Goal: Task Accomplishment & Management: Complete application form

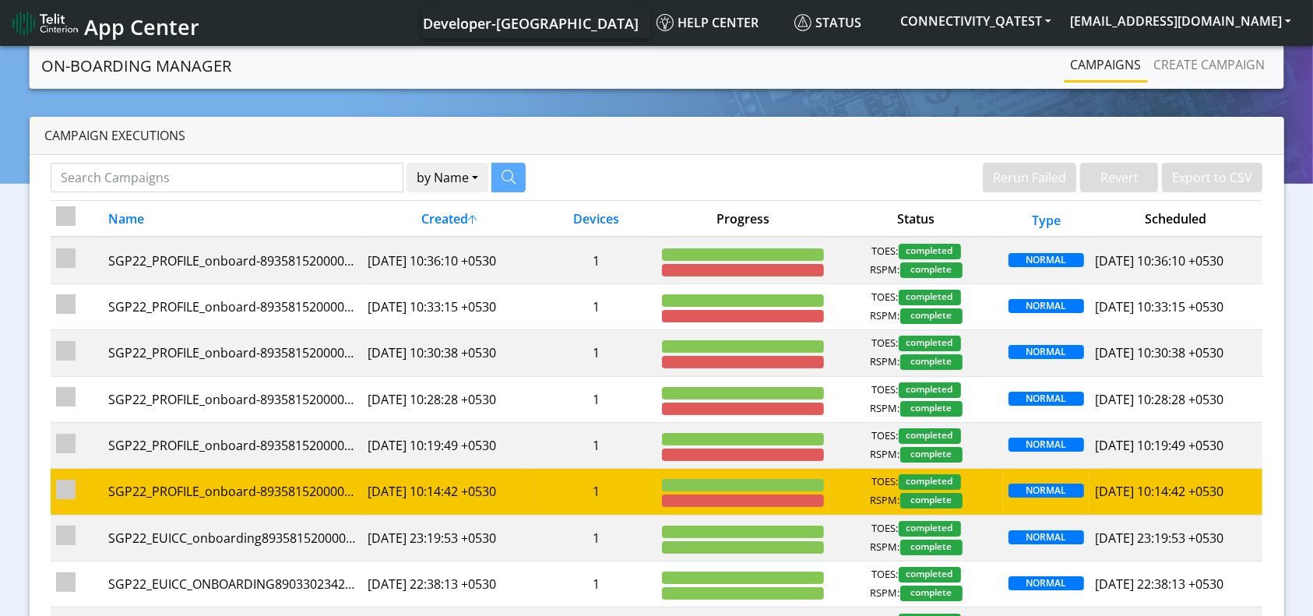
click at [642, 486] on td "1" at bounding box center [595, 492] width 121 height 46
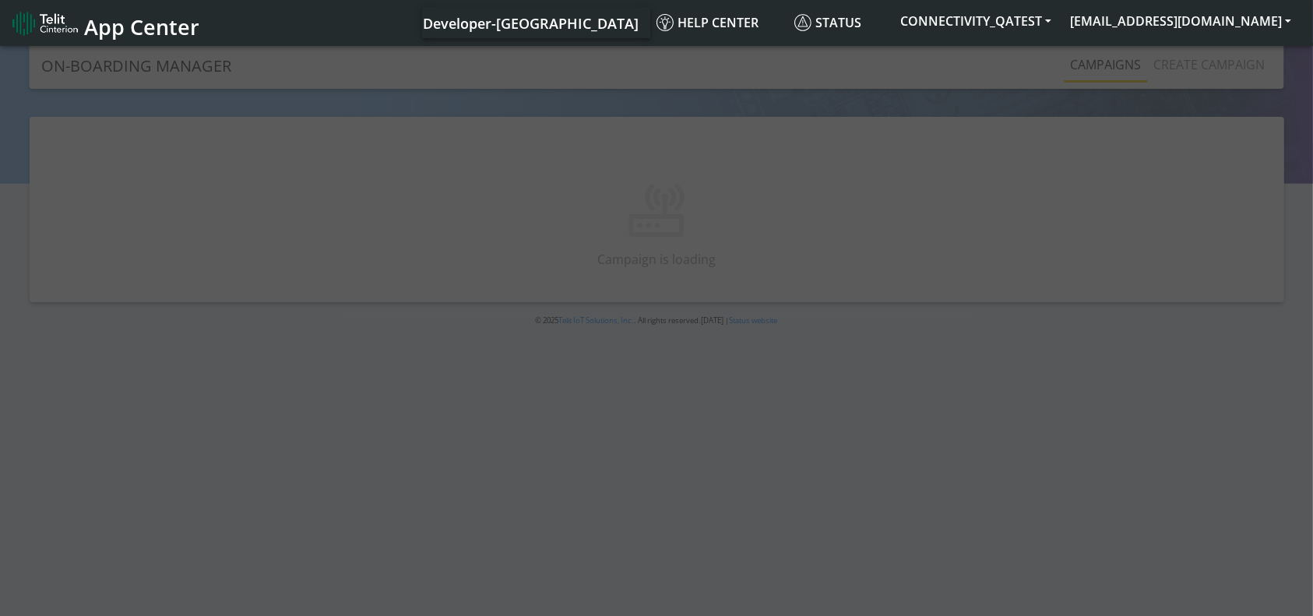
click at [600, 487] on div at bounding box center [656, 332] width 1313 height 579
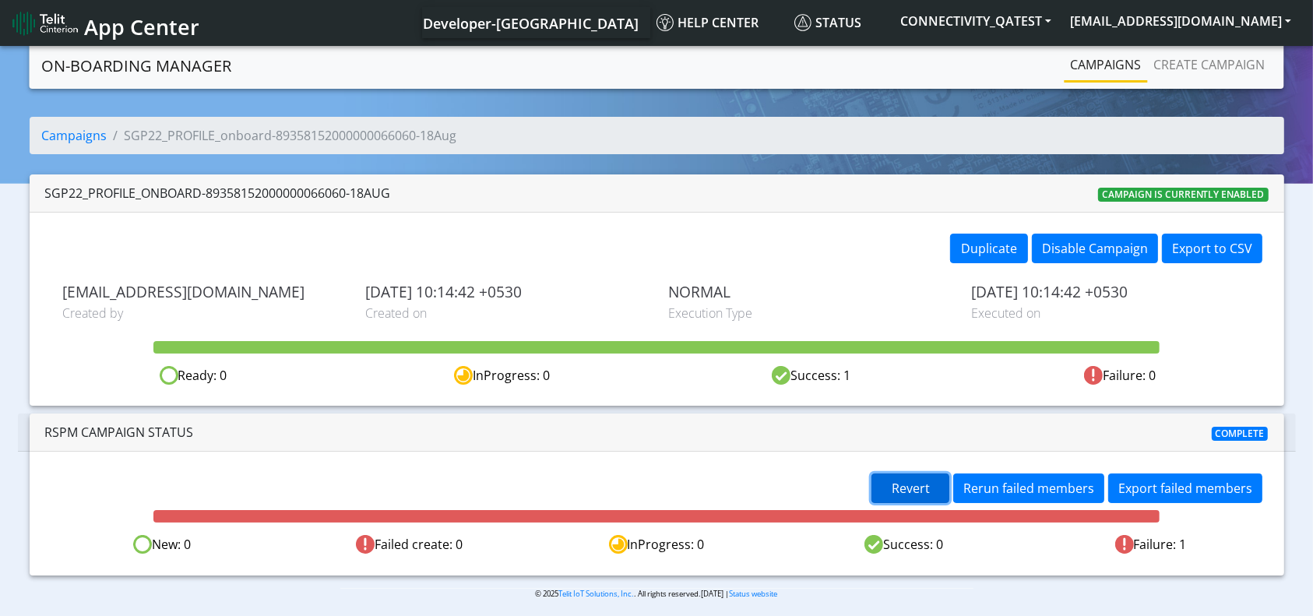
click at [913, 481] on span "Revert" at bounding box center [911, 488] width 38 height 17
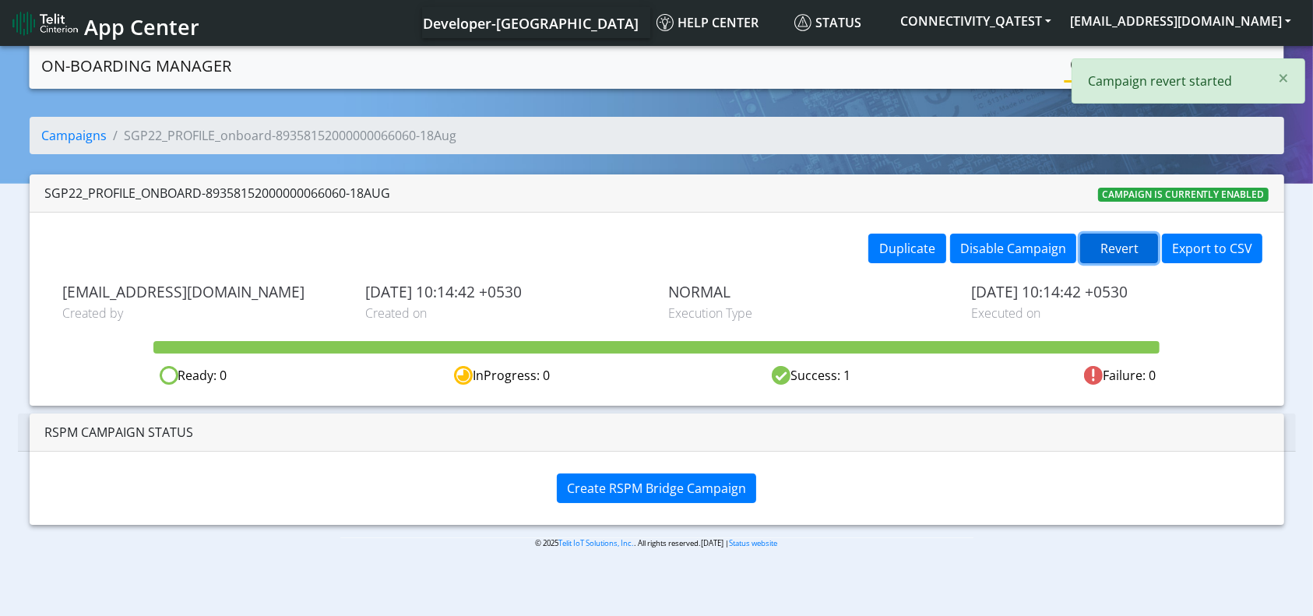
click at [1119, 245] on button "Revert" at bounding box center [1119, 249] width 78 height 30
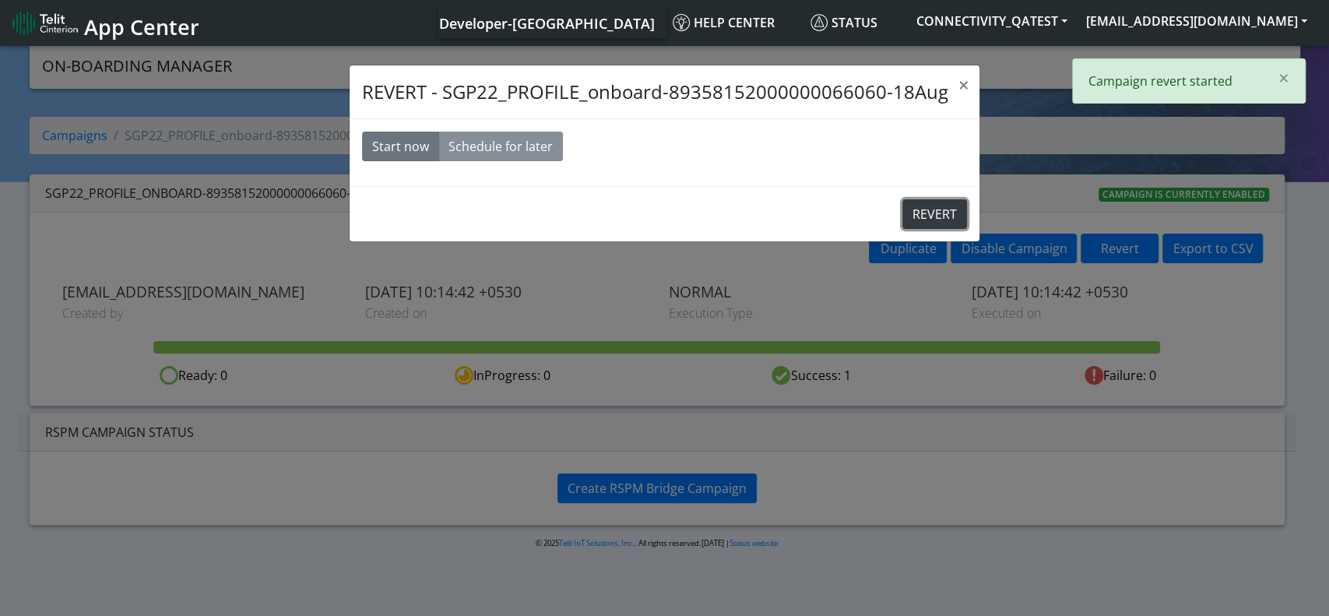
click at [953, 221] on button "REVERT" at bounding box center [935, 214] width 65 height 30
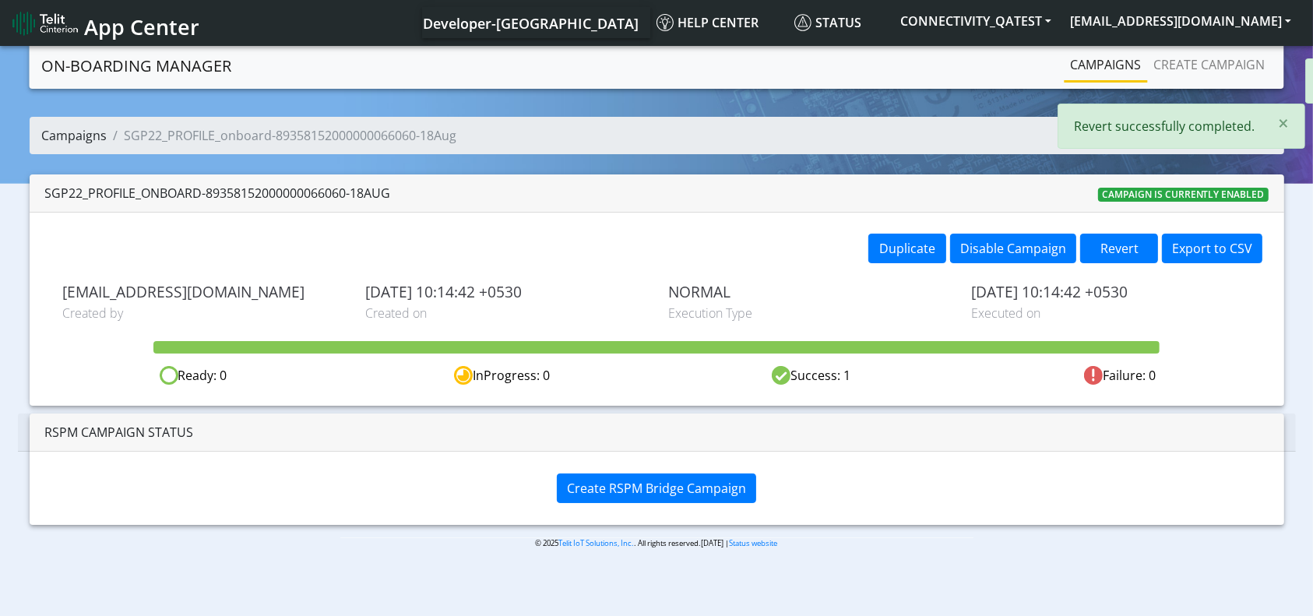
click at [83, 133] on link "Campaigns" at bounding box center [74, 135] width 65 height 17
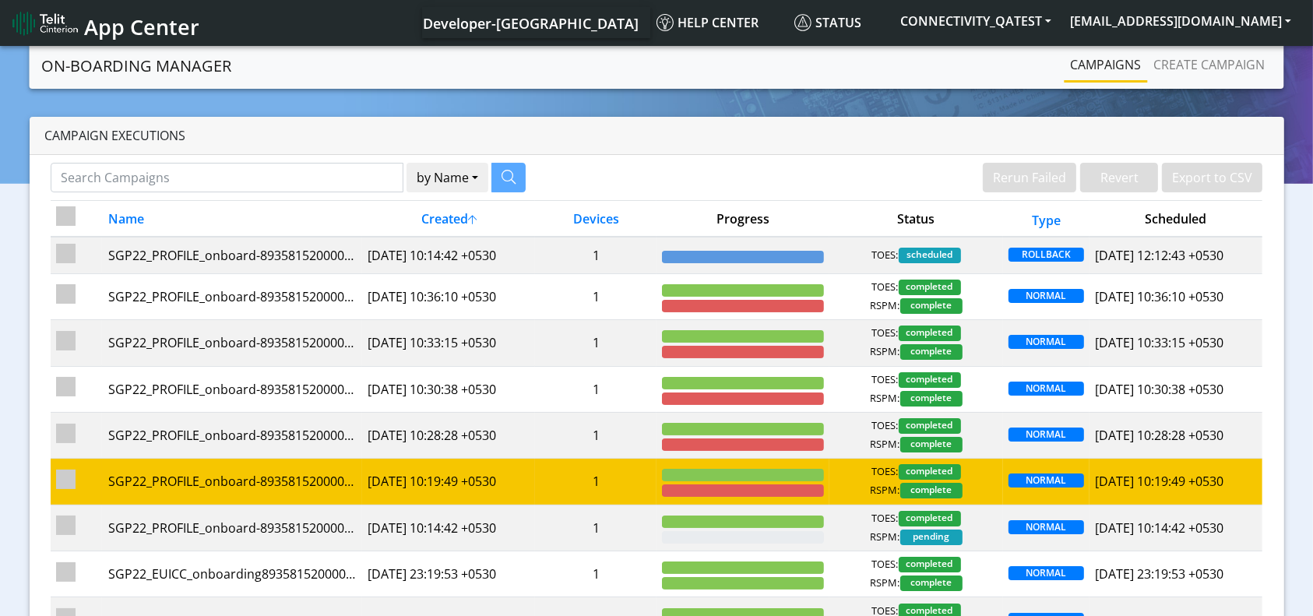
click at [602, 476] on td "1" at bounding box center [595, 482] width 121 height 46
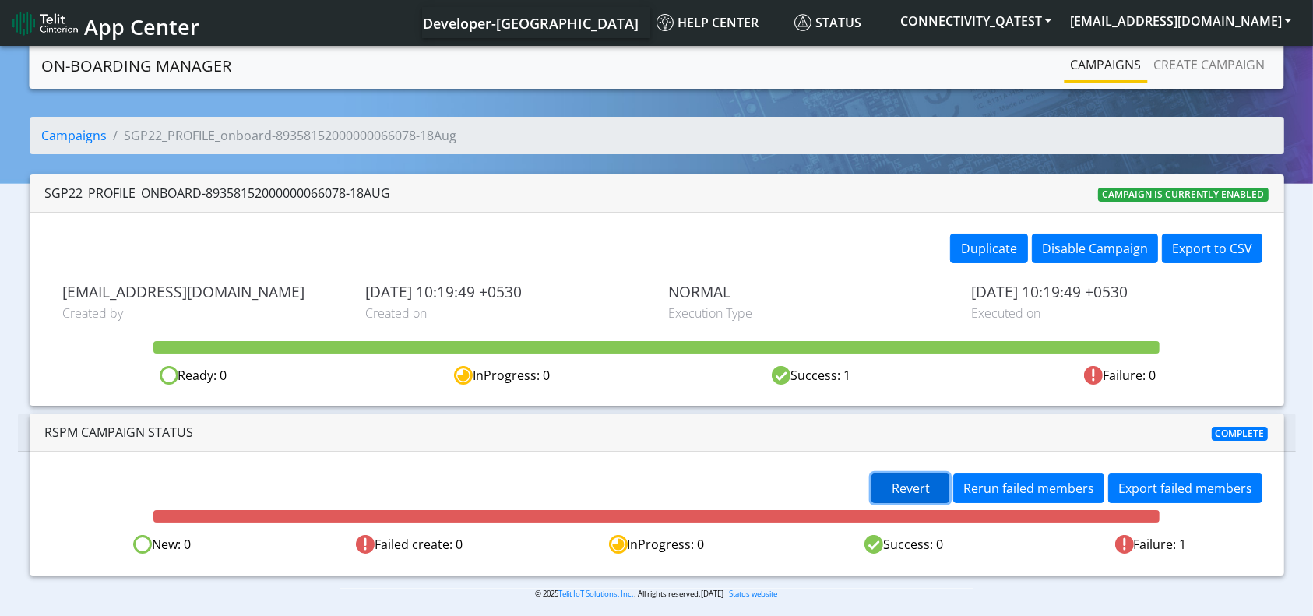
click at [938, 494] on button "Revert" at bounding box center [911, 489] width 78 height 30
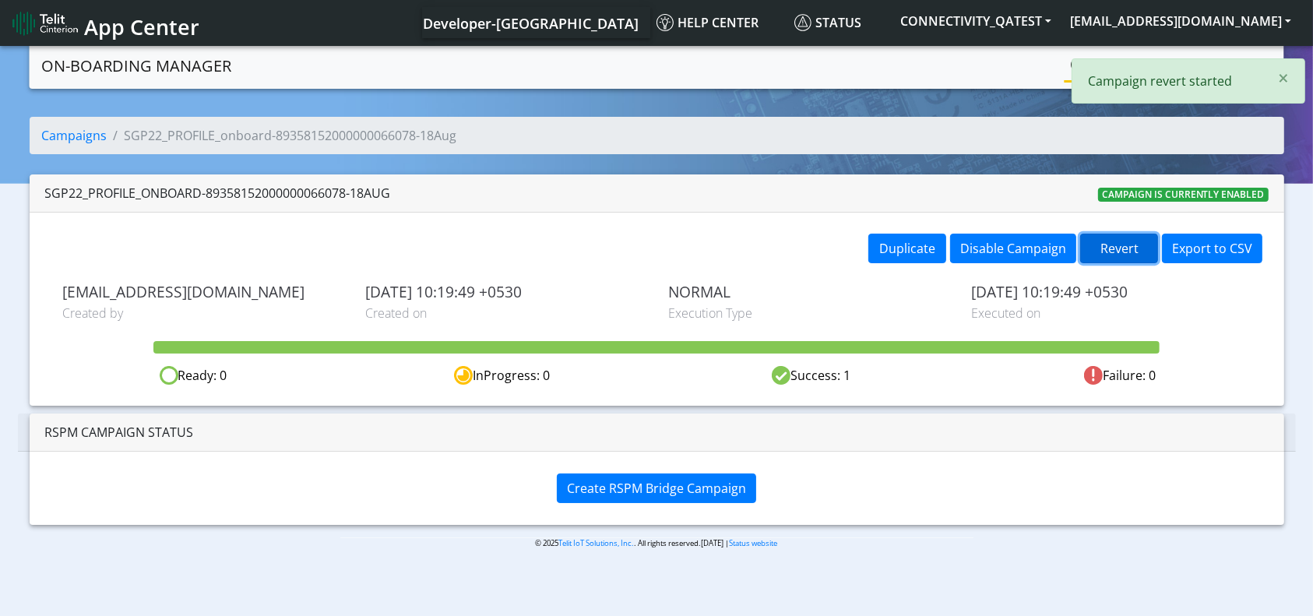
click at [1127, 245] on button "Revert" at bounding box center [1119, 249] width 78 height 30
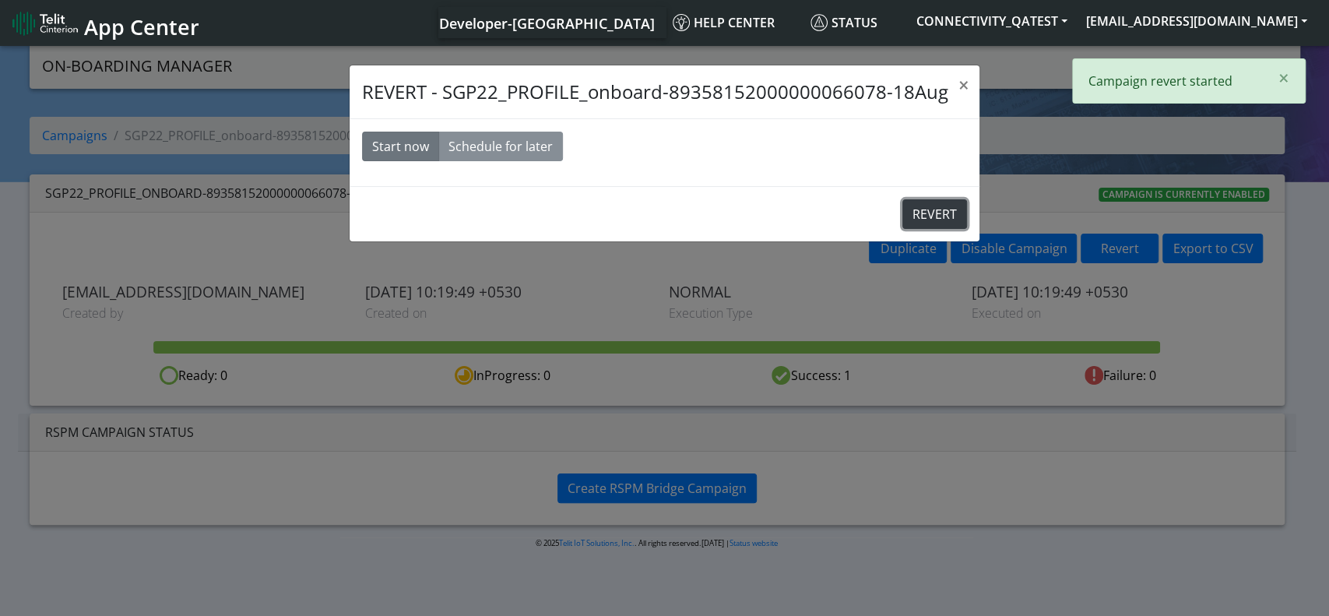
click at [922, 206] on button "REVERT" at bounding box center [935, 214] width 65 height 30
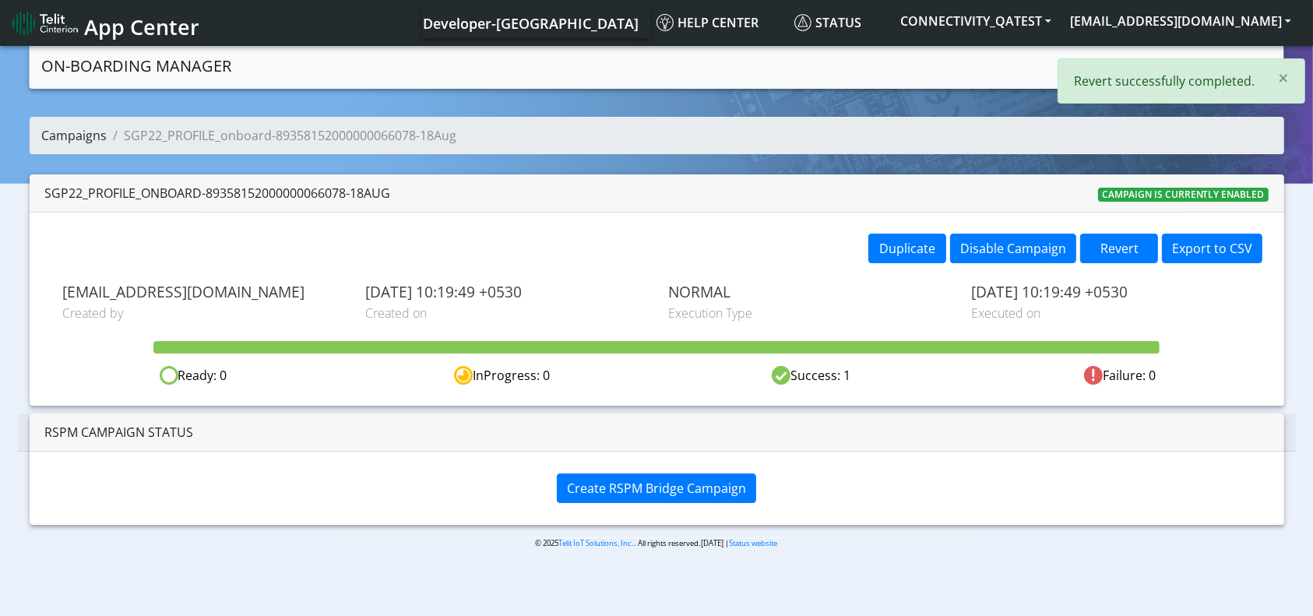
click at [90, 136] on link "Campaigns" at bounding box center [74, 135] width 65 height 17
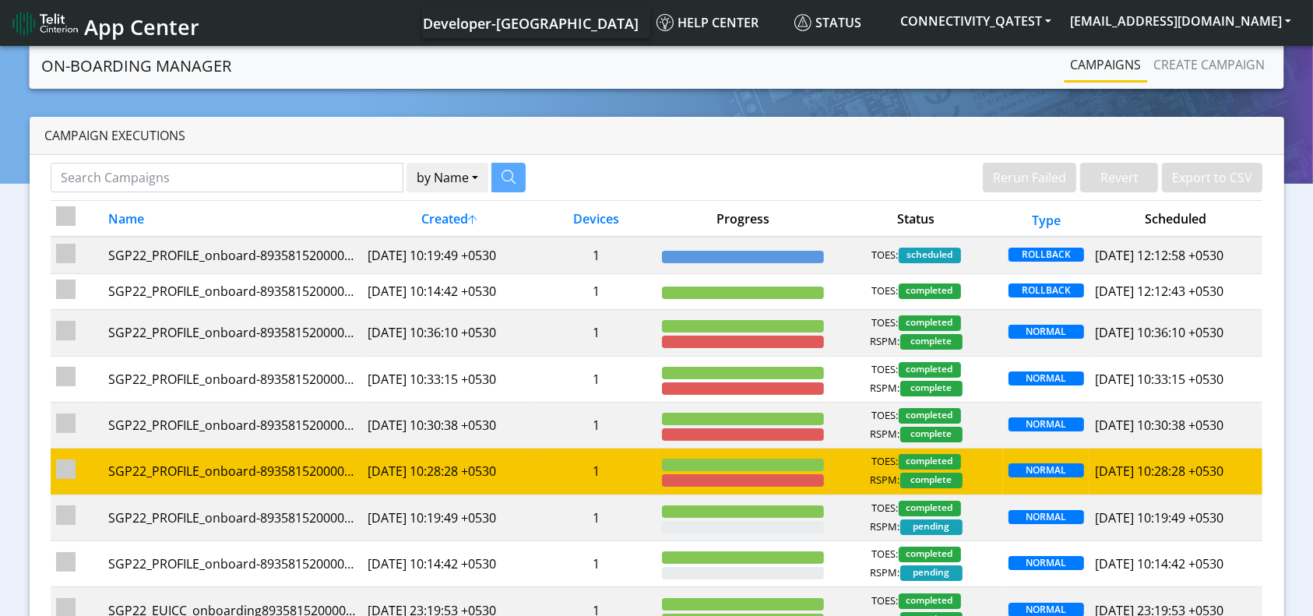
click at [514, 453] on td "[DATE] 10:28:28 +0530" at bounding box center [448, 472] width 173 height 46
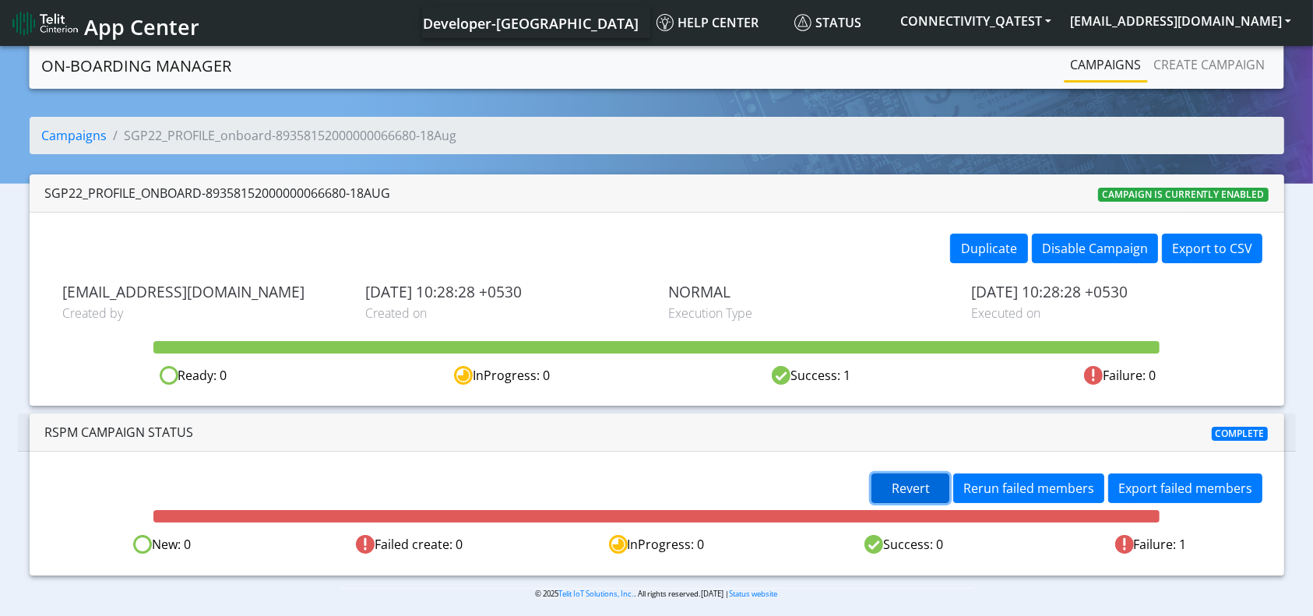
click at [893, 493] on button "Revert" at bounding box center [911, 489] width 78 height 30
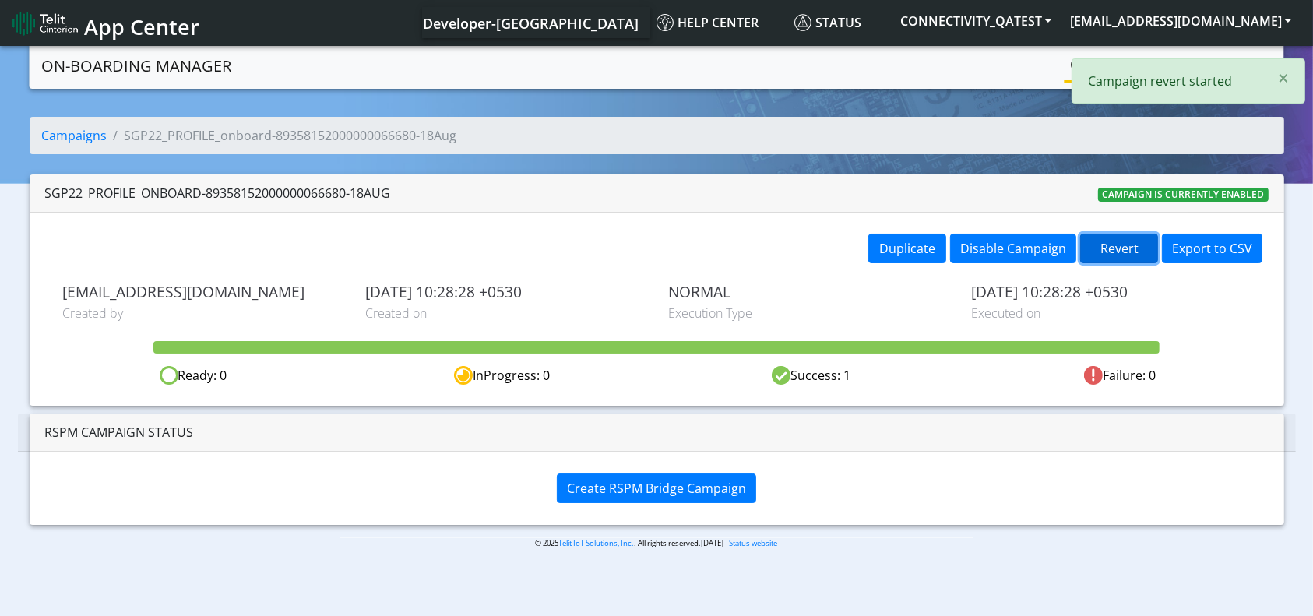
click at [1118, 246] on button "Revert" at bounding box center [1119, 249] width 78 height 30
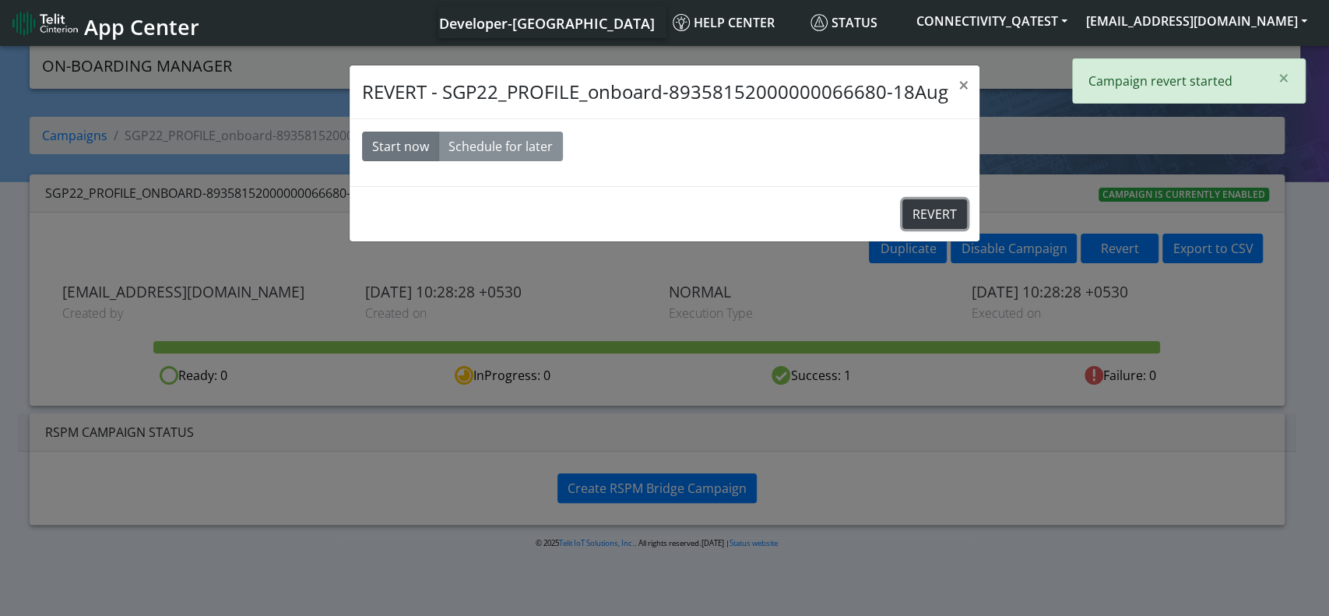
click at [917, 216] on button "REVERT" at bounding box center [935, 214] width 65 height 30
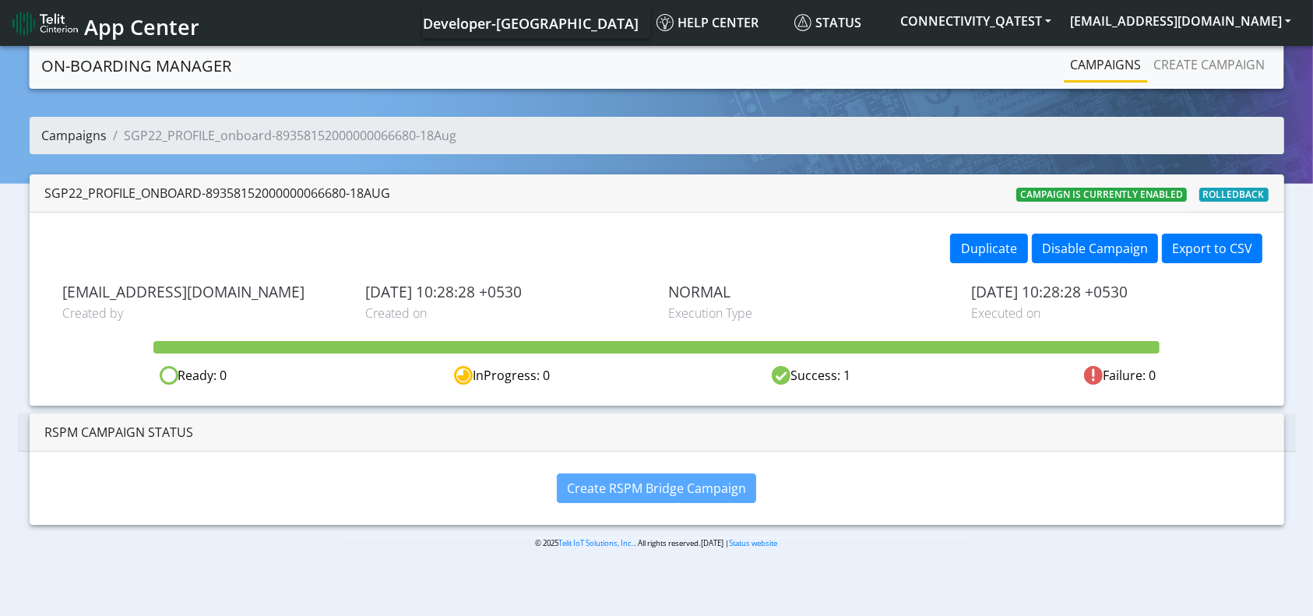
click at [96, 136] on link "Campaigns" at bounding box center [74, 135] width 65 height 17
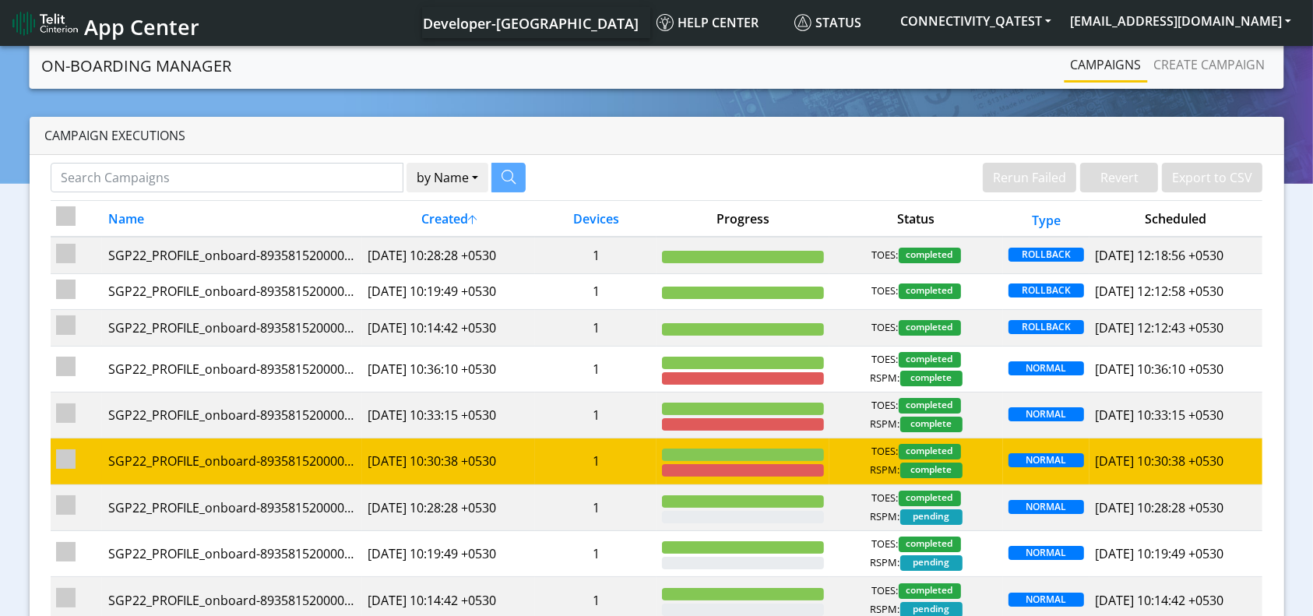
click at [888, 263] on span "TOES:" at bounding box center [885, 256] width 26 height 16
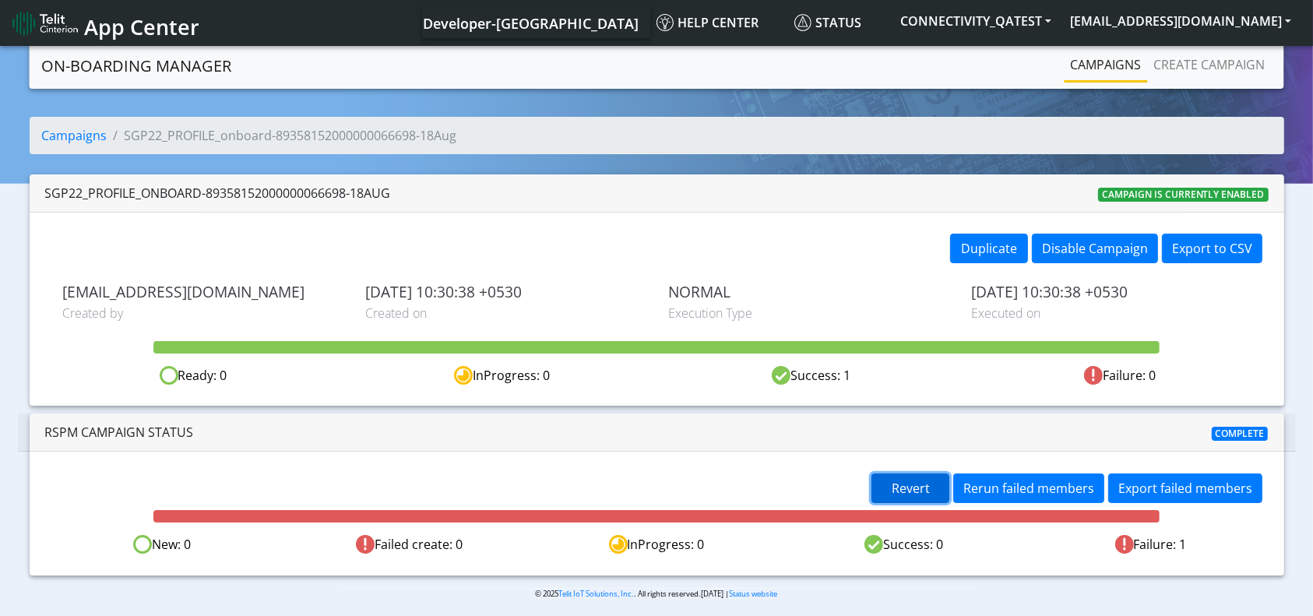
click at [903, 480] on span "Revert" at bounding box center [911, 488] width 38 height 17
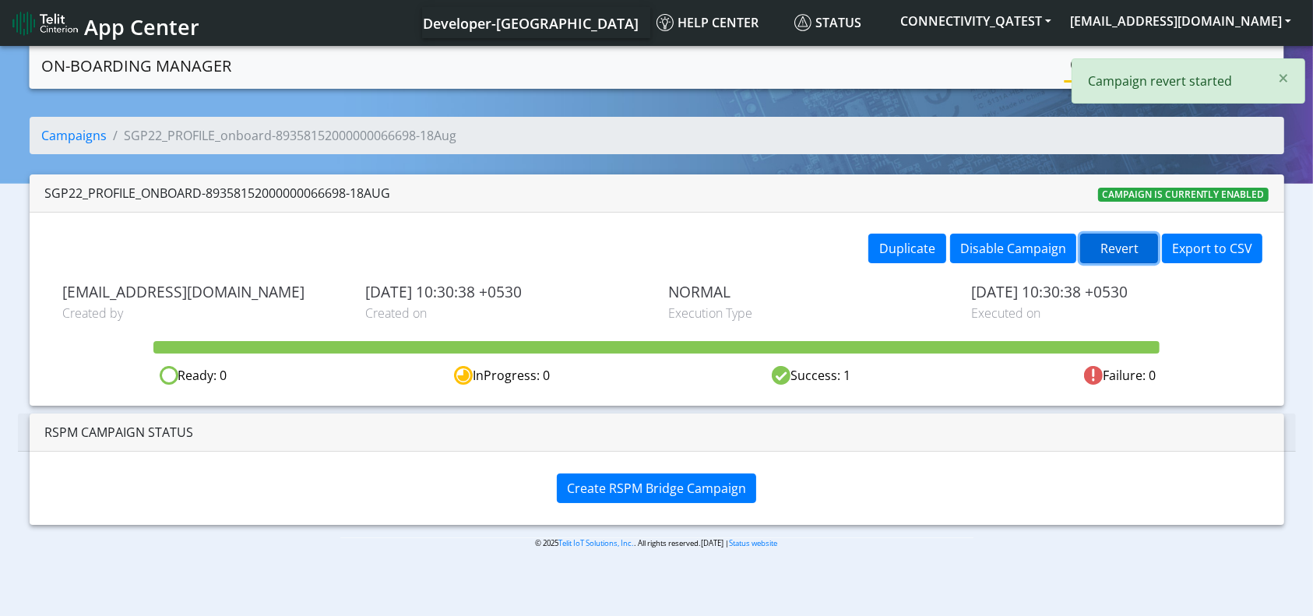
click at [1109, 252] on button "Revert" at bounding box center [1119, 249] width 78 height 30
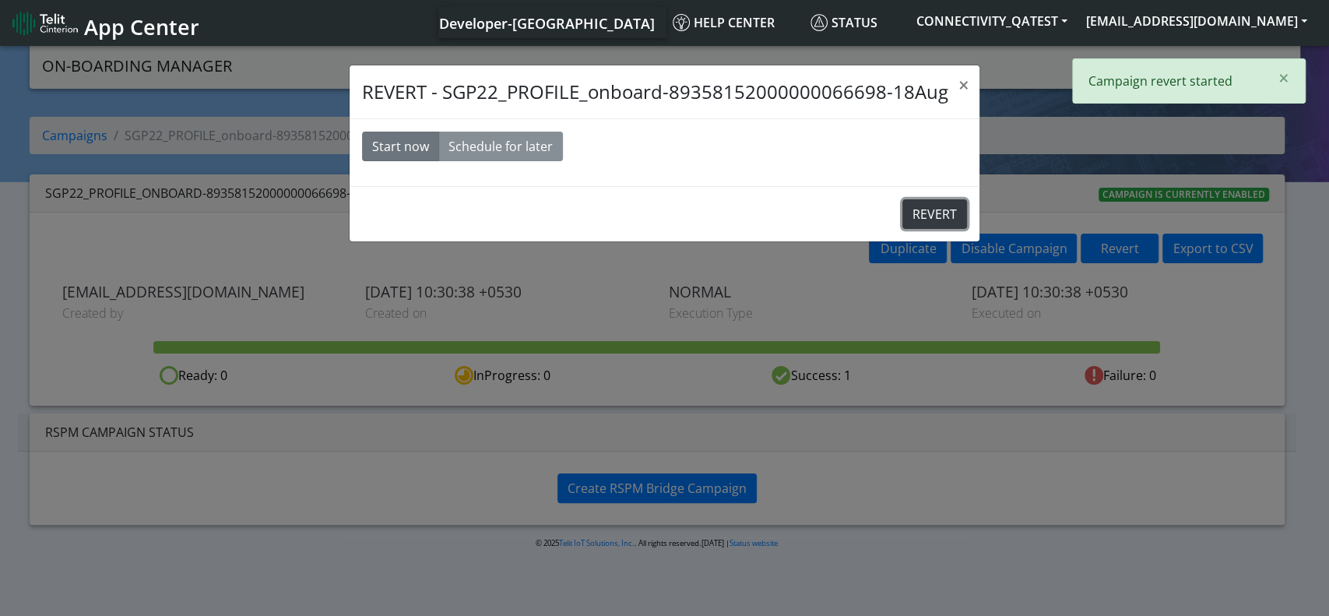
click at [949, 219] on button "REVERT" at bounding box center [935, 214] width 65 height 30
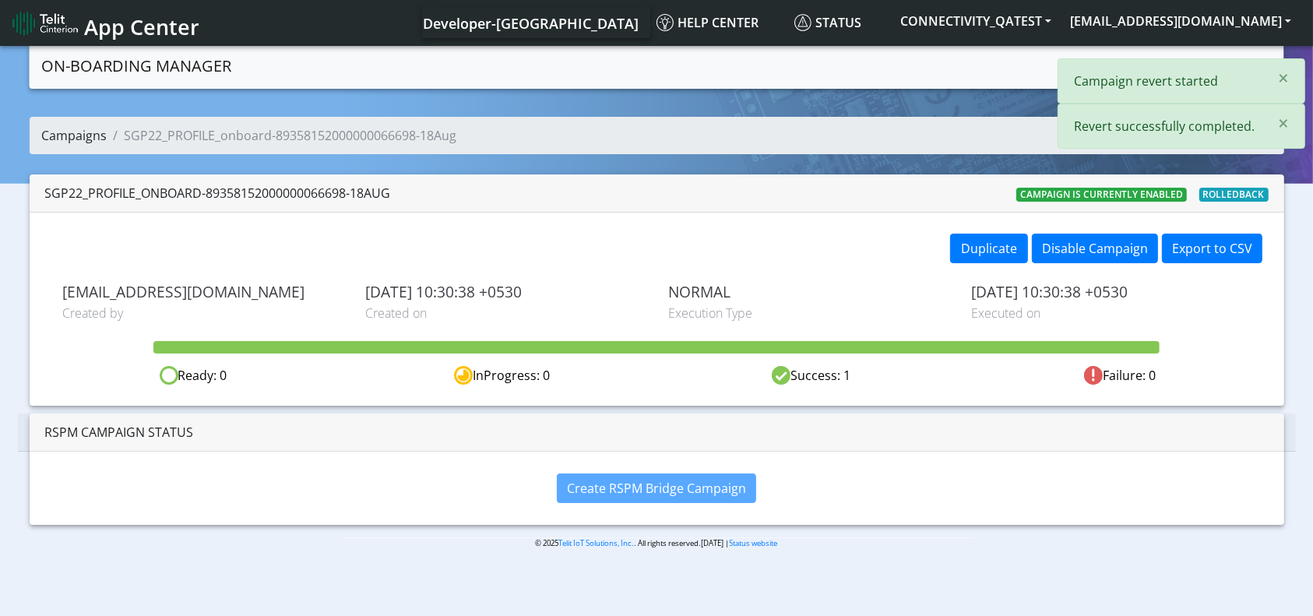
click at [89, 137] on link "Campaigns" at bounding box center [74, 135] width 65 height 17
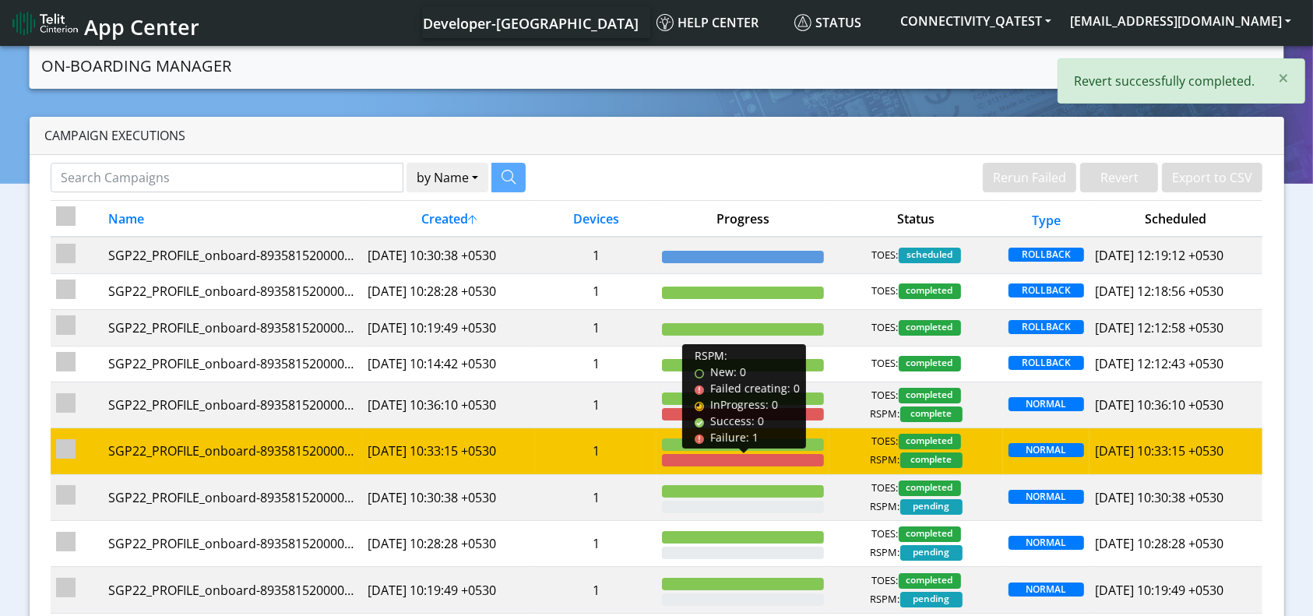
click at [787, 460] on div at bounding box center [743, 460] width 162 height 12
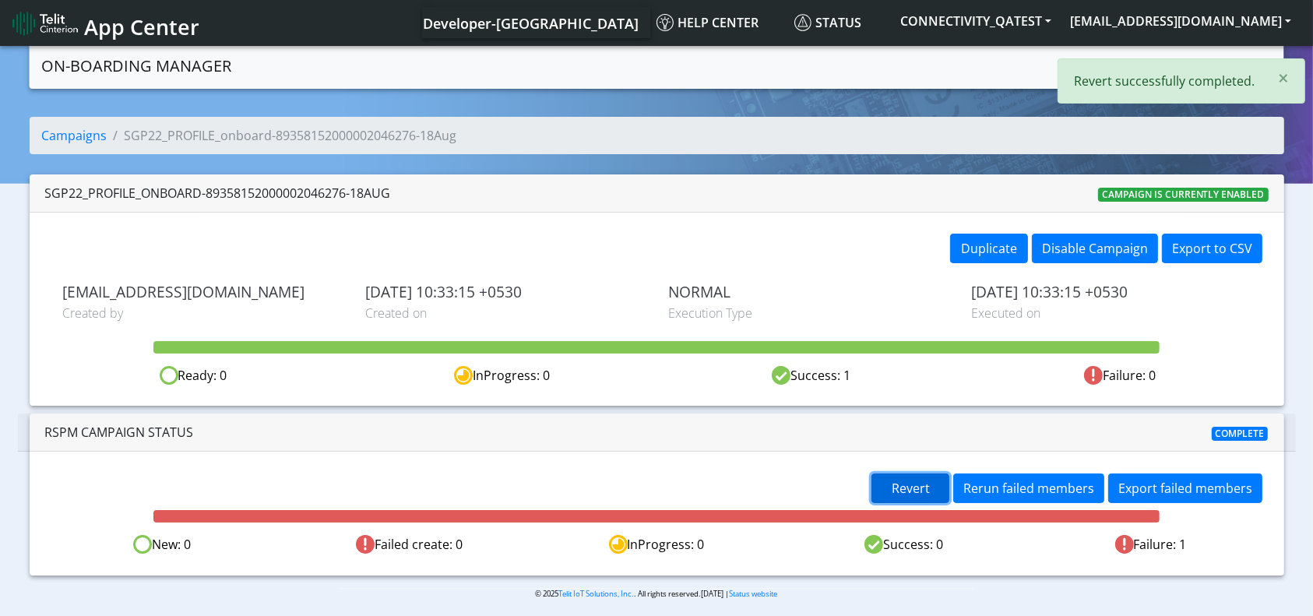
click at [885, 476] on button "Revert" at bounding box center [911, 489] width 78 height 30
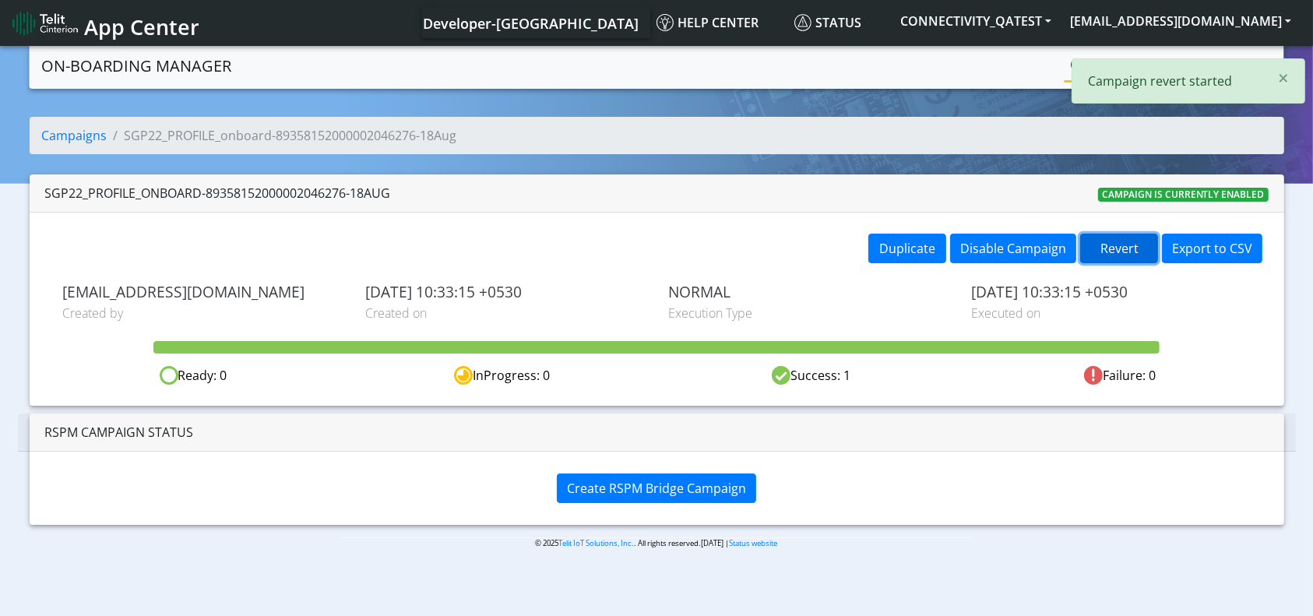
click at [1097, 245] on button "Revert" at bounding box center [1119, 249] width 78 height 30
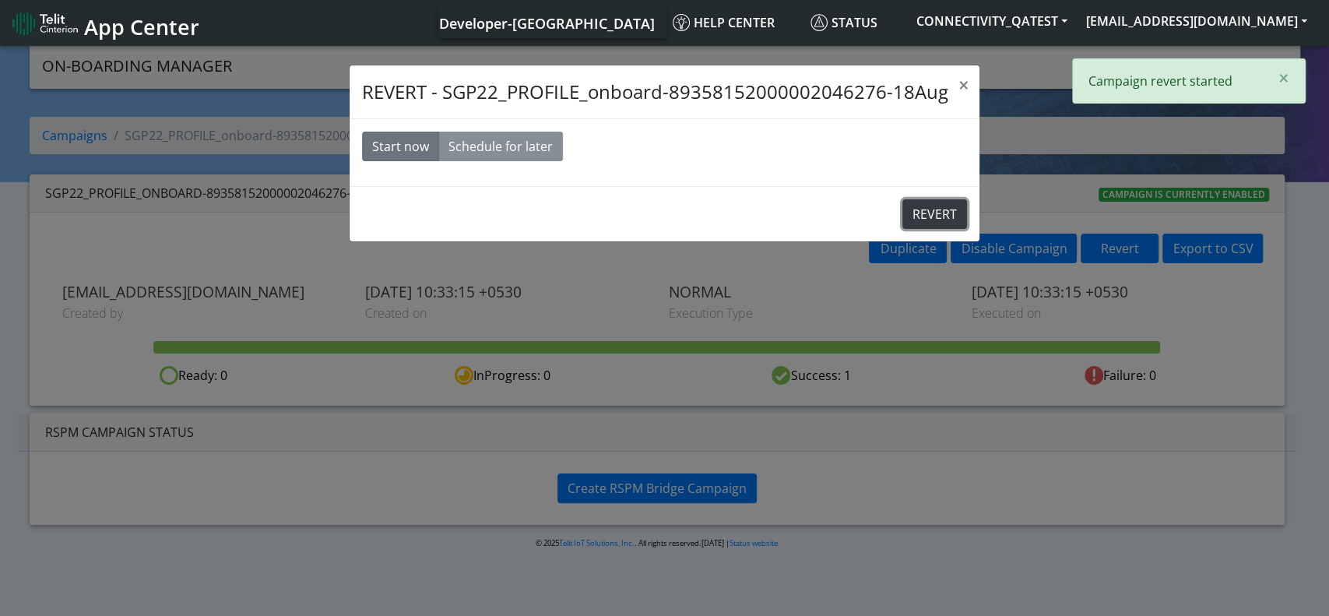
click at [942, 211] on button "REVERT" at bounding box center [935, 214] width 65 height 30
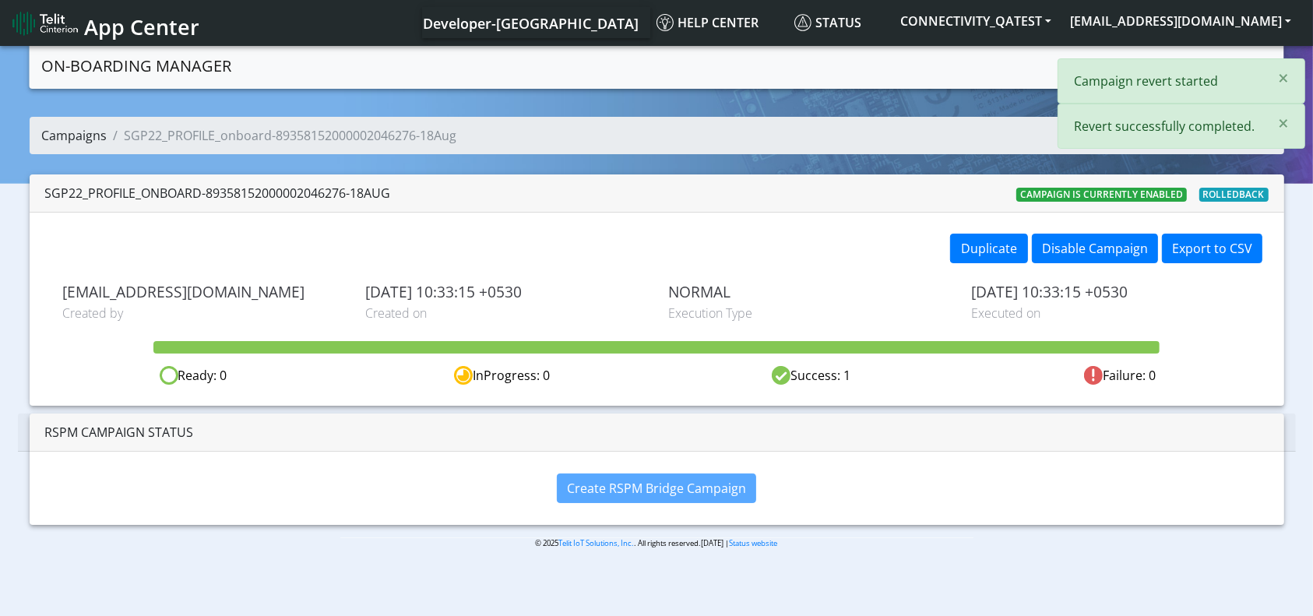
click at [57, 133] on link "Campaigns" at bounding box center [74, 135] width 65 height 17
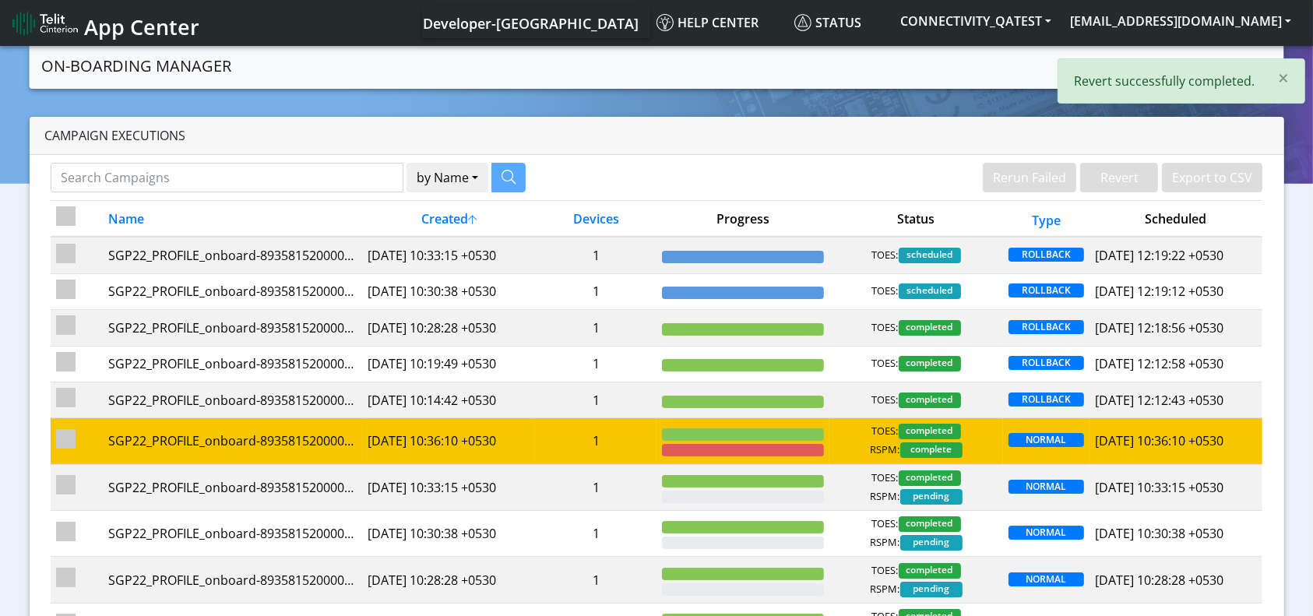
click at [578, 443] on td "1" at bounding box center [595, 441] width 121 height 46
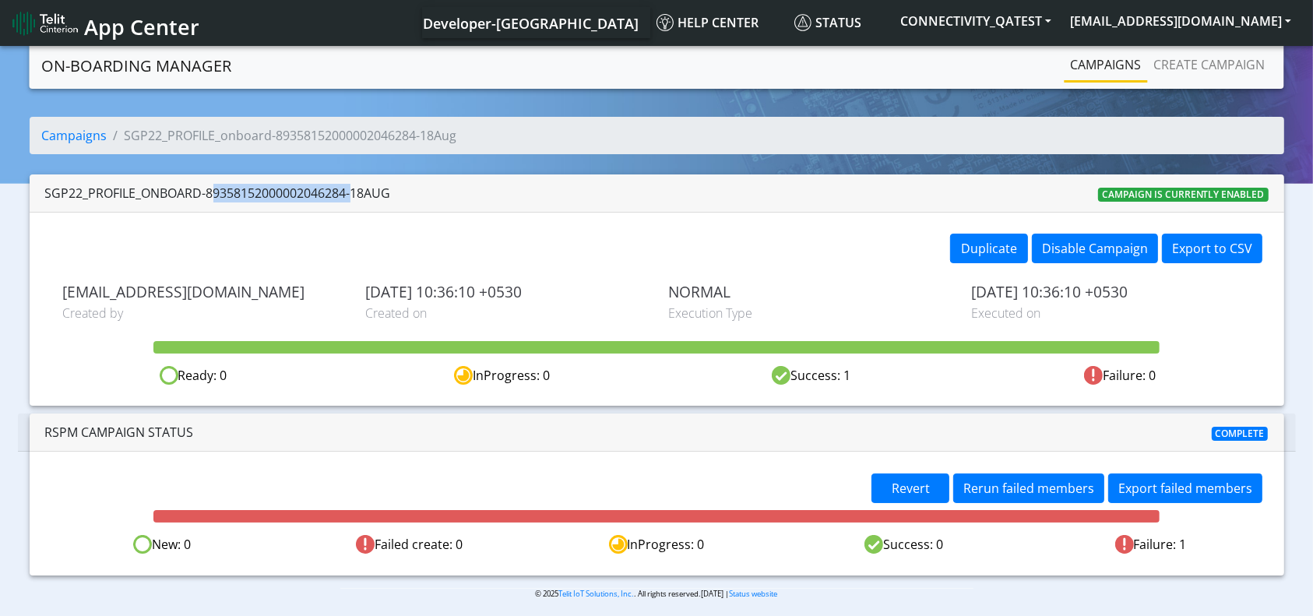
drag, startPoint x: 348, startPoint y: 196, endPoint x: 209, endPoint y: 195, distance: 139.4
click at [209, 195] on div "SGP22_PROFILE_onboard-89358152000002046284-18Aug" at bounding box center [218, 193] width 346 height 19
copy div "89358152000002046284"
click at [921, 481] on span "Revert" at bounding box center [911, 488] width 38 height 17
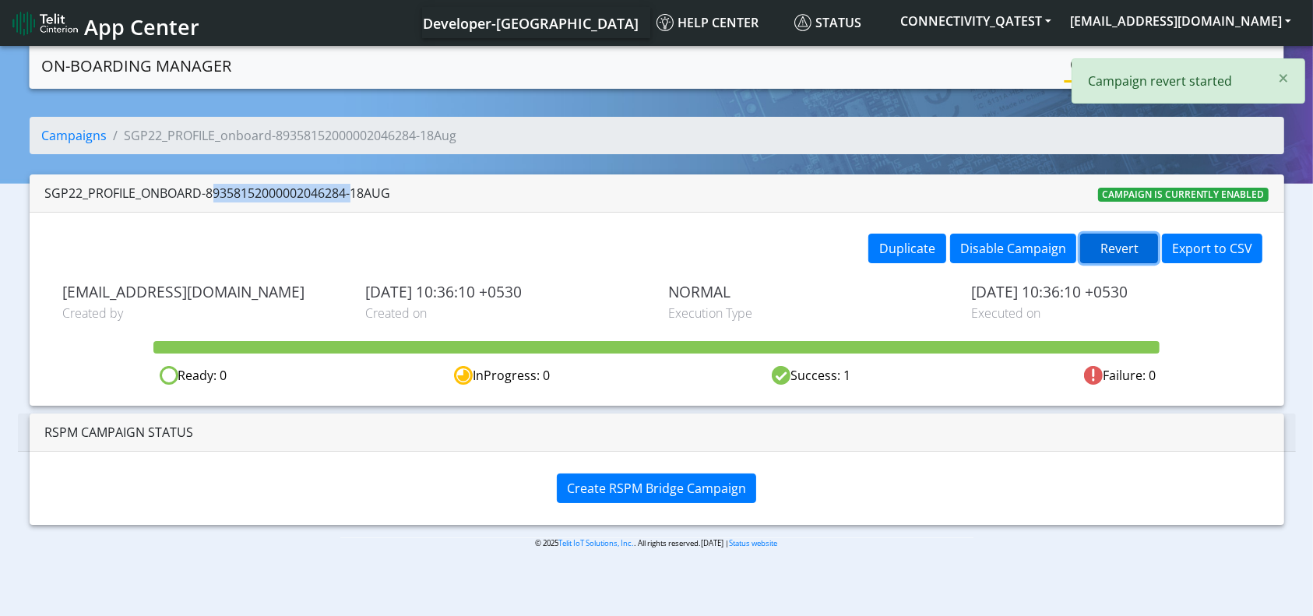
click at [1138, 243] on button "Revert" at bounding box center [1119, 249] width 78 height 30
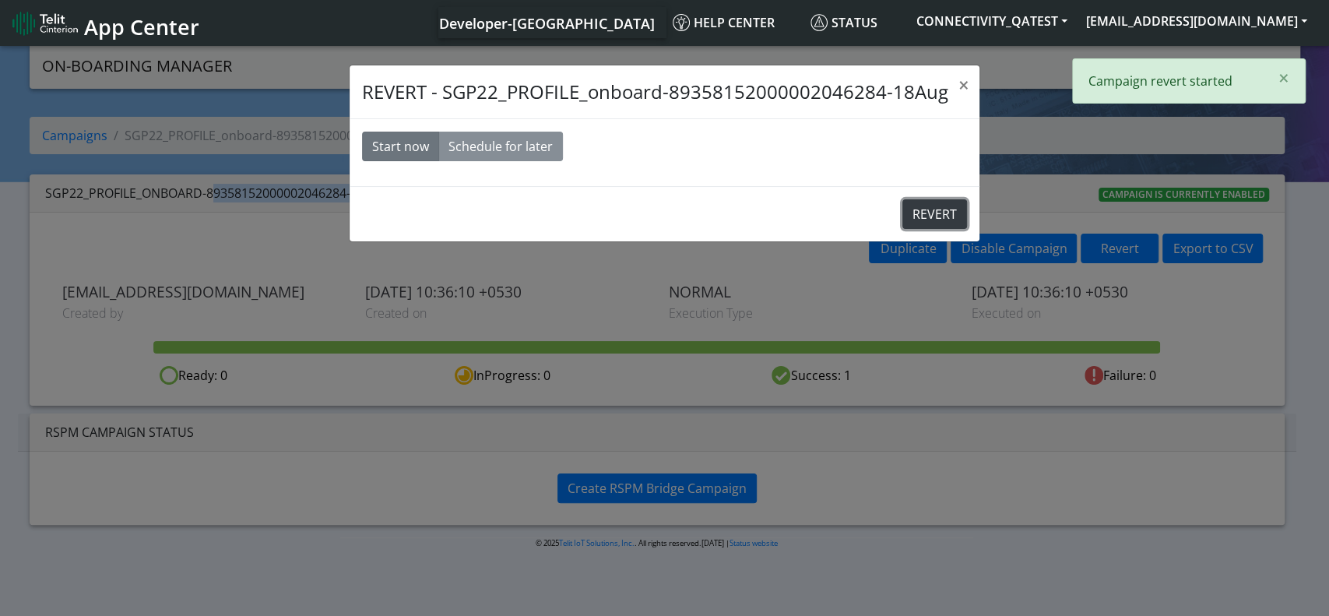
click at [921, 208] on button "REVERT" at bounding box center [935, 214] width 65 height 30
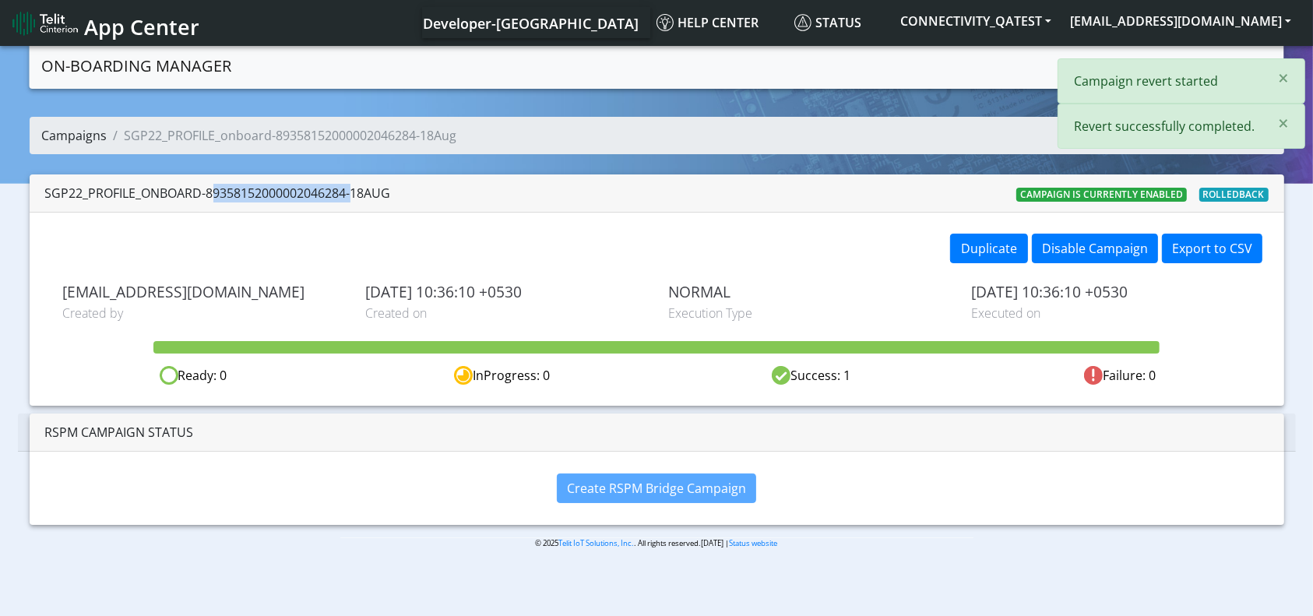
click at [72, 141] on link "Campaigns" at bounding box center [74, 135] width 65 height 17
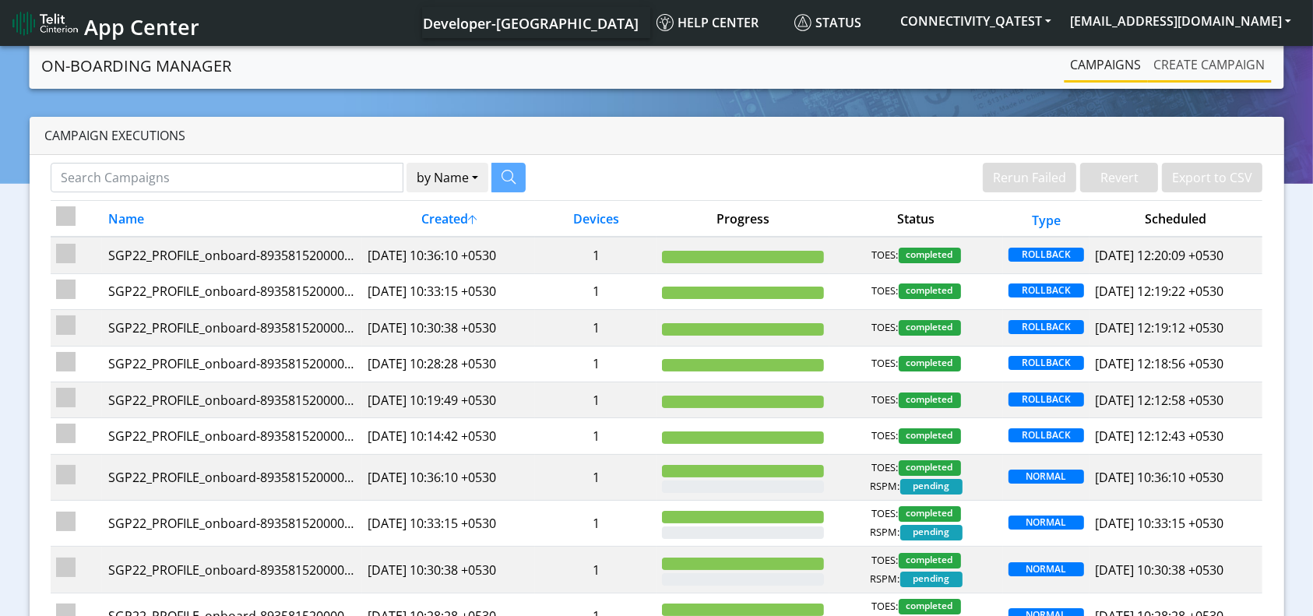
click at [1210, 68] on link "Create campaign" at bounding box center [1210, 64] width 124 height 31
click at [1246, 65] on link "Create campaign" at bounding box center [1210, 64] width 124 height 31
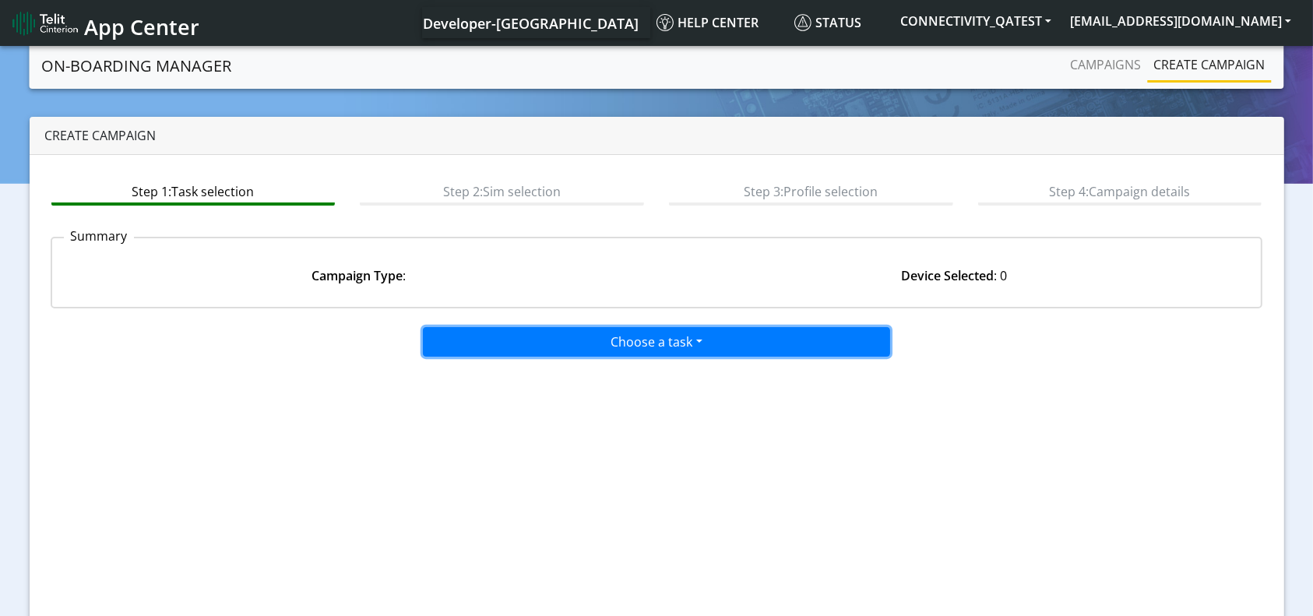
click at [784, 337] on button "Choose a task" at bounding box center [656, 342] width 467 height 30
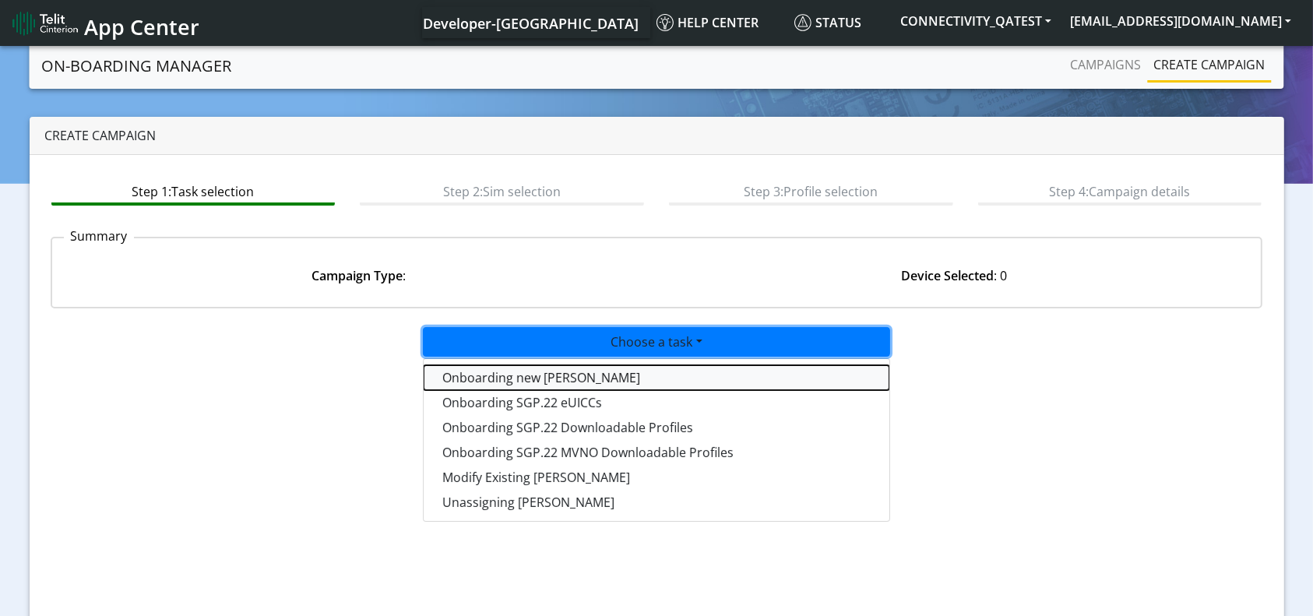
click at [627, 380] on tasktoes-dropdown "Onboarding new SIMs" at bounding box center [657, 377] width 466 height 25
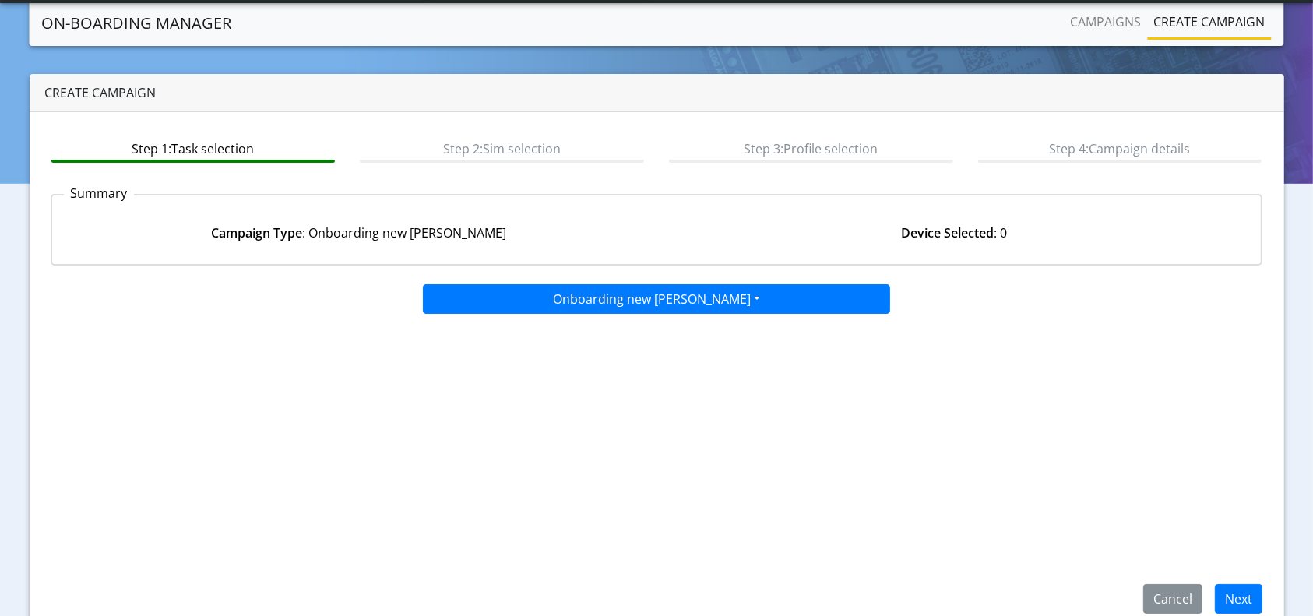
scroll to position [67, 0]
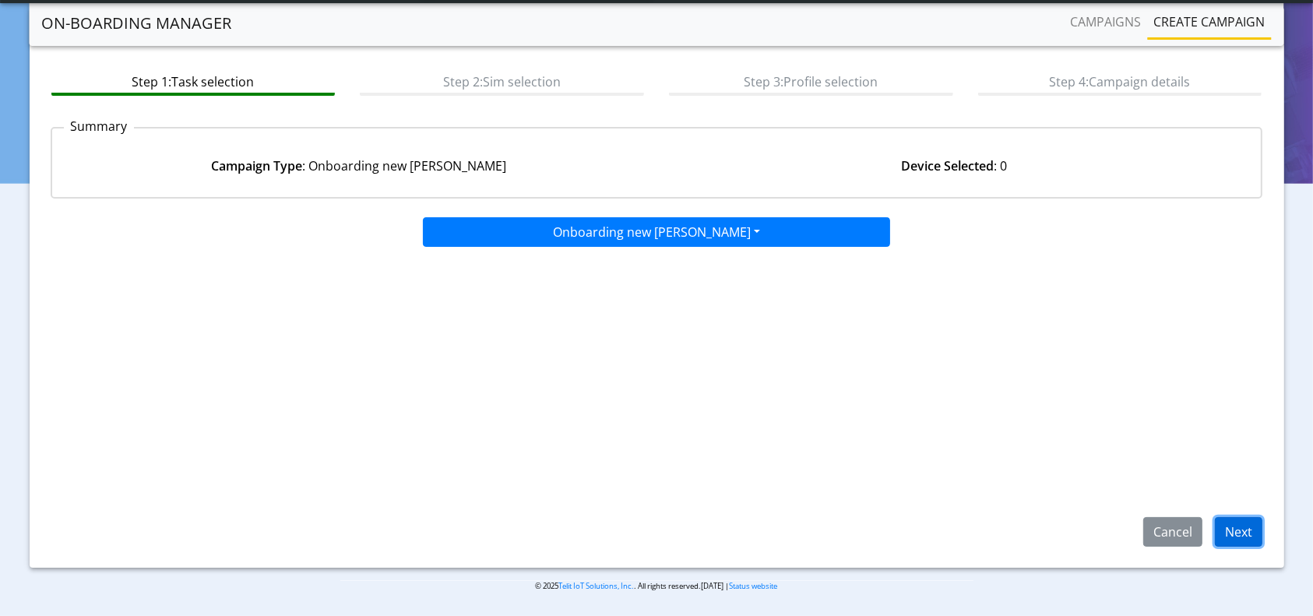
click at [1250, 538] on button "Next" at bounding box center [1239, 532] width 48 height 30
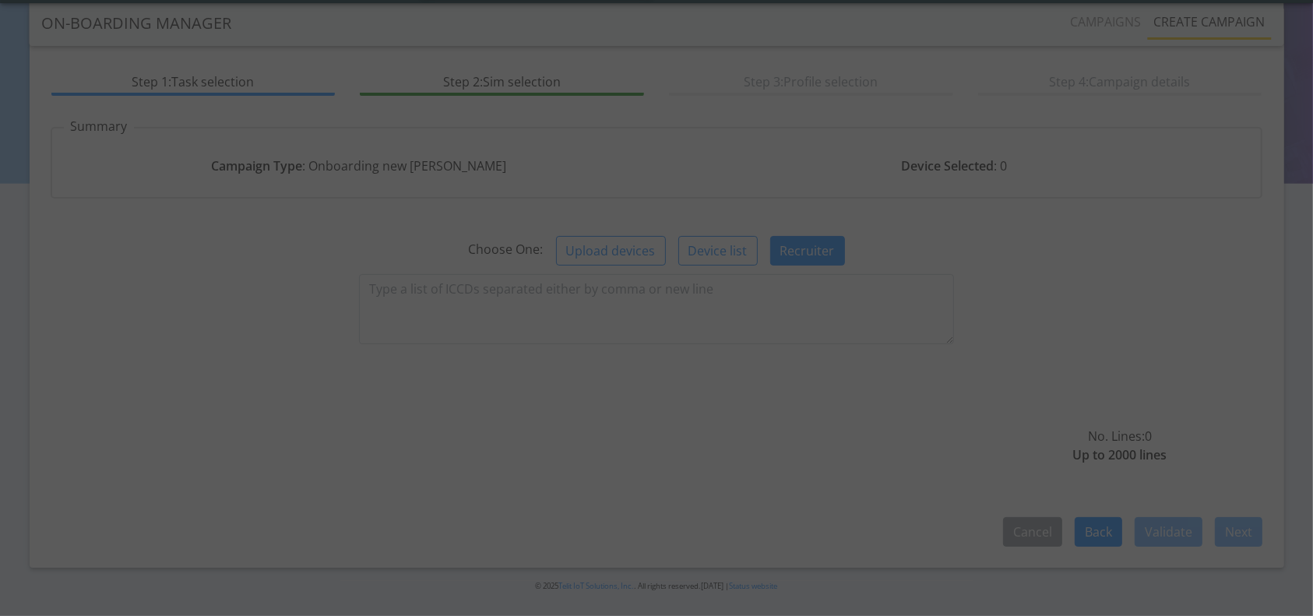
click at [667, 291] on div at bounding box center [656, 308] width 75 height 75
click at [659, 306] on div at bounding box center [657, 308] width 4 height 4
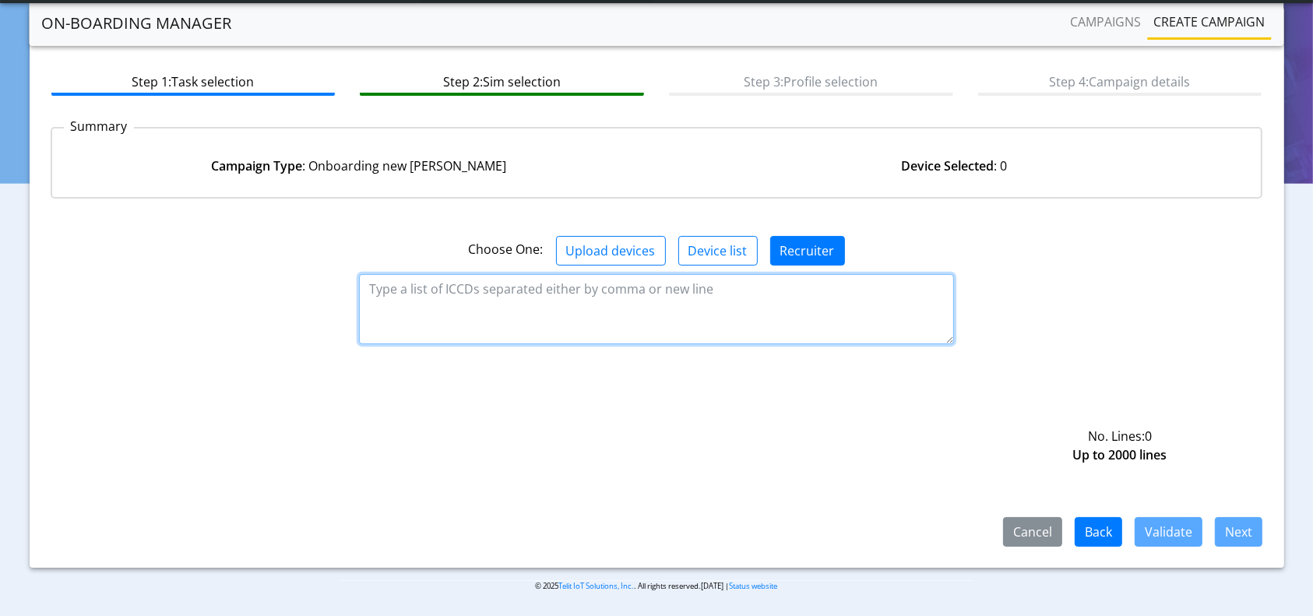
click at [645, 283] on textarea at bounding box center [656, 309] width 594 height 70
paste textarea "89358152000002046284"
type textarea "89358152000002046284"
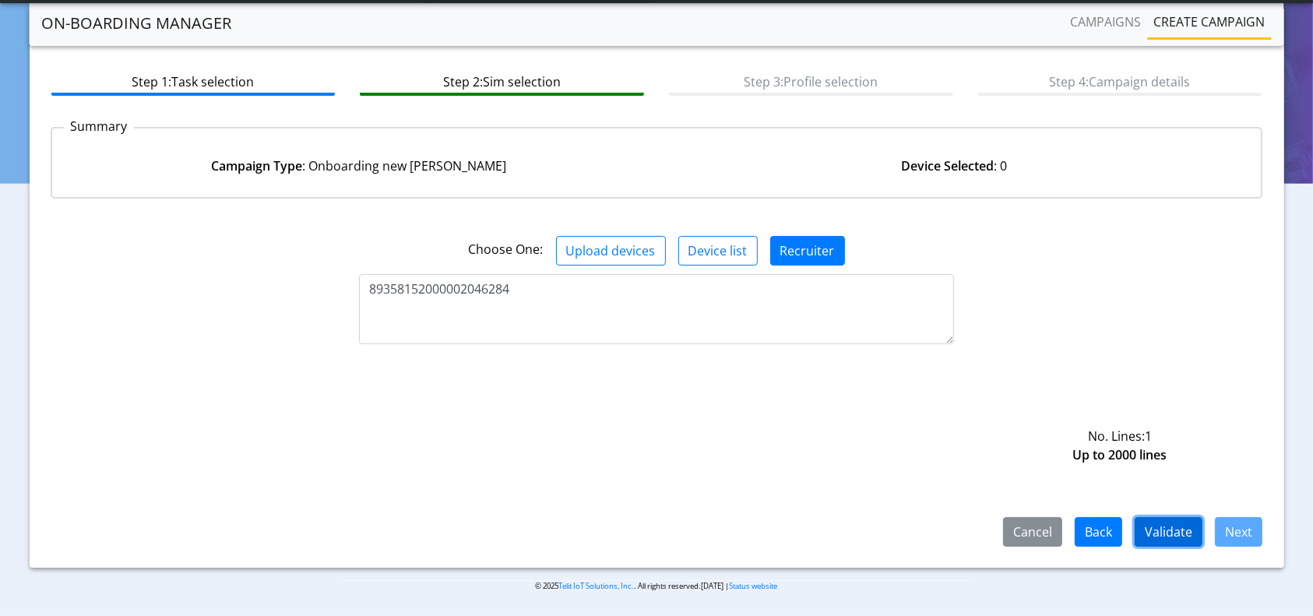
click at [1178, 541] on button "Validate" at bounding box center [1169, 532] width 68 height 30
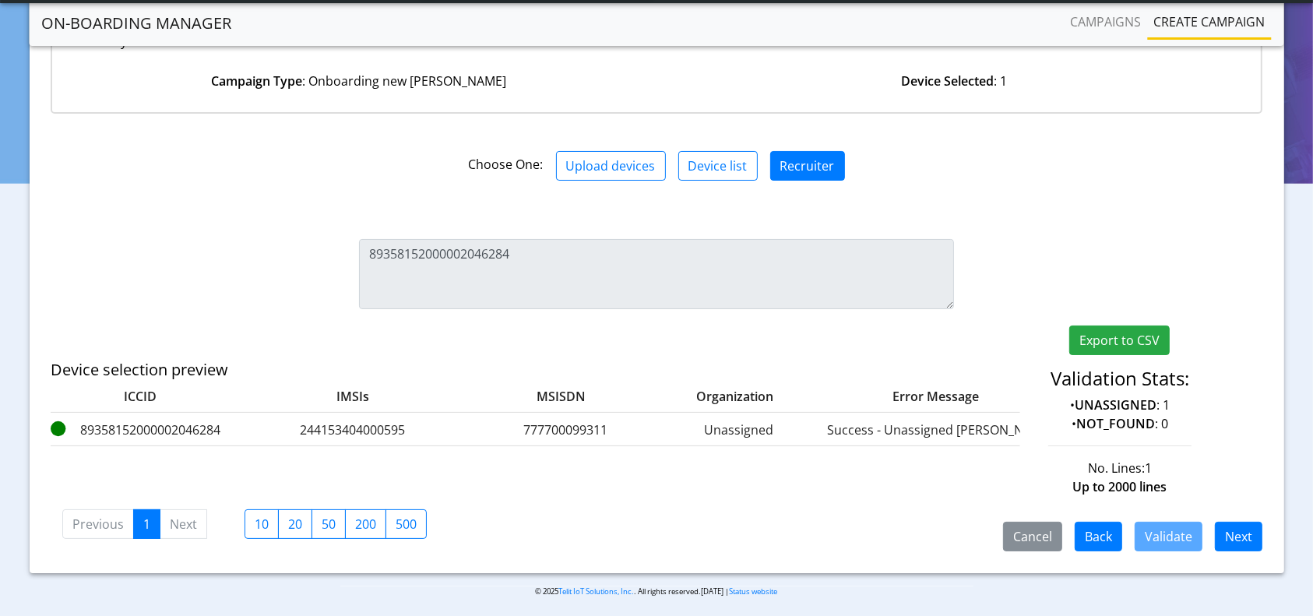
scroll to position [171, 0]
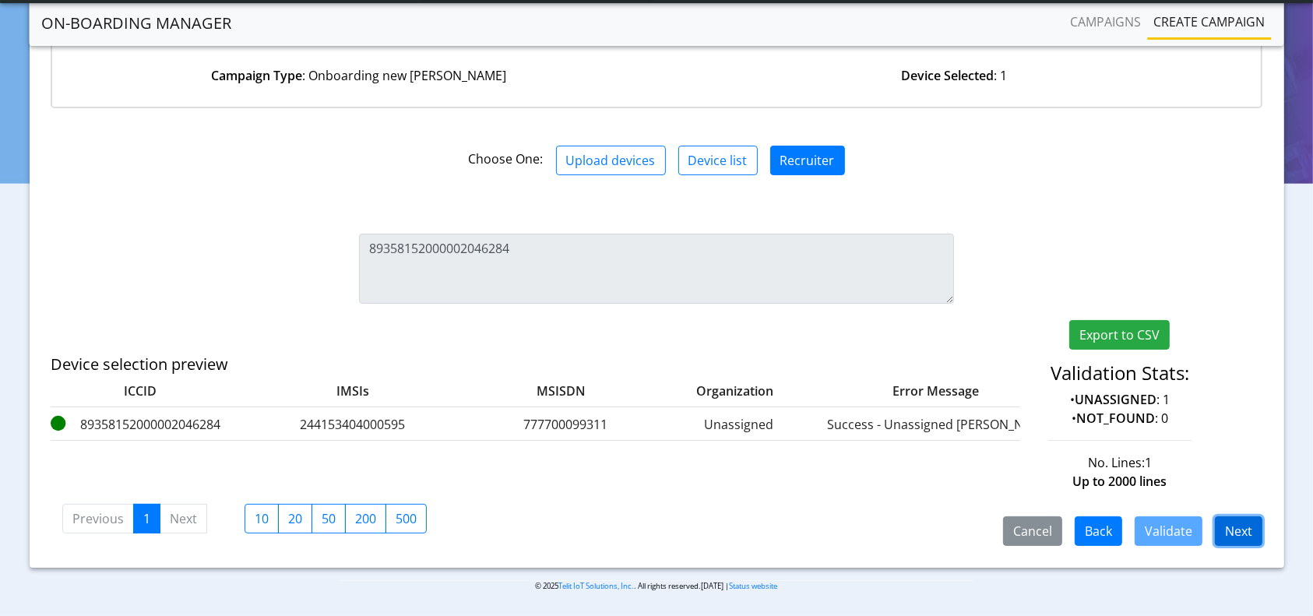
click at [1242, 526] on button "Next" at bounding box center [1239, 531] width 48 height 30
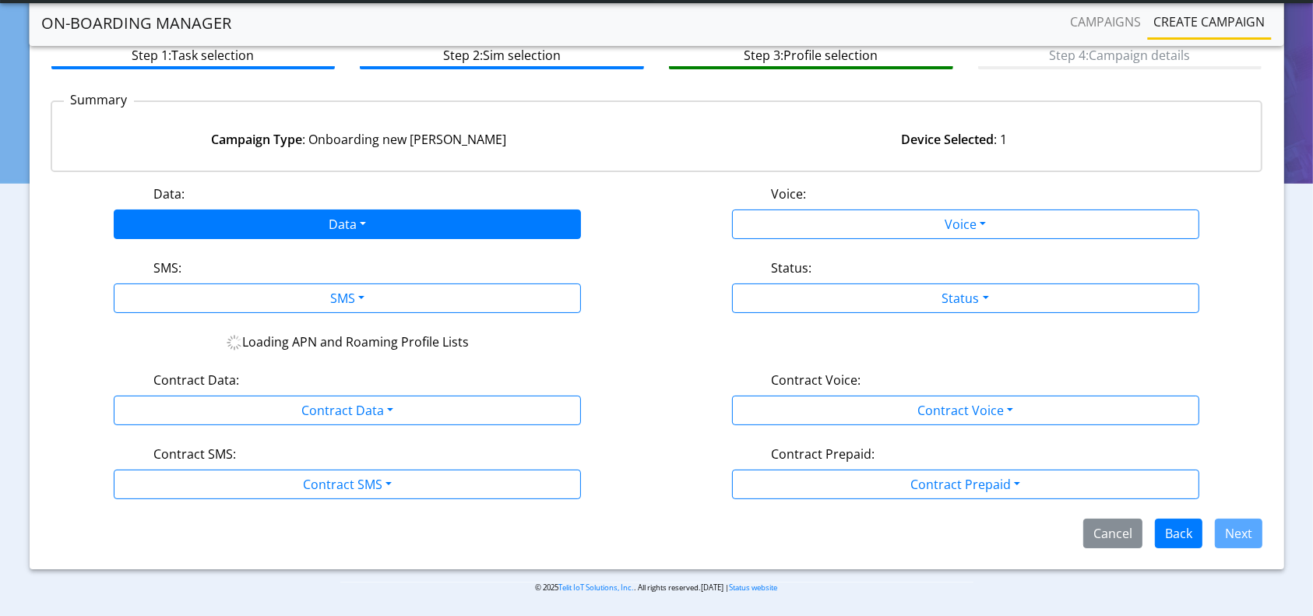
scroll to position [132, 0]
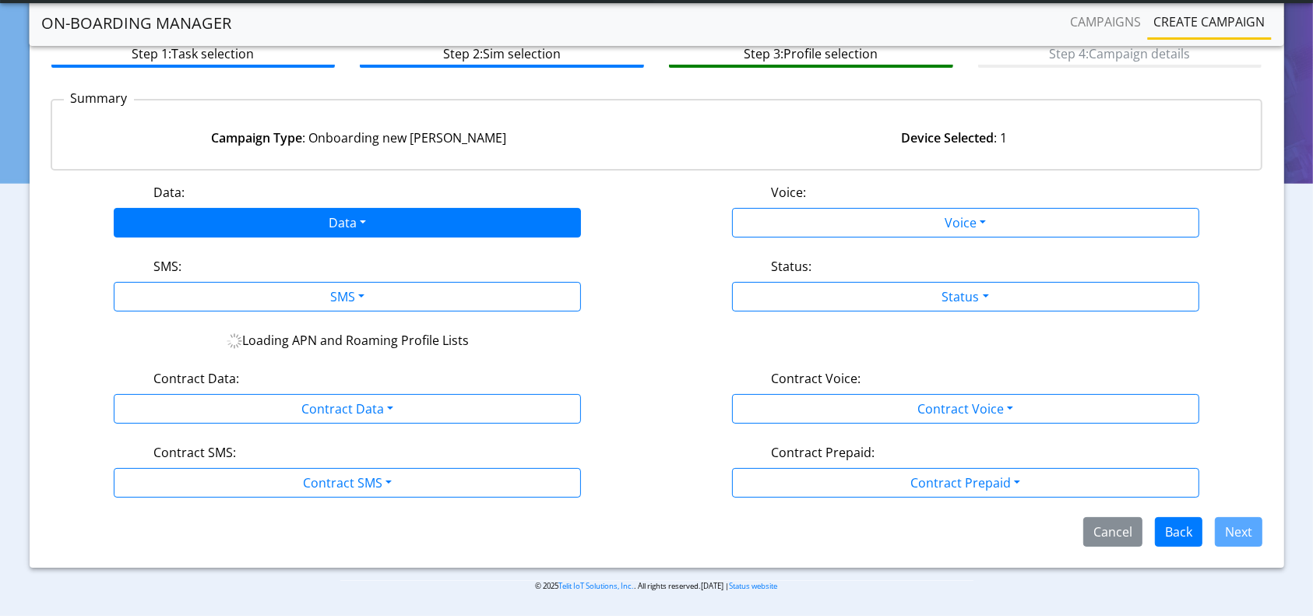
click at [361, 257] on div "SMS:" at bounding box center [348, 269] width 412 height 25
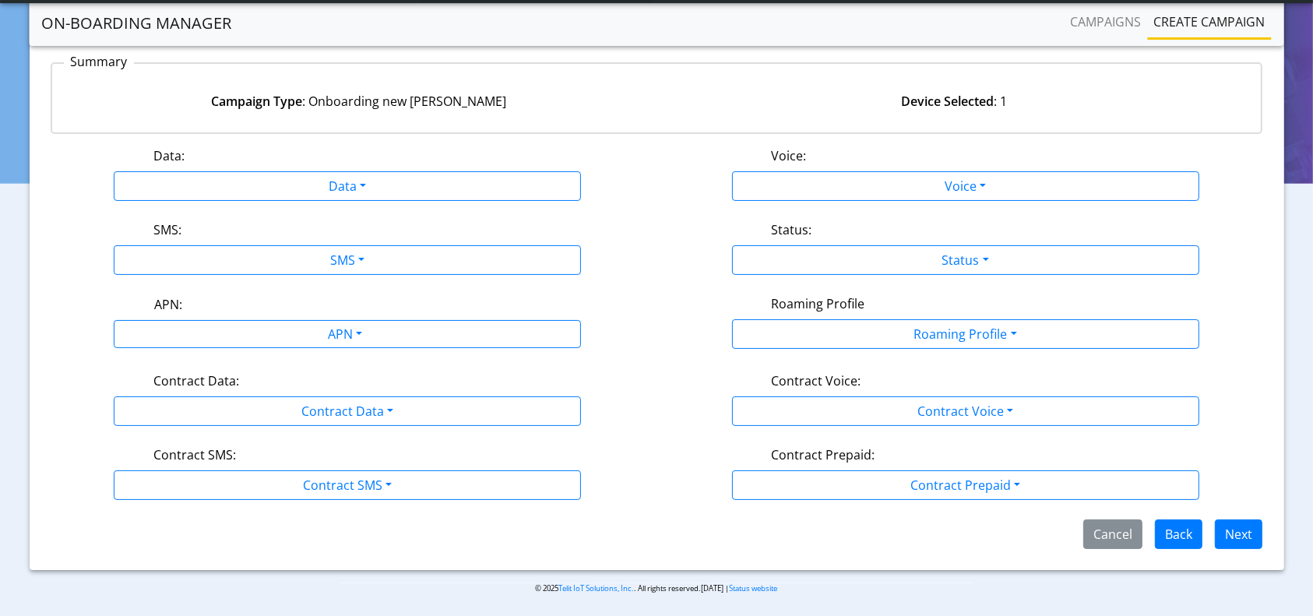
click at [369, 167] on div "Data:" at bounding box center [348, 158] width 412 height 25
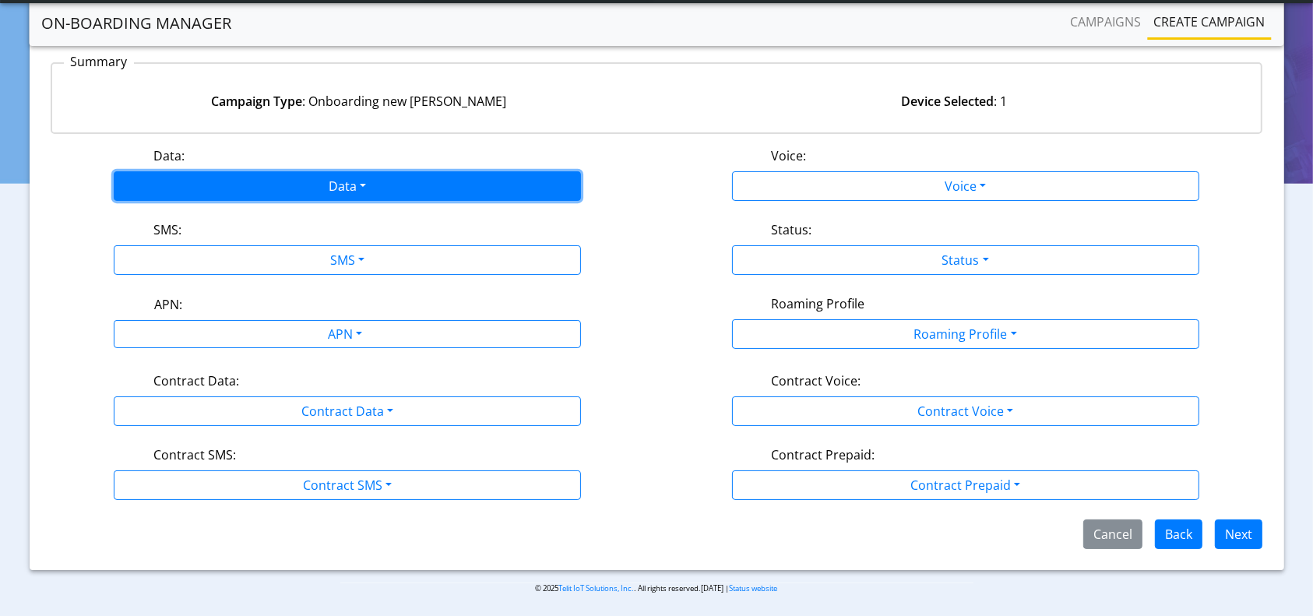
click at [344, 188] on button "Data" at bounding box center [347, 186] width 467 height 30
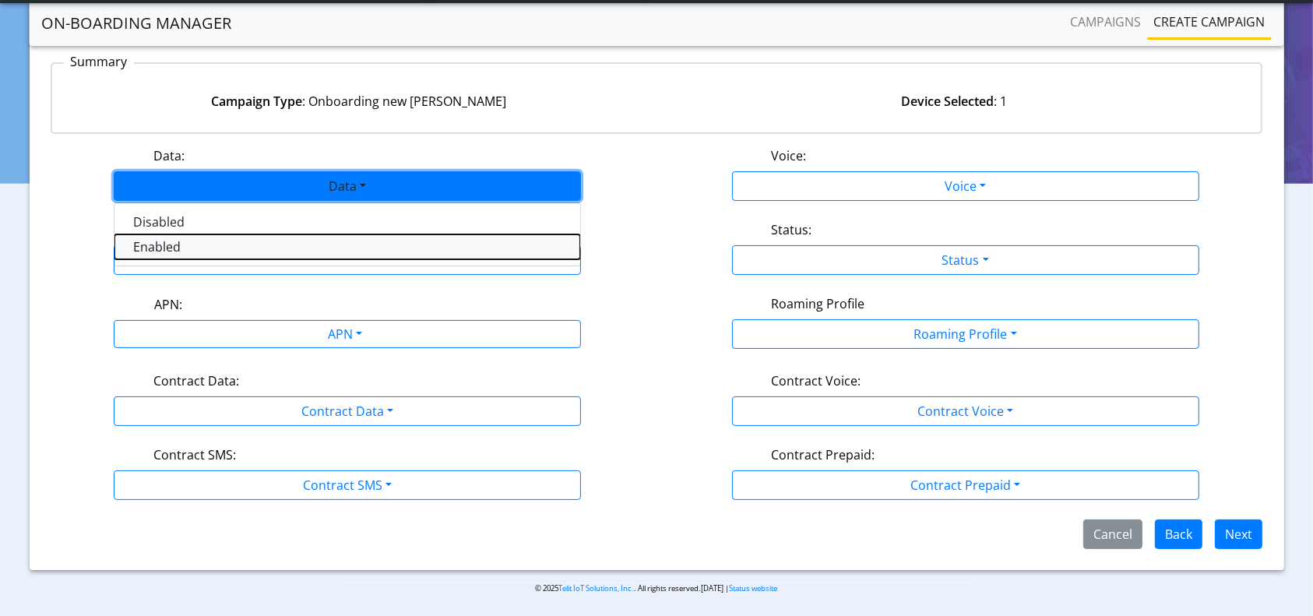
click at [175, 249] on button "Enabled" at bounding box center [347, 246] width 466 height 25
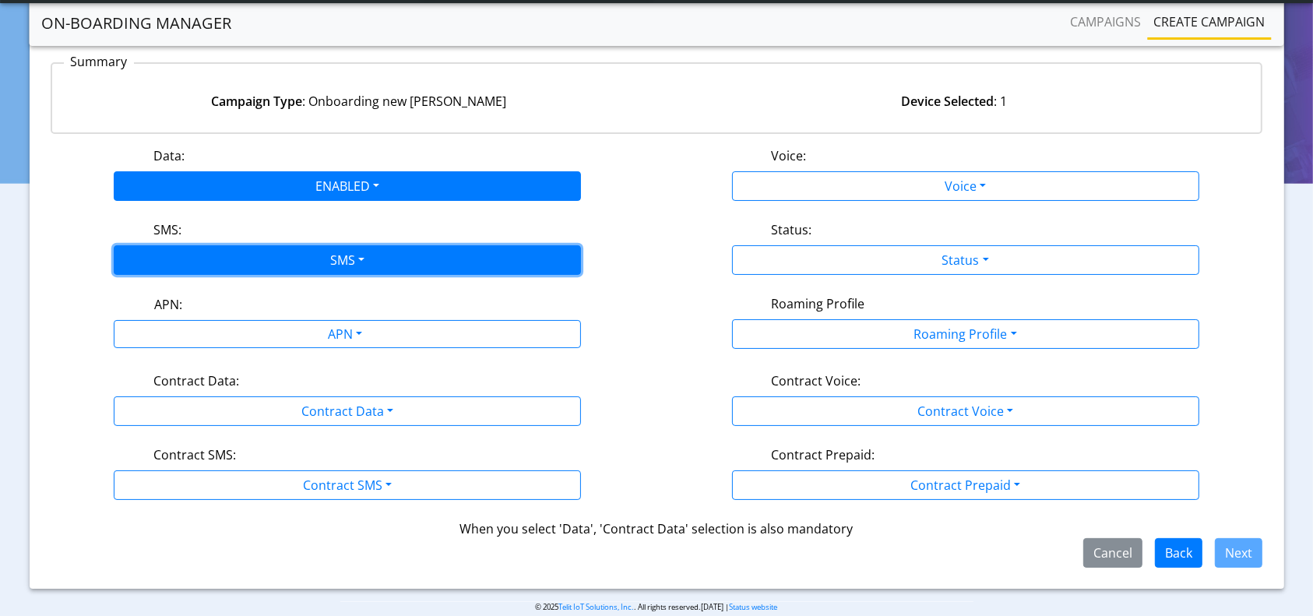
click at [276, 249] on button "SMS" at bounding box center [347, 260] width 467 height 30
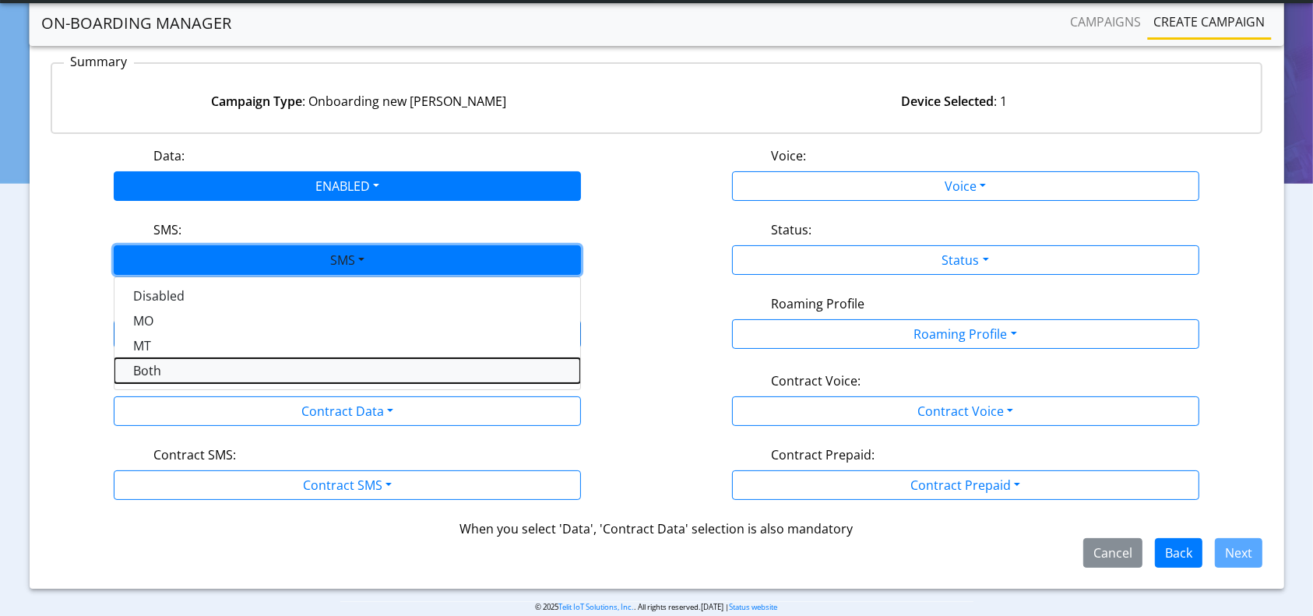
click at [154, 361] on button "Both" at bounding box center [347, 370] width 466 height 25
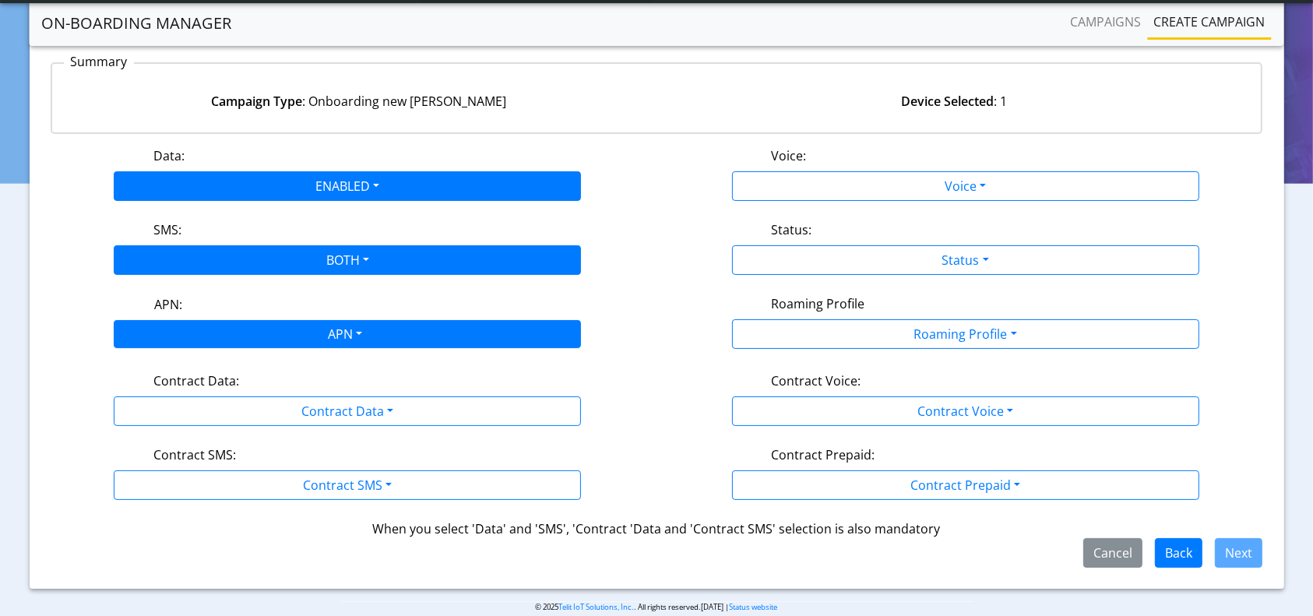
click at [297, 327] on div "APN" at bounding box center [344, 336] width 494 height 30
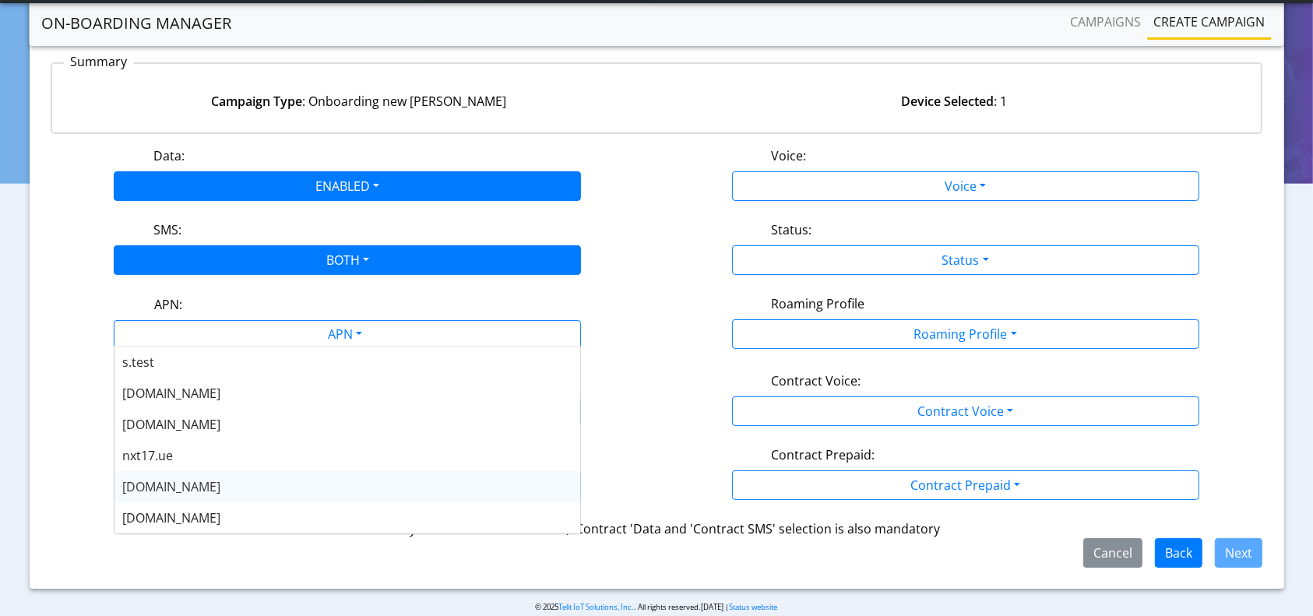
scroll to position [125, 0]
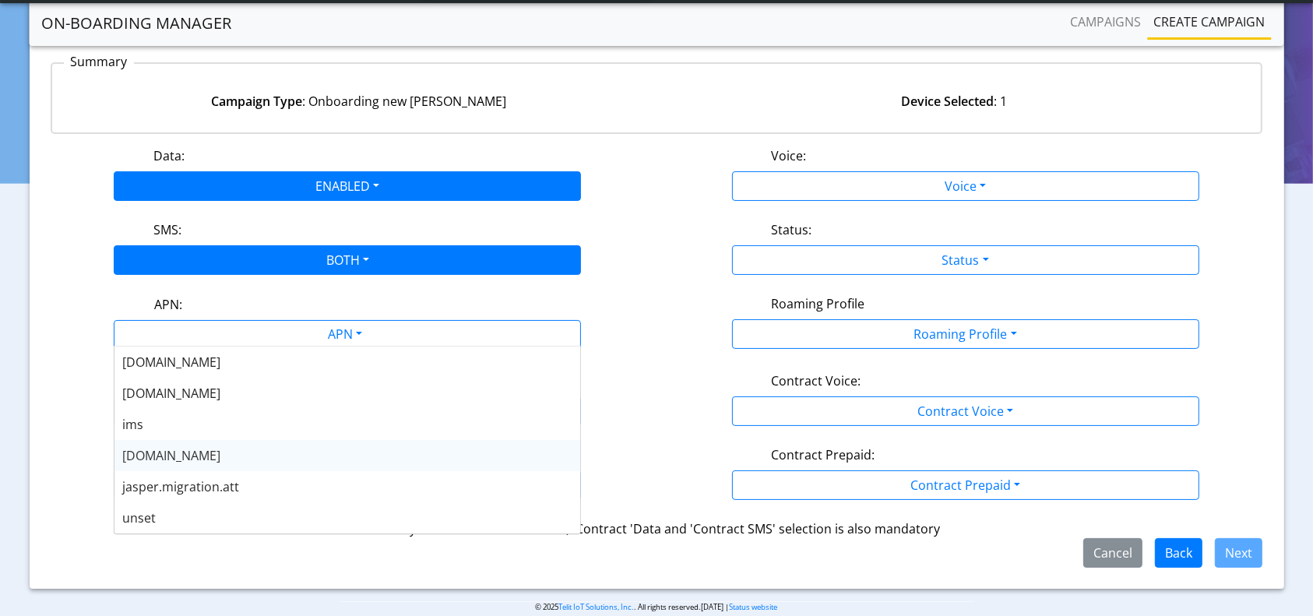
click at [168, 459] on span "[DOMAIN_NAME]" at bounding box center [171, 455] width 98 height 17
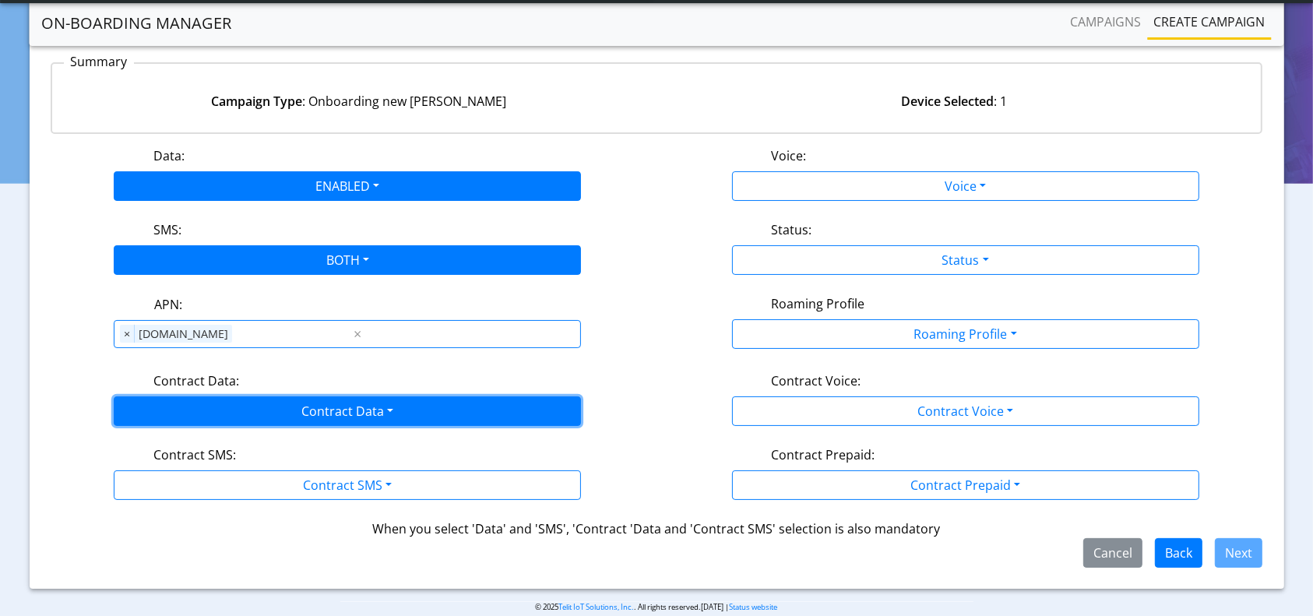
click at [262, 412] on button "Contract Data" at bounding box center [347, 411] width 467 height 30
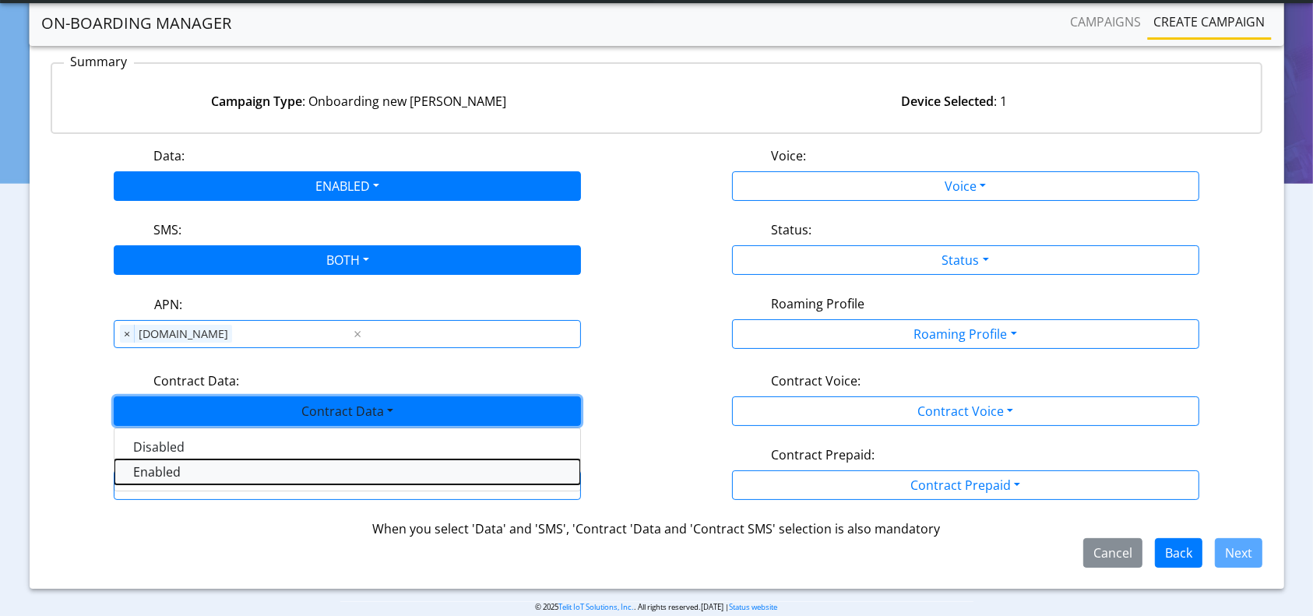
click at [183, 470] on Dataenabled-dropdown "Enabled" at bounding box center [347, 472] width 466 height 25
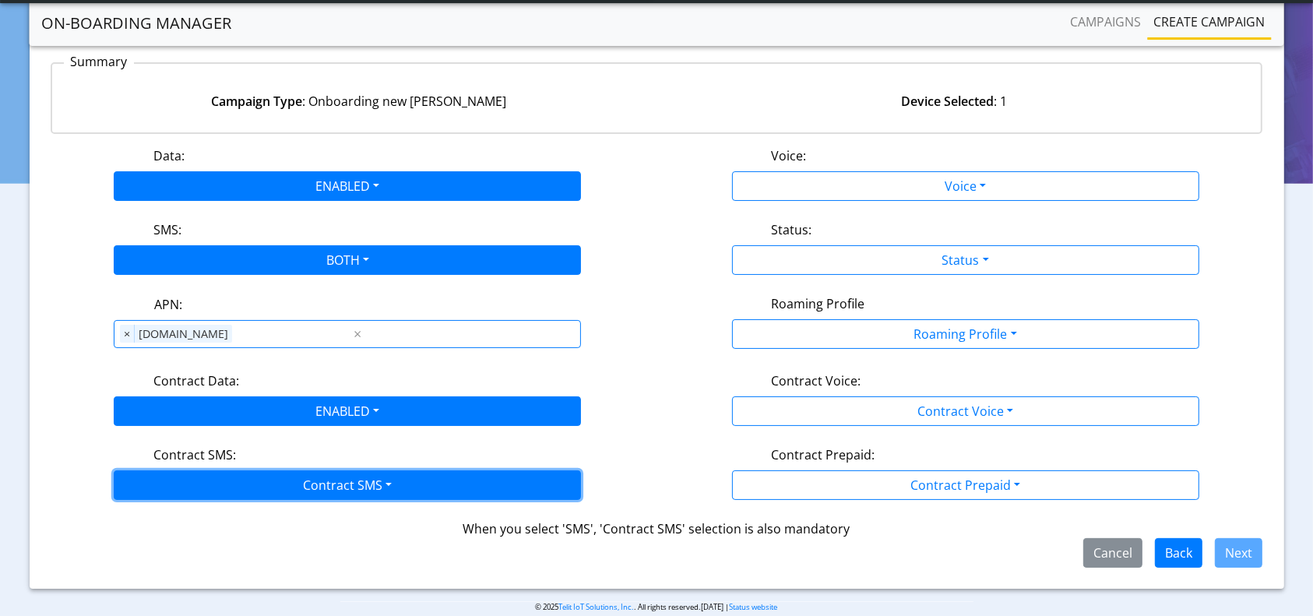
click at [252, 480] on button "Contract SMS" at bounding box center [347, 485] width 467 height 30
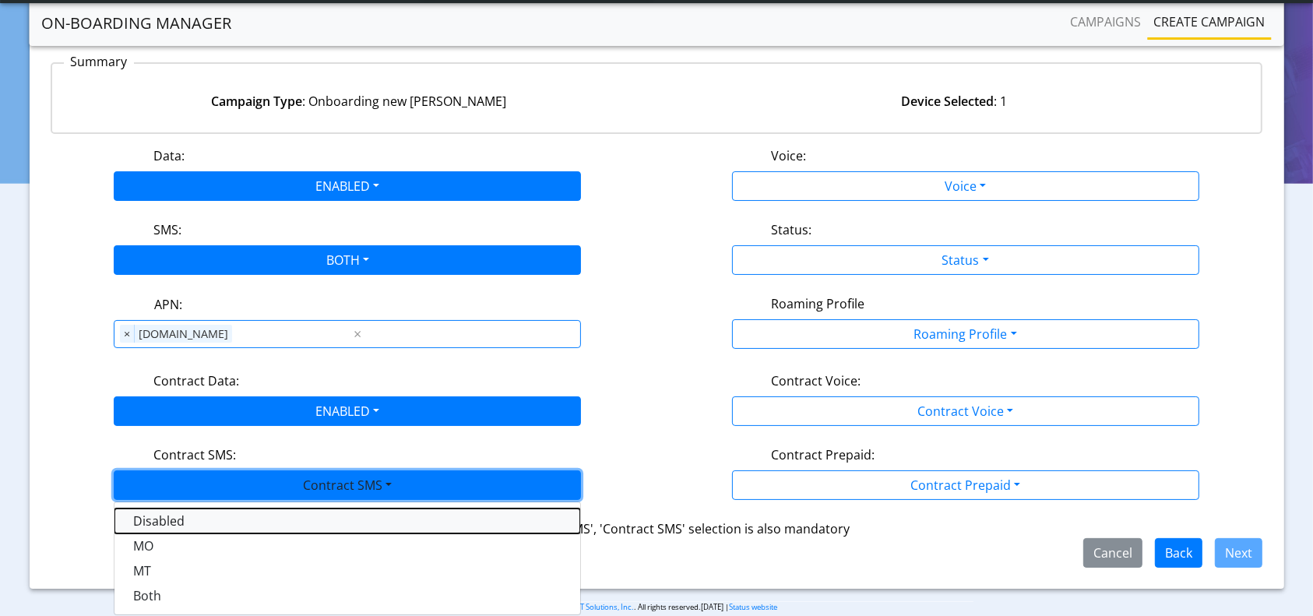
click at [159, 514] on SMSdisabled-dropdown "Disabled" at bounding box center [347, 521] width 466 height 25
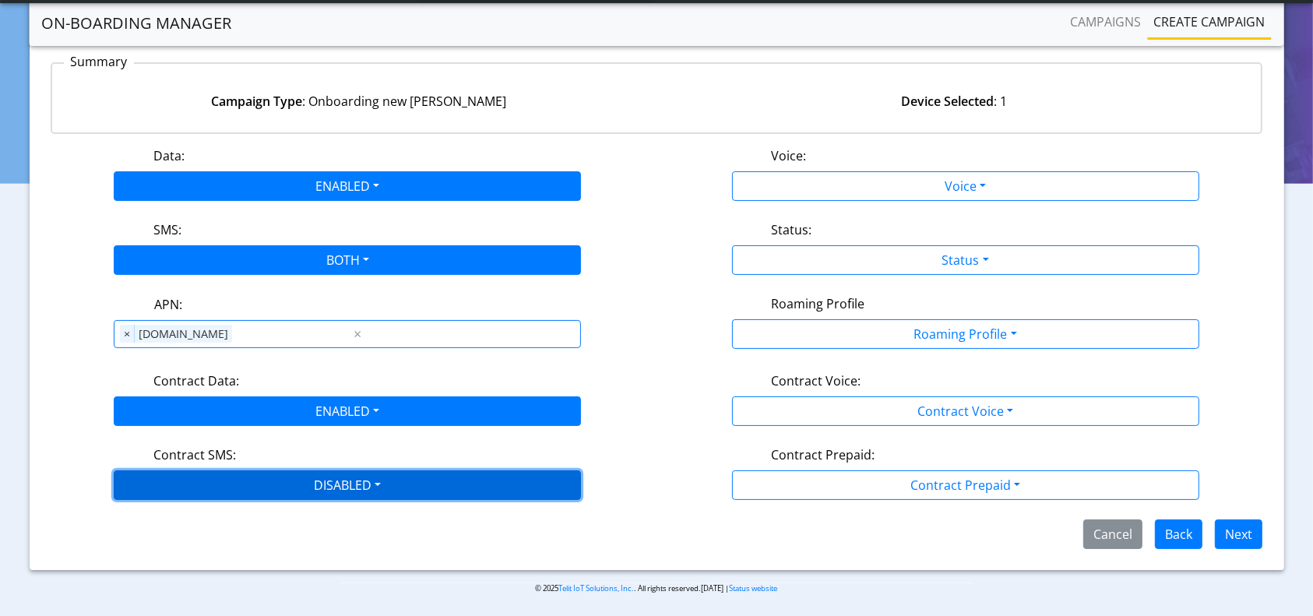
click at [326, 484] on button "DISABLED" at bounding box center [347, 485] width 467 height 30
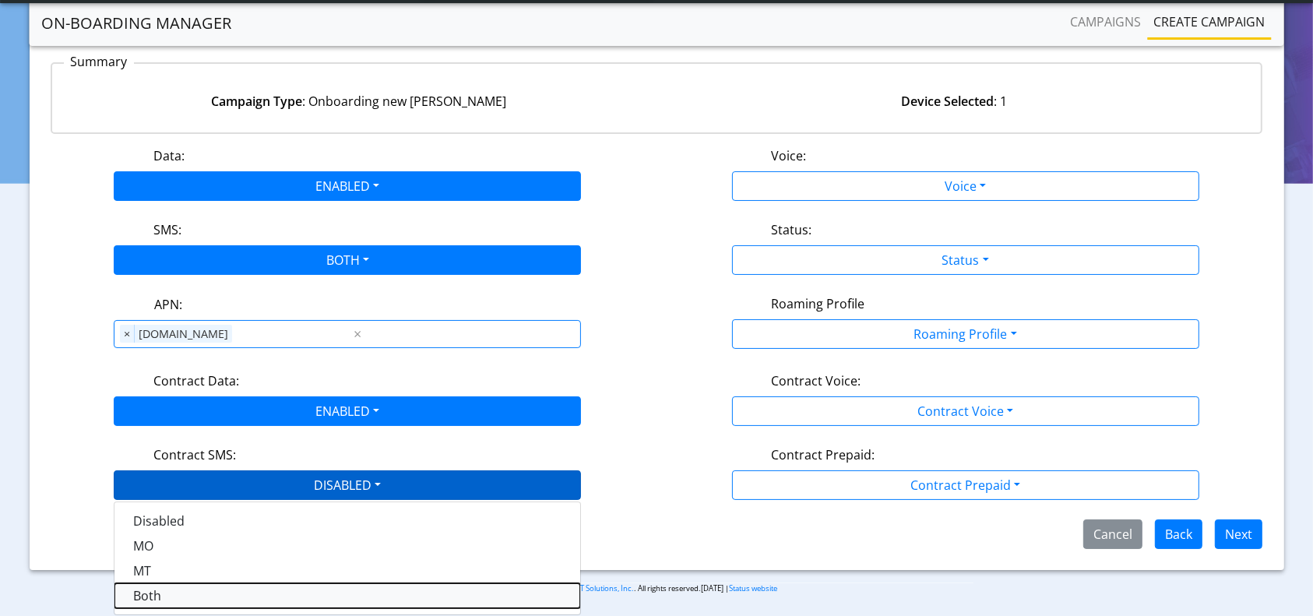
click at [153, 595] on SMSboth-dropdown "Both" at bounding box center [347, 595] width 466 height 25
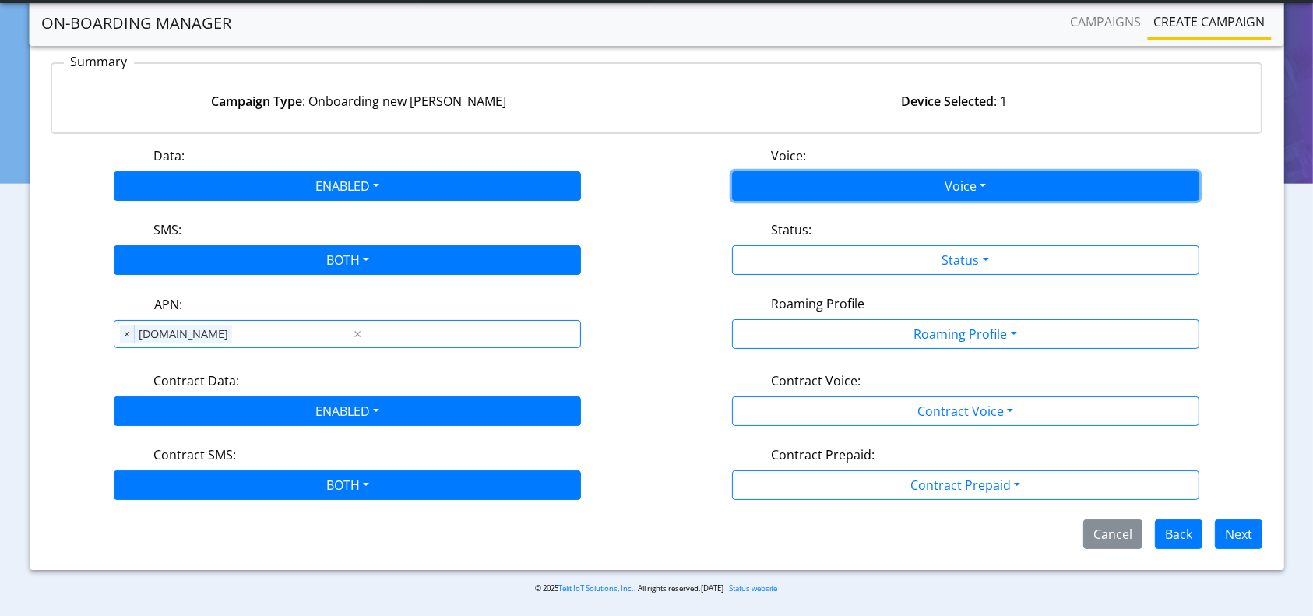
click at [829, 177] on button "Voice" at bounding box center [965, 186] width 467 height 30
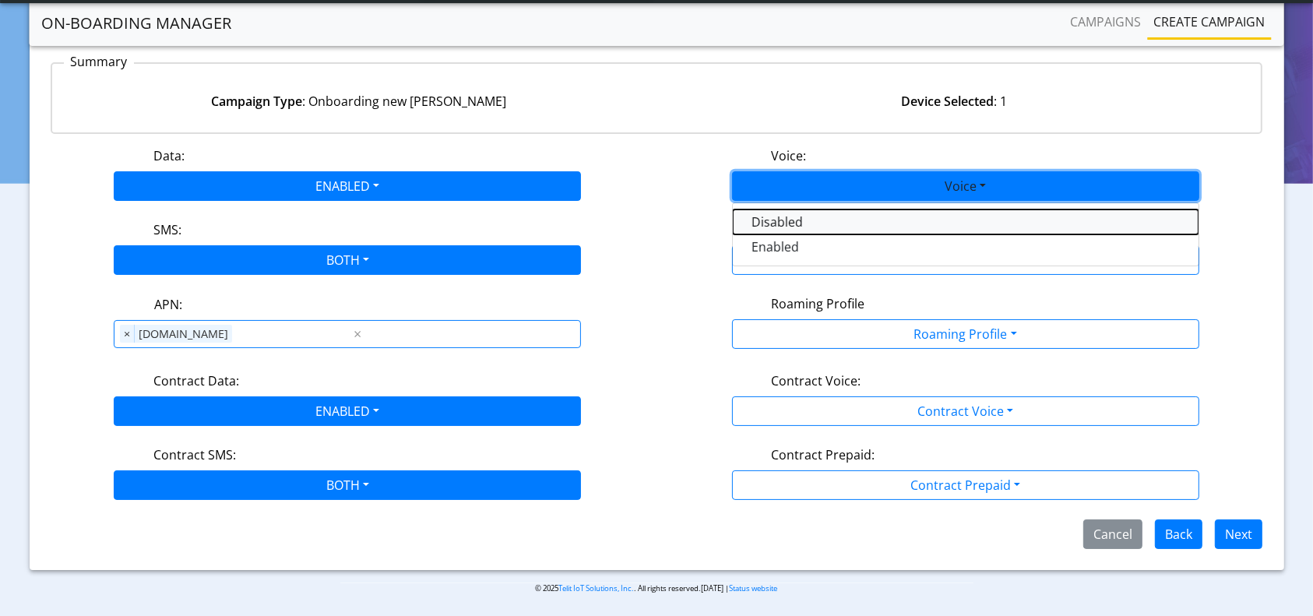
click at [779, 215] on button "Disabled" at bounding box center [966, 222] width 466 height 25
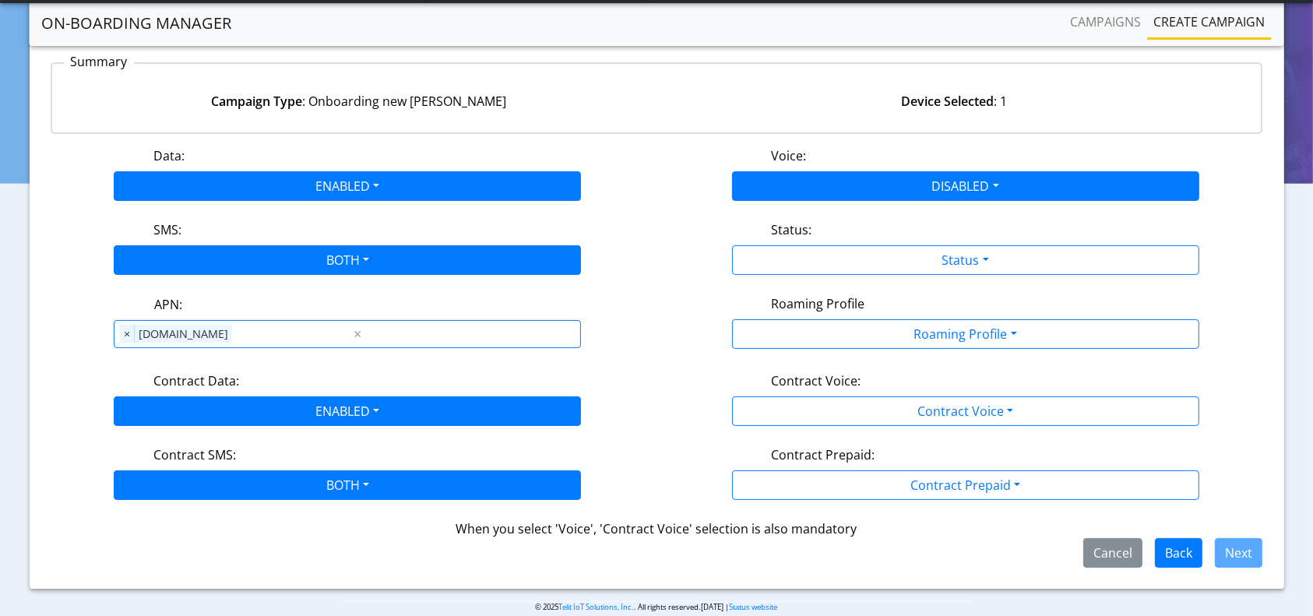
click at [857, 240] on div "Status:" at bounding box center [965, 232] width 412 height 25
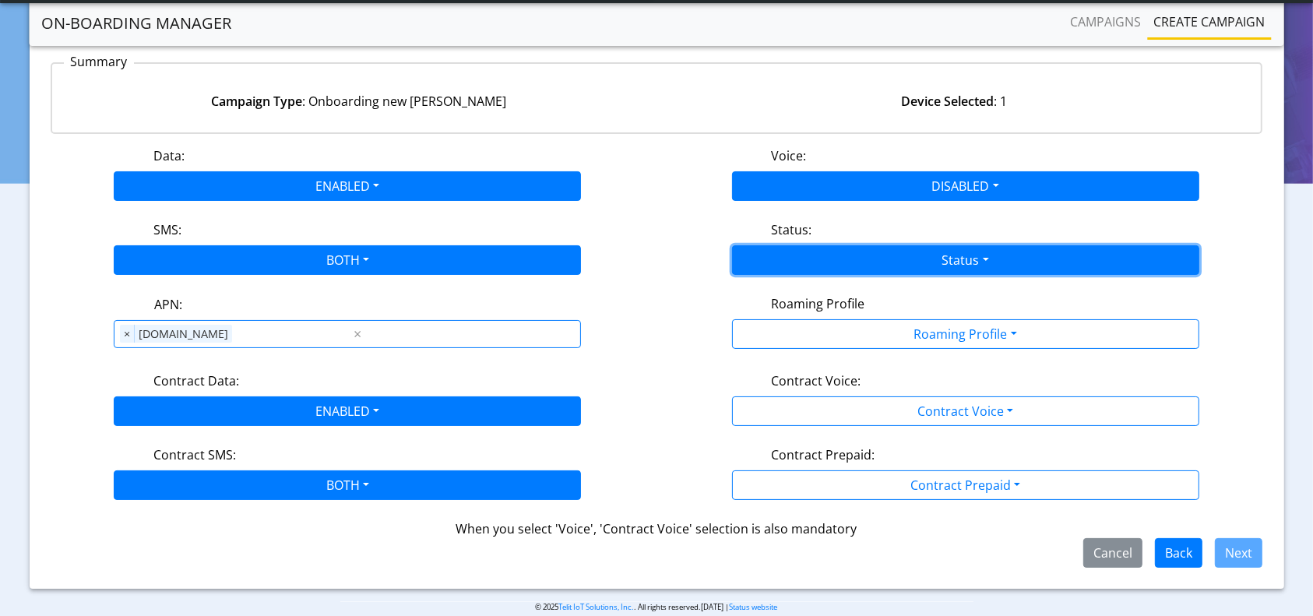
click at [838, 268] on button "Status" at bounding box center [965, 260] width 467 height 30
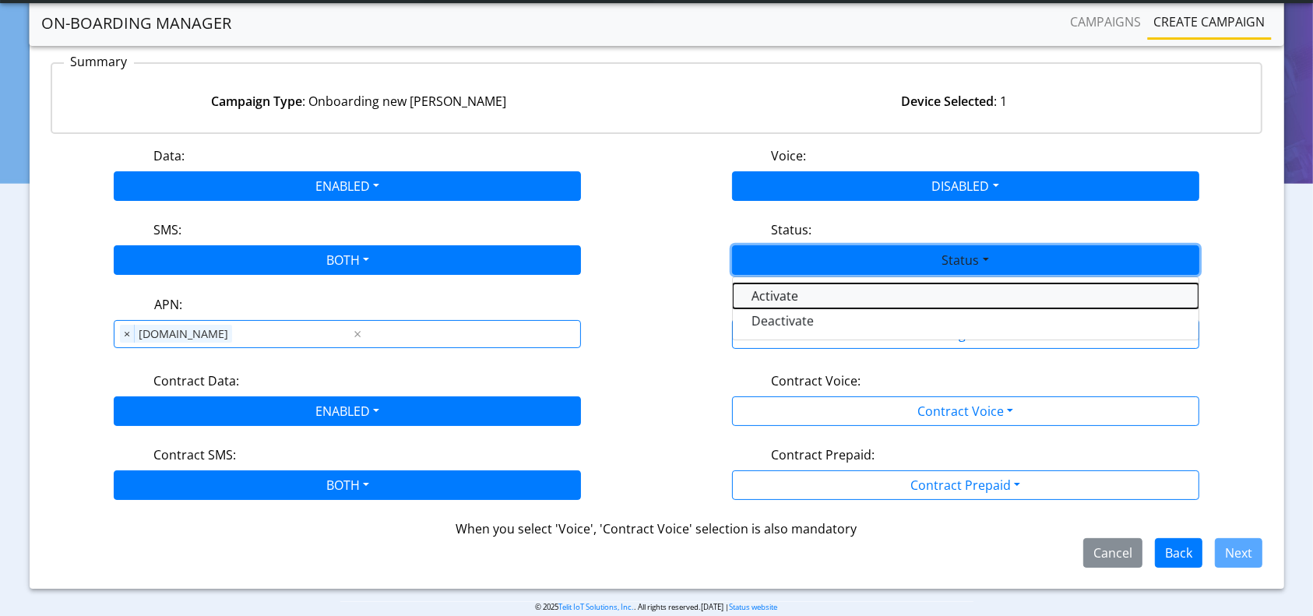
click at [776, 295] on button "Activate" at bounding box center [966, 295] width 466 height 25
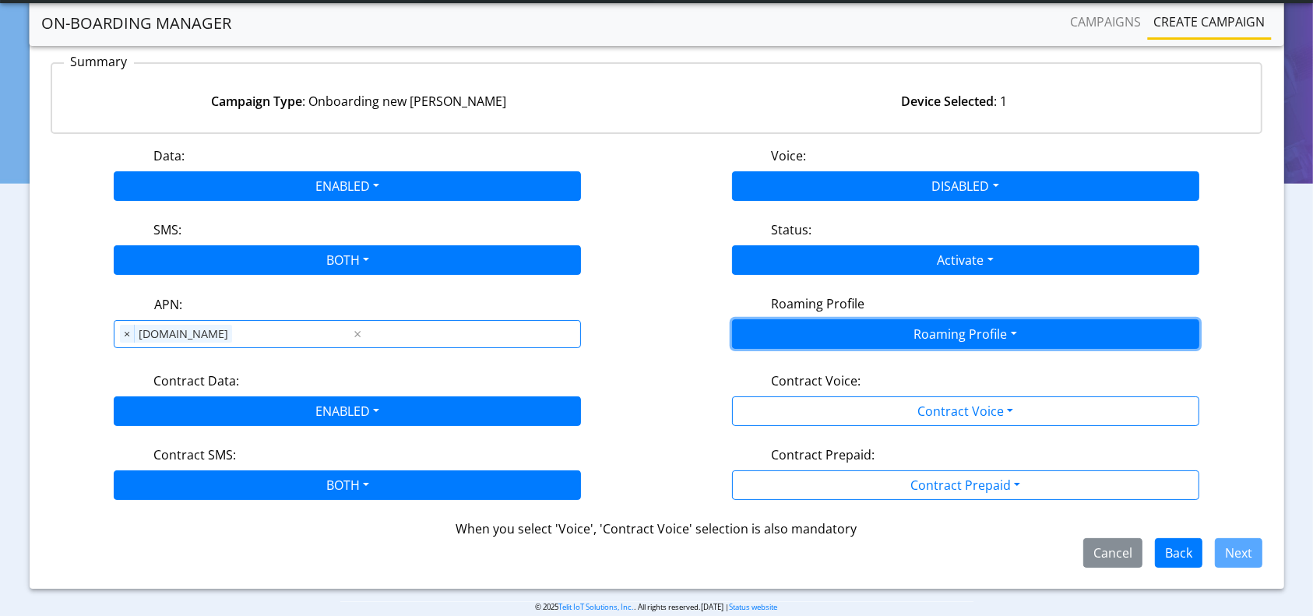
click at [864, 319] on button "Roaming Profile" at bounding box center [965, 334] width 467 height 30
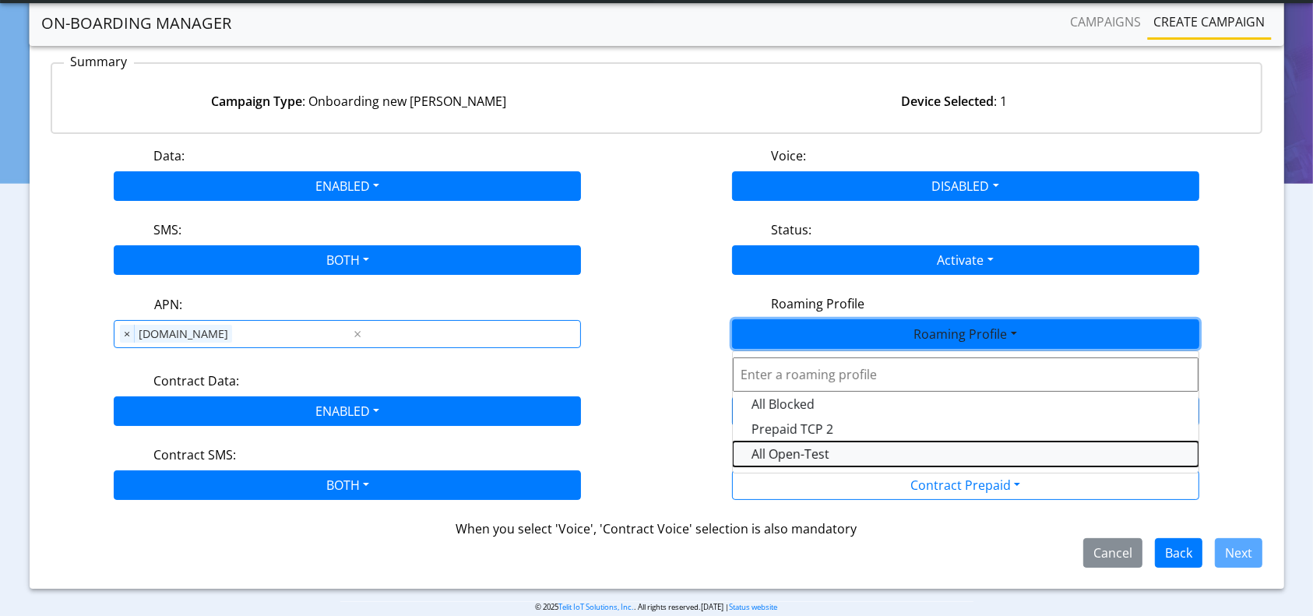
click at [790, 457] on Profile-dropdown "All Open-Test" at bounding box center [966, 454] width 466 height 25
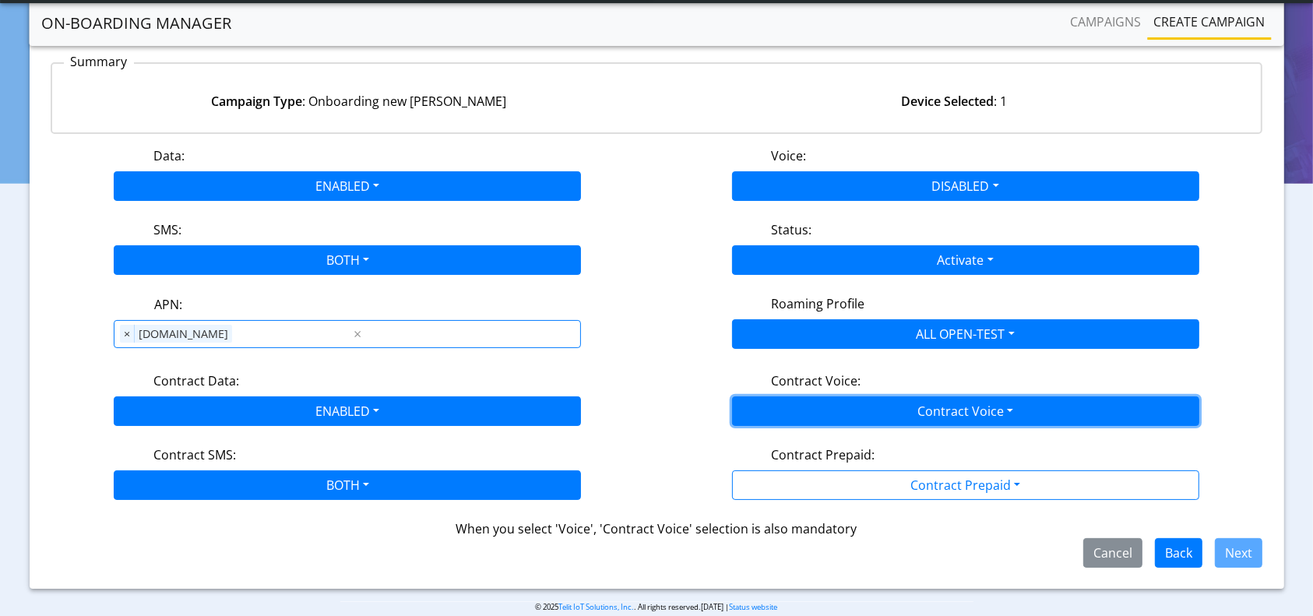
click at [855, 411] on button "Contract Voice" at bounding box center [965, 411] width 467 height 30
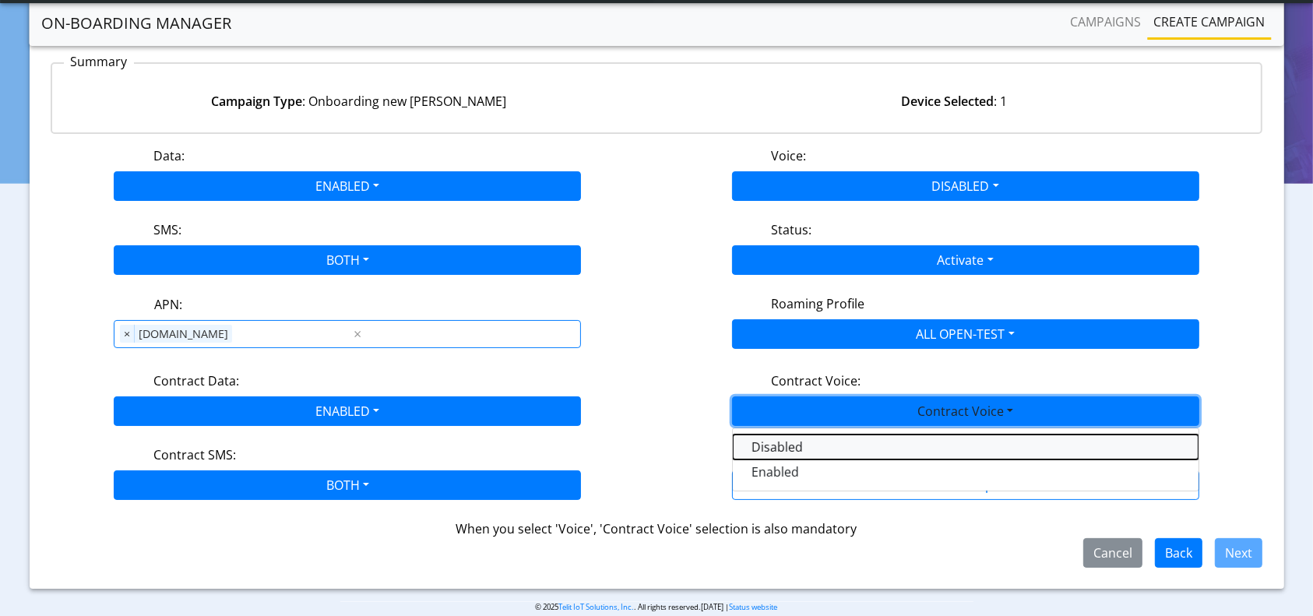
click at [794, 448] on Voicedisabled-dropdown "Disabled" at bounding box center [966, 447] width 466 height 25
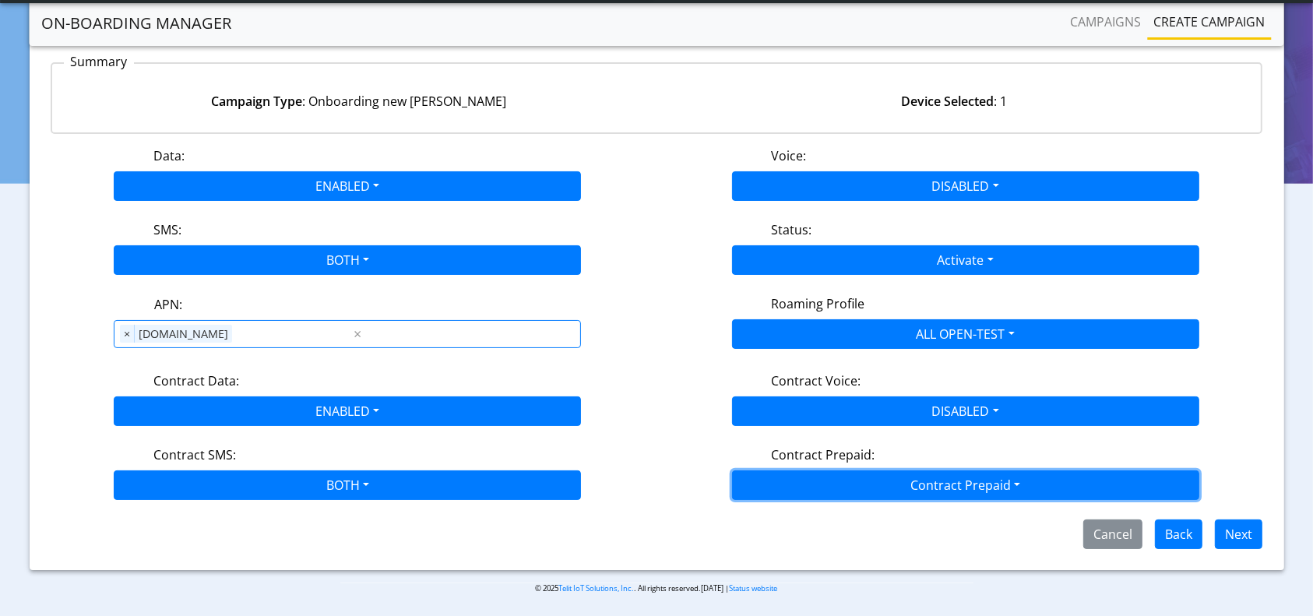
click at [853, 474] on button "Contract Prepaid" at bounding box center [965, 485] width 467 height 30
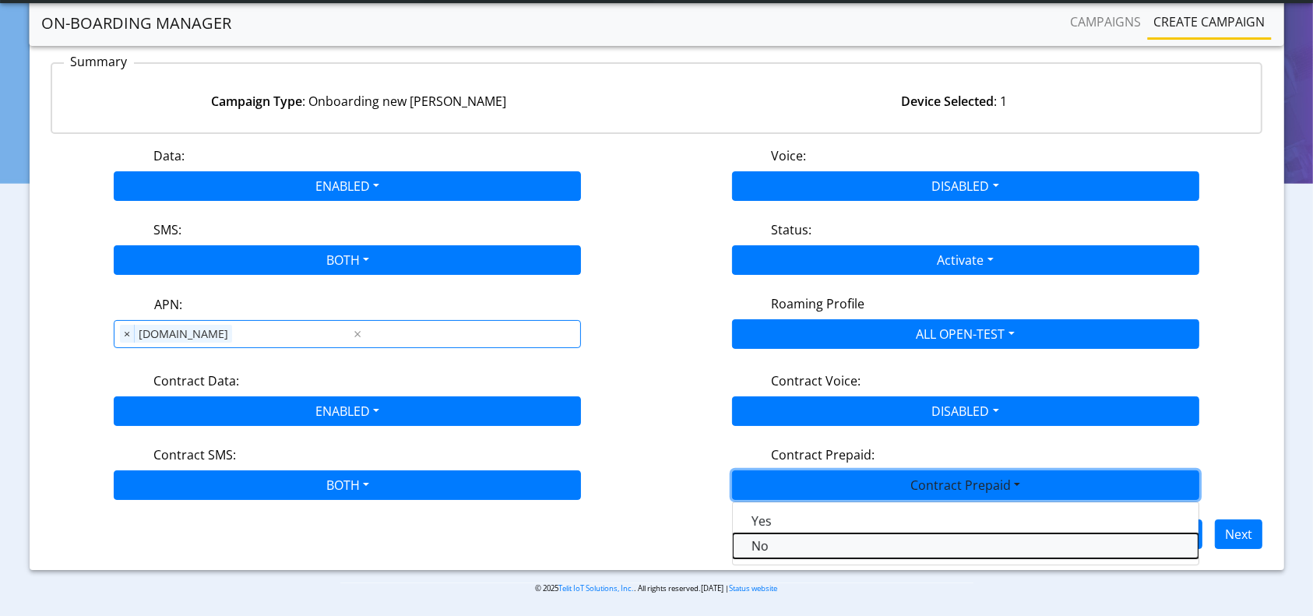
click at [773, 538] on Prepaidnotprepaid-dropdown "No" at bounding box center [966, 546] width 466 height 25
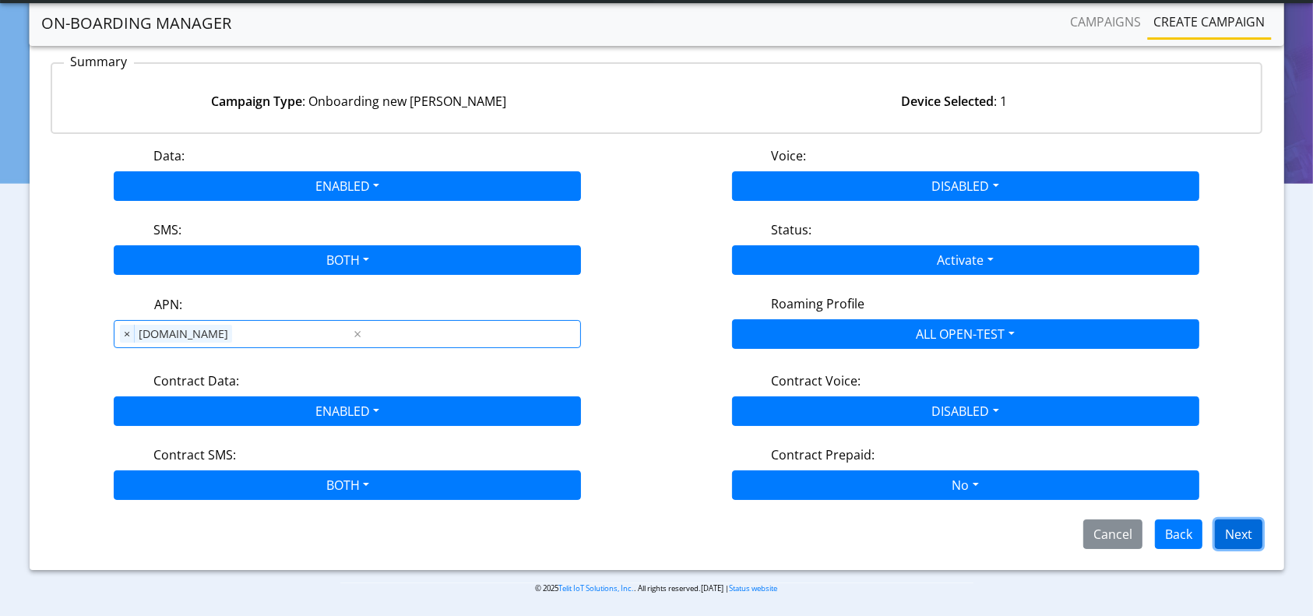
click at [1245, 530] on button "Next" at bounding box center [1239, 534] width 48 height 30
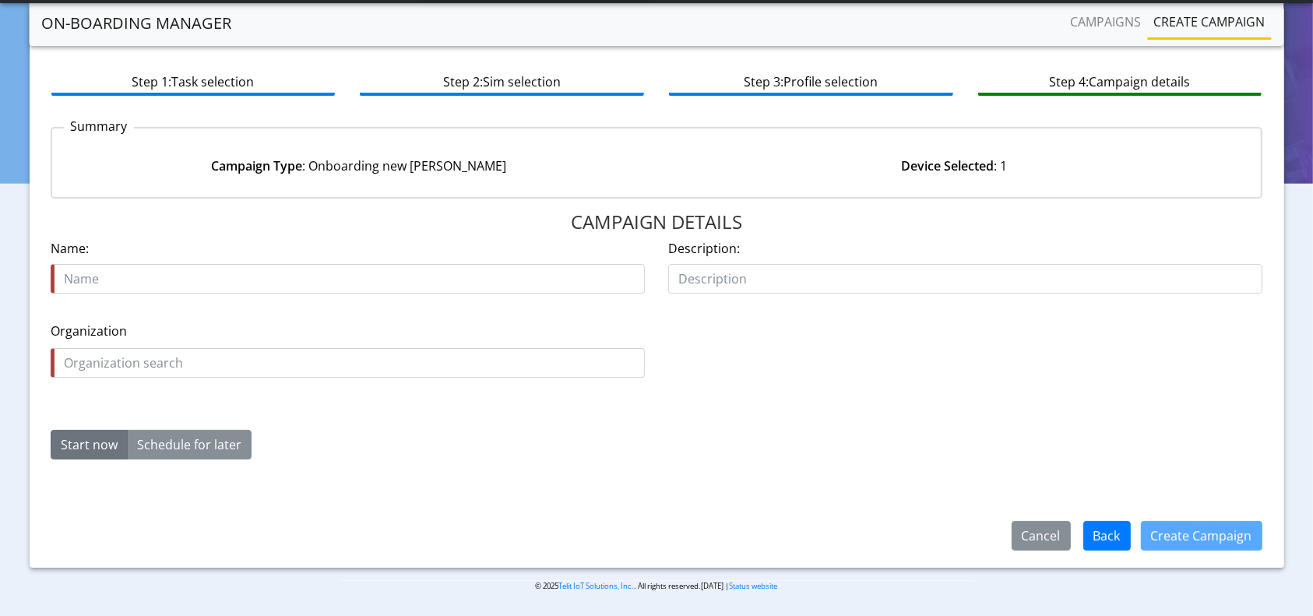
click at [399, 289] on input "text" at bounding box center [348, 279] width 594 height 30
click at [383, 273] on input "text" at bounding box center [348, 279] width 594 height 30
type input "onboard-89358152000002046284-19Aug"
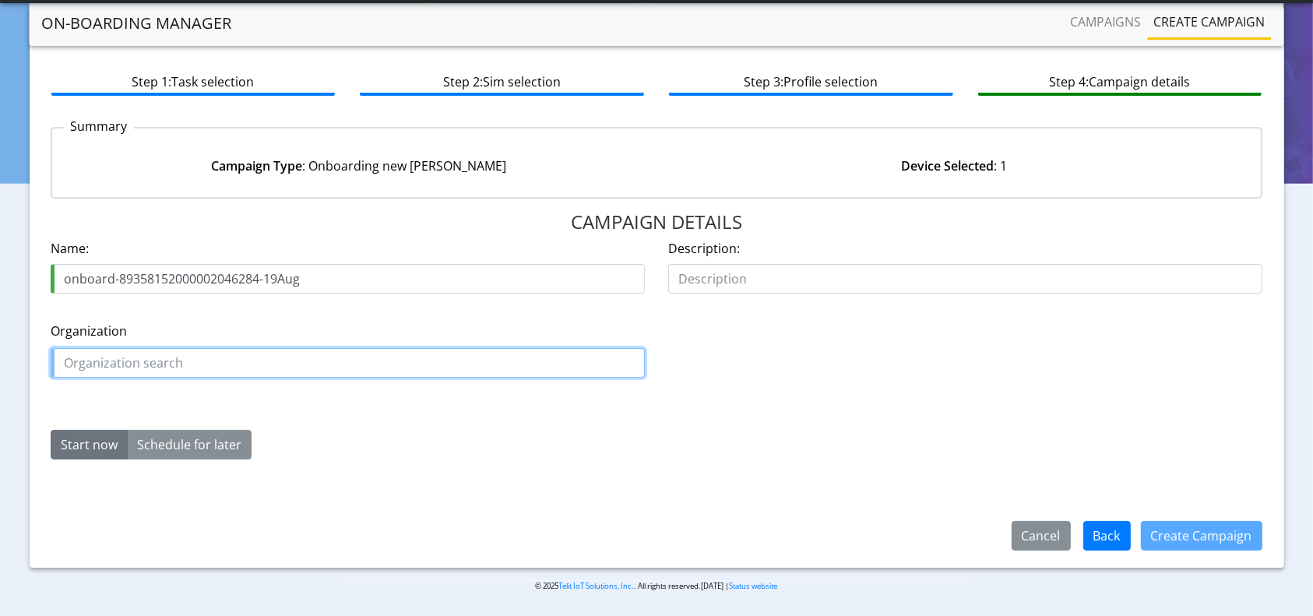
click at [143, 363] on input "text" at bounding box center [348, 363] width 594 height 30
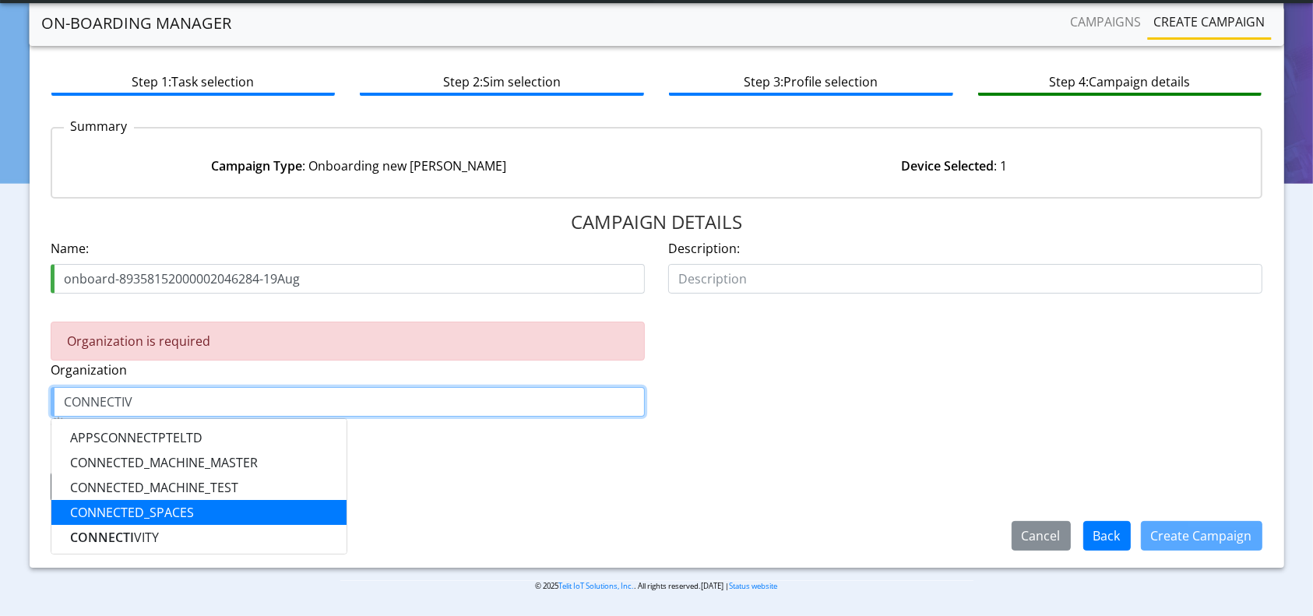
scroll to position [104, 0]
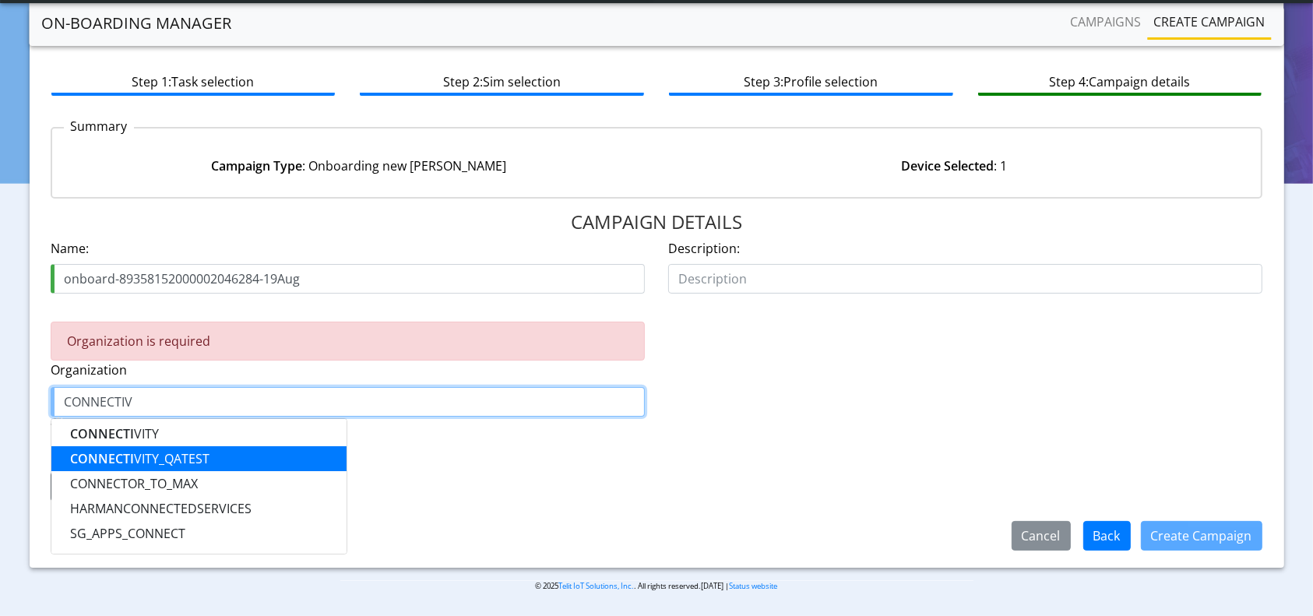
click at [199, 460] on ngb-highlight "CONNECTI VITY_QATEST" at bounding box center [139, 458] width 139 height 17
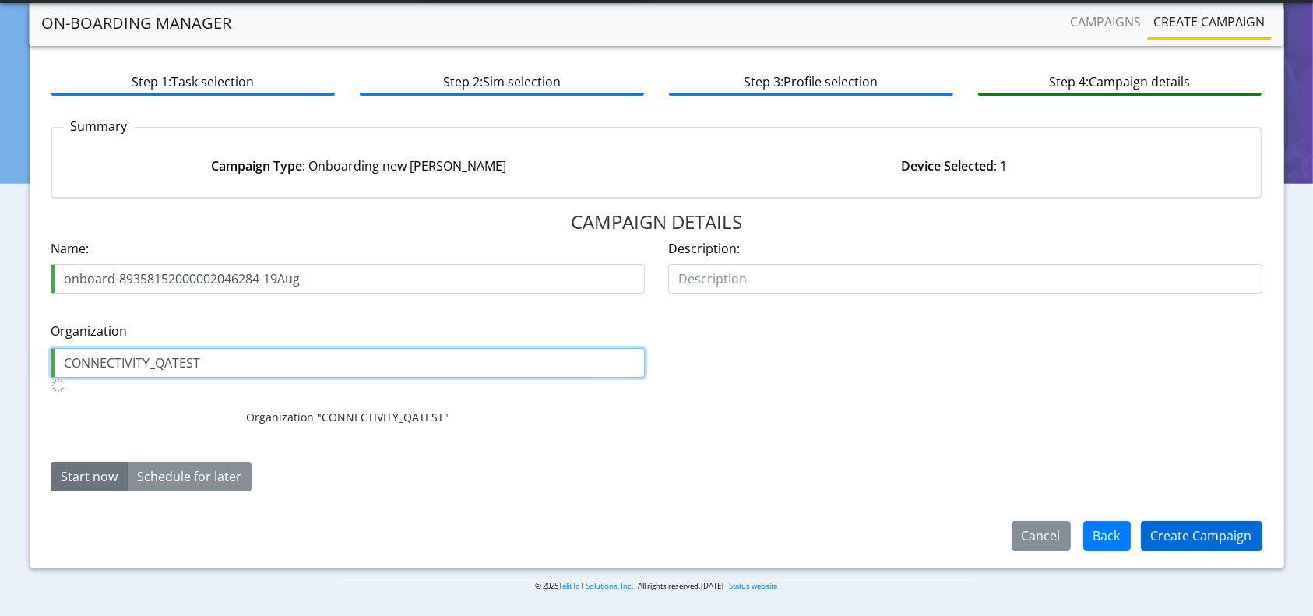
type input "CONNECTIVITY_QATEST"
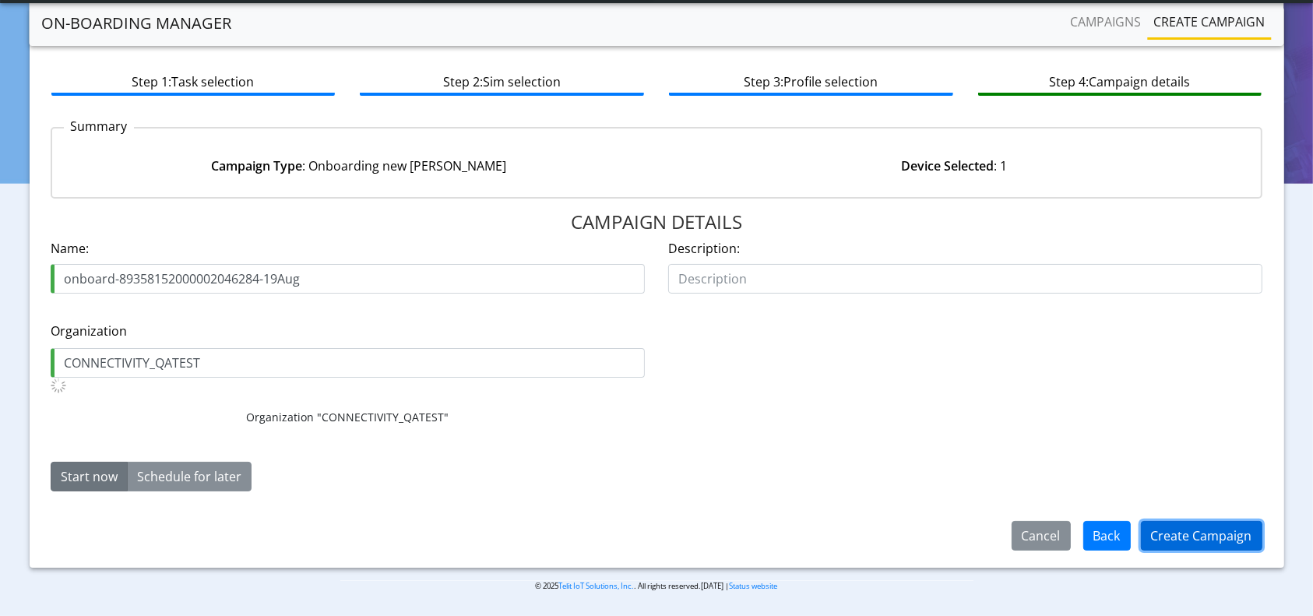
click at [1178, 536] on button "Create Campaign" at bounding box center [1201, 536] width 121 height 30
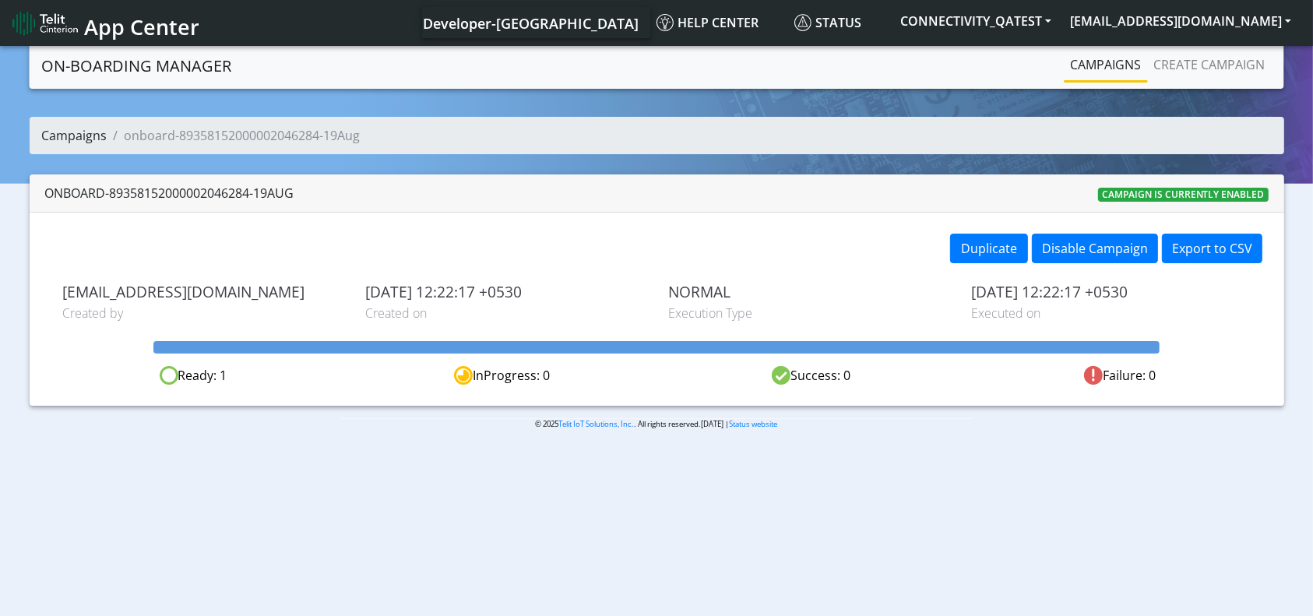
click at [98, 140] on link "Campaigns" at bounding box center [74, 135] width 65 height 17
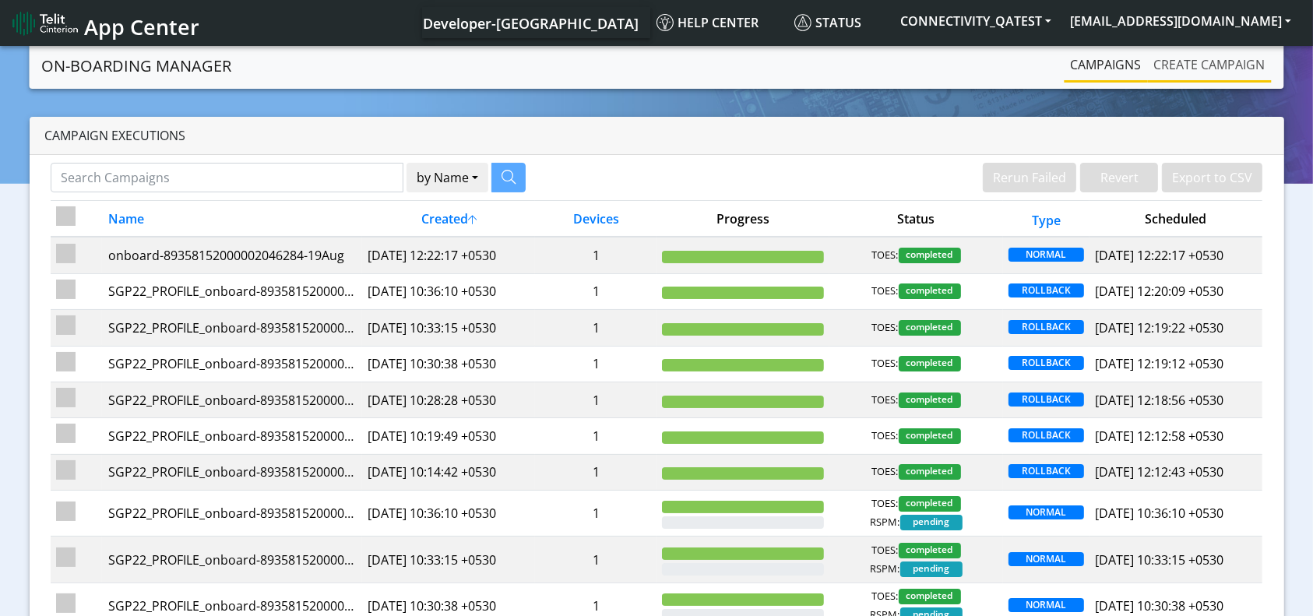
click at [1222, 66] on link "Create campaign" at bounding box center [1210, 64] width 124 height 31
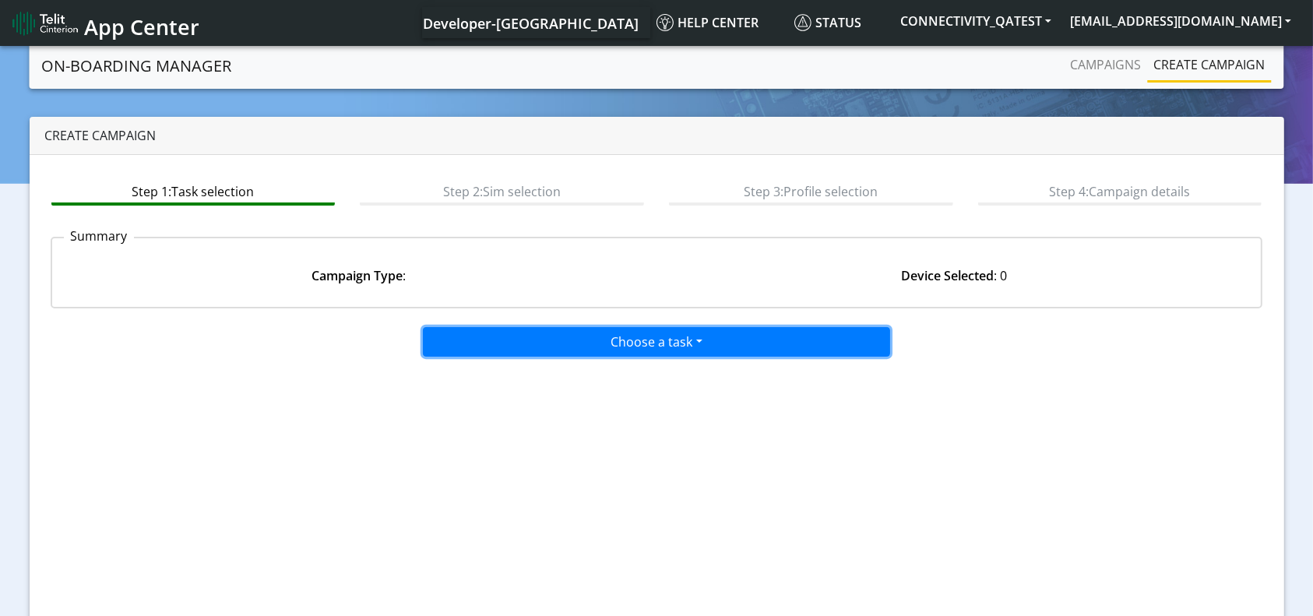
click at [730, 327] on button "Choose a task" at bounding box center [656, 342] width 467 height 30
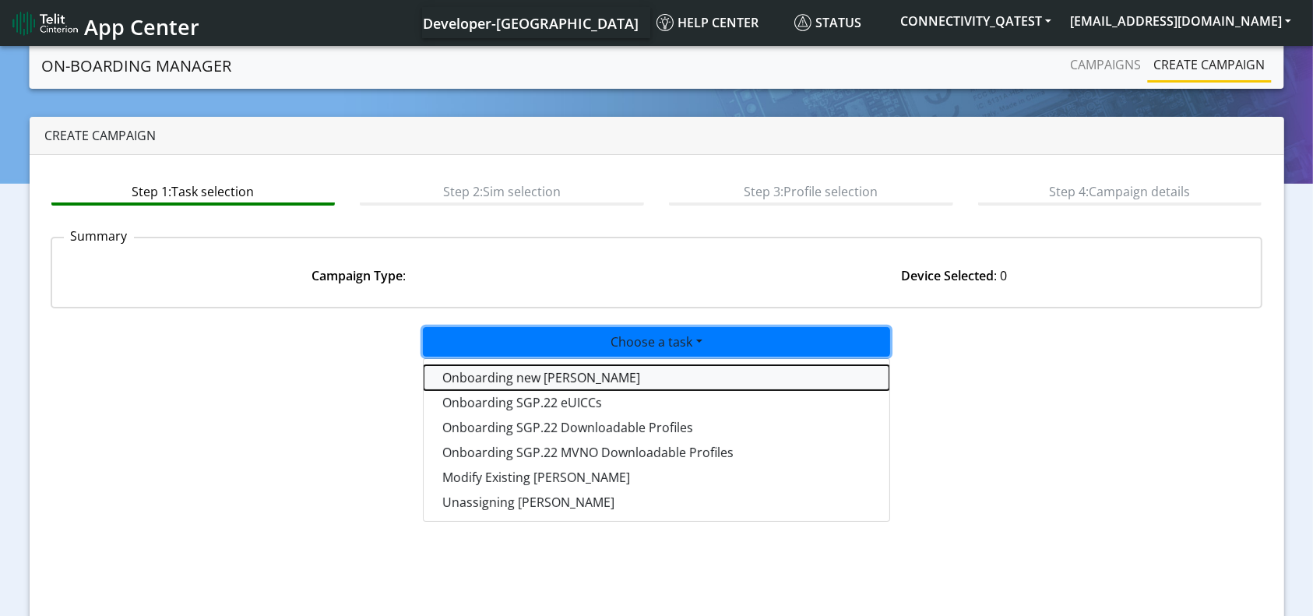
click at [534, 372] on tasktoes-dropdown "Onboarding new [PERSON_NAME]" at bounding box center [657, 377] width 466 height 25
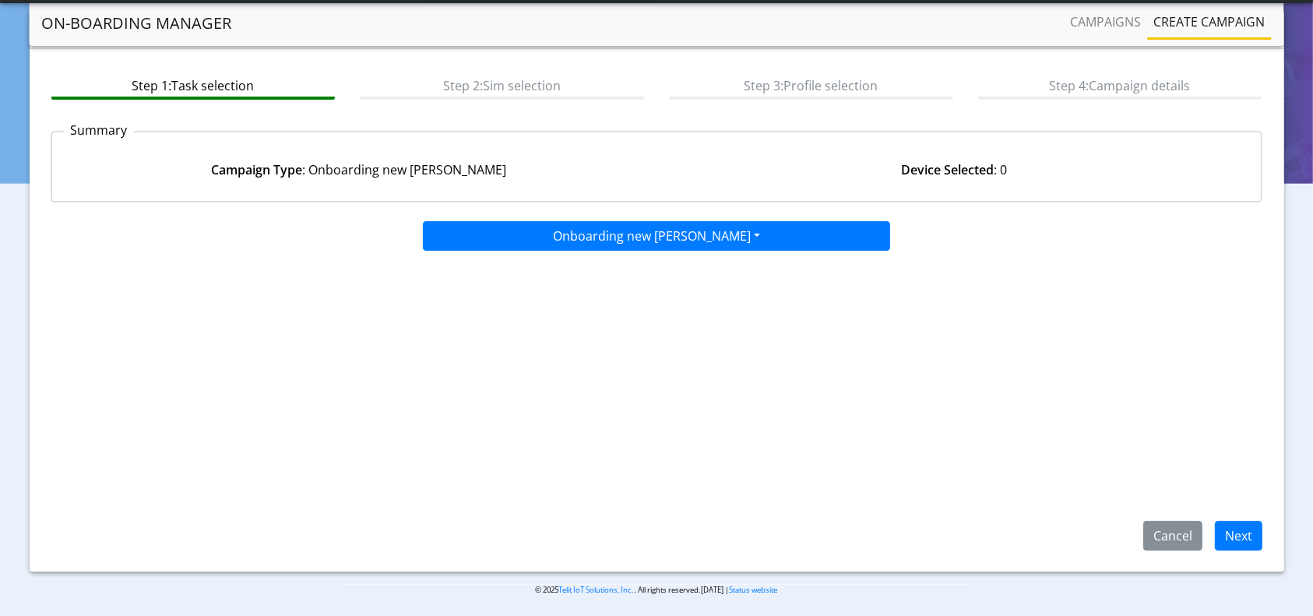
scroll to position [67, 0]
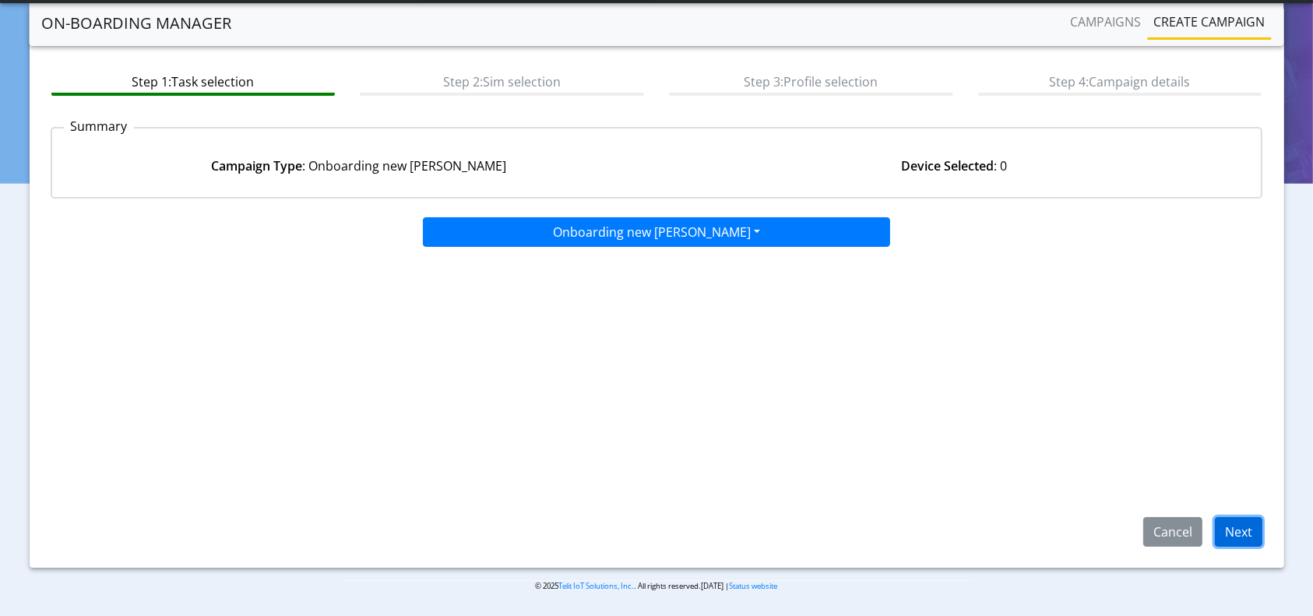
click at [1240, 530] on button "Next" at bounding box center [1239, 532] width 48 height 30
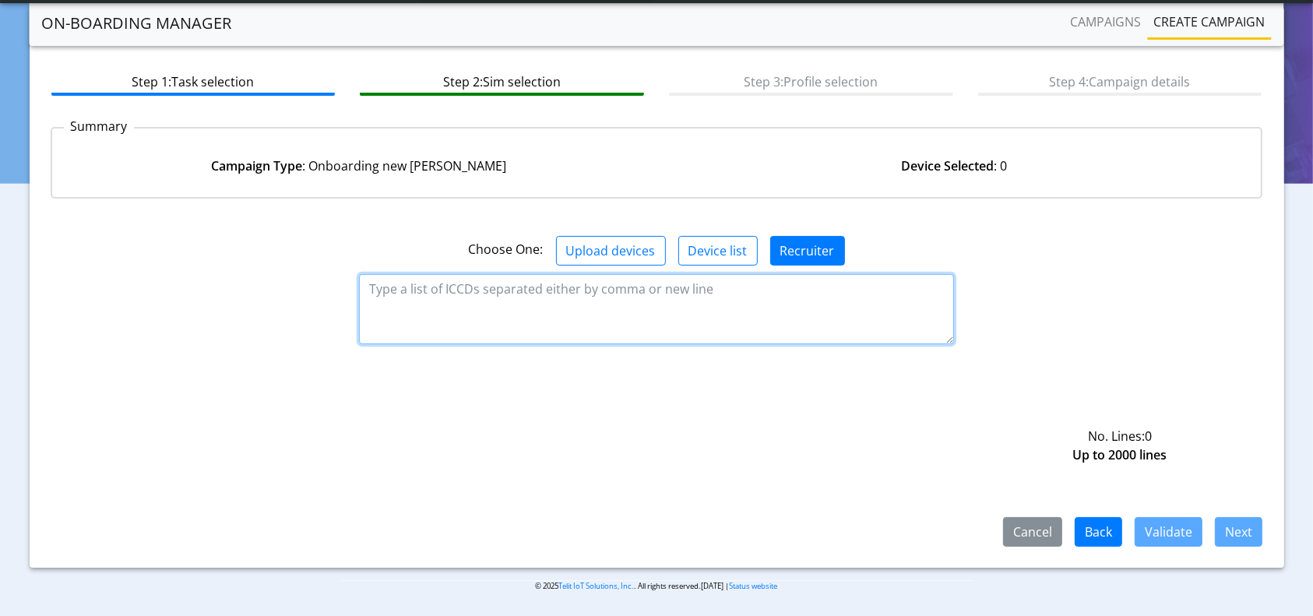
click at [647, 305] on textarea at bounding box center [656, 309] width 594 height 70
paste textarea "89358152000002046276"
type textarea "89358152000002046276"
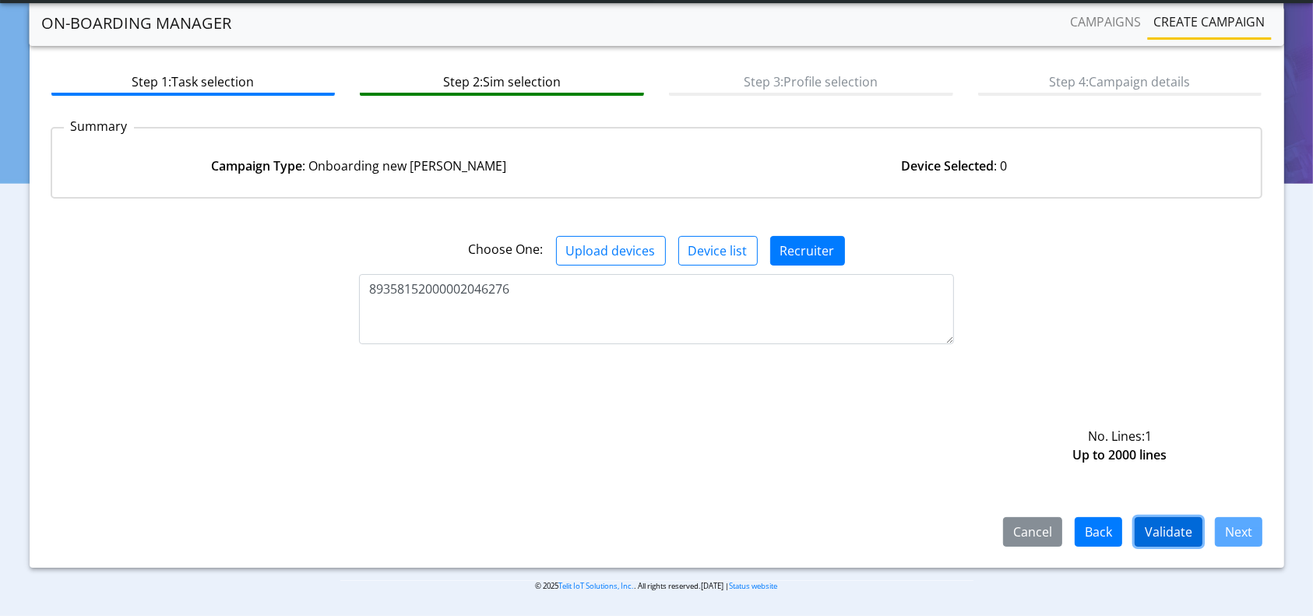
click at [1179, 527] on button "Validate" at bounding box center [1169, 532] width 68 height 30
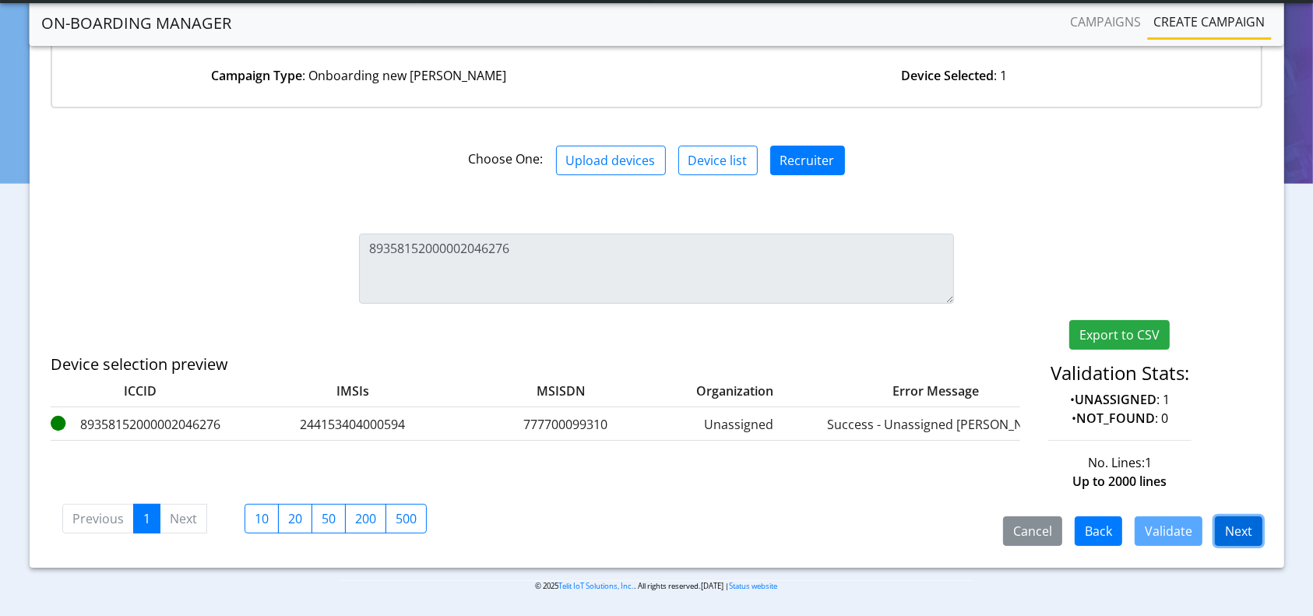
click at [1248, 526] on button "Next" at bounding box center [1239, 531] width 48 height 30
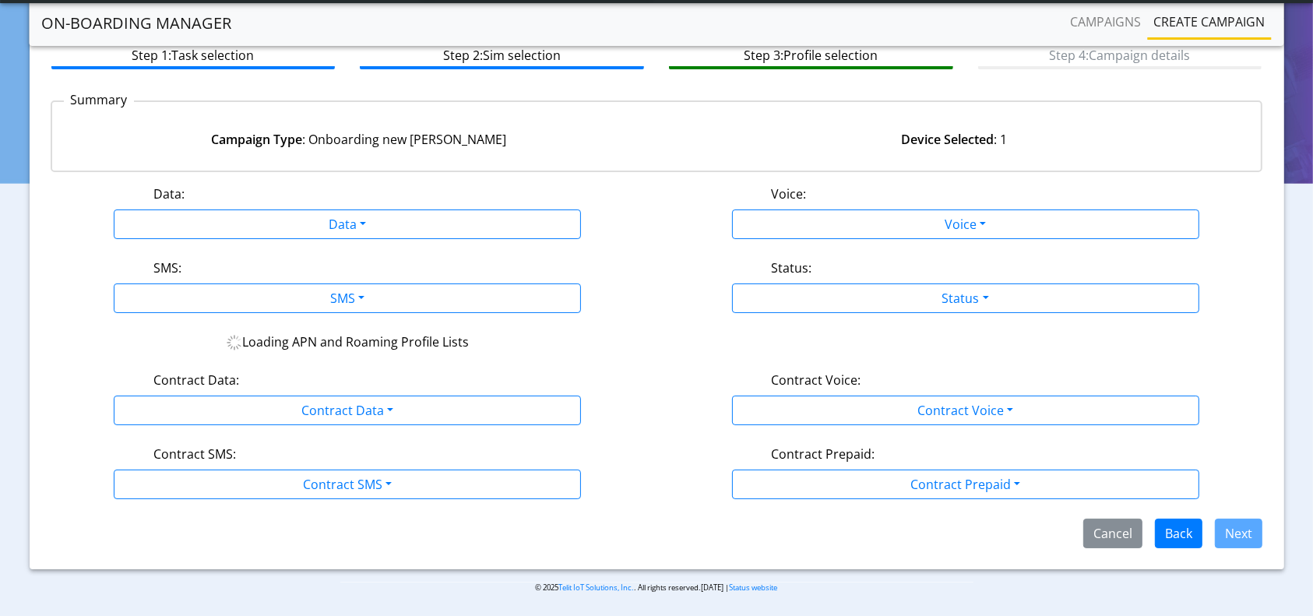
scroll to position [132, 0]
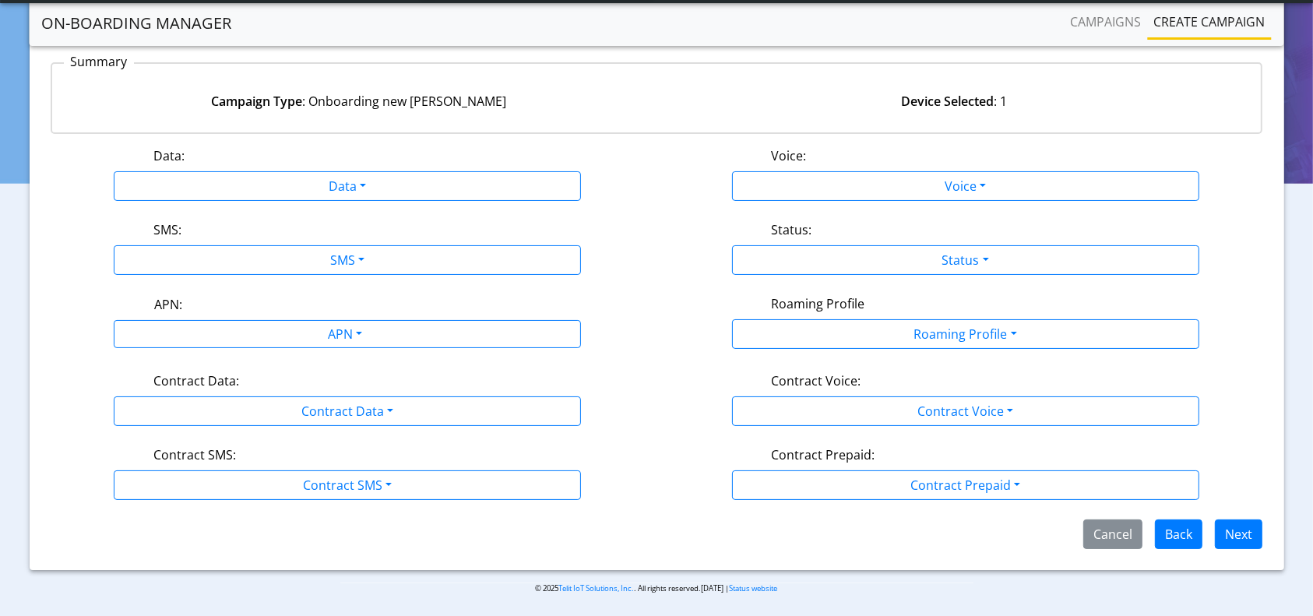
click at [300, 211] on div "Data: Data Disabled Enabled Voice: Voice Disabled Enabled SMS: SMS Disabled MO …" at bounding box center [657, 347] width 1213 height 403
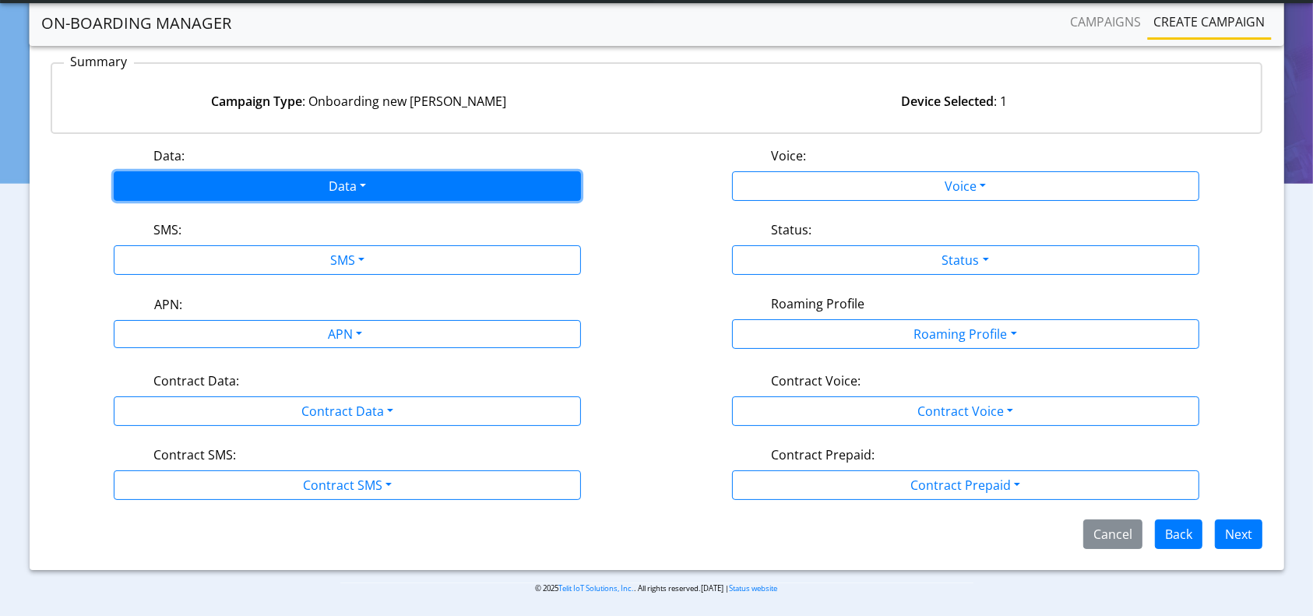
click at [320, 171] on button "Data" at bounding box center [347, 186] width 467 height 30
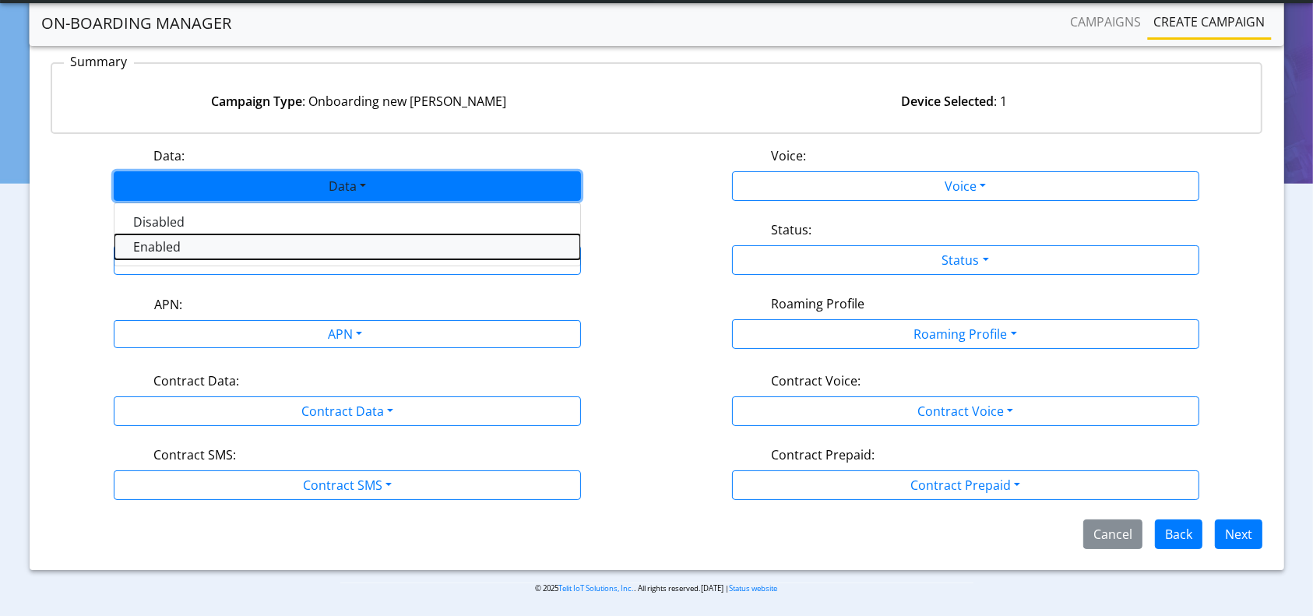
click at [188, 241] on button "Enabled" at bounding box center [347, 246] width 466 height 25
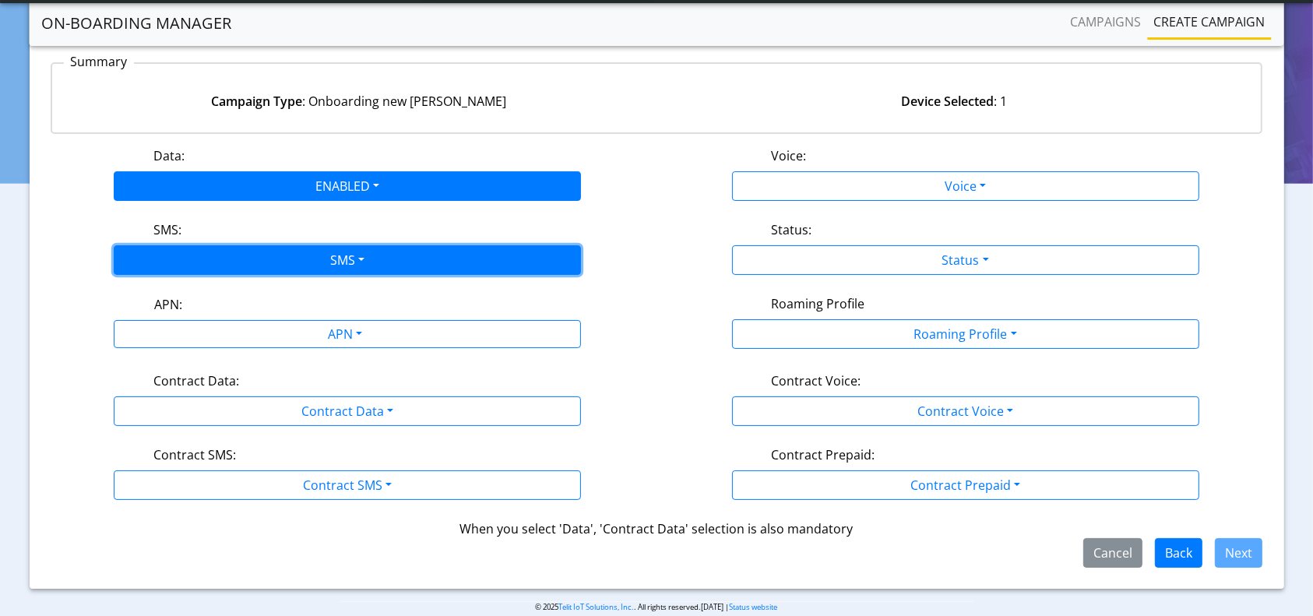
click at [266, 256] on button "SMS" at bounding box center [347, 260] width 467 height 30
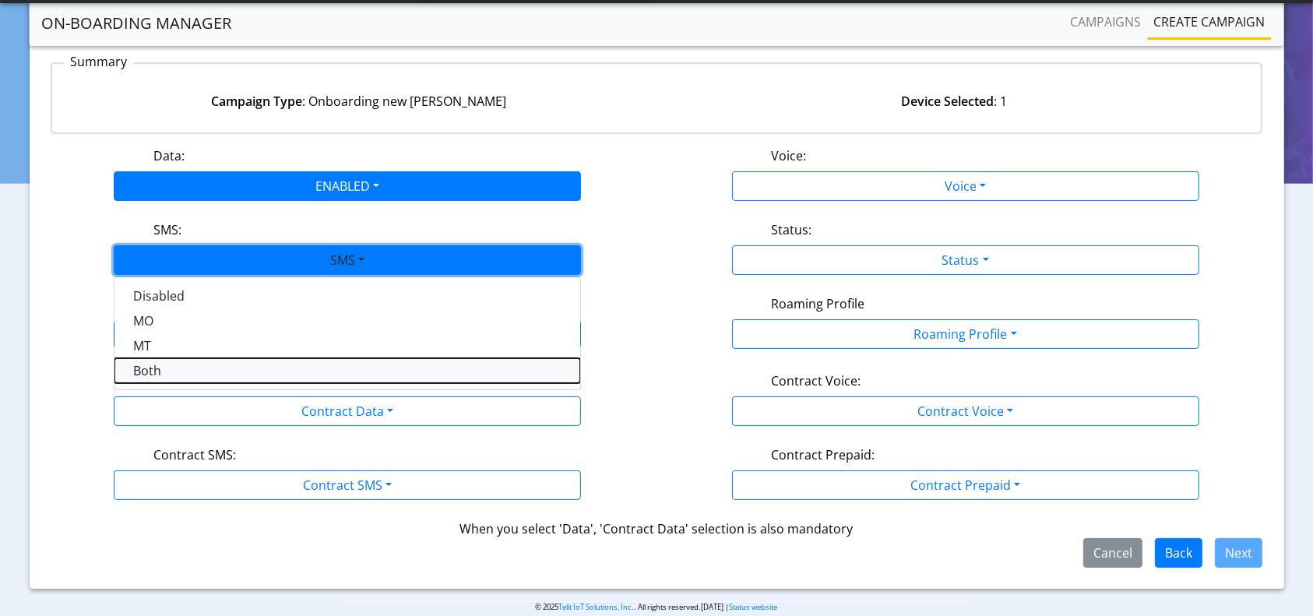
click at [150, 365] on button "Both" at bounding box center [347, 370] width 466 height 25
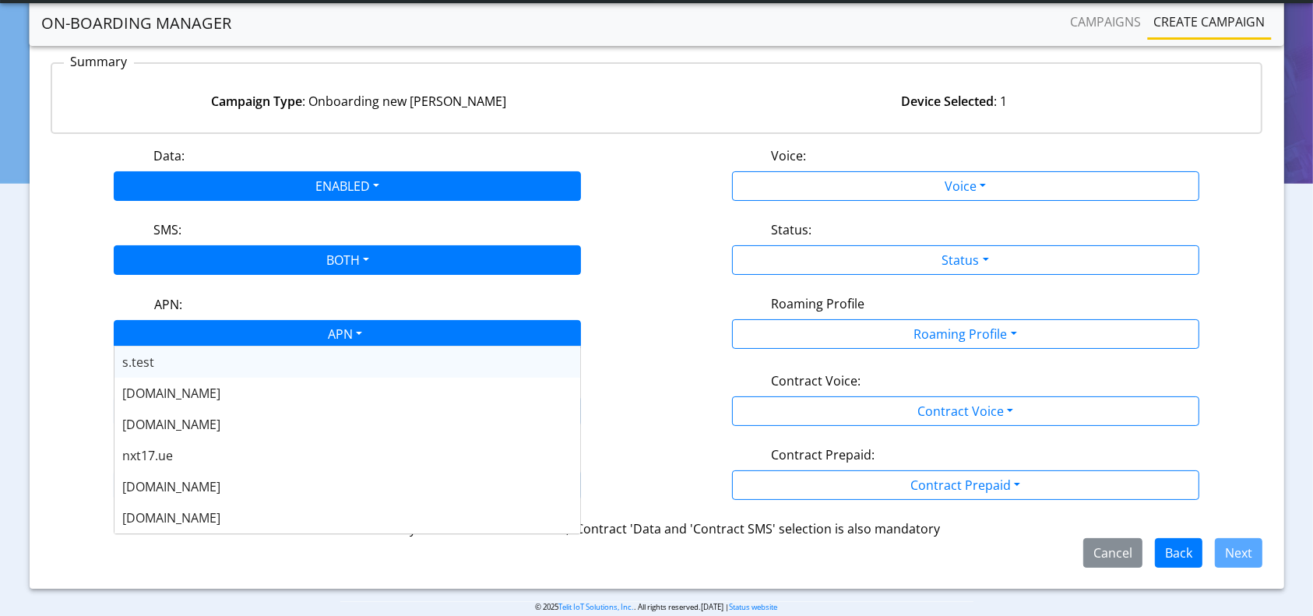
click at [269, 333] on div "APN" at bounding box center [344, 336] width 494 height 30
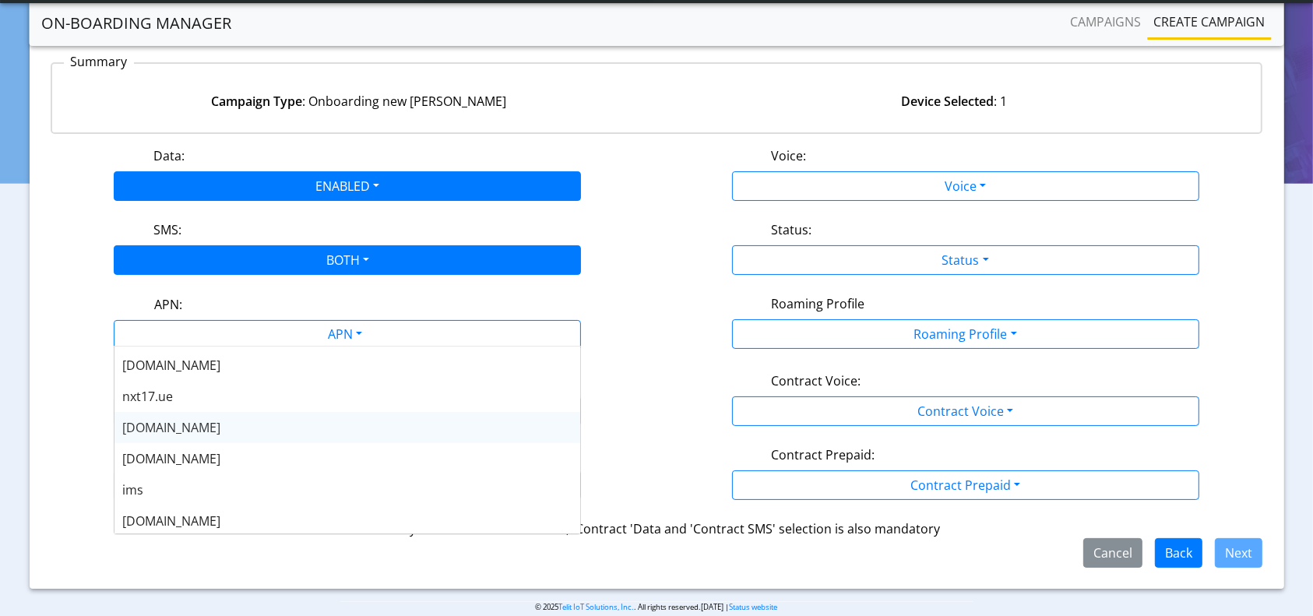
scroll to position [125, 0]
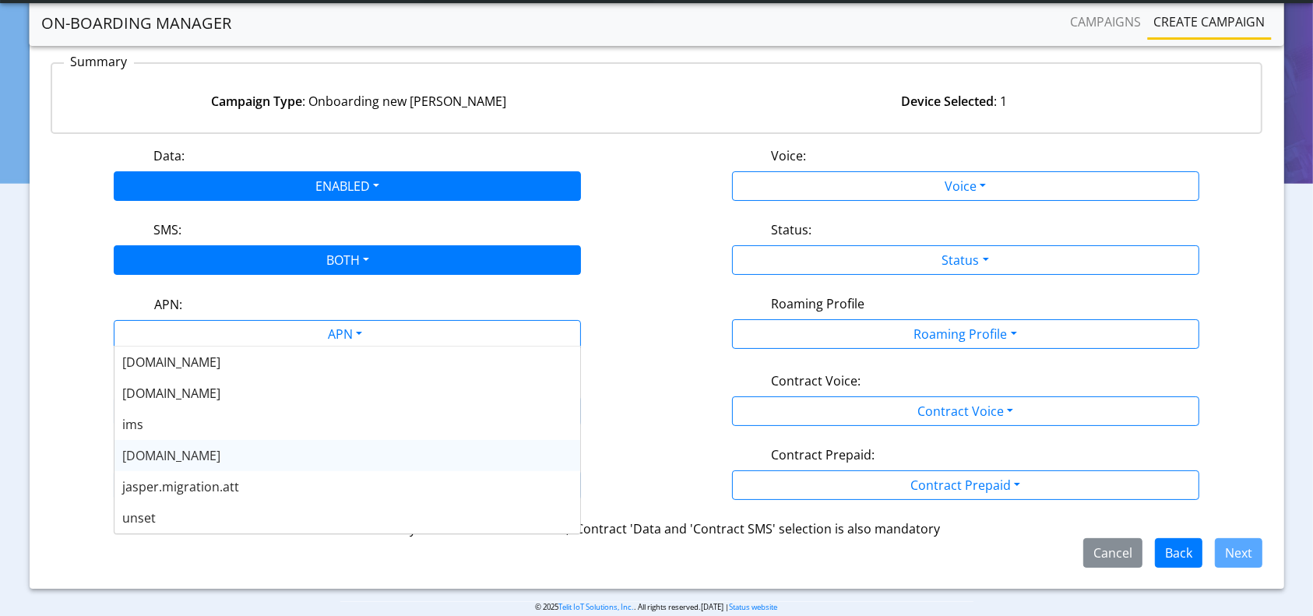
click at [156, 457] on span "[DOMAIN_NAME]" at bounding box center [171, 455] width 98 height 17
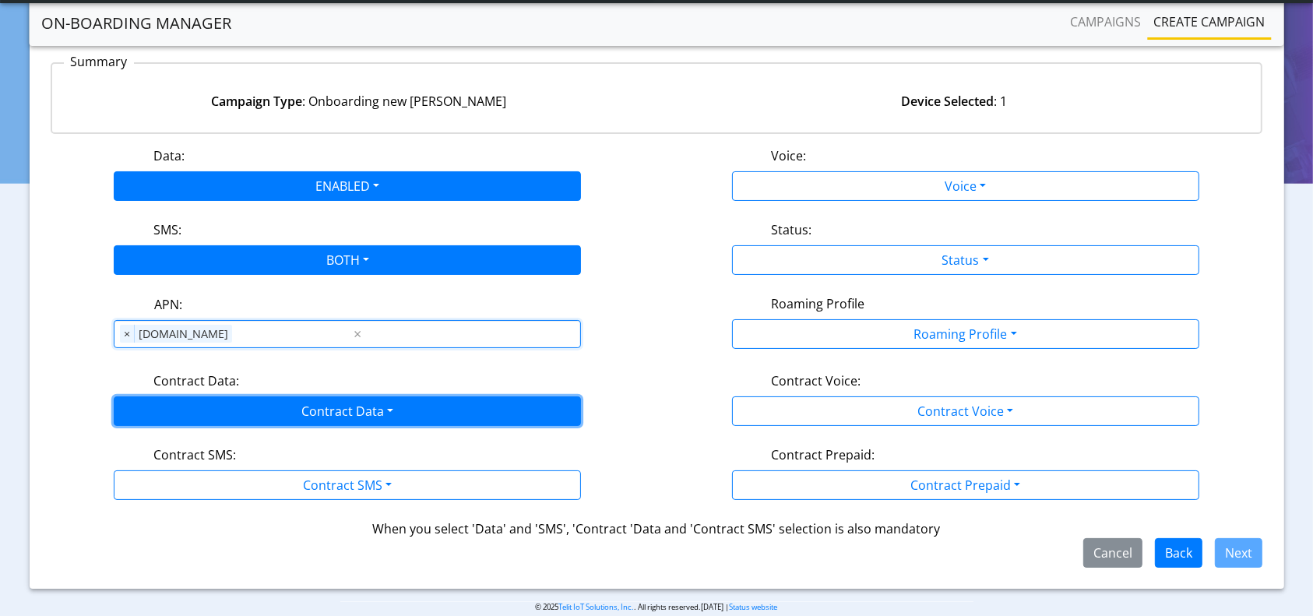
click at [350, 414] on button "Contract Data" at bounding box center [347, 411] width 467 height 30
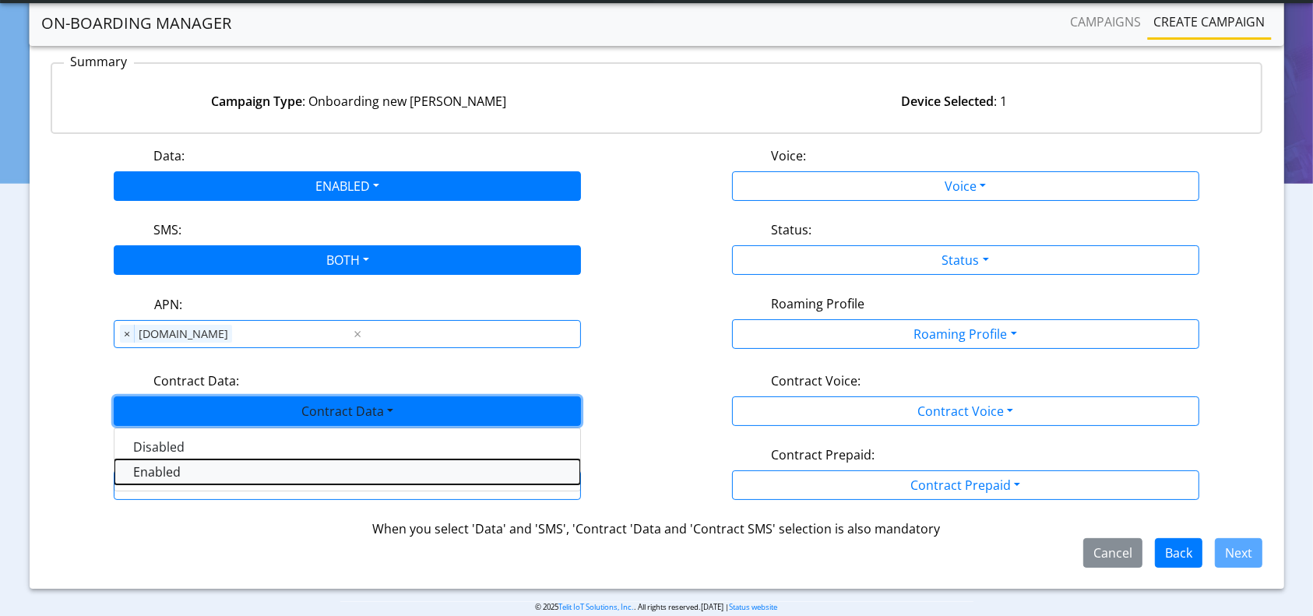
click at [177, 468] on Dataenabled-dropdown "Enabled" at bounding box center [347, 472] width 466 height 25
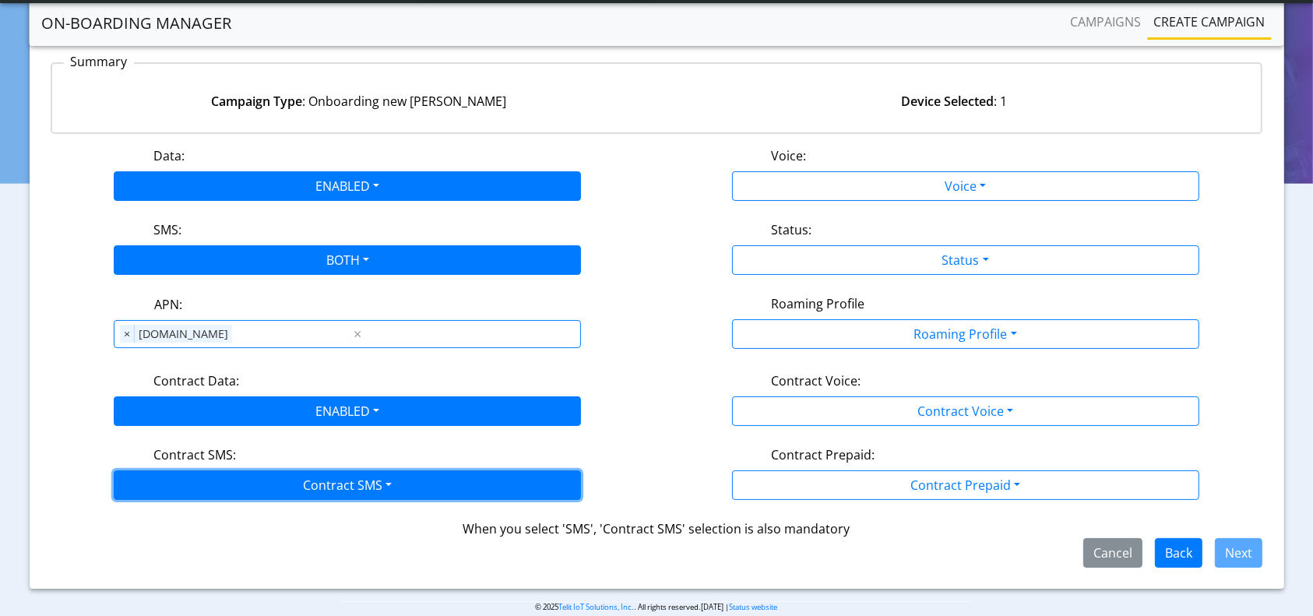
click at [227, 470] on button "Contract SMS" at bounding box center [347, 485] width 467 height 30
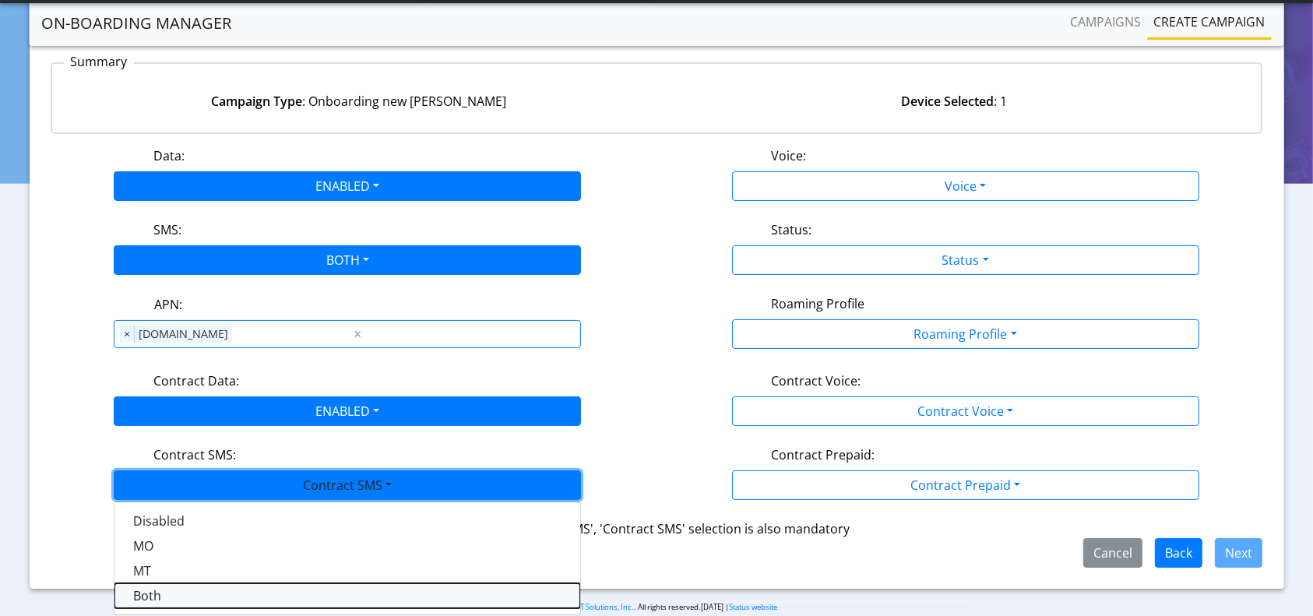
click at [143, 601] on SMSboth-dropdown "Both" at bounding box center [347, 595] width 466 height 25
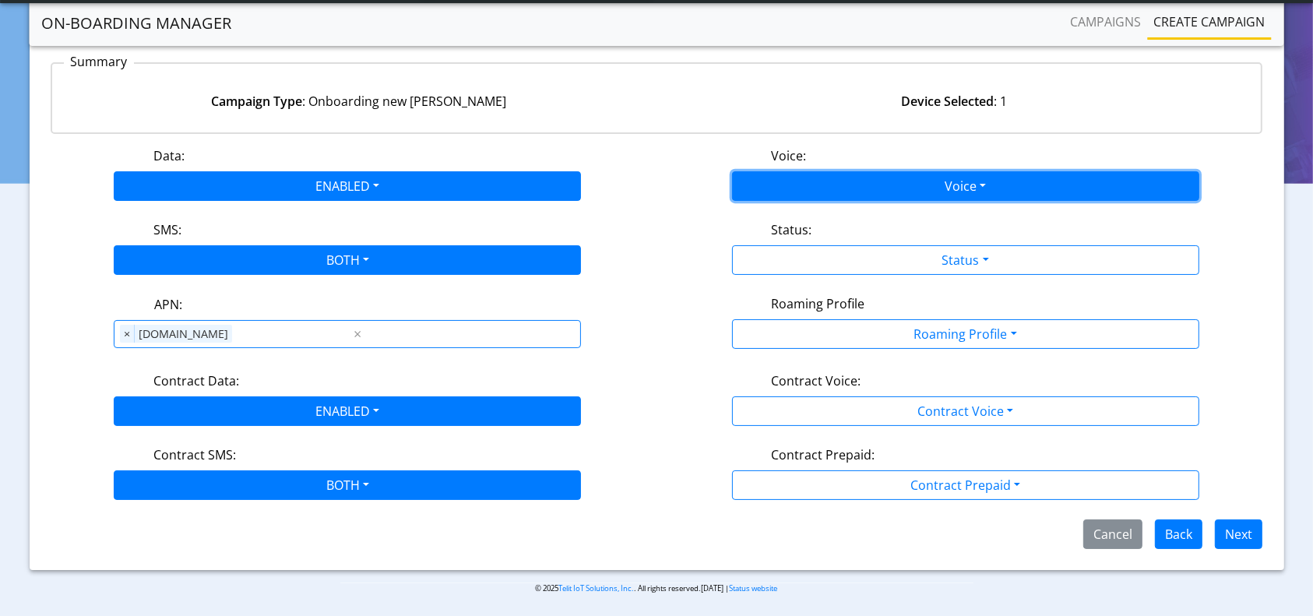
click at [919, 188] on button "Voice" at bounding box center [965, 186] width 467 height 30
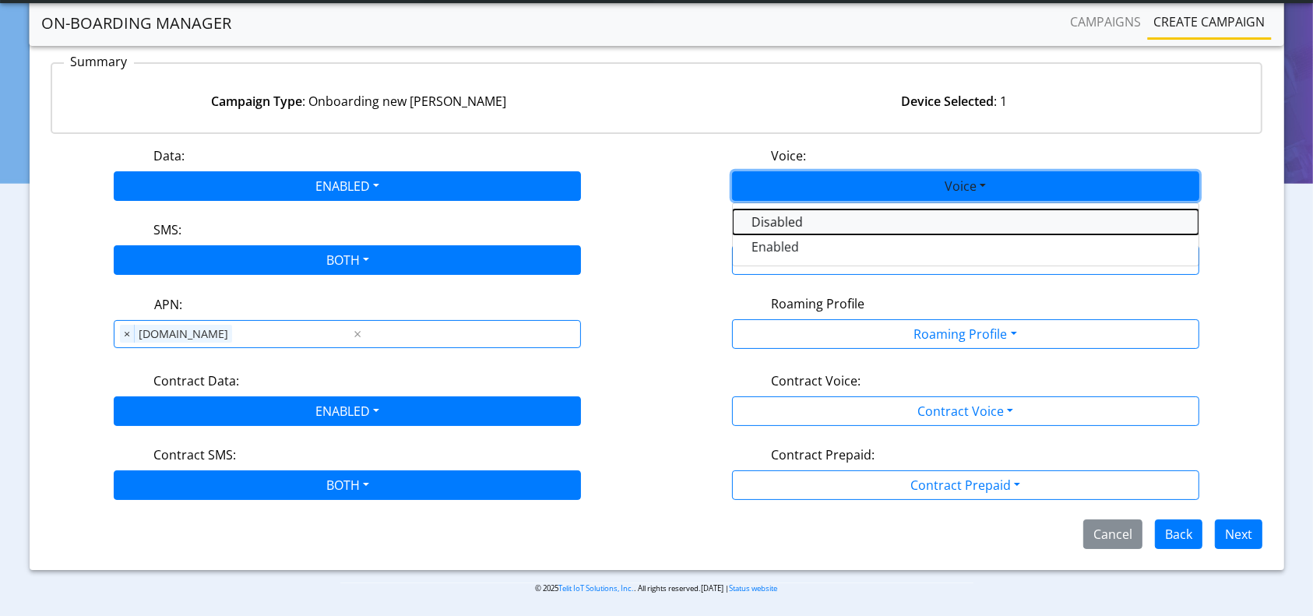
click at [808, 217] on button "Disabled" at bounding box center [966, 222] width 466 height 25
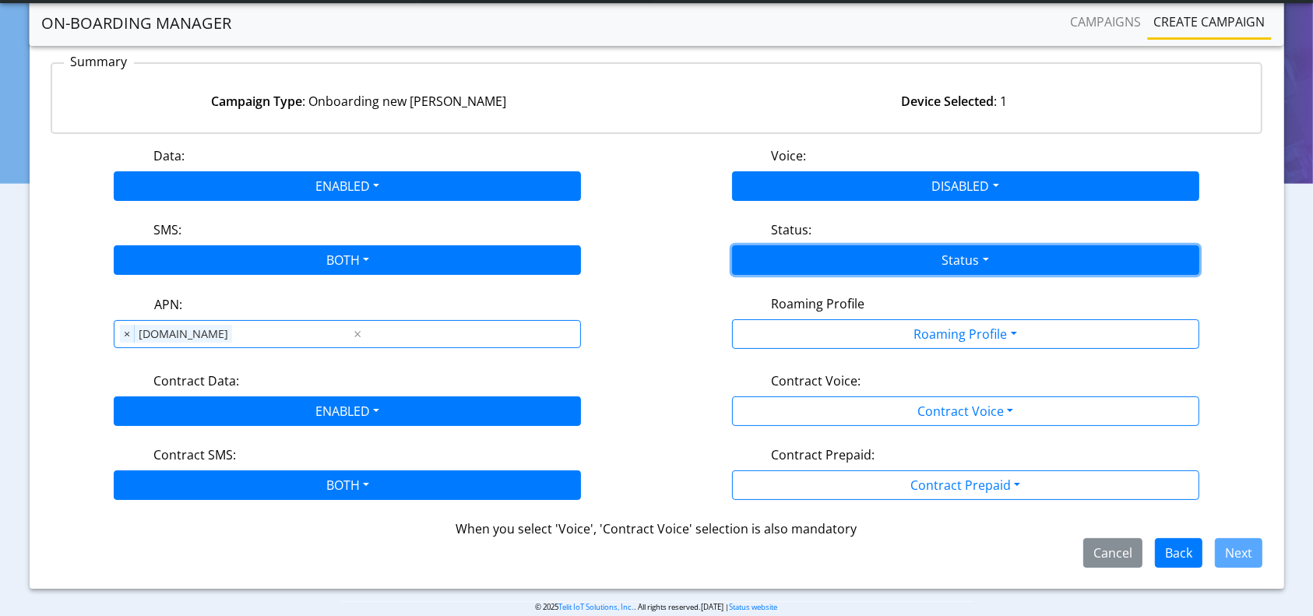
click at [835, 257] on button "Status" at bounding box center [965, 260] width 467 height 30
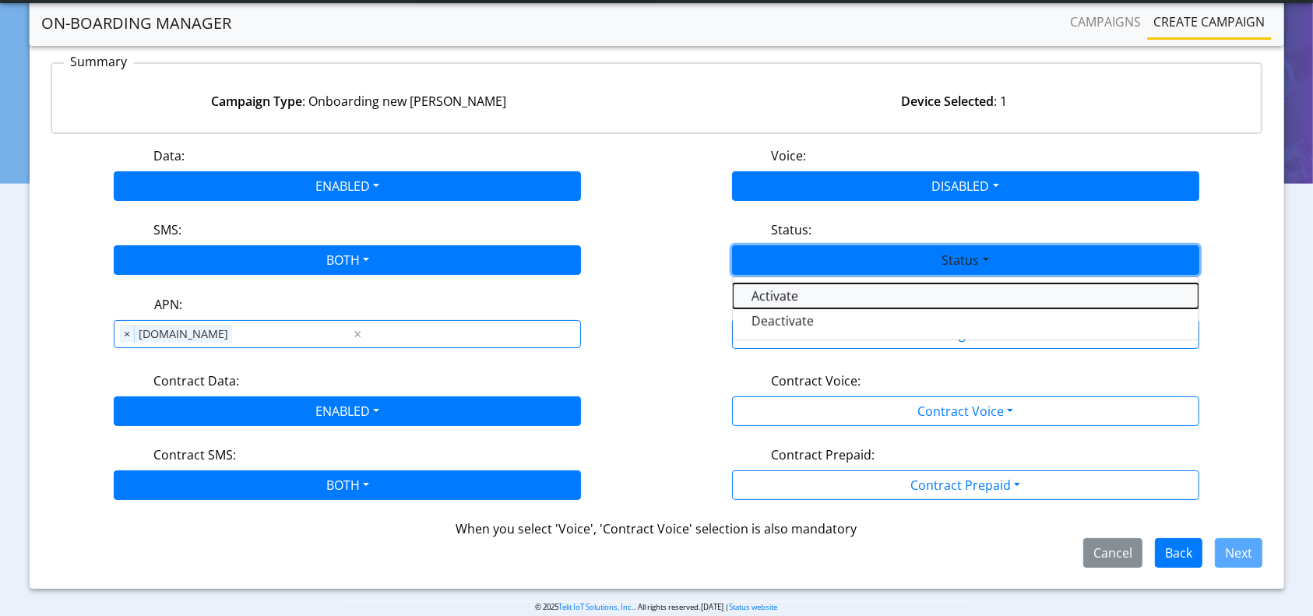
click at [766, 287] on button "Activate" at bounding box center [966, 295] width 466 height 25
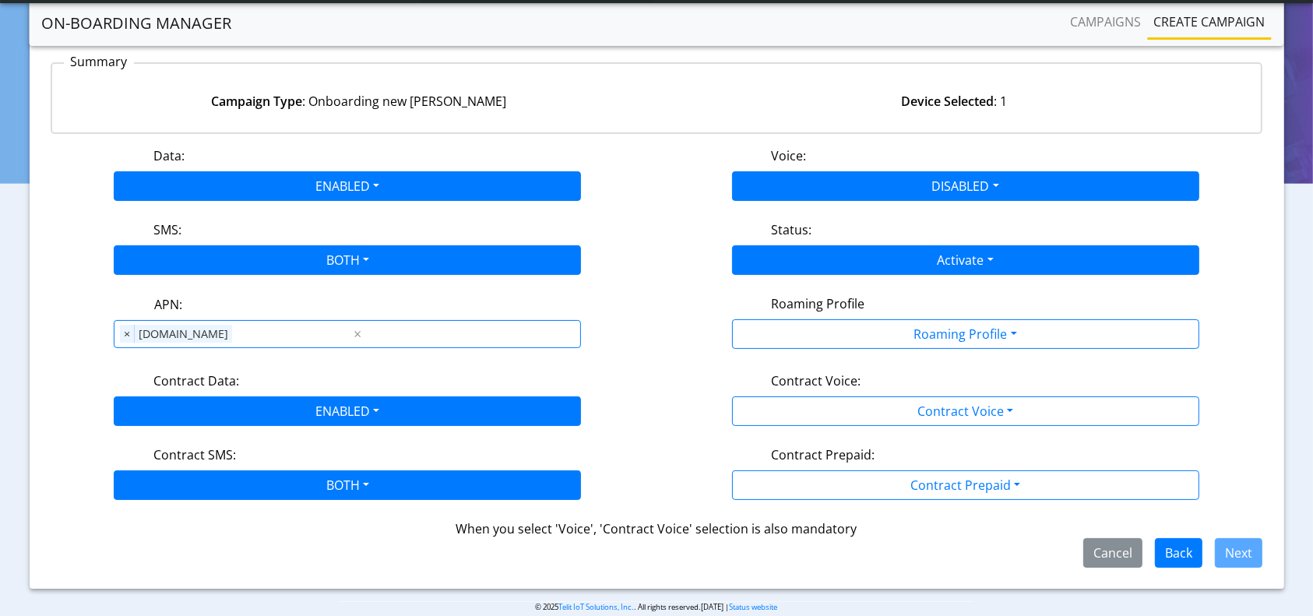
click at [834, 310] on label "Roaming Profile" at bounding box center [817, 303] width 93 height 19
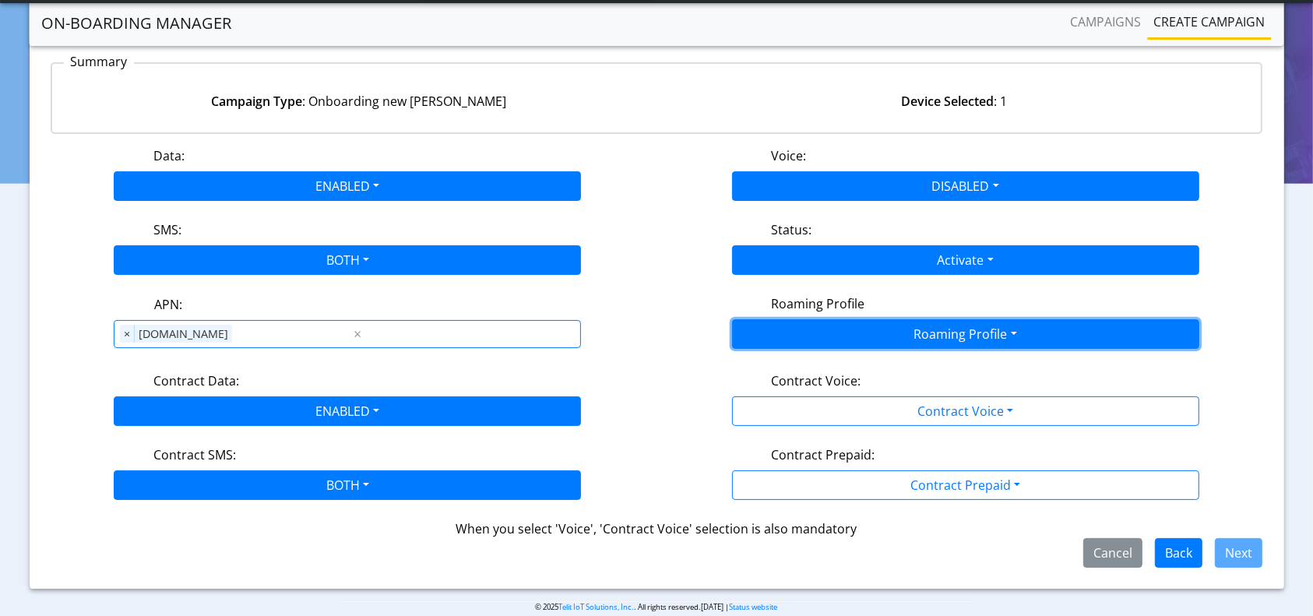
click at [819, 335] on button "Roaming Profile" at bounding box center [965, 334] width 467 height 30
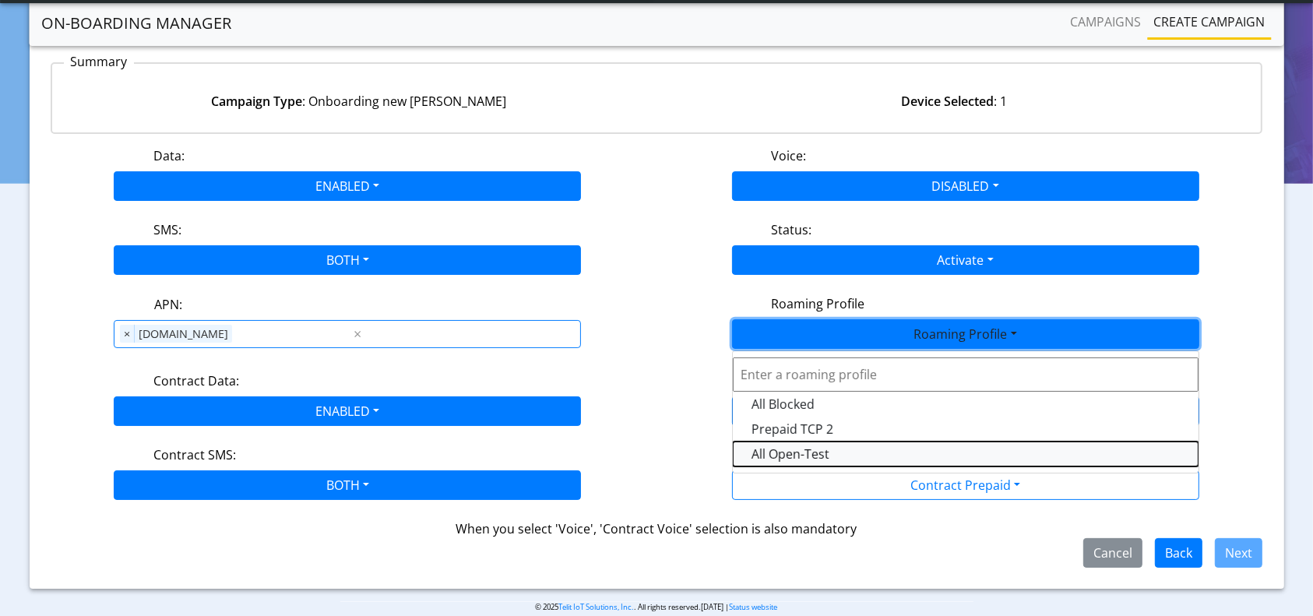
click at [791, 443] on Profile-dropdown "All Open-Test" at bounding box center [966, 454] width 466 height 25
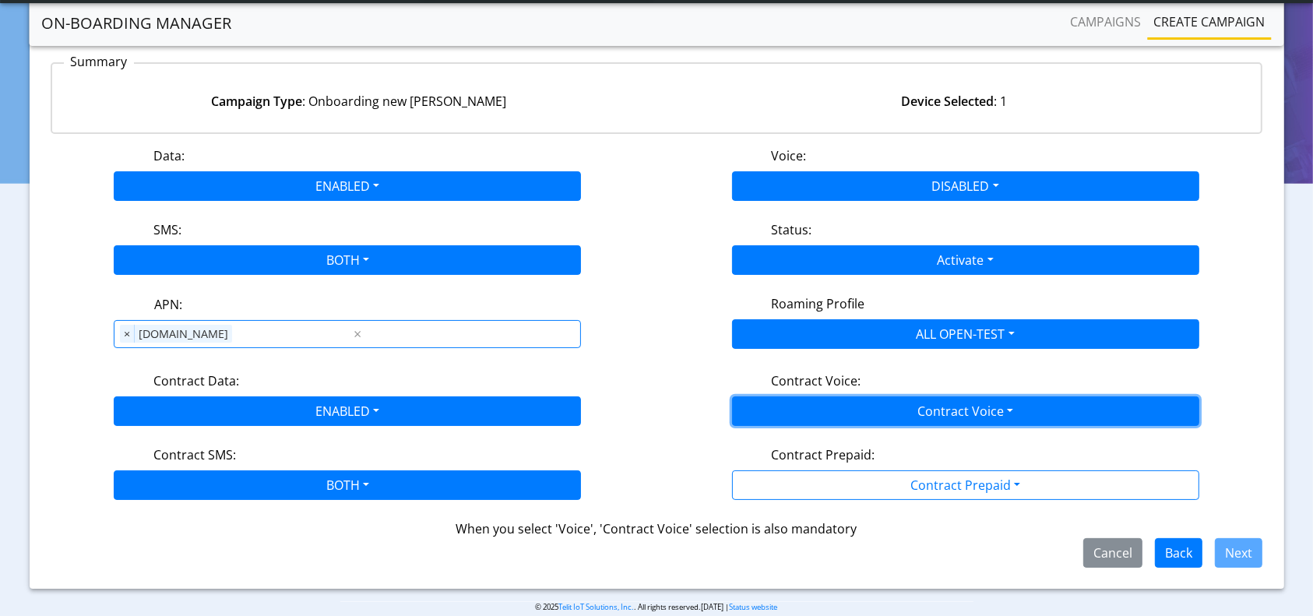
click at [925, 414] on button "Contract Voice" at bounding box center [965, 411] width 467 height 30
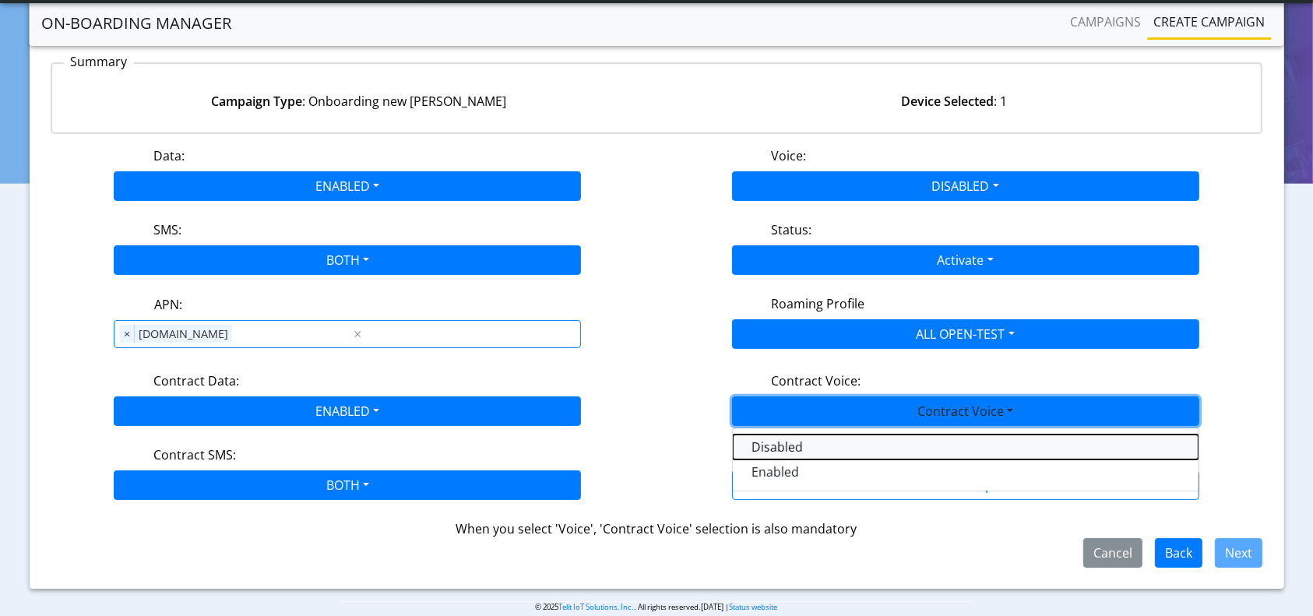
click at [768, 440] on Voicedisabled-dropdown "Disabled" at bounding box center [966, 447] width 466 height 25
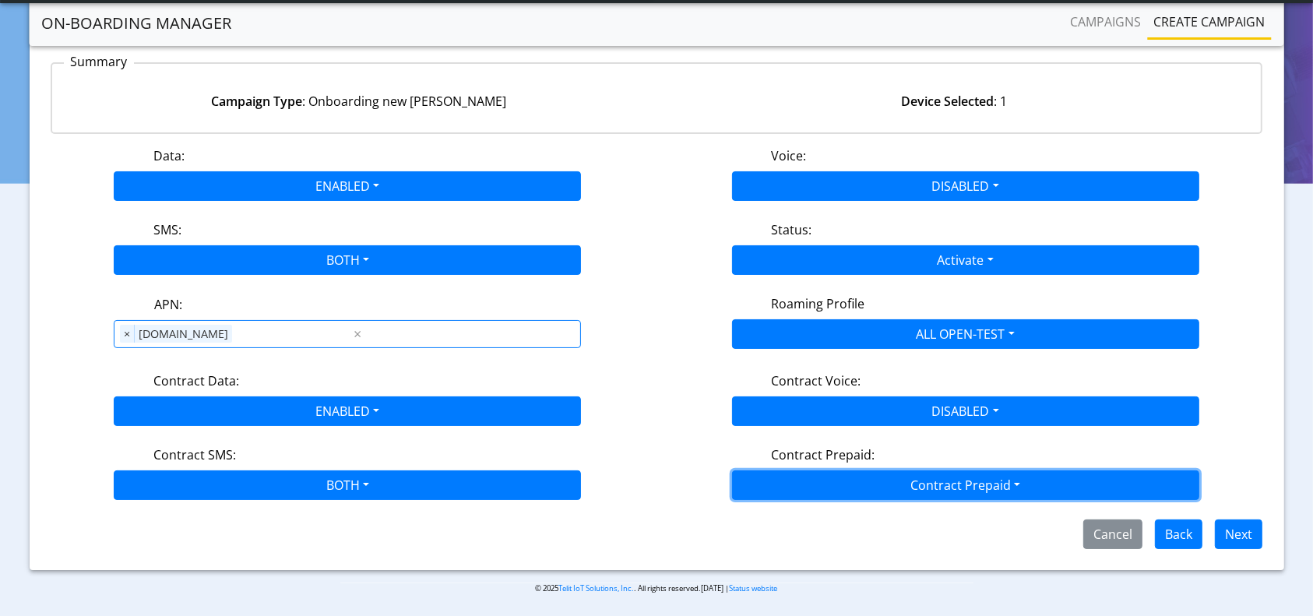
click at [832, 475] on button "Contract Prepaid" at bounding box center [965, 485] width 467 height 30
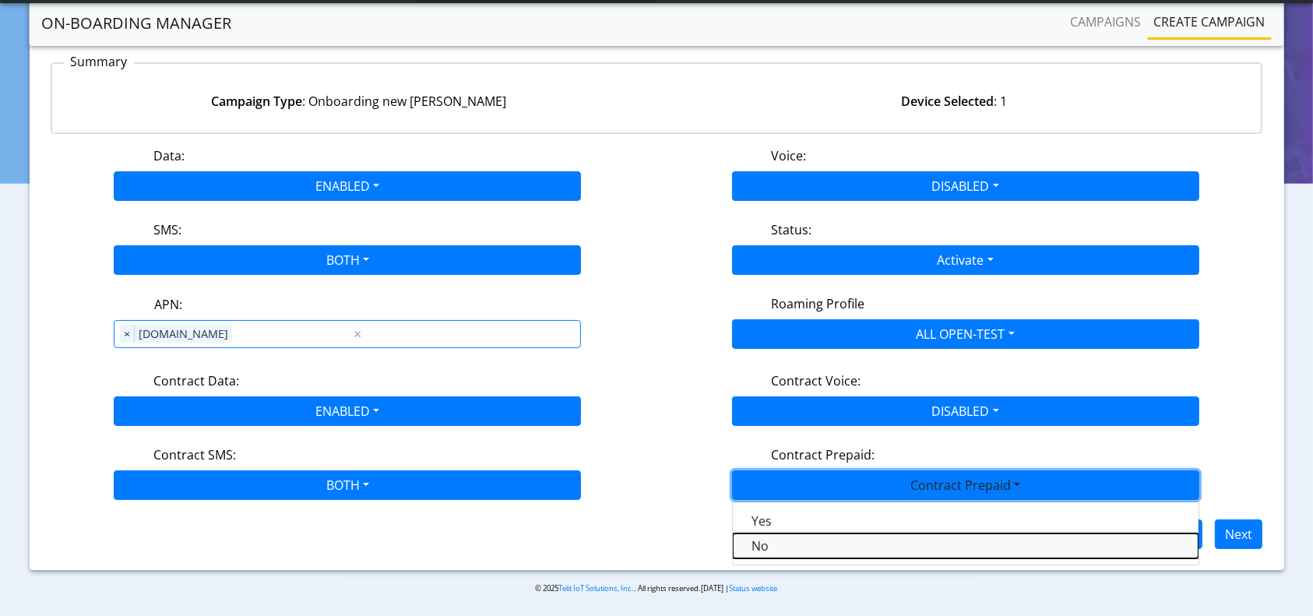
click at [773, 542] on Prepaidnotprepaid-dropdown "No" at bounding box center [966, 546] width 466 height 25
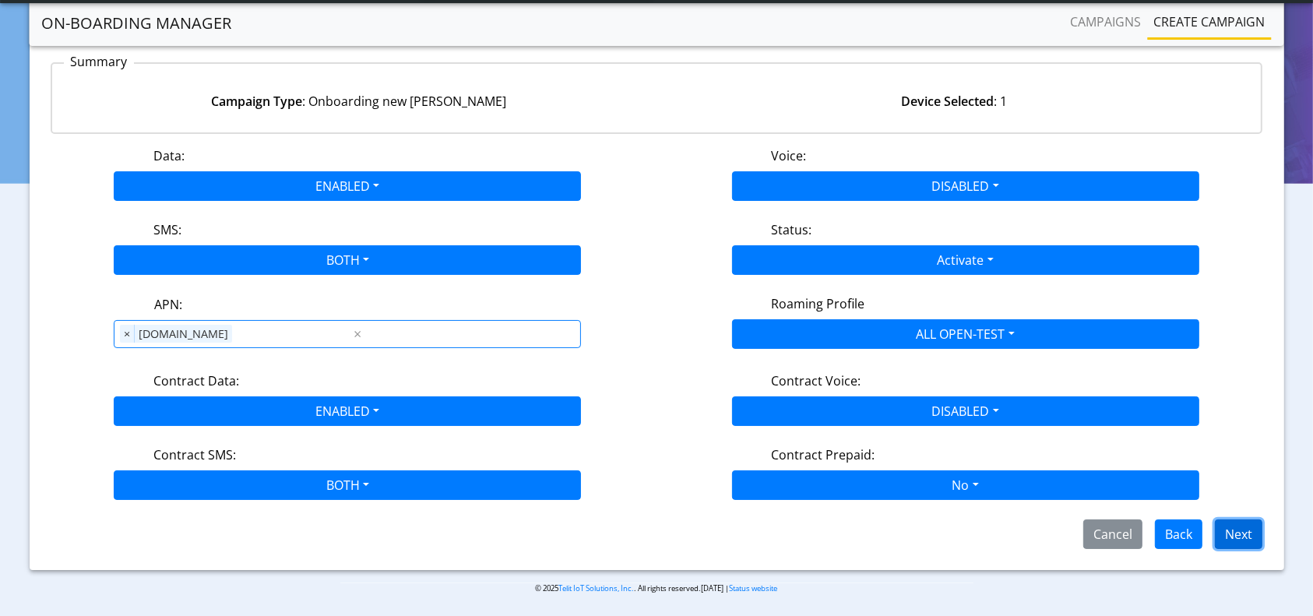
click at [1234, 527] on button "Next" at bounding box center [1239, 534] width 48 height 30
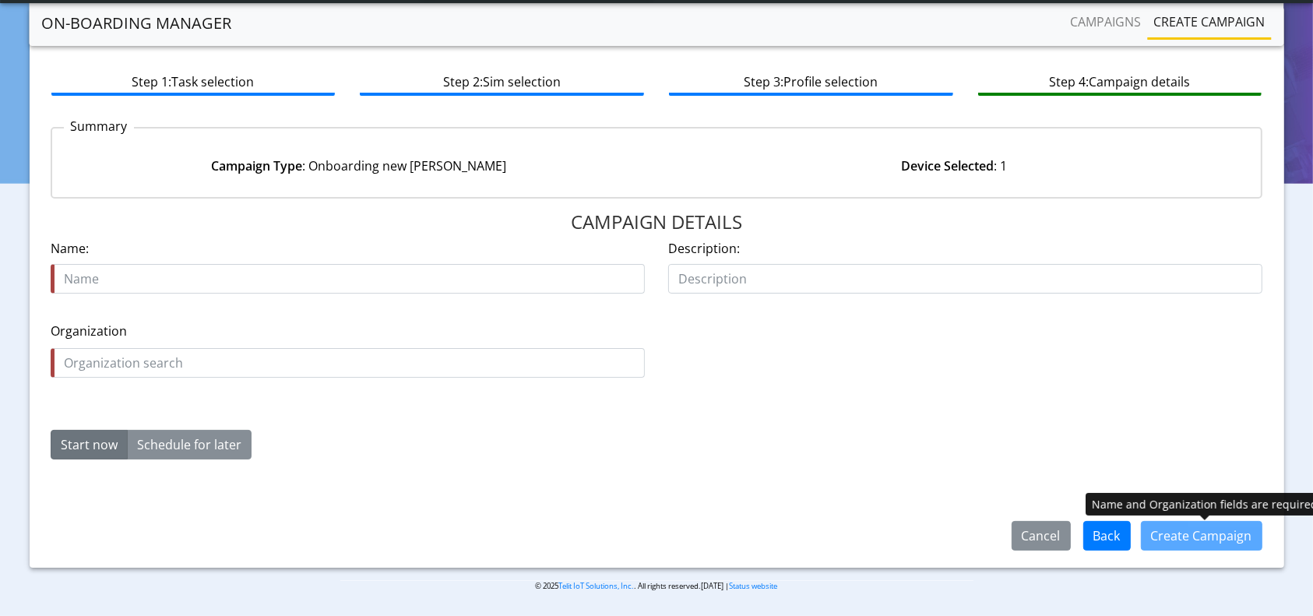
scroll to position [67, 0]
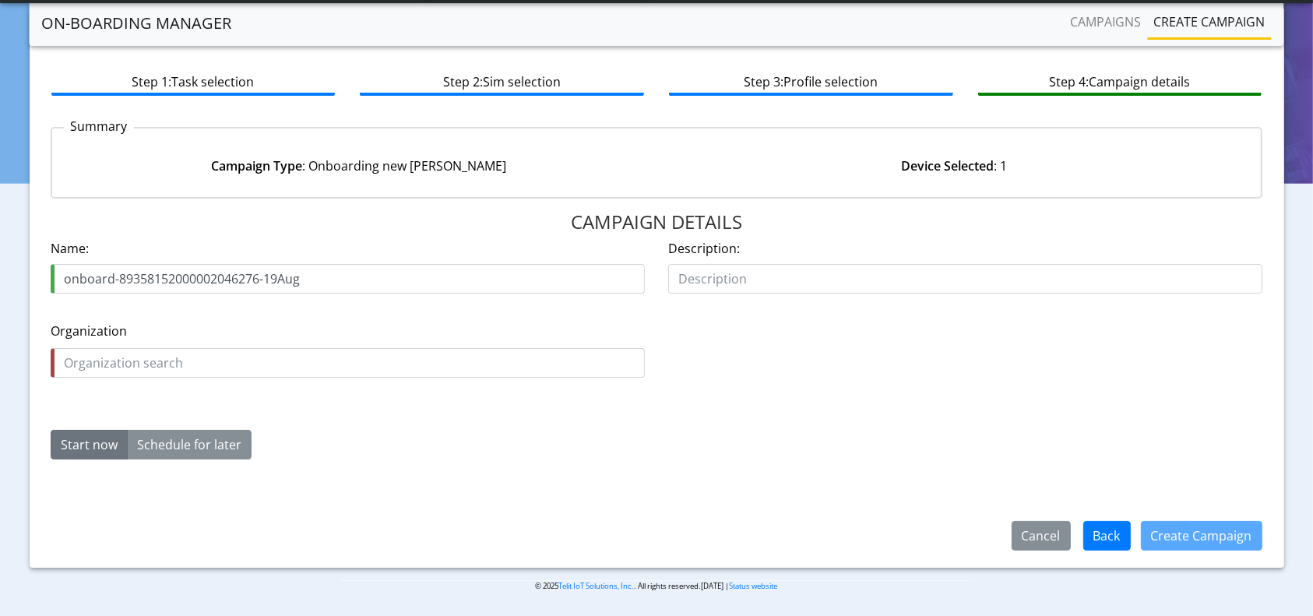
type input "onboard-89358152000002046276-19Aug"
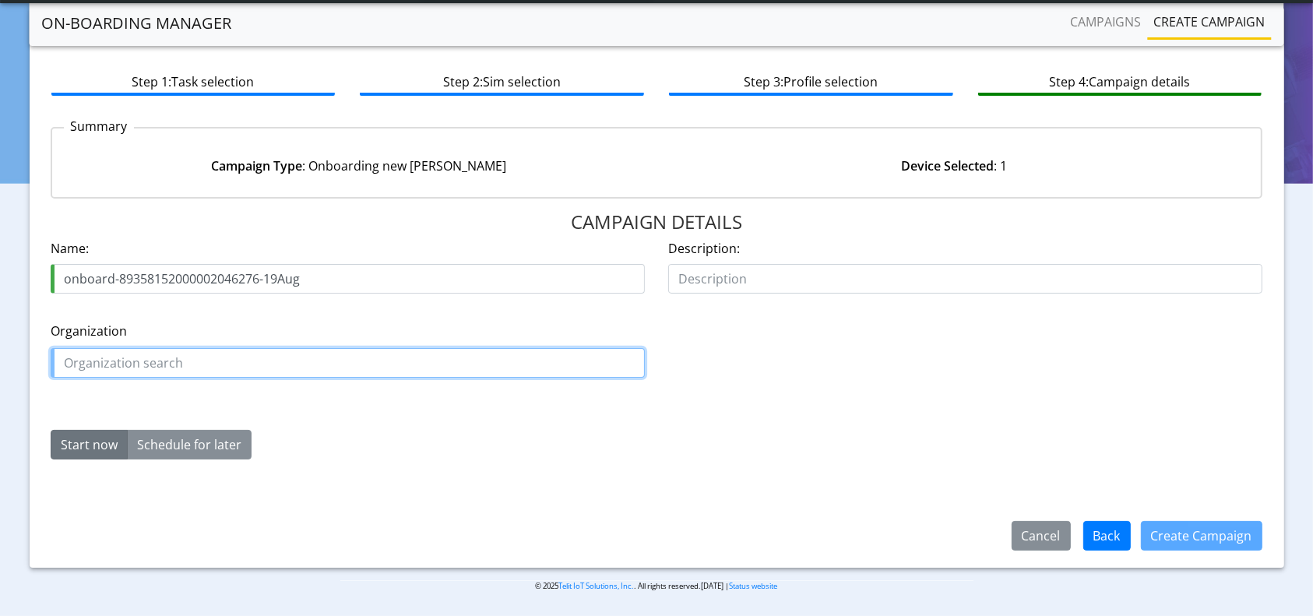
click at [291, 363] on input "text" at bounding box center [348, 363] width 594 height 30
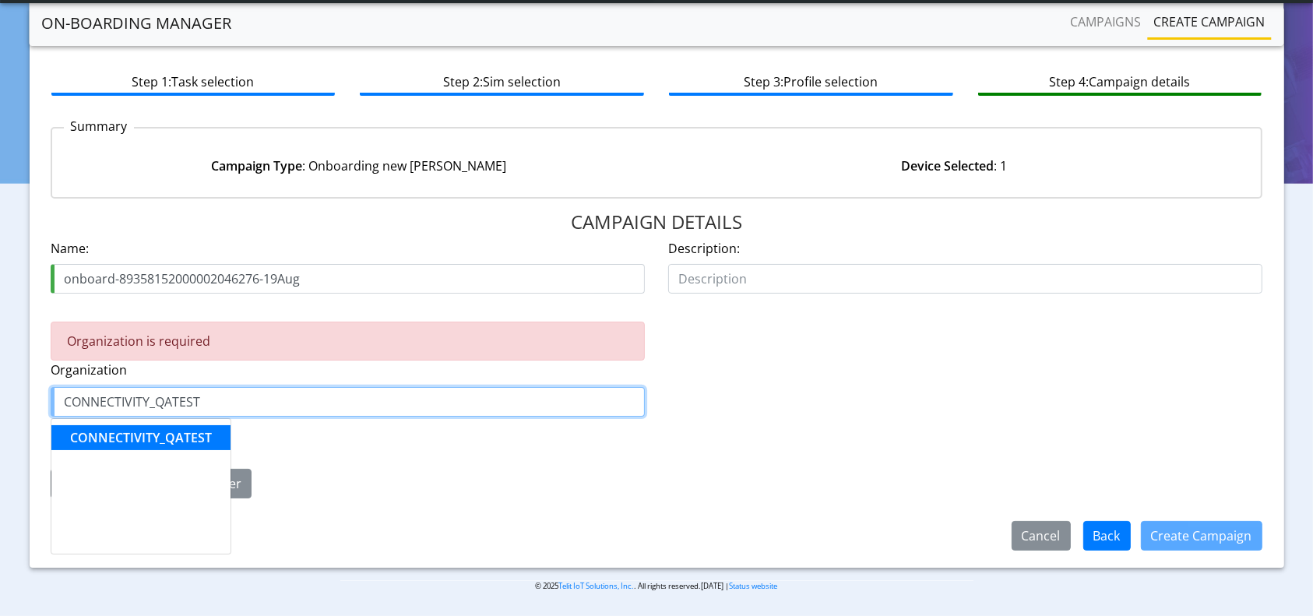
click at [168, 438] on span "CONNECTIVITY_QATEST" at bounding box center [141, 437] width 142 height 17
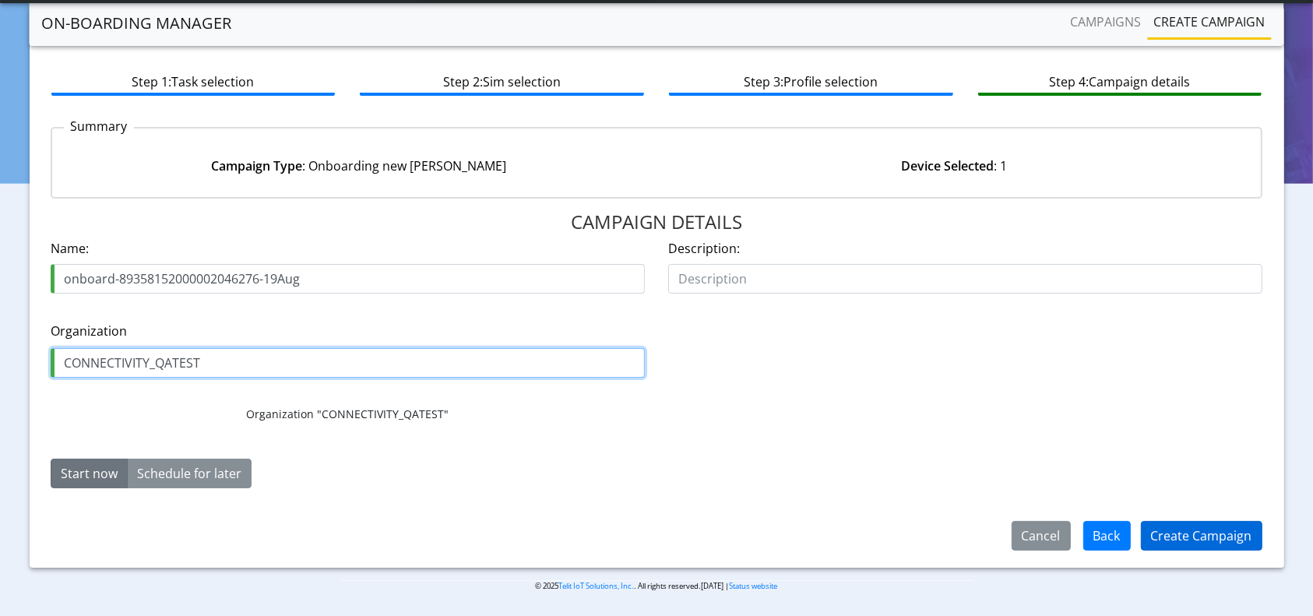
type input "CONNECTIVITY_QATEST"
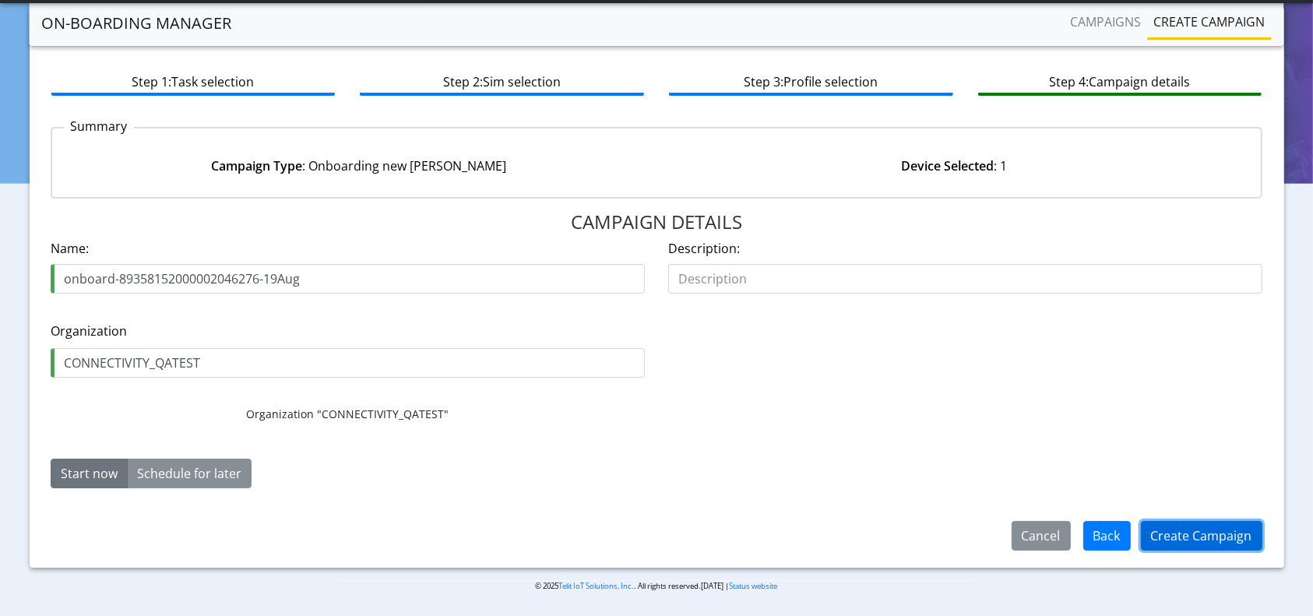
click at [1164, 532] on button "Create Campaign" at bounding box center [1201, 536] width 121 height 30
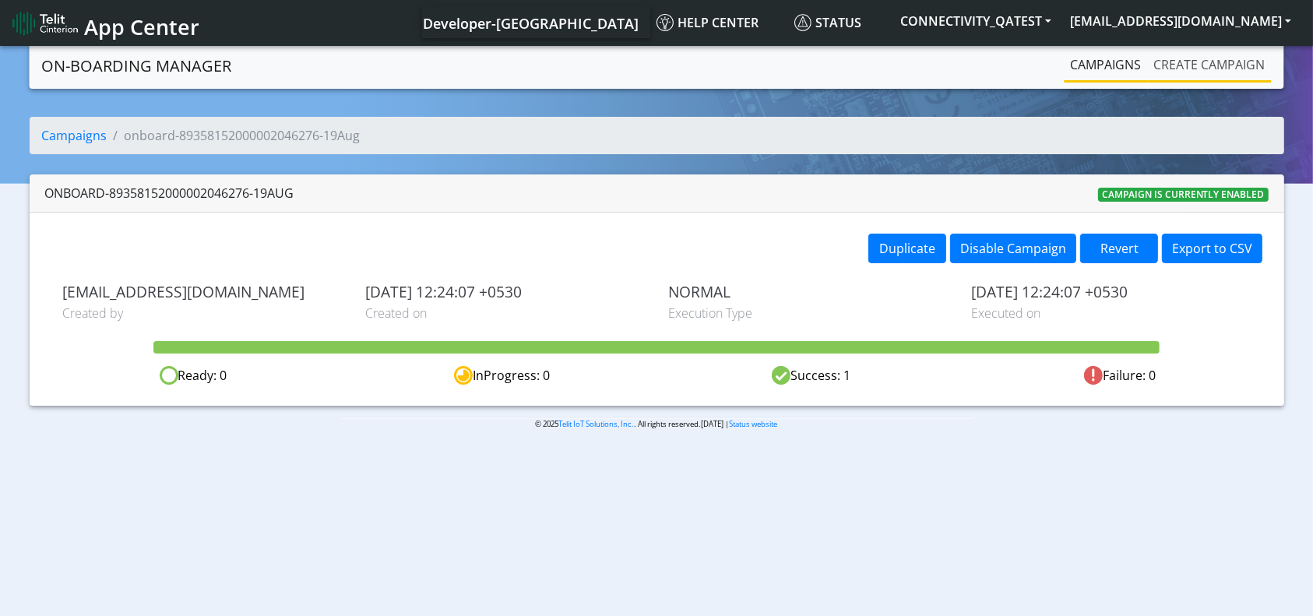
click at [1222, 69] on link "Create campaign" at bounding box center [1210, 64] width 124 height 31
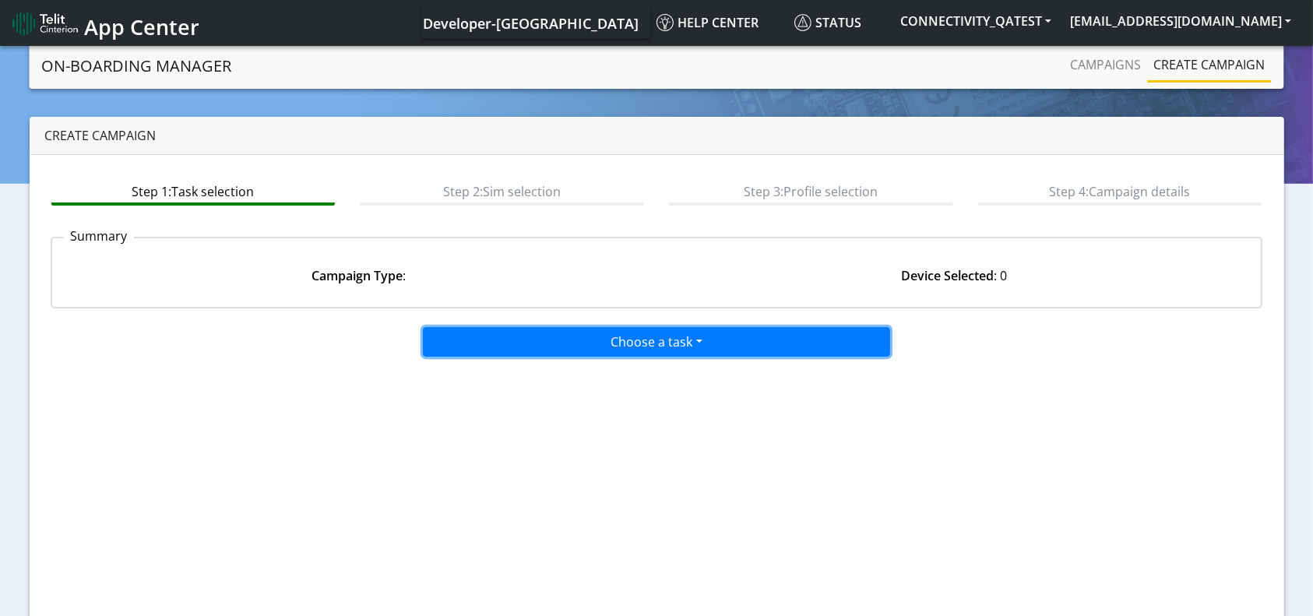
click at [660, 333] on button "Choose a task" at bounding box center [656, 342] width 467 height 30
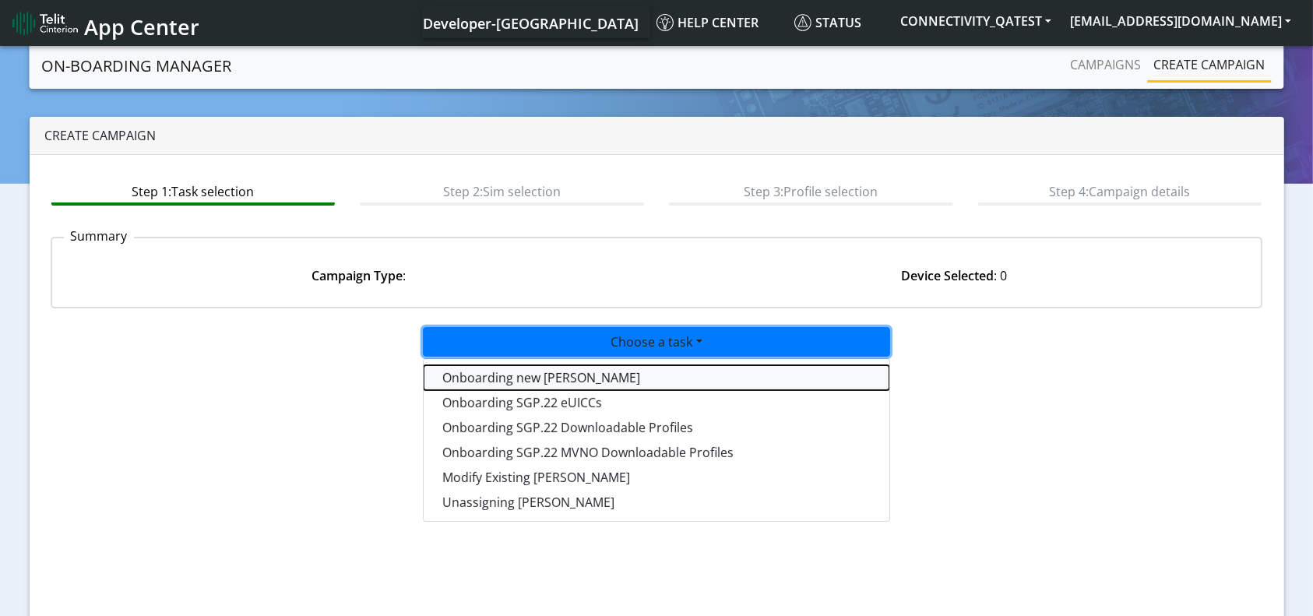
click at [554, 386] on tasktoes-dropdown "Onboarding new [PERSON_NAME]" at bounding box center [657, 377] width 466 height 25
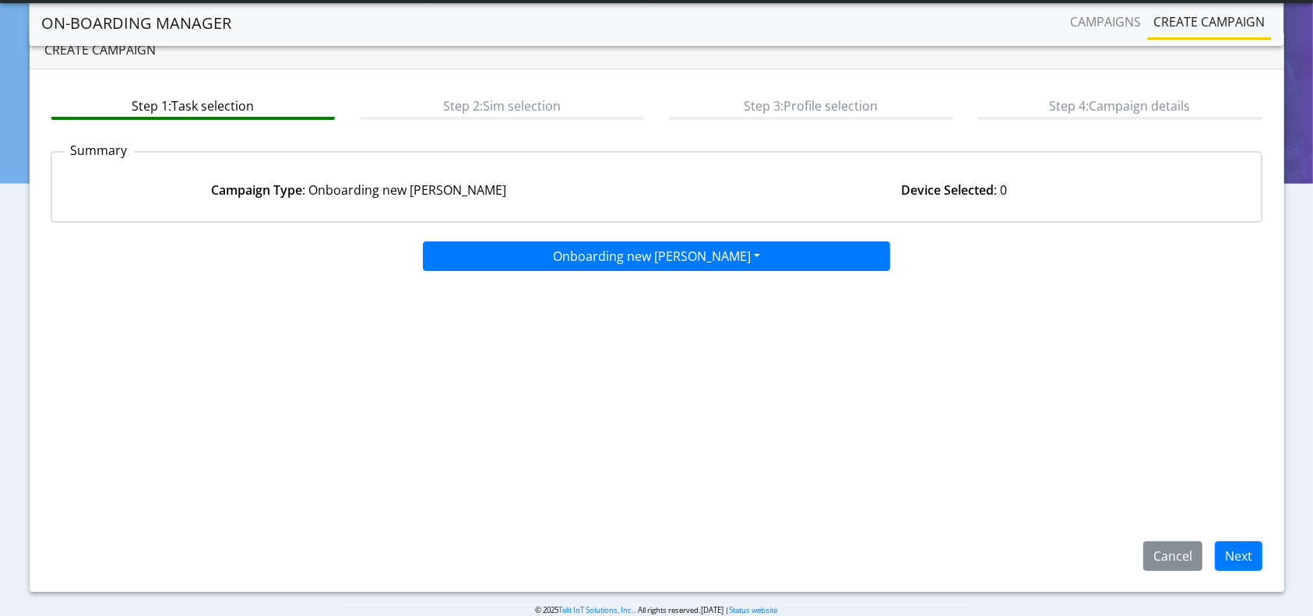
scroll to position [67, 0]
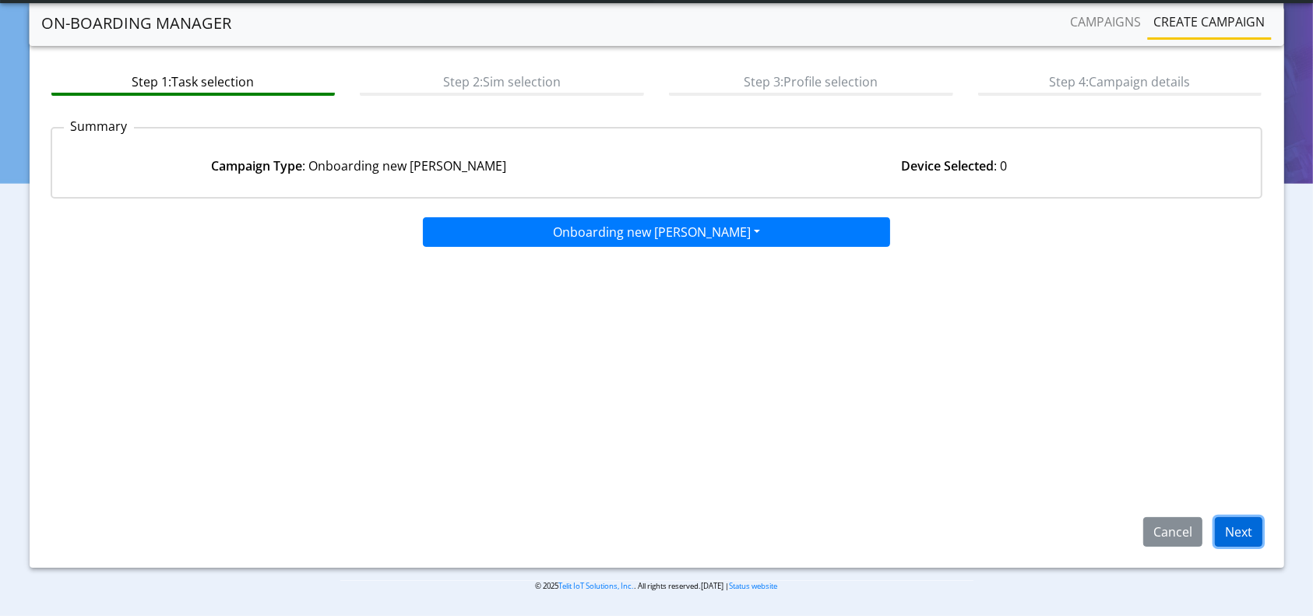
click at [1238, 526] on button "Next" at bounding box center [1239, 532] width 48 height 30
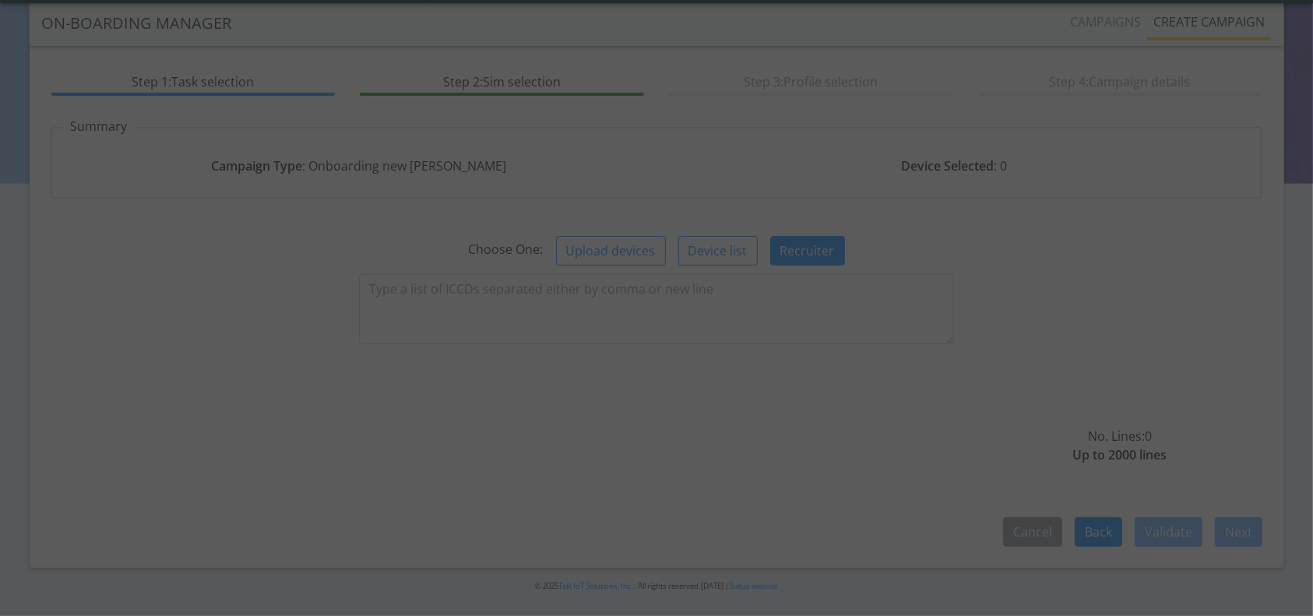
click at [710, 295] on div at bounding box center [656, 308] width 1313 height 616
click at [684, 289] on div at bounding box center [656, 308] width 75 height 75
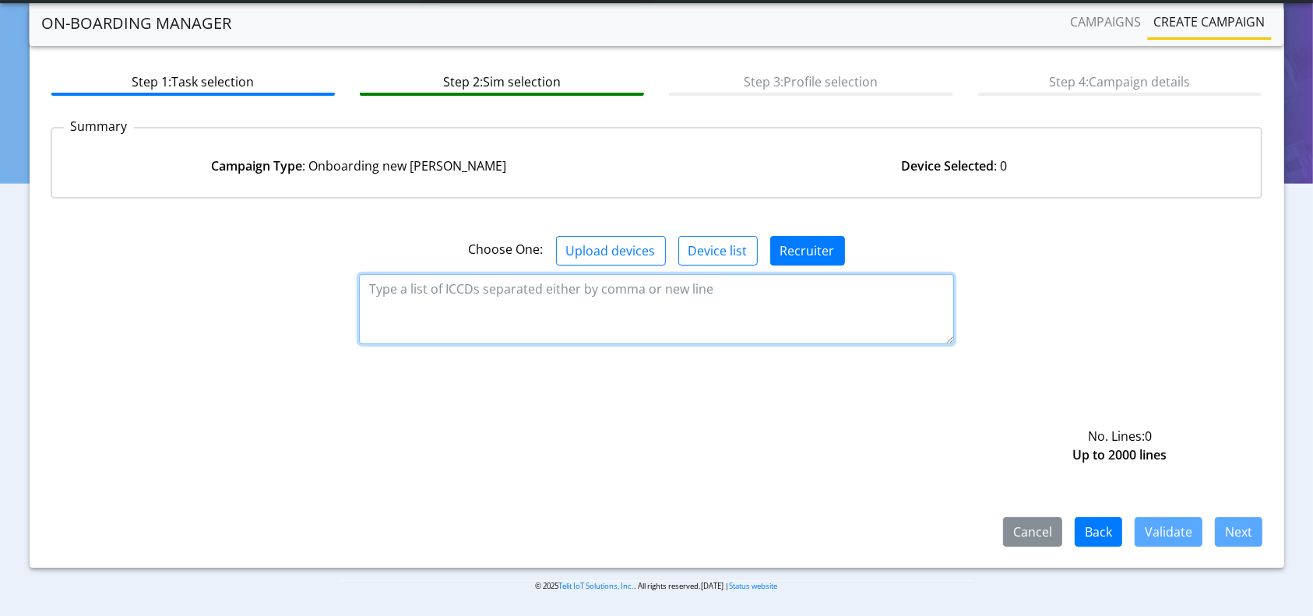
click at [660, 288] on textarea at bounding box center [656, 309] width 594 height 70
paste textarea "89358152000000066698"
type textarea "89358152000000066698"
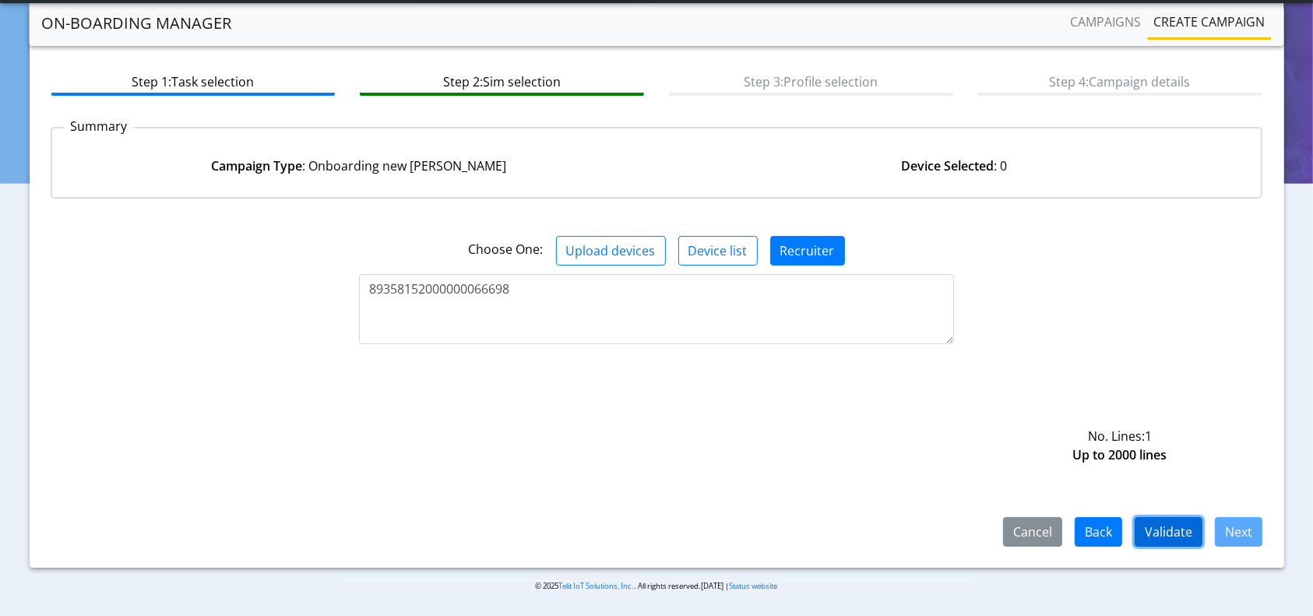
click at [1171, 532] on button "Validate" at bounding box center [1169, 532] width 68 height 30
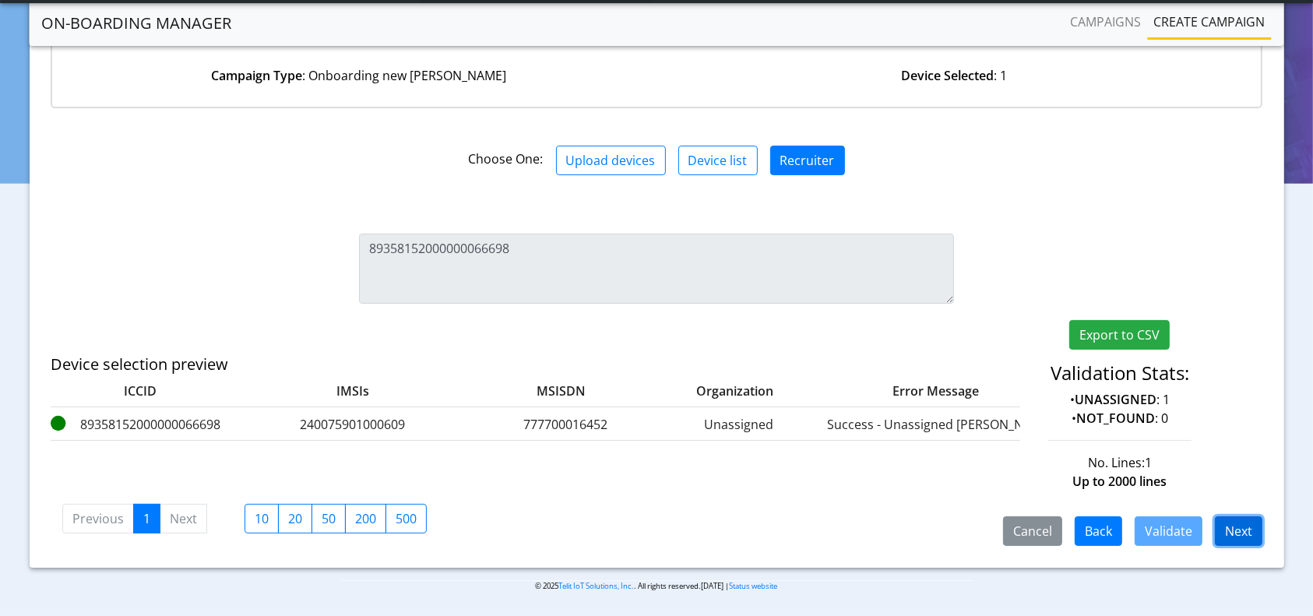
click at [1240, 528] on button "Next" at bounding box center [1239, 531] width 48 height 30
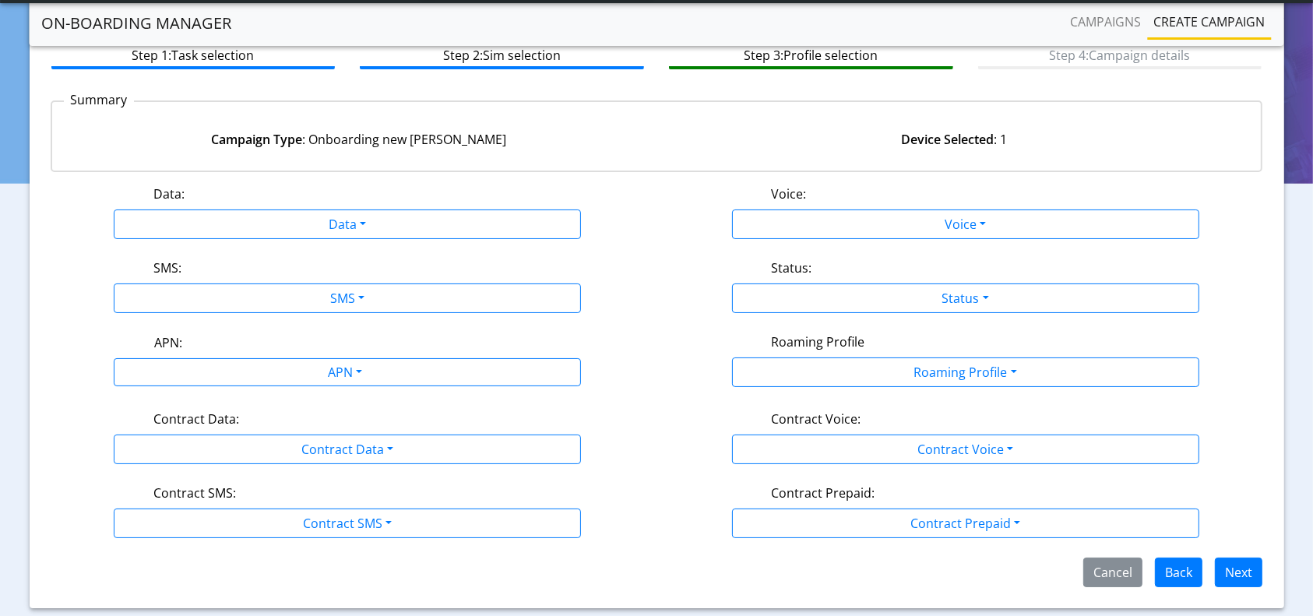
scroll to position [132, 0]
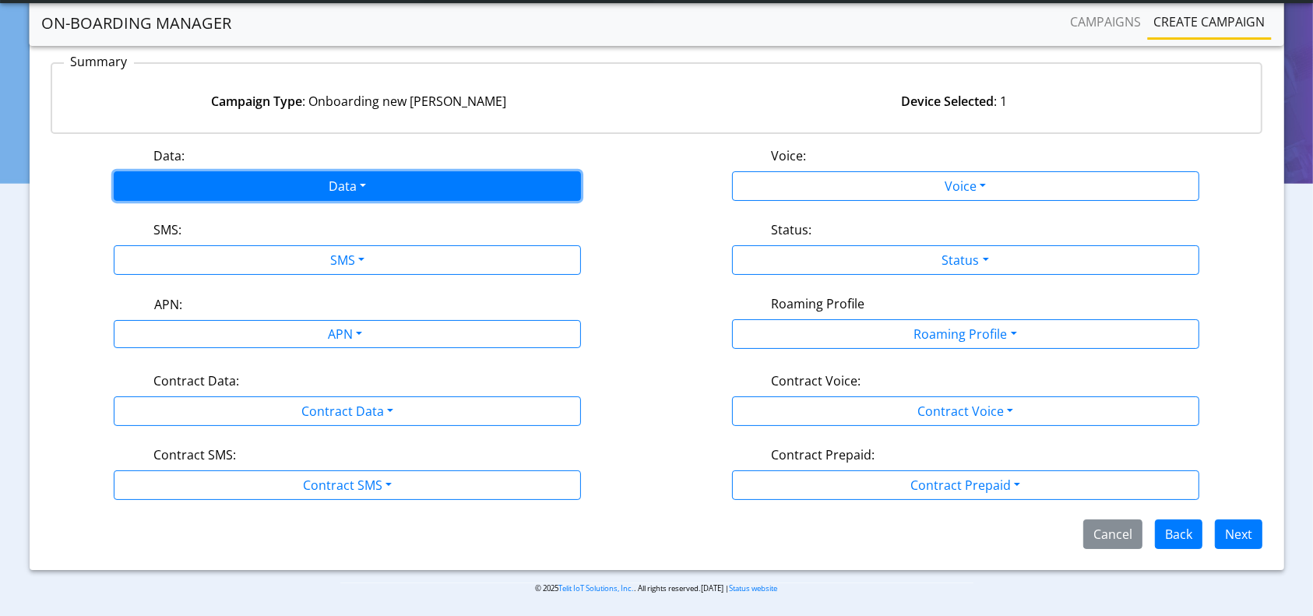
click at [359, 187] on button "Data" at bounding box center [347, 186] width 467 height 30
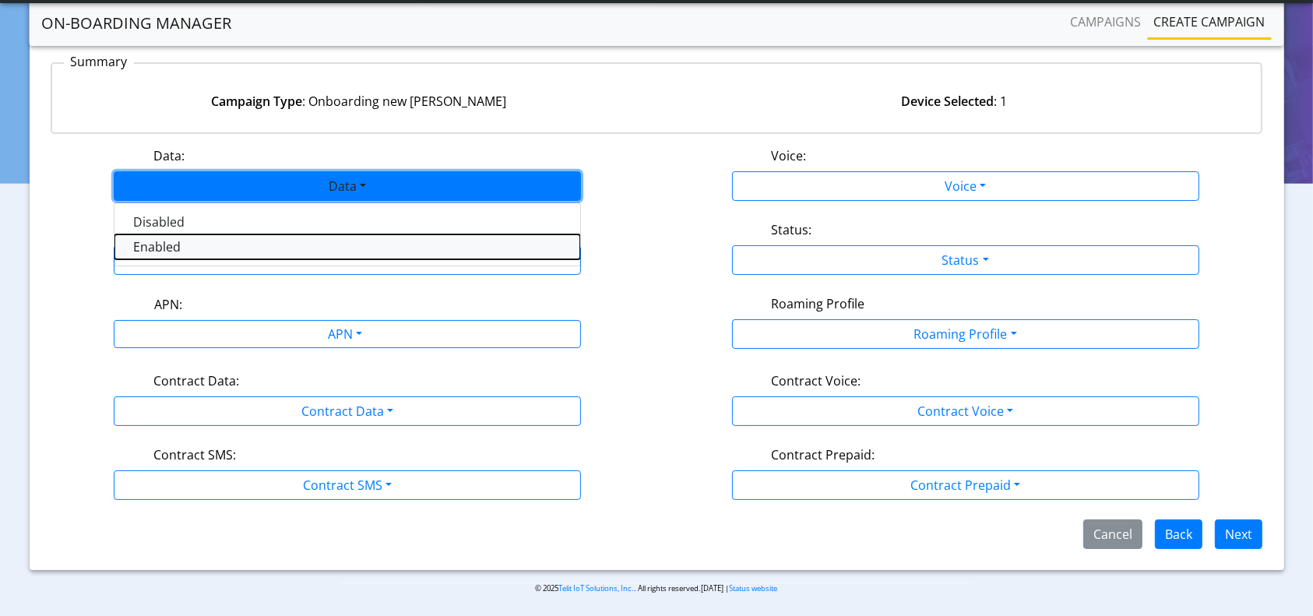
click at [237, 234] on button "Enabled" at bounding box center [347, 246] width 466 height 25
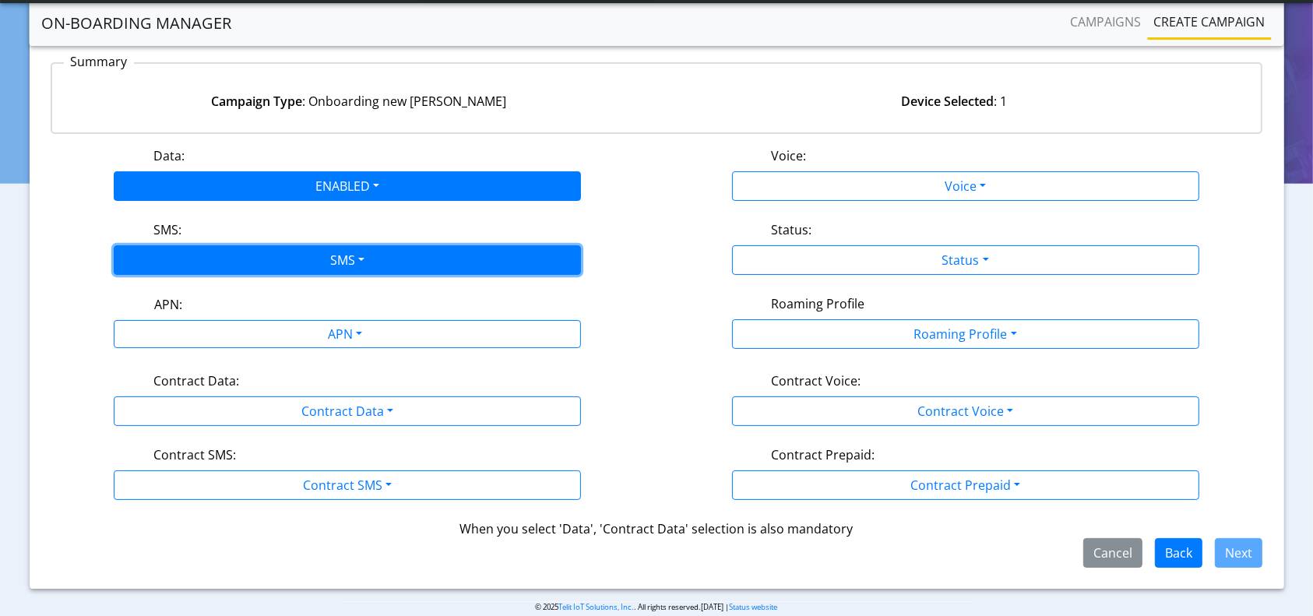
click at [237, 247] on button "SMS" at bounding box center [347, 260] width 467 height 30
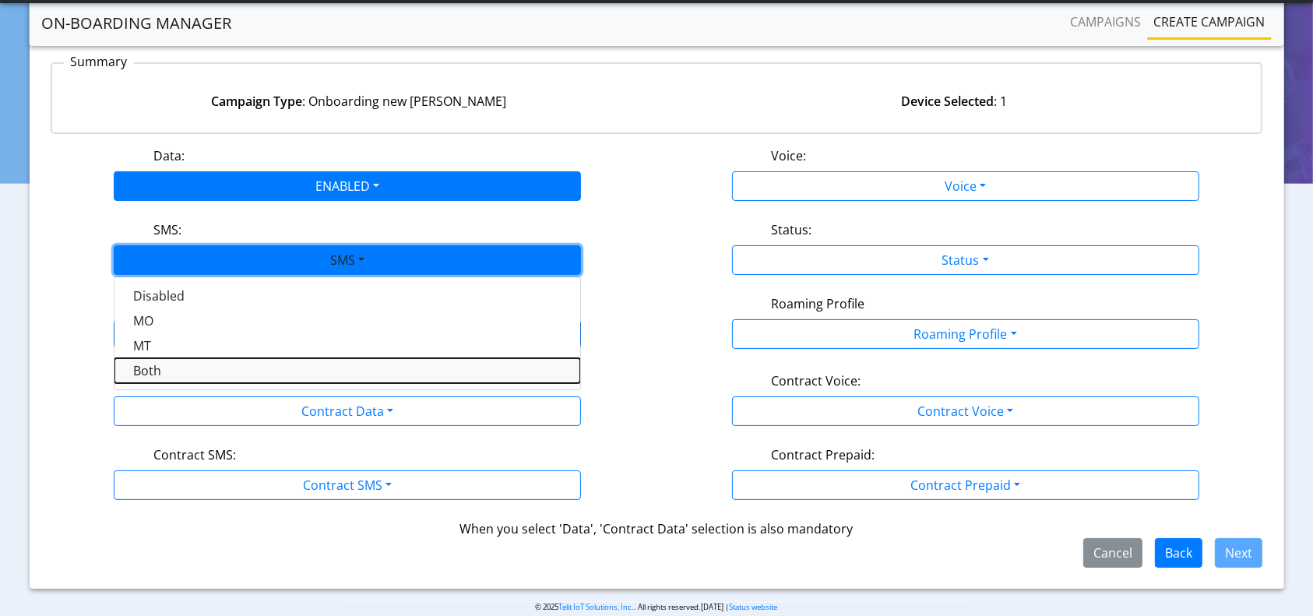
click at [171, 370] on button "Both" at bounding box center [347, 370] width 466 height 25
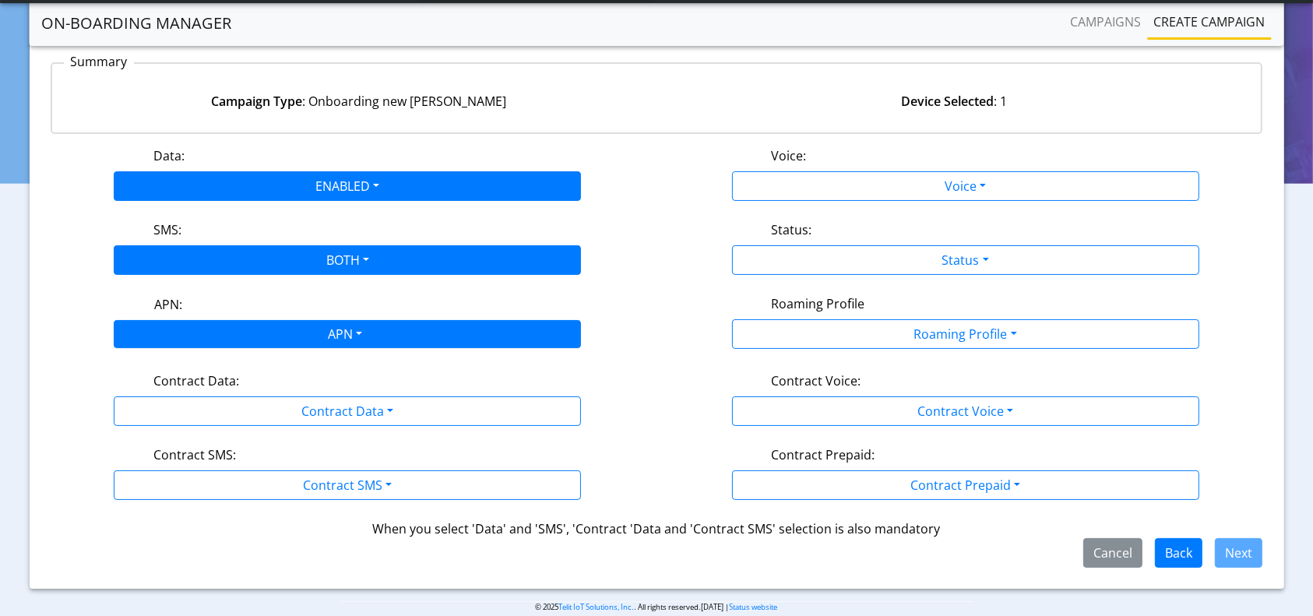
click at [289, 338] on div "APN" at bounding box center [344, 336] width 494 height 30
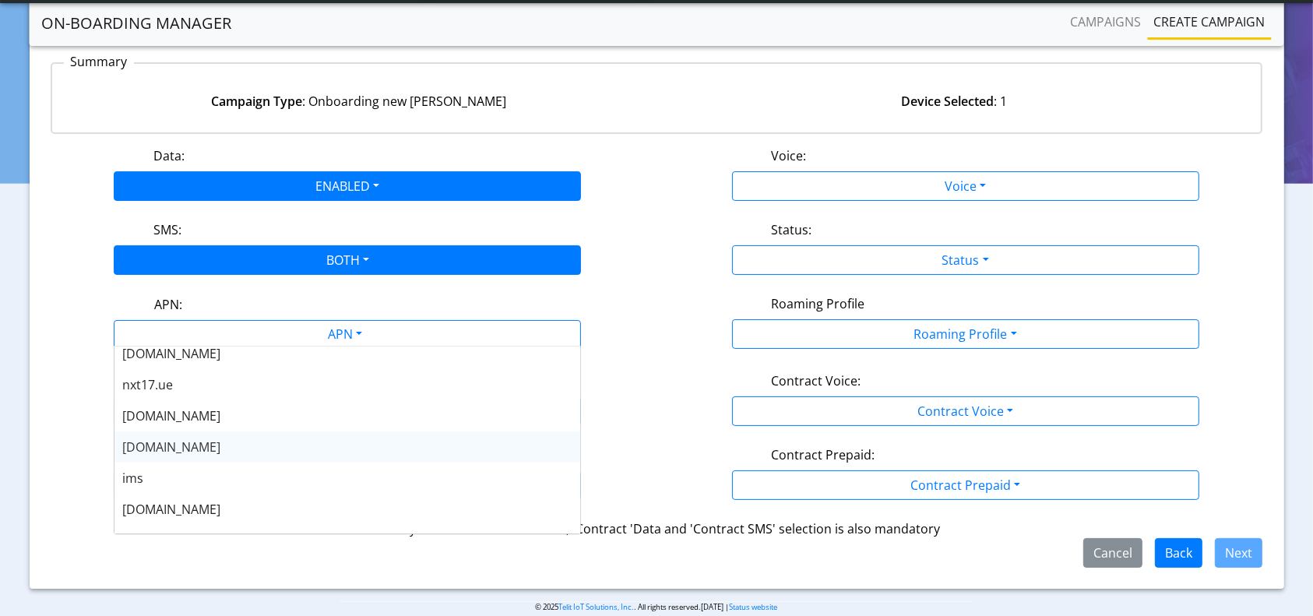
scroll to position [125, 0]
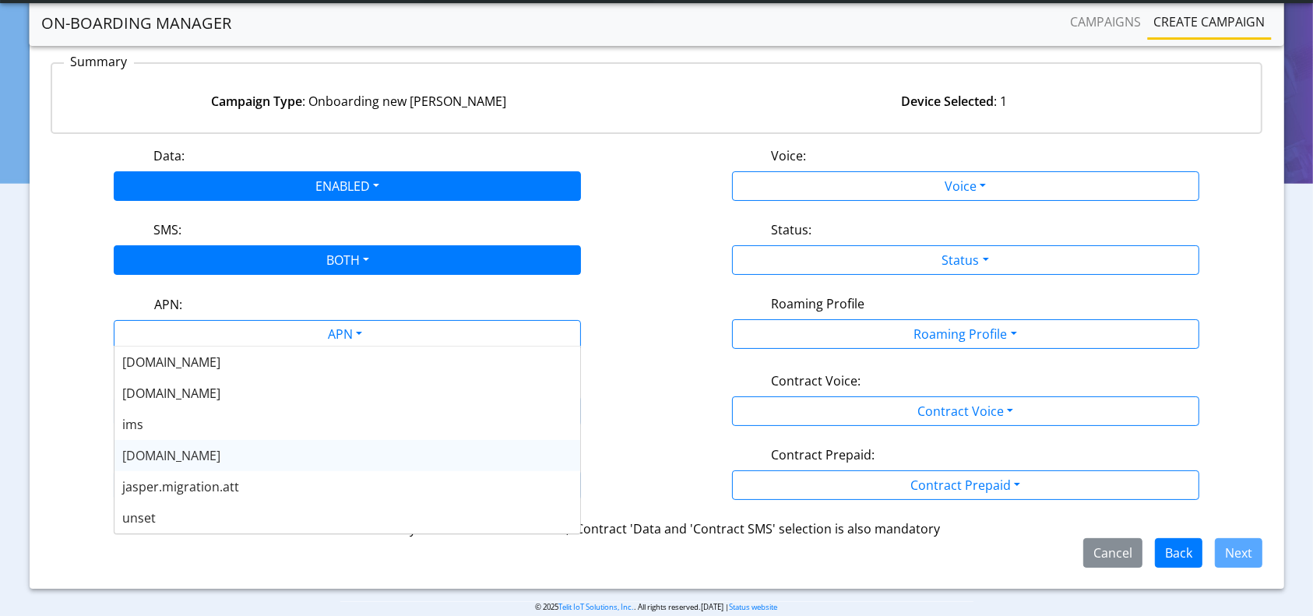
click at [170, 457] on span "[DOMAIN_NAME]" at bounding box center [171, 455] width 98 height 17
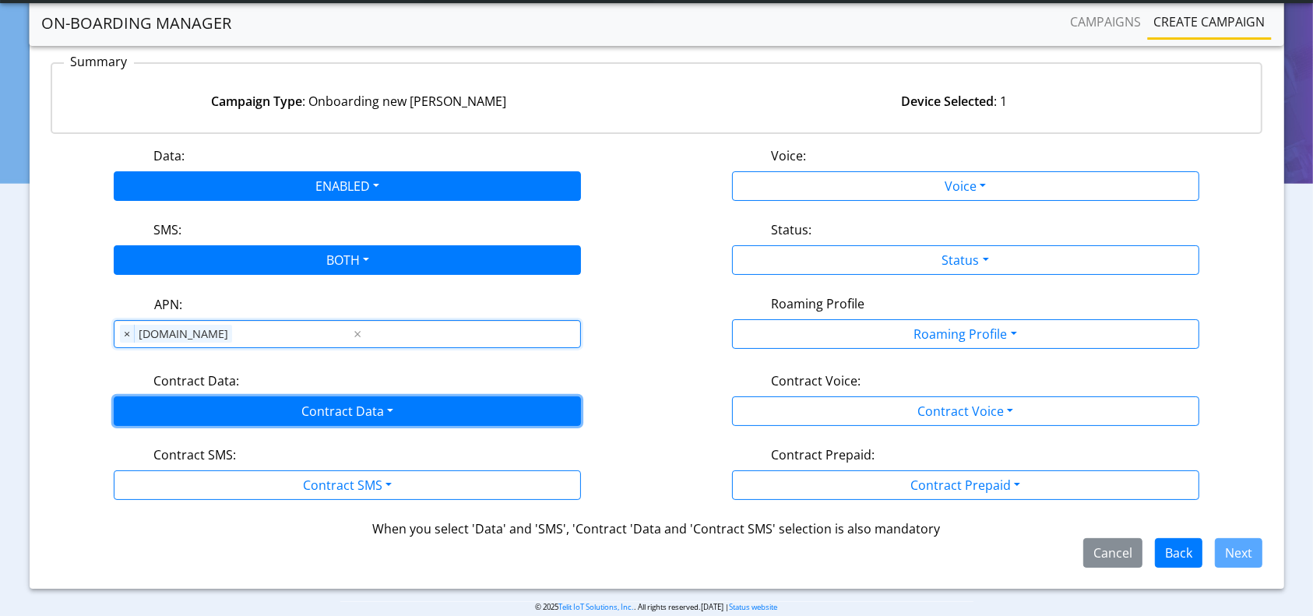
click at [302, 420] on button "Contract Data" at bounding box center [347, 411] width 467 height 30
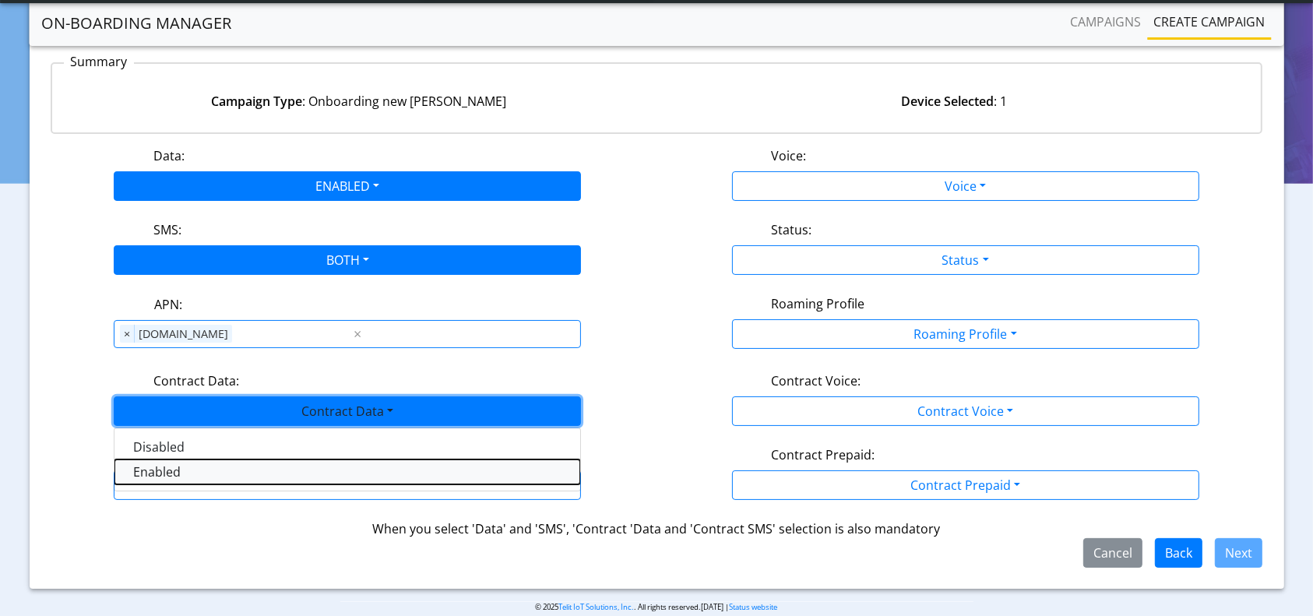
click at [192, 468] on Dataenabled-dropdown "Enabled" at bounding box center [347, 472] width 466 height 25
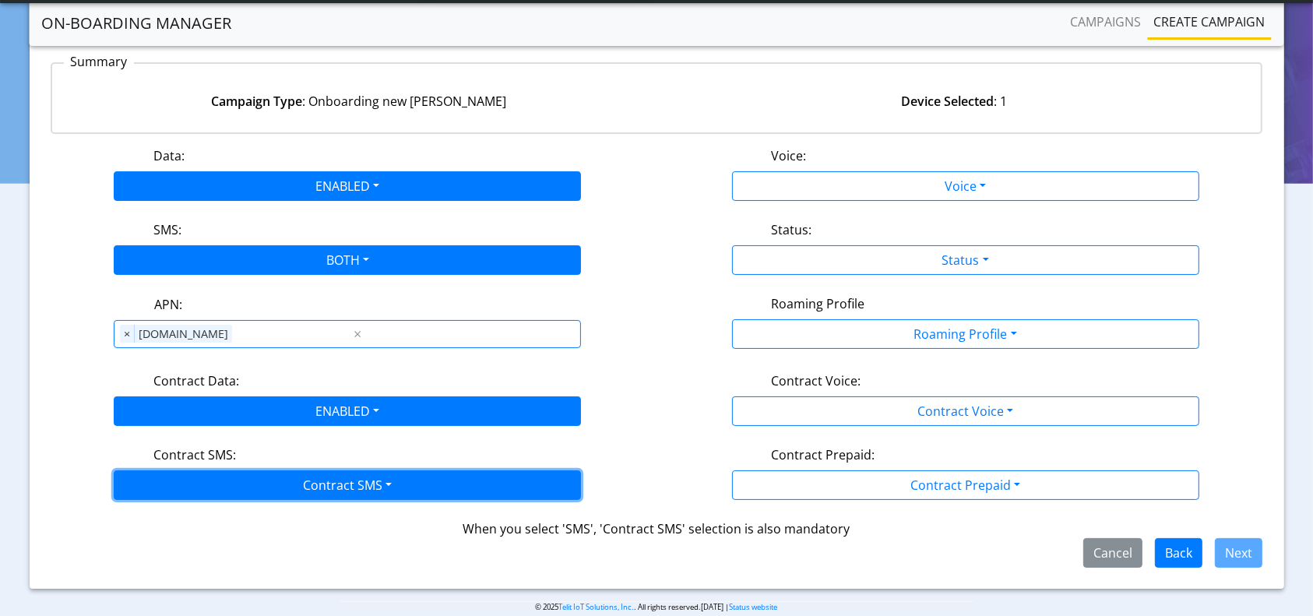
click at [193, 484] on button "Contract SMS" at bounding box center [347, 485] width 467 height 30
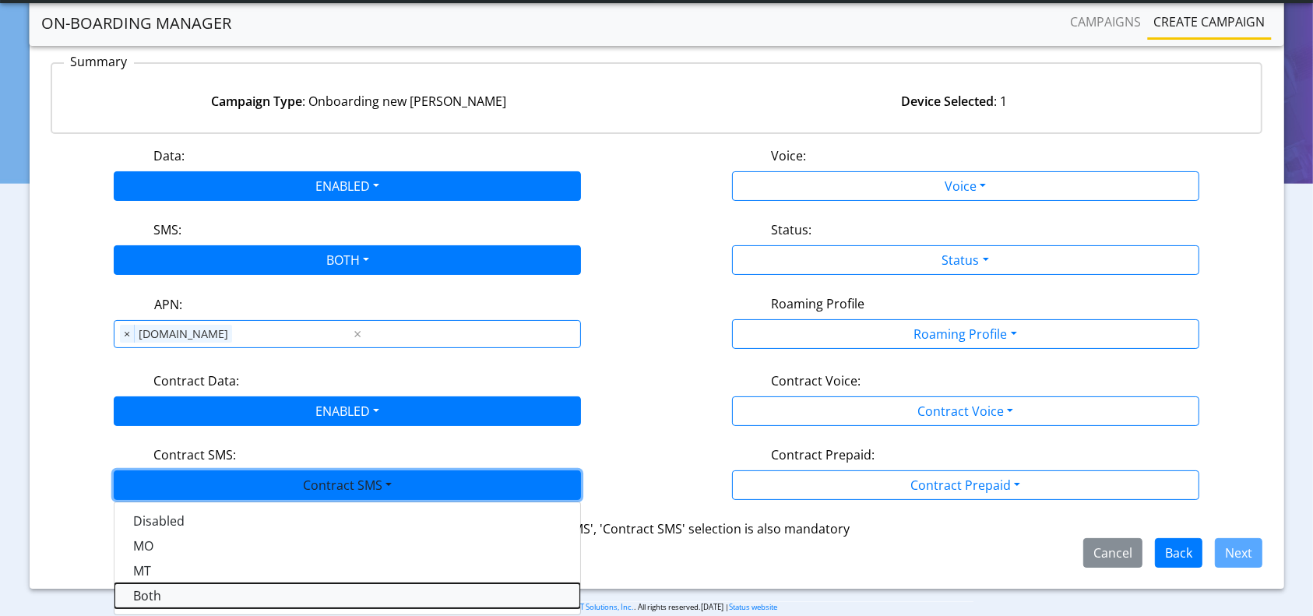
click at [150, 593] on SMSboth-dropdown "Both" at bounding box center [347, 595] width 466 height 25
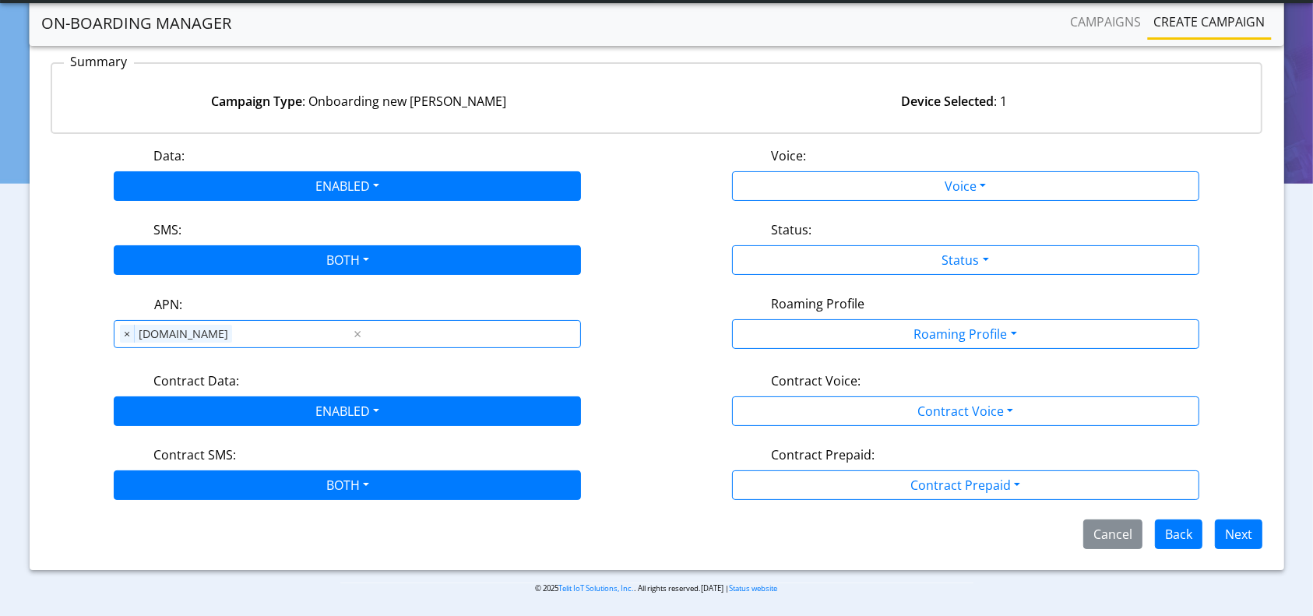
click at [853, 199] on div "Data: ENABLED Disabled Enabled Voice: Voice Disabled Enabled SMS: BOTH Disabled…" at bounding box center [657, 347] width 1213 height 403
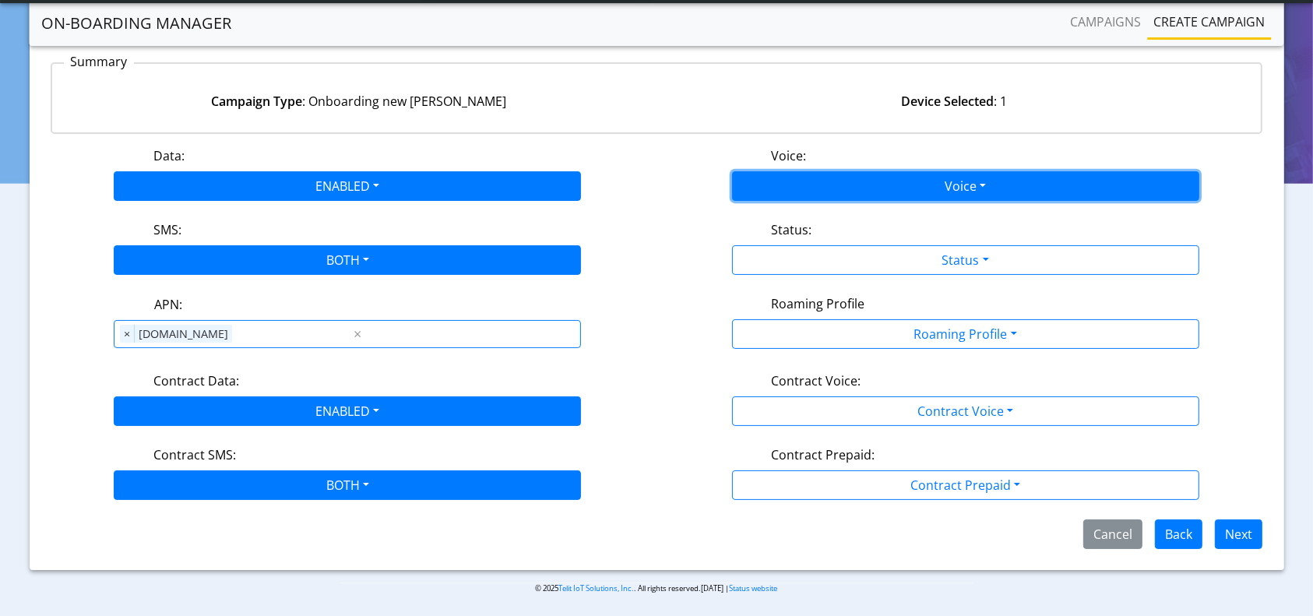
click at [842, 190] on button "Voice" at bounding box center [965, 186] width 467 height 30
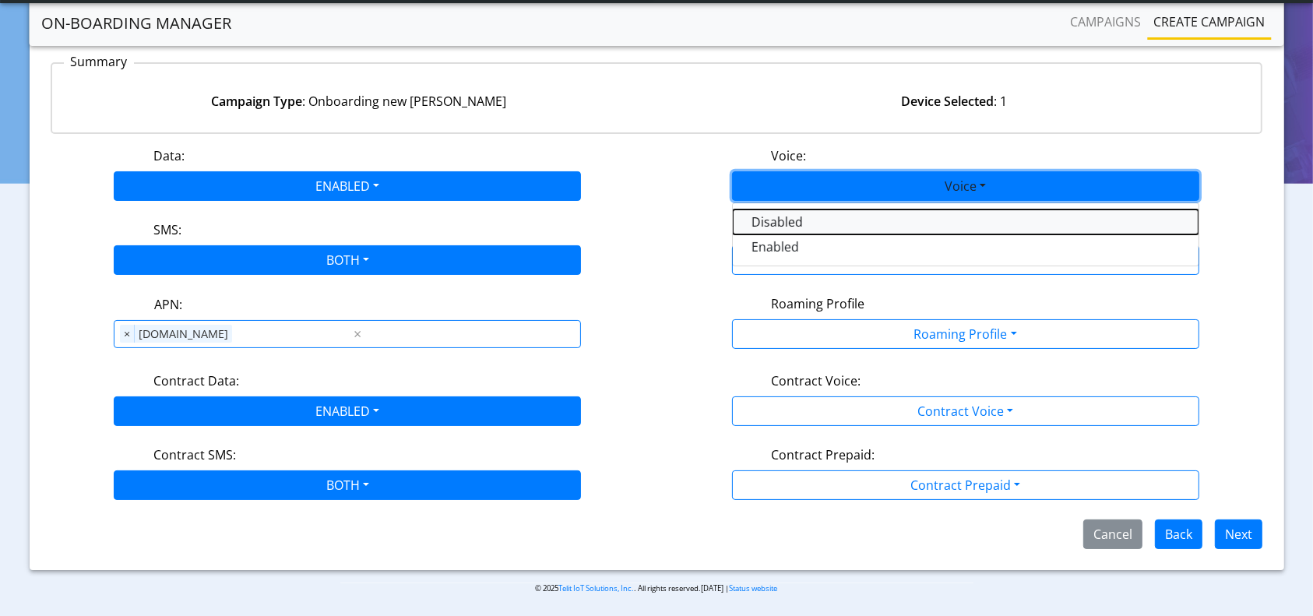
click at [797, 221] on button "Disabled" at bounding box center [966, 222] width 466 height 25
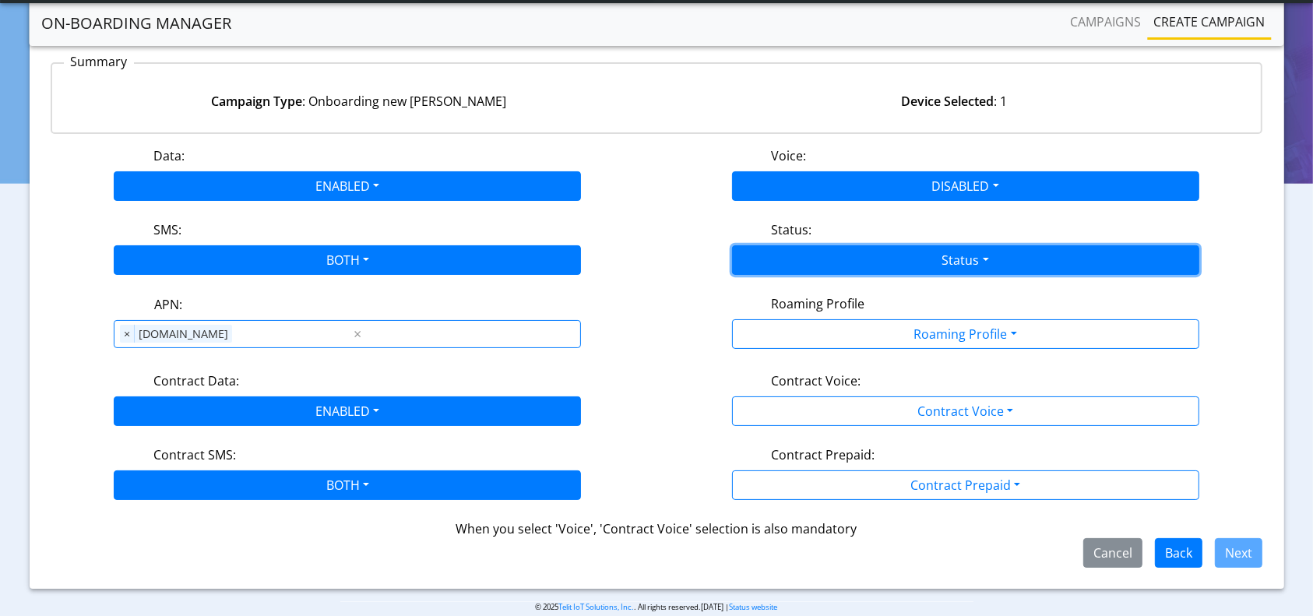
click at [875, 265] on button "Status" at bounding box center [965, 260] width 467 height 30
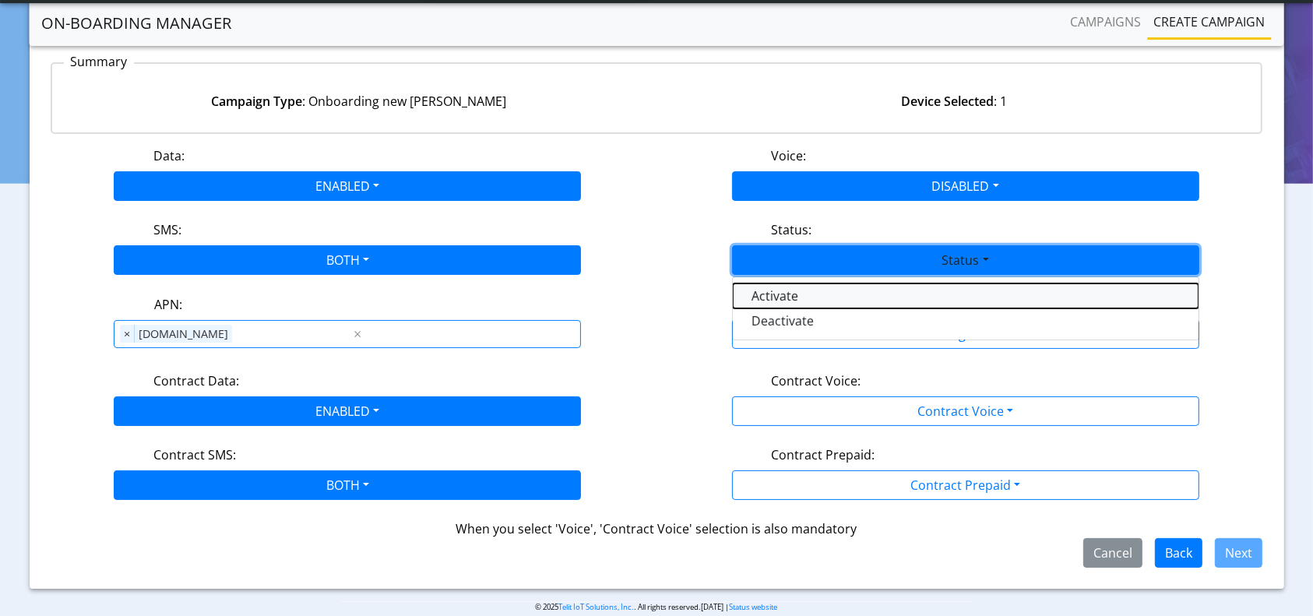
click at [788, 298] on button "Activate" at bounding box center [966, 295] width 466 height 25
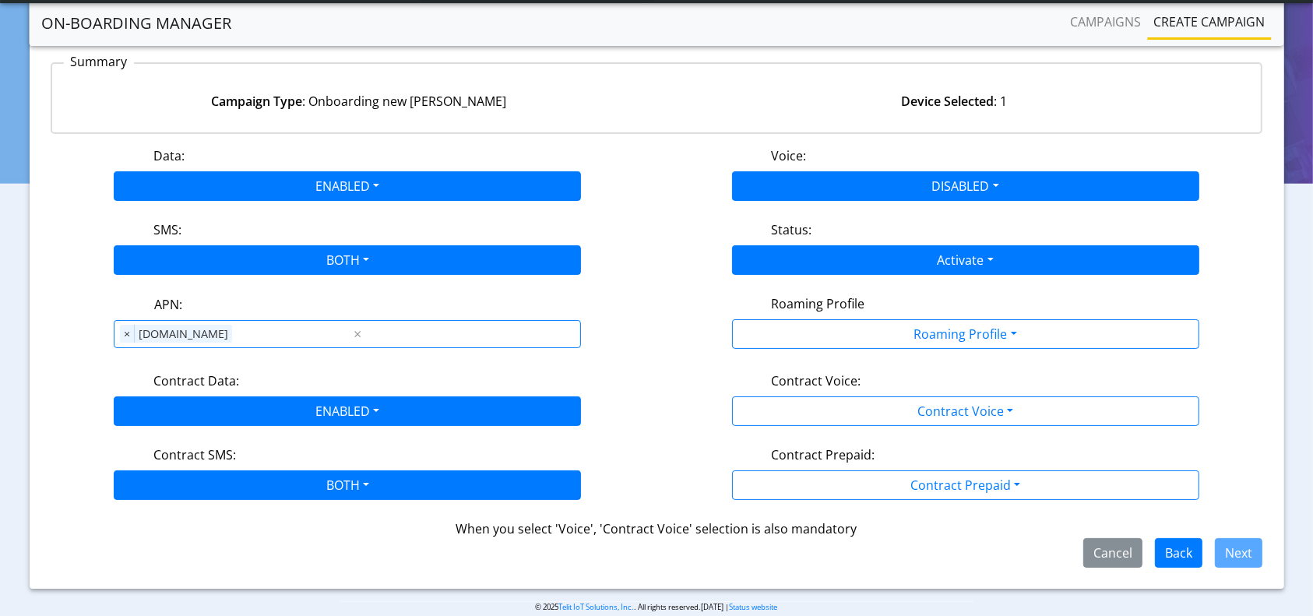
click at [853, 350] on div "Data: ENABLED Disabled Enabled Voice: DISABLED Disabled Enabled SMS: BOTH Disab…" at bounding box center [657, 356] width 1213 height 421
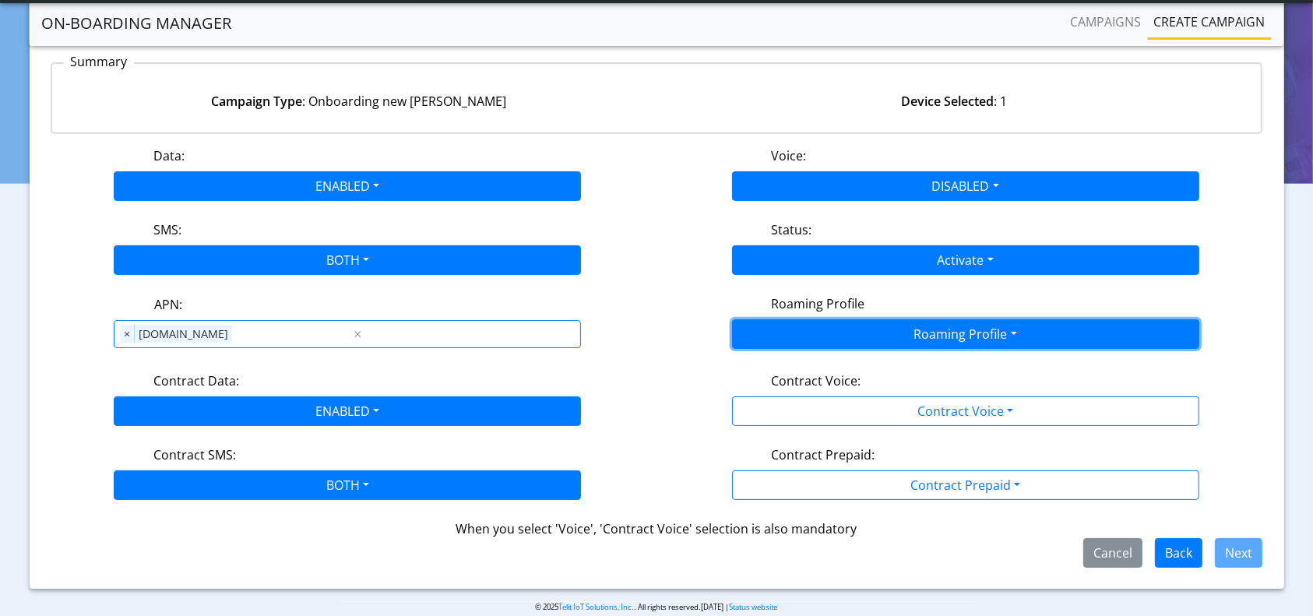
click at [838, 335] on button "Roaming Profile" at bounding box center [965, 334] width 467 height 30
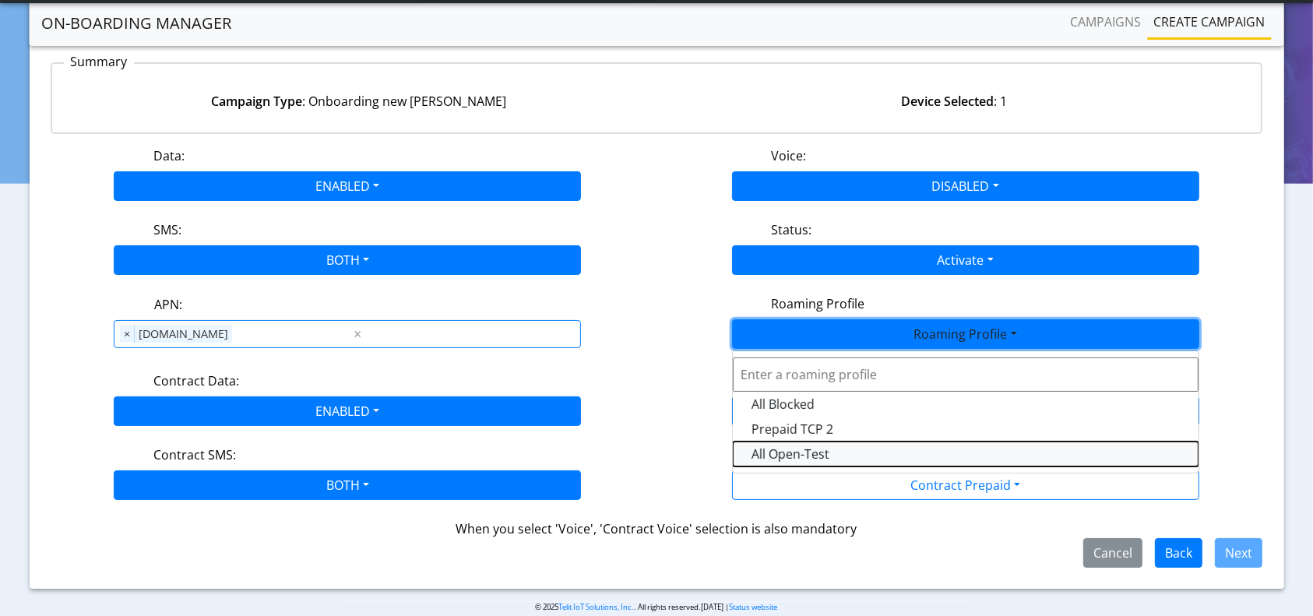
click at [800, 455] on Profile-dropdown "All Open-Test" at bounding box center [966, 454] width 466 height 25
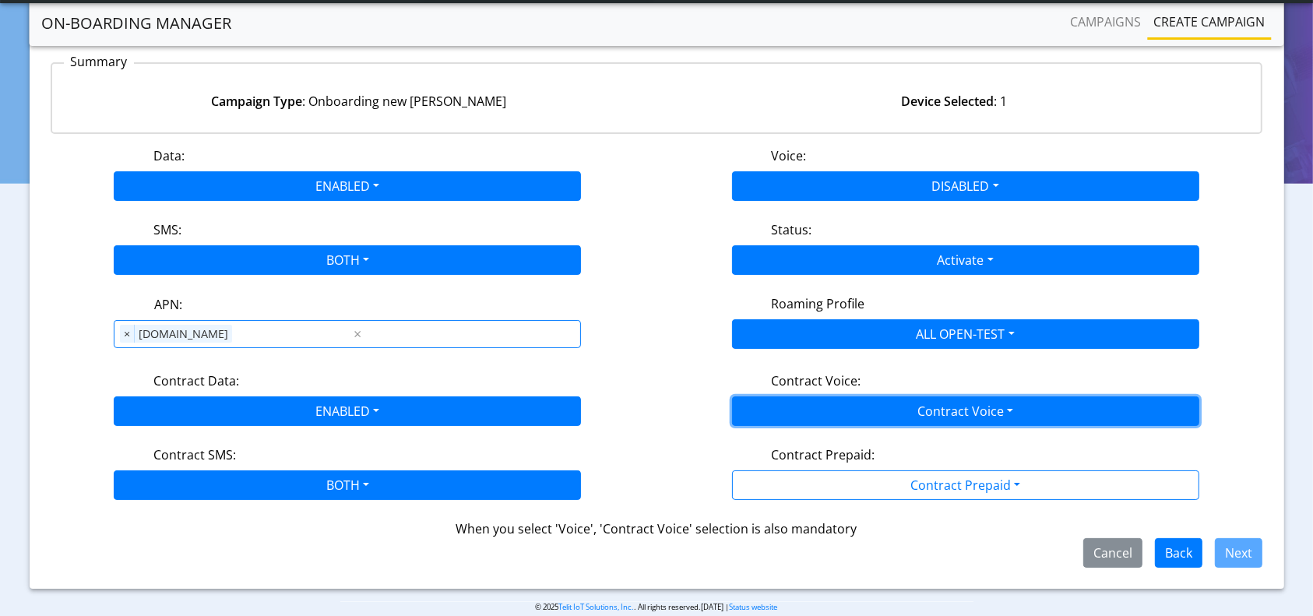
click at [922, 403] on button "Contract Voice" at bounding box center [965, 411] width 467 height 30
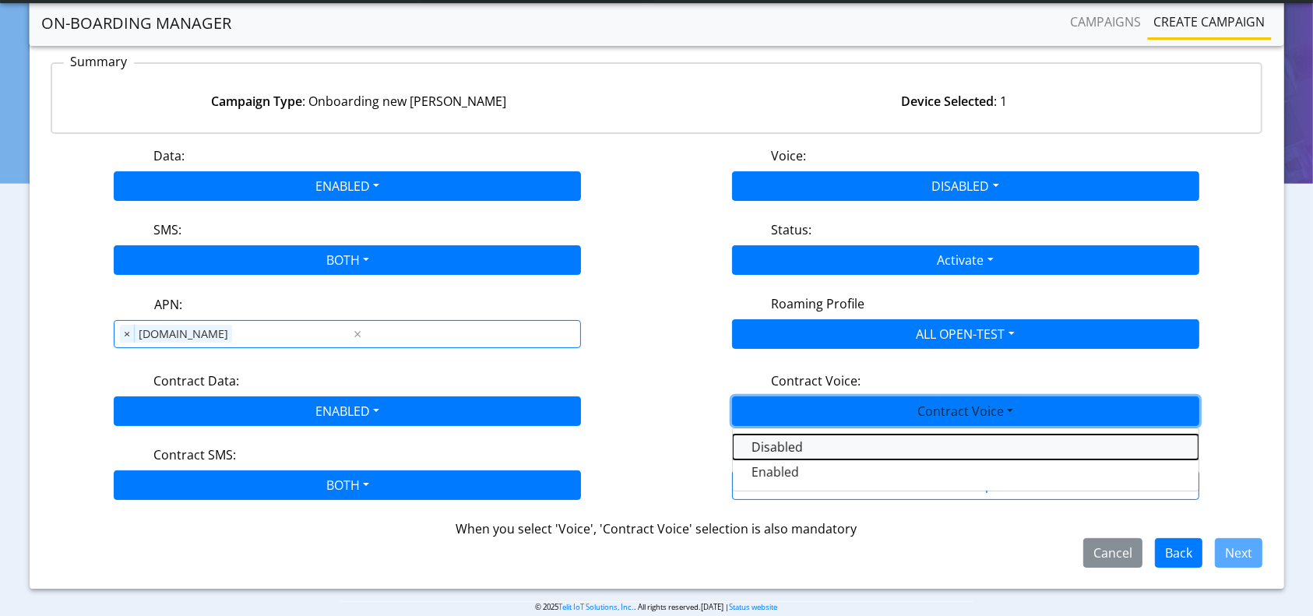
click at [770, 439] on Voicedisabled-dropdown "Disabled" at bounding box center [966, 447] width 466 height 25
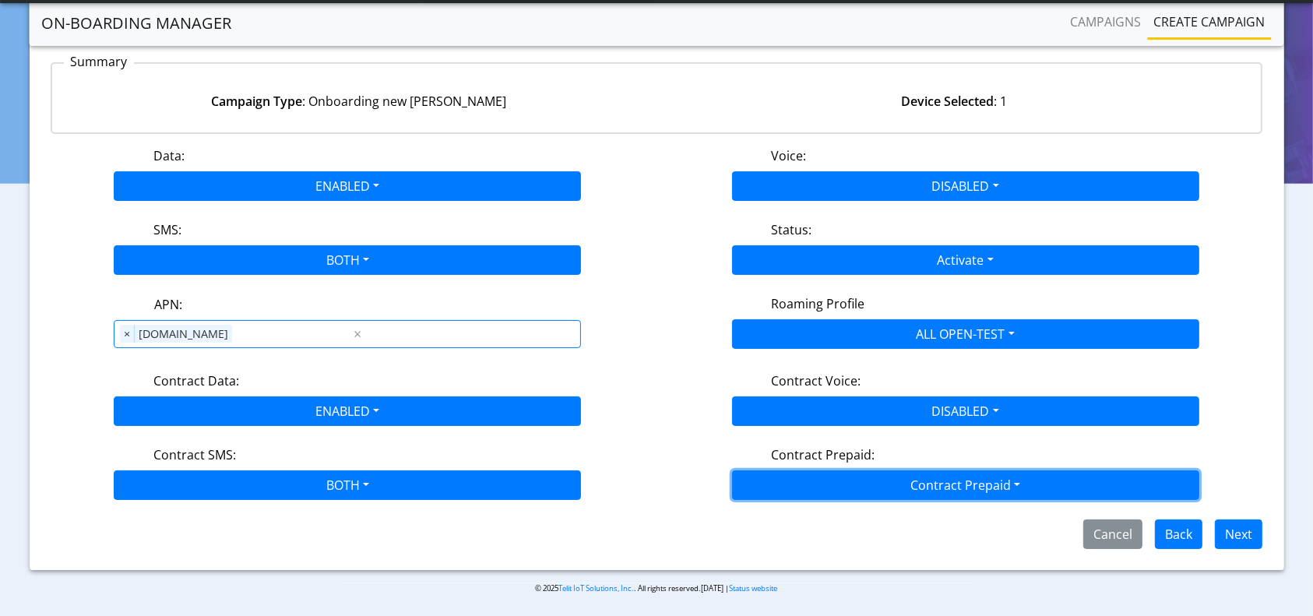
click at [870, 483] on button "Contract Prepaid" at bounding box center [965, 485] width 467 height 30
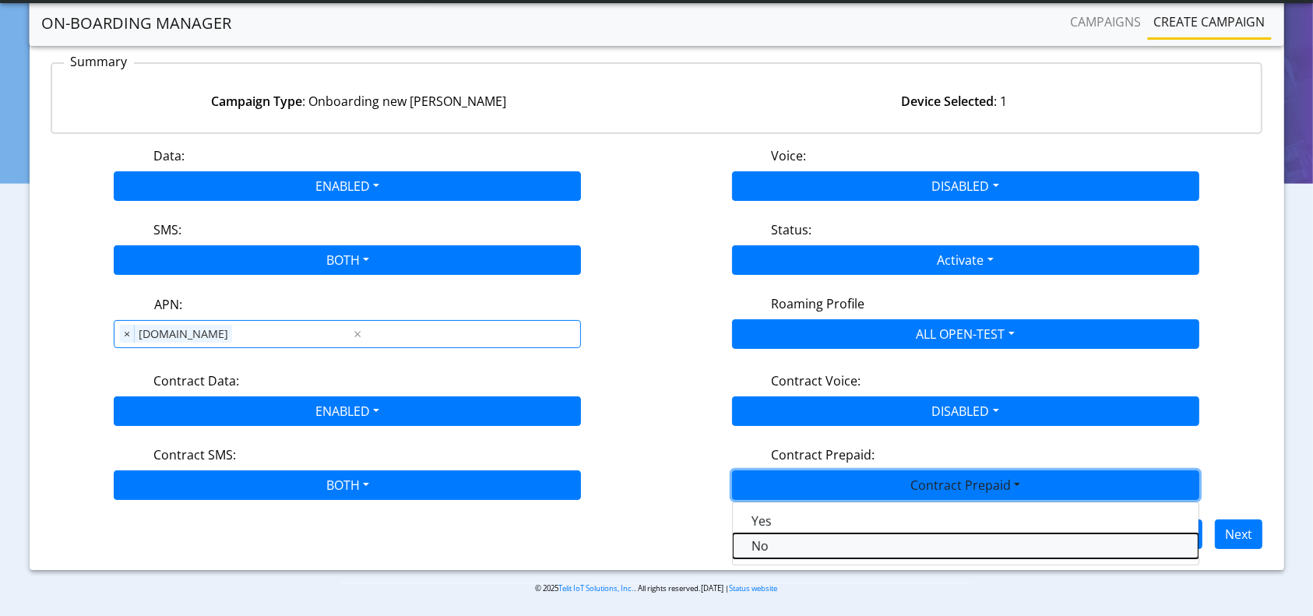
click at [764, 546] on Prepaidnotprepaid-dropdown "No" at bounding box center [966, 546] width 466 height 25
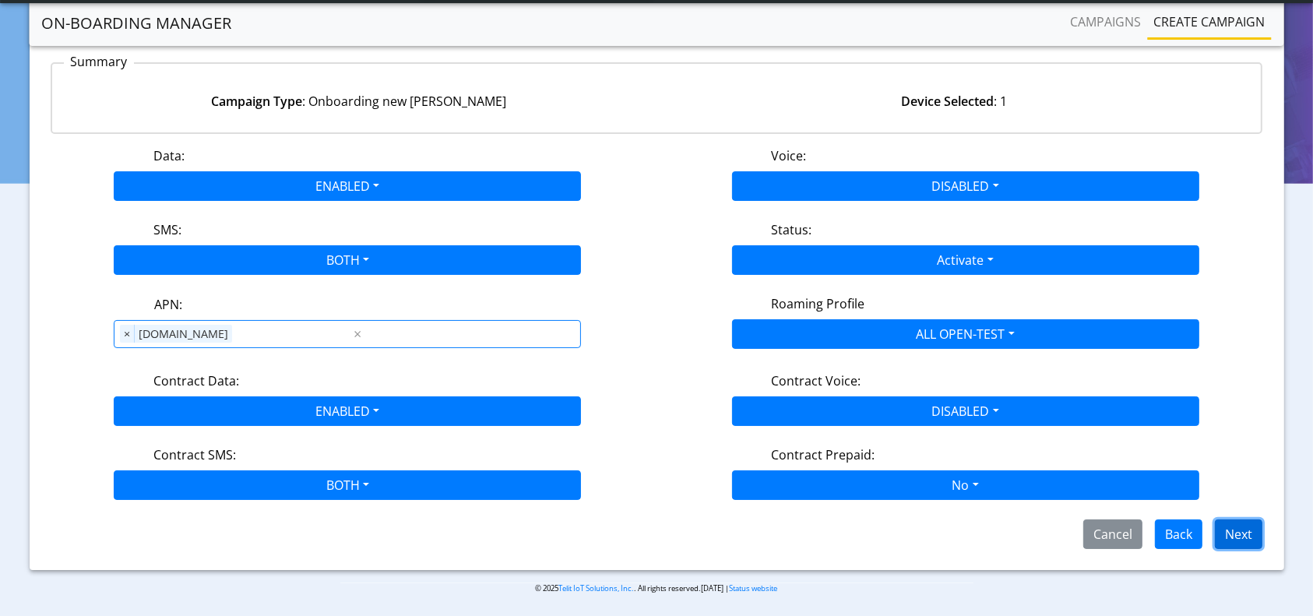
click at [1242, 535] on button "Next" at bounding box center [1239, 534] width 48 height 30
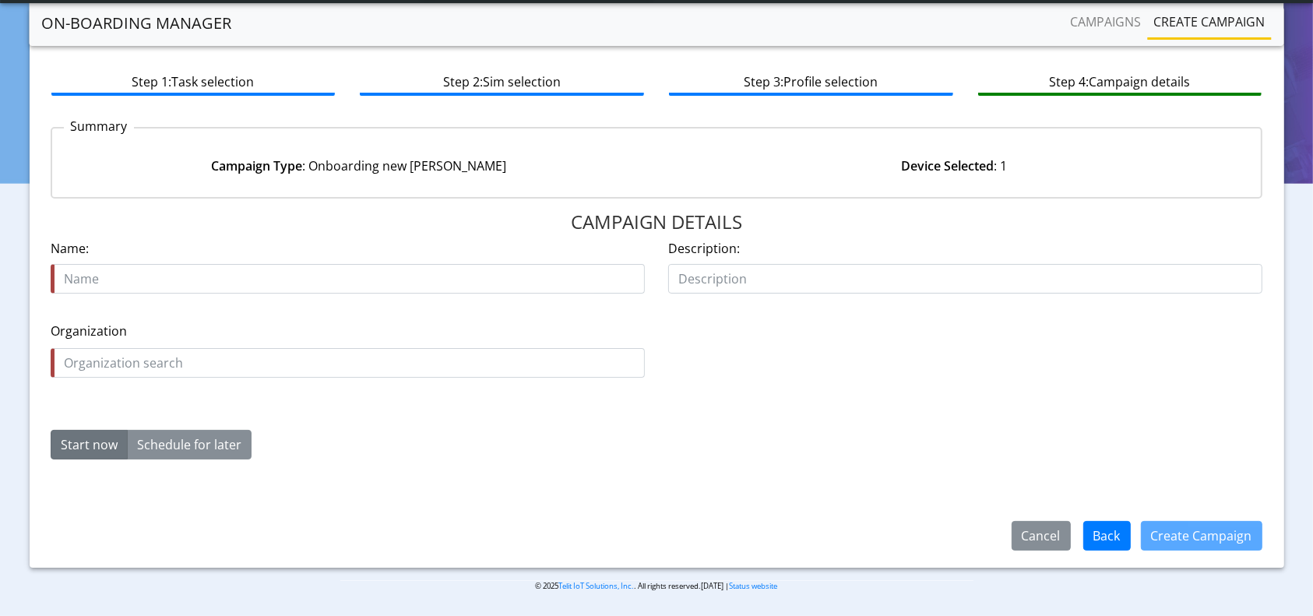
click at [478, 273] on input "text" at bounding box center [348, 279] width 594 height 30
type input "onboard-89358152000000066698-19Aug"
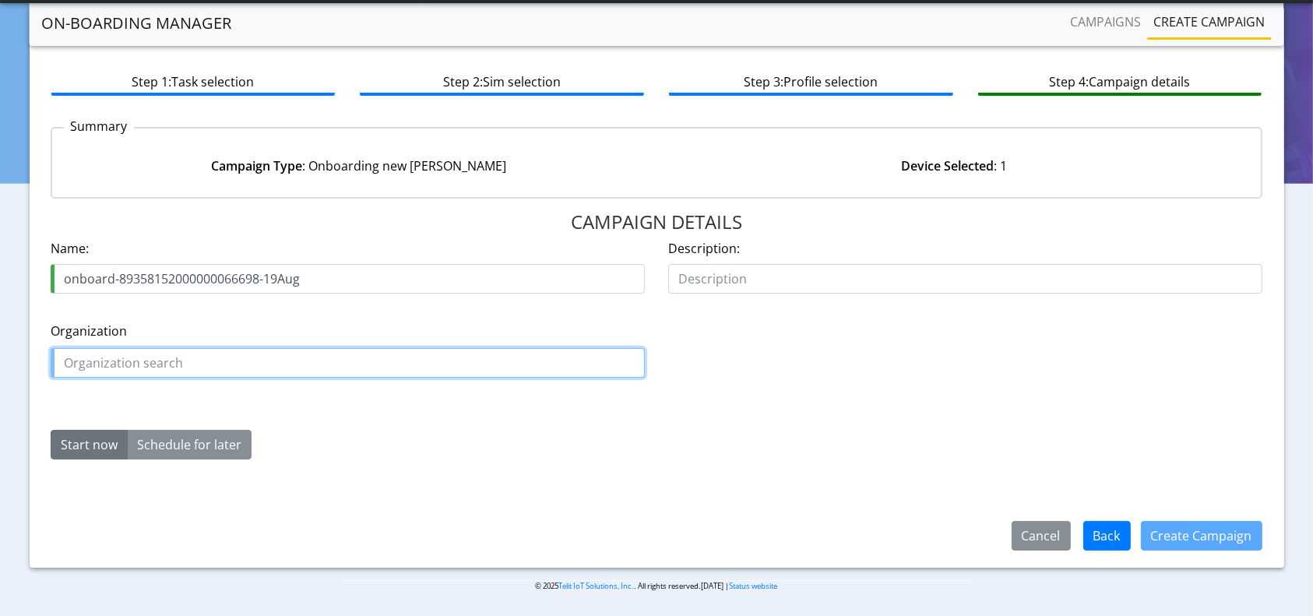
click at [202, 361] on input "text" at bounding box center [348, 363] width 594 height 30
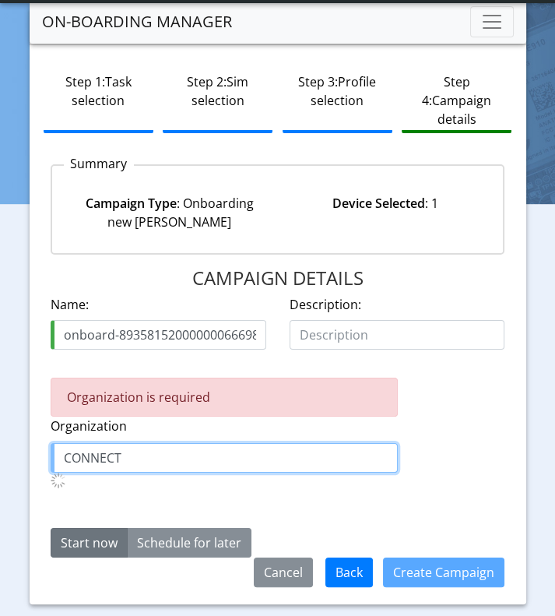
click at [169, 458] on input "CONNECT" at bounding box center [224, 458] width 347 height 30
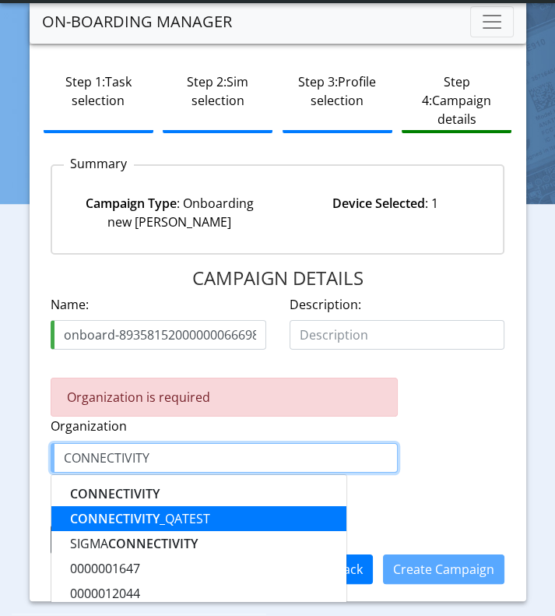
click at [180, 523] on ngb-highlight "CONNECTIVITY _QATEST" at bounding box center [140, 518] width 140 height 17
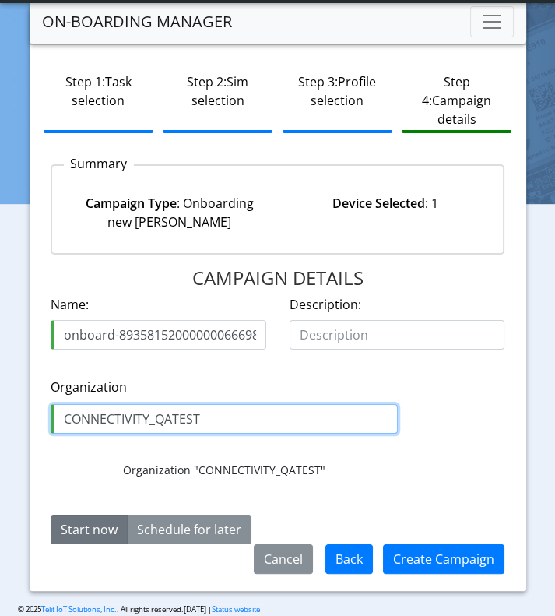
type input "CONNECTIVITY_QATEST"
drag, startPoint x: 252, startPoint y: 429, endPoint x: 0, endPoint y: 411, distance: 252.2
click at [0, 411] on section "On-Boarding Manager Campaigns Create campaign Create campaign Step 1: Task sele…" at bounding box center [277, 286] width 555 height 706
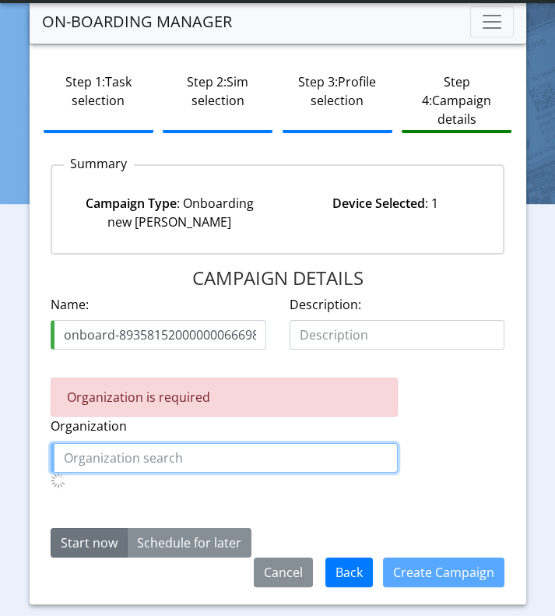
click at [161, 458] on input "text" at bounding box center [224, 458] width 347 height 30
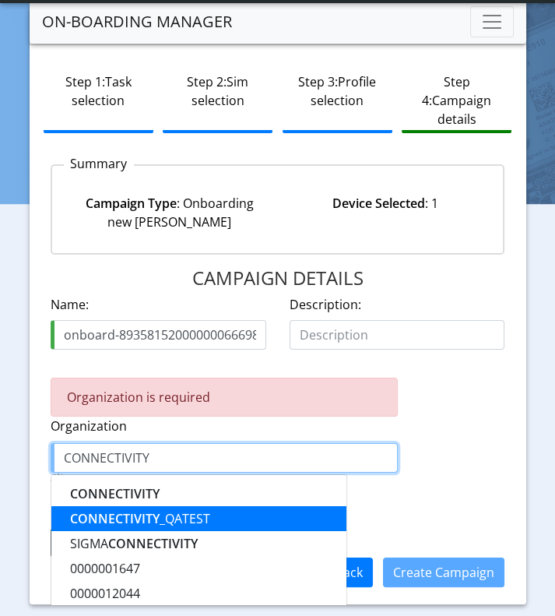
click at [203, 523] on ngb-highlight "CONNECTIVITY _QATEST" at bounding box center [140, 518] width 140 height 17
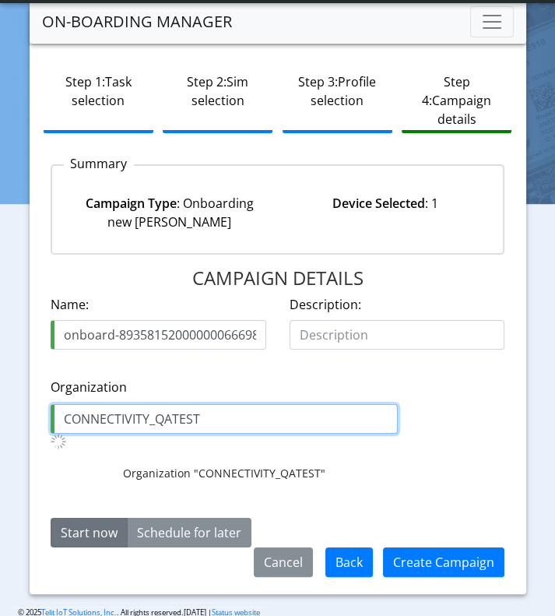
type input "CONNECTIVITY_QATEST"
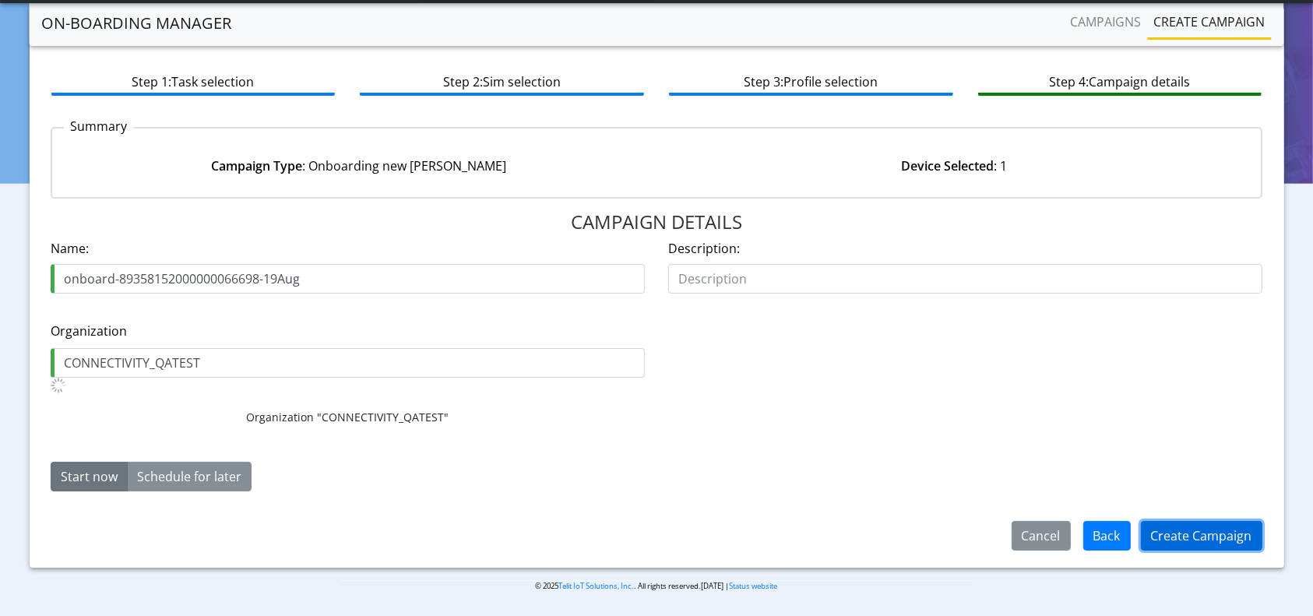
click at [1185, 535] on button "Create Campaign" at bounding box center [1201, 536] width 121 height 30
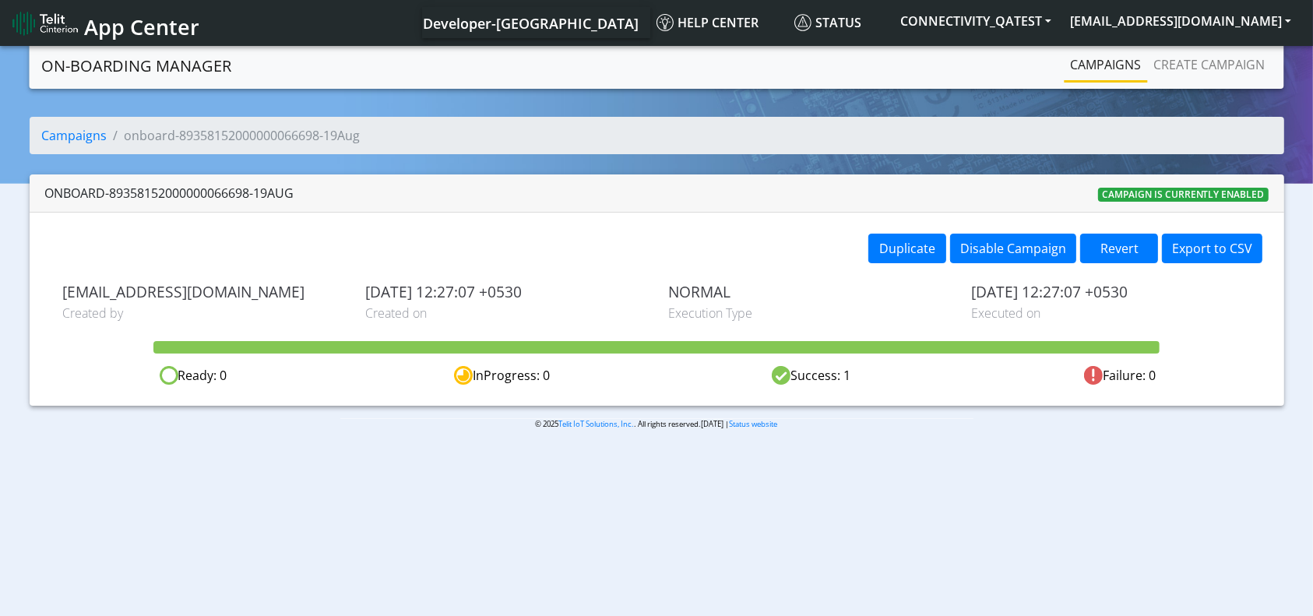
click at [692, 241] on div "Duplicate Disable Campaign Revert Export to CSV" at bounding box center [966, 250] width 618 height 33
click at [80, 136] on link "Campaigns" at bounding box center [74, 135] width 65 height 17
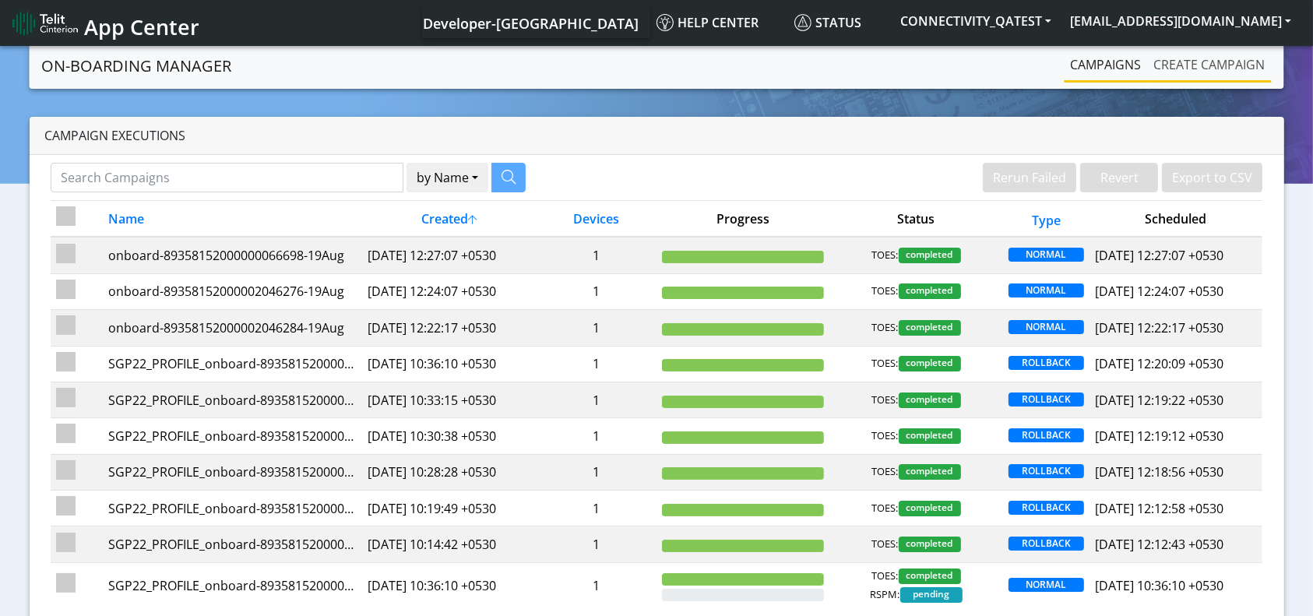
click at [1180, 71] on link "Create campaign" at bounding box center [1210, 64] width 124 height 31
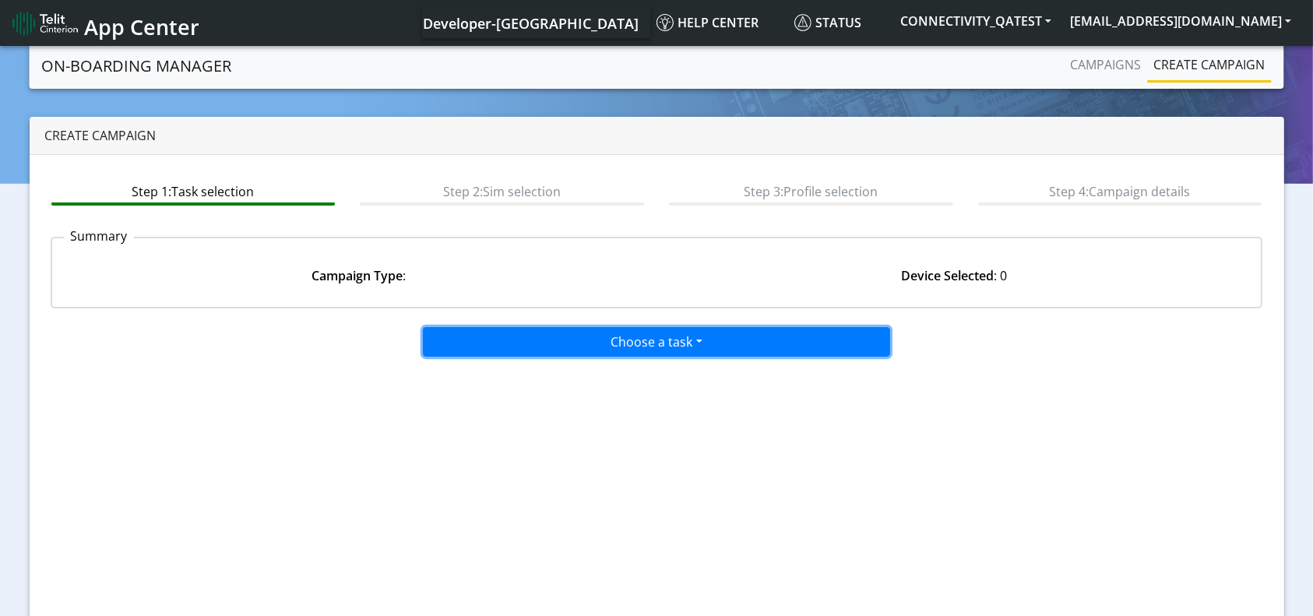
click at [703, 333] on button "Choose a task" at bounding box center [656, 342] width 467 height 30
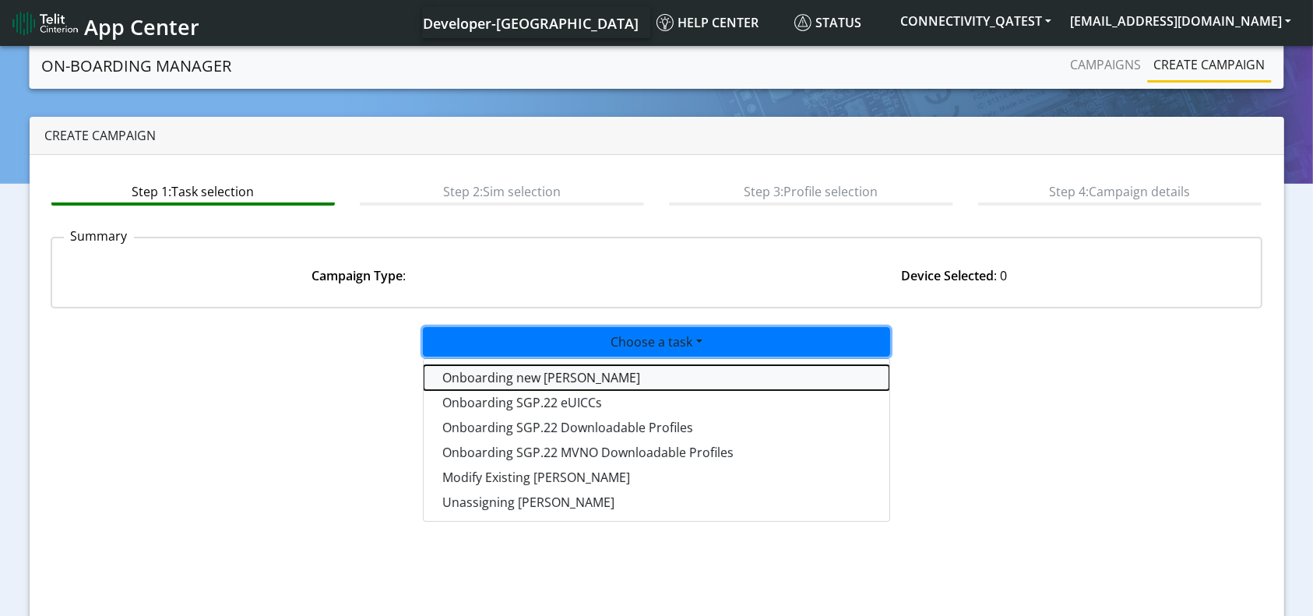
click at [520, 379] on tasktoes-dropdown "Onboarding new [PERSON_NAME]" at bounding box center [657, 377] width 466 height 25
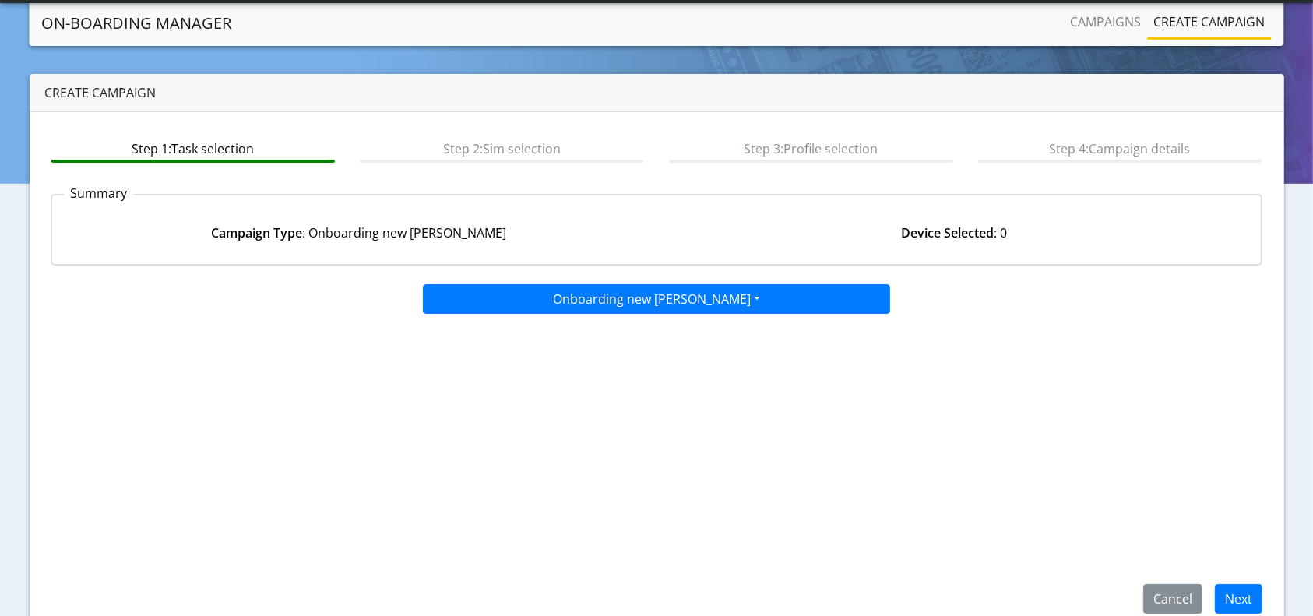
scroll to position [67, 0]
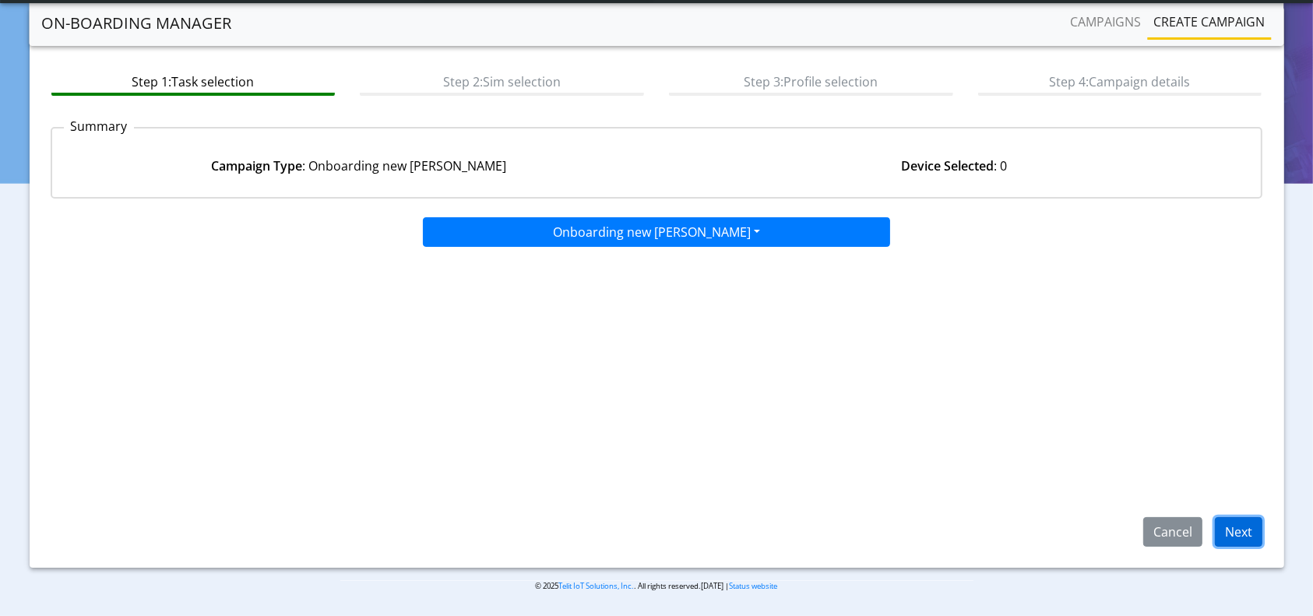
click at [1227, 524] on button "Next" at bounding box center [1239, 532] width 48 height 30
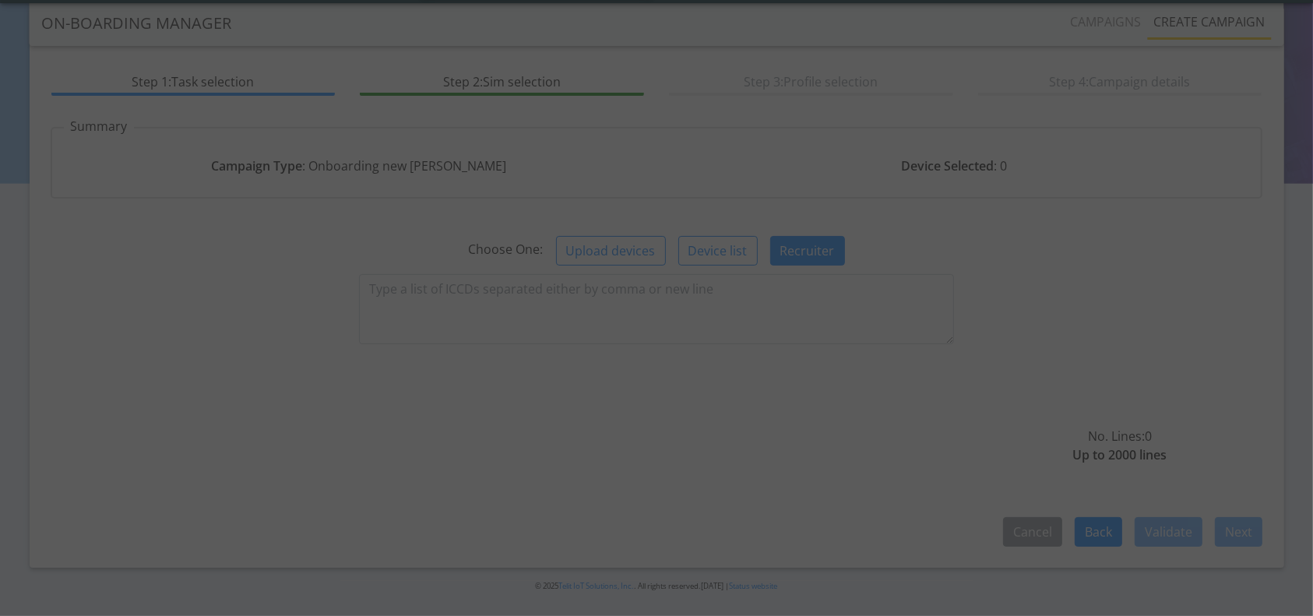
click at [481, 290] on div at bounding box center [656, 308] width 1313 height 616
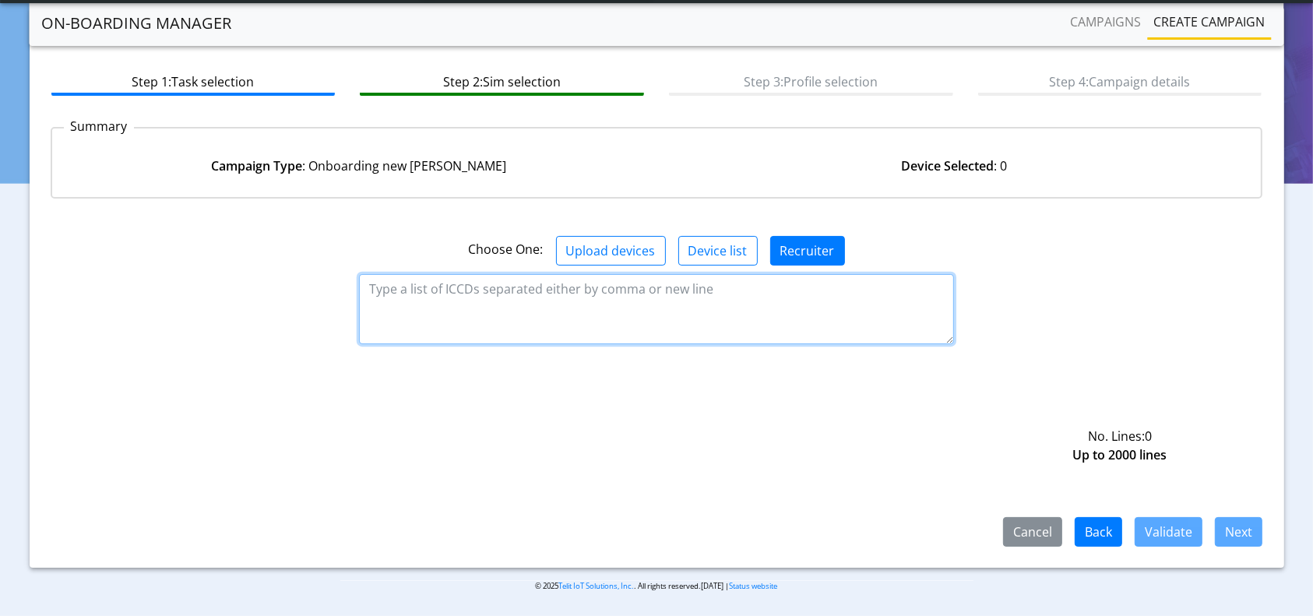
click at [479, 294] on textarea at bounding box center [656, 309] width 594 height 70
paste textarea "89358152000000066680"
type textarea "89358152000000066680"
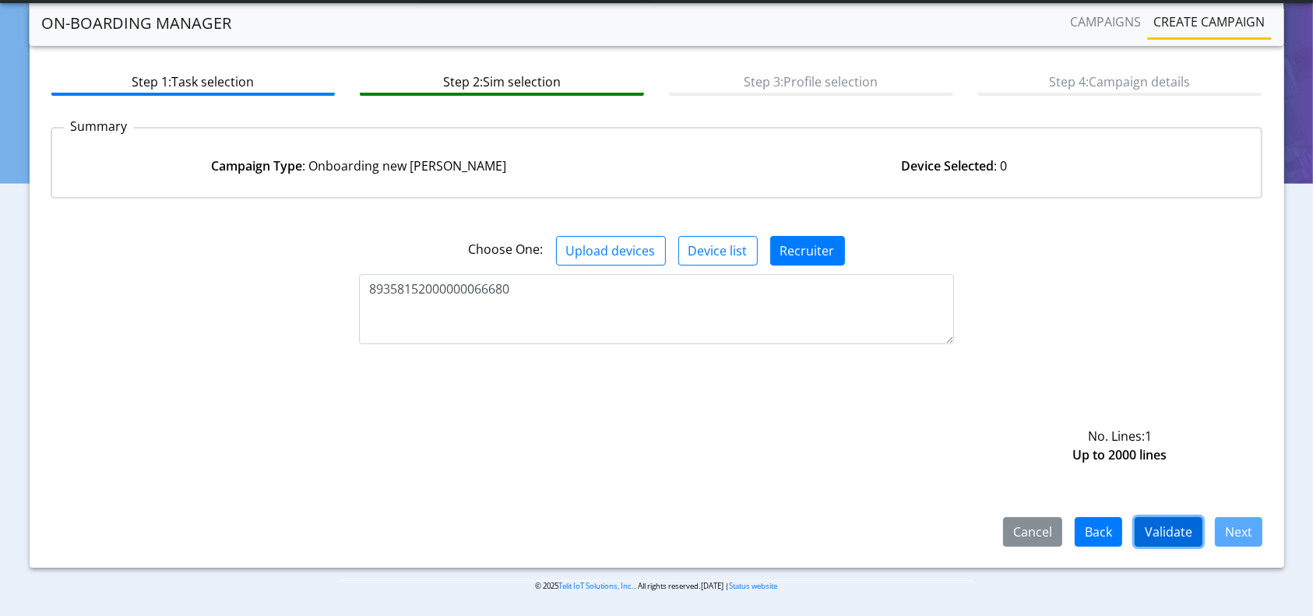
click at [1185, 529] on button "Validate" at bounding box center [1169, 532] width 68 height 30
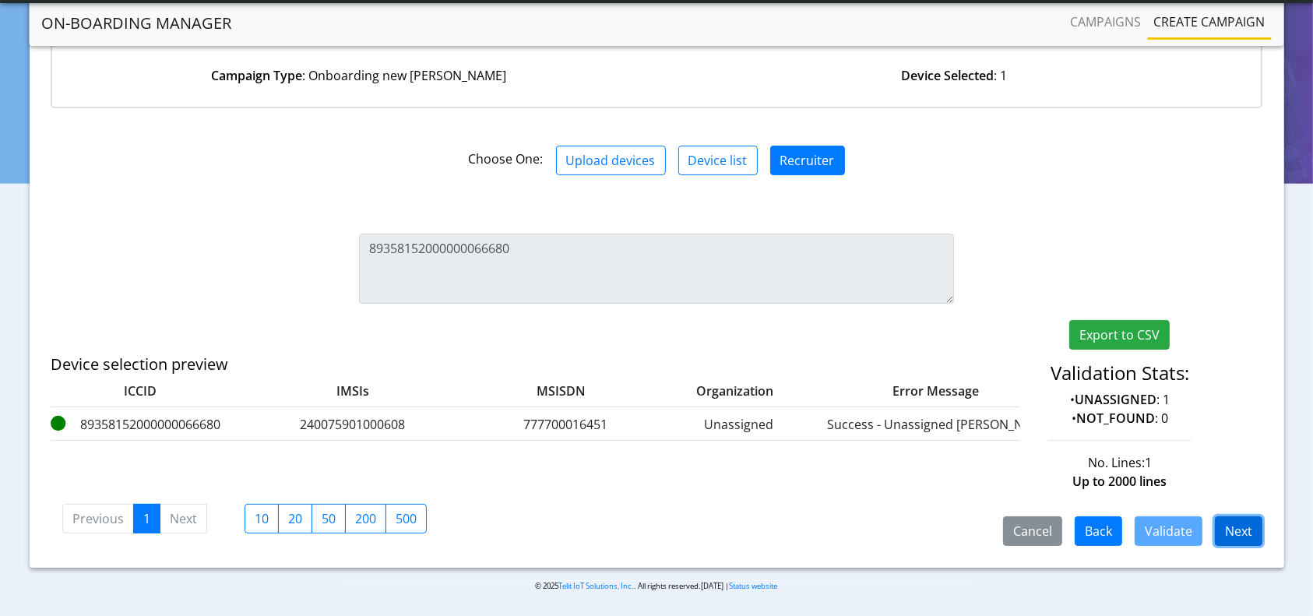
click at [1259, 537] on button "Next" at bounding box center [1239, 531] width 48 height 30
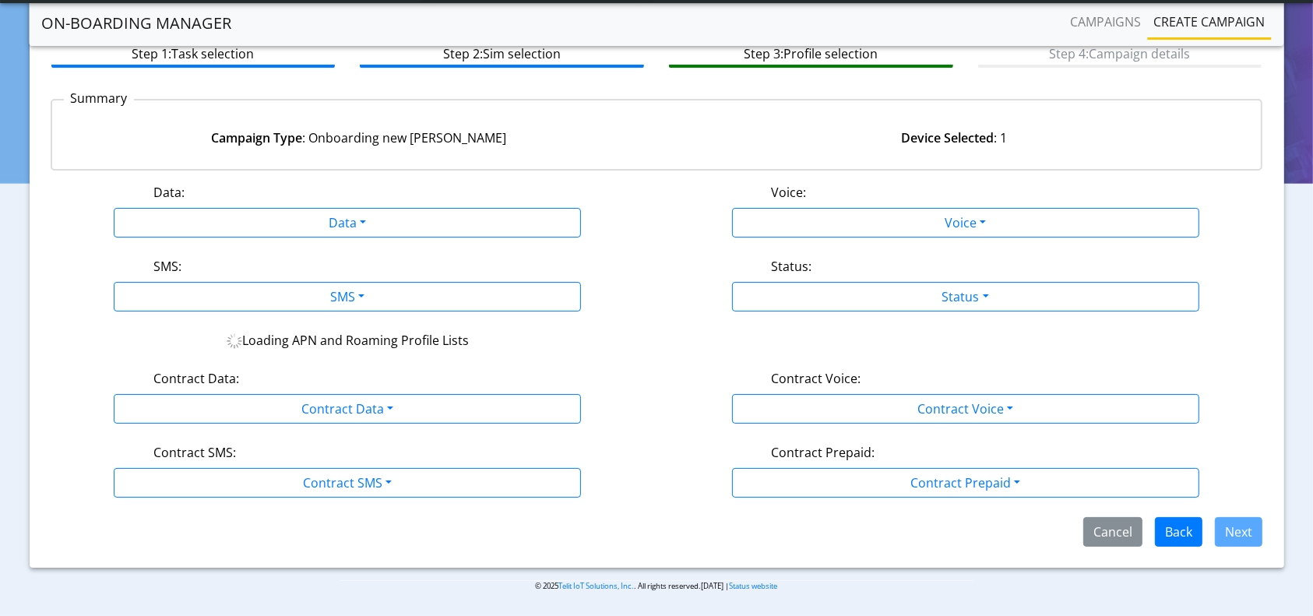
scroll to position [93, 0]
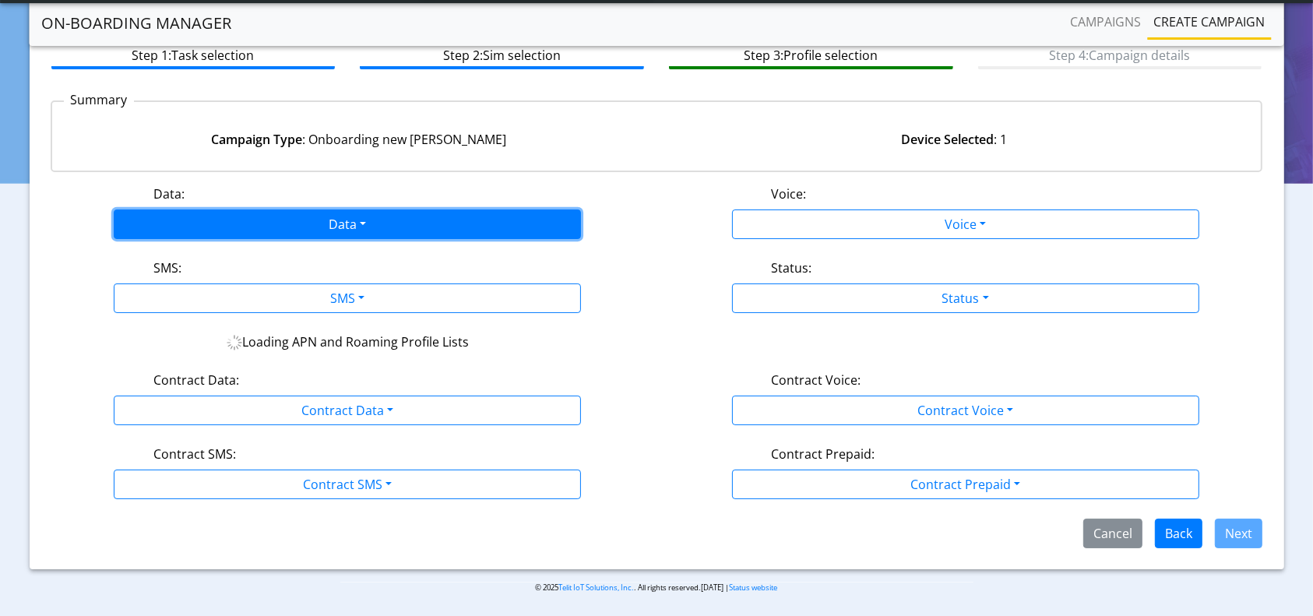
click at [374, 227] on button "Data" at bounding box center [347, 225] width 467 height 30
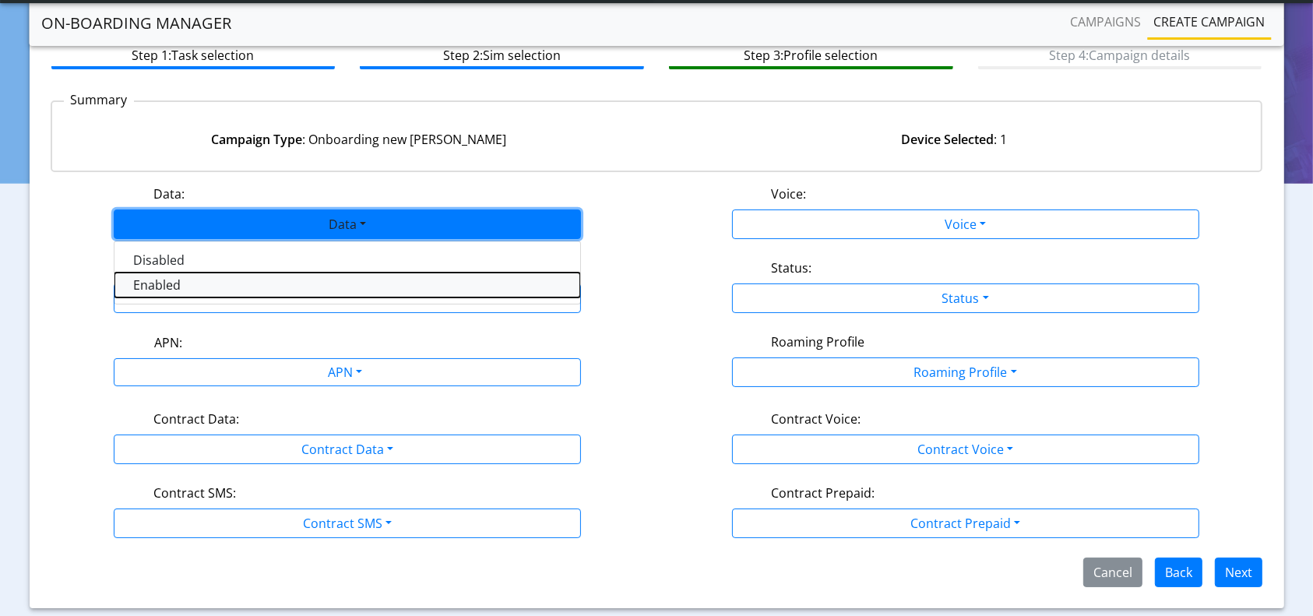
click at [206, 277] on button "Enabled" at bounding box center [347, 285] width 466 height 25
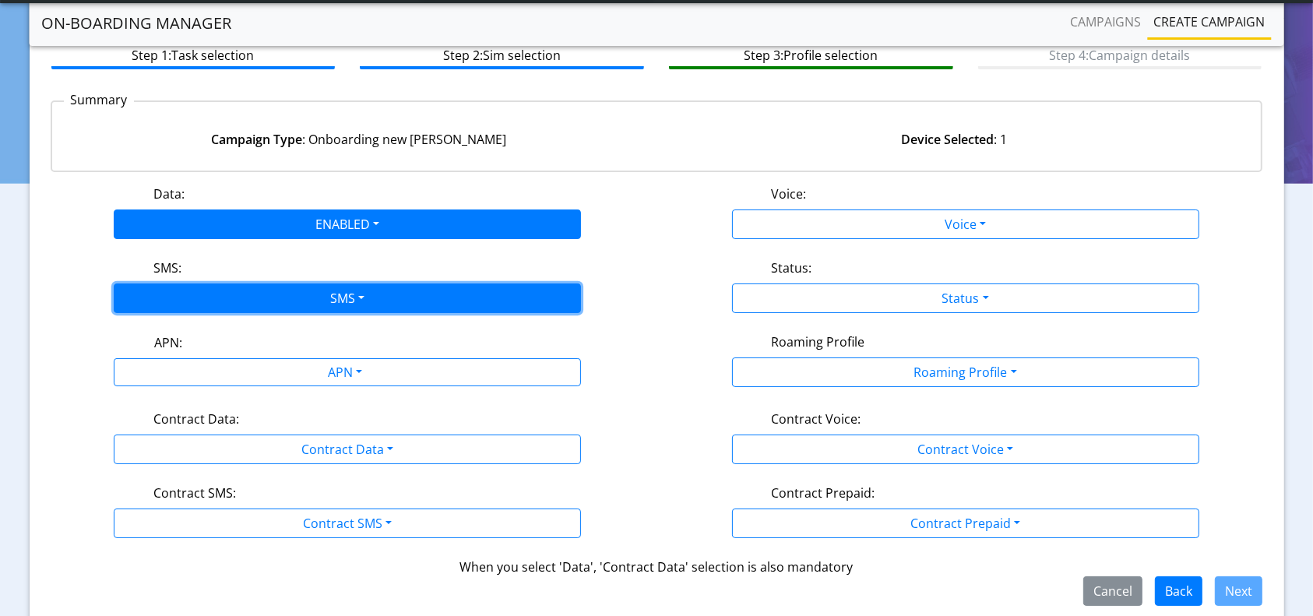
click at [266, 292] on button "SMS" at bounding box center [347, 298] width 467 height 30
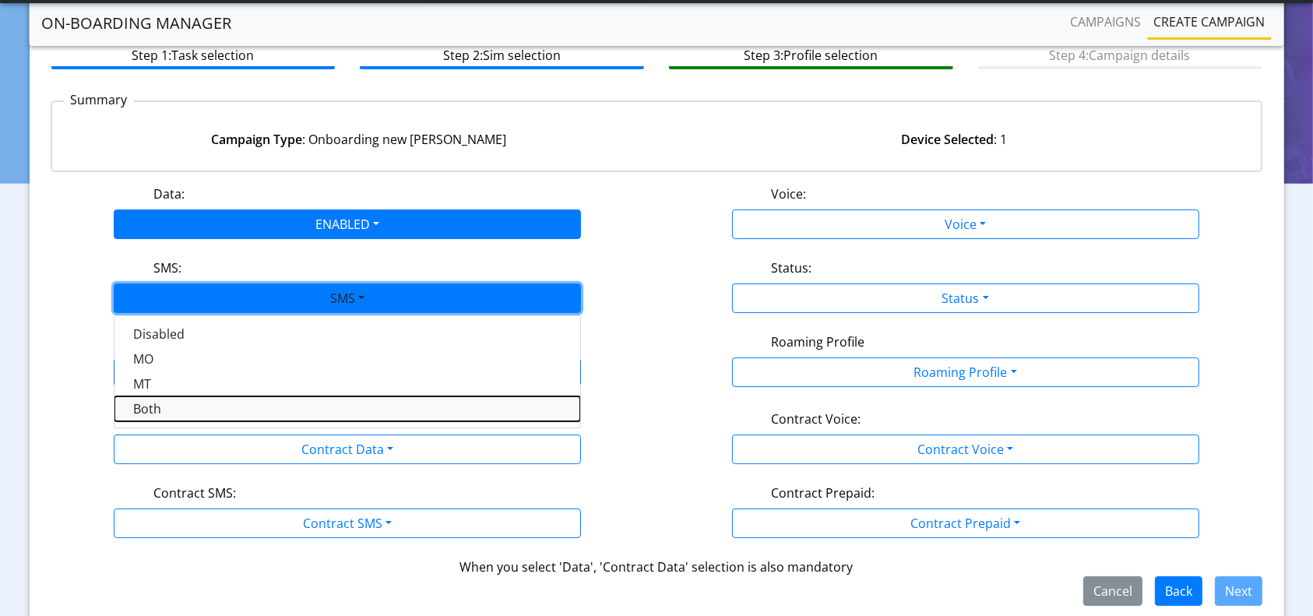
click at [159, 412] on button "Both" at bounding box center [347, 408] width 466 height 25
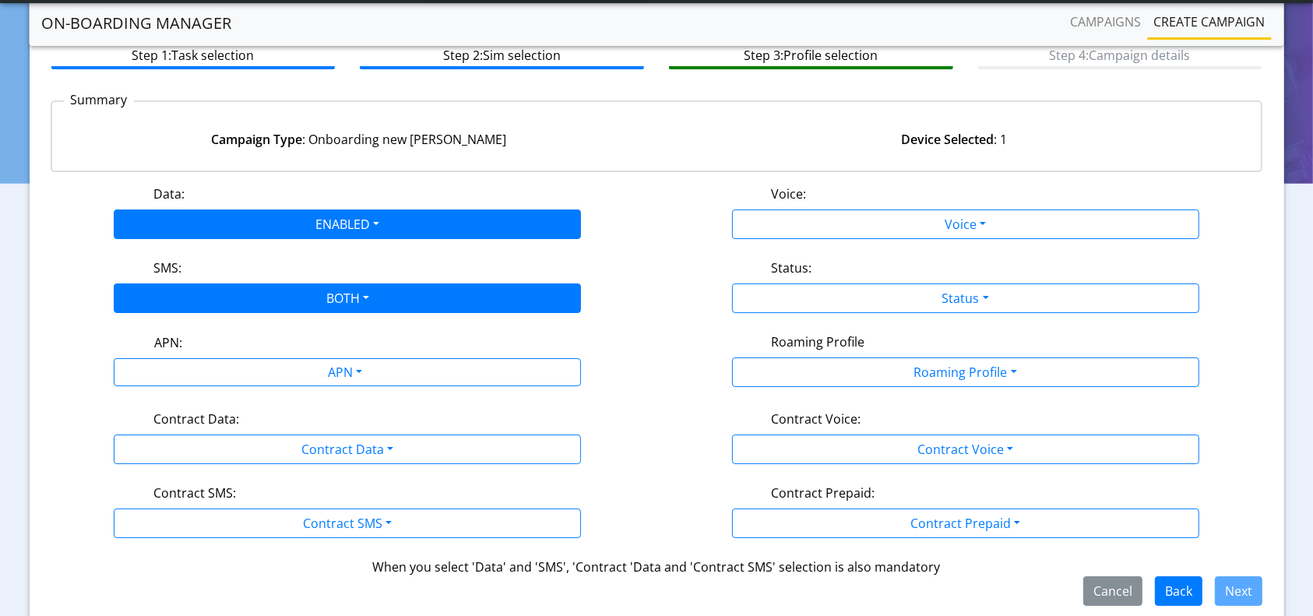
click at [292, 354] on div "APN:" at bounding box center [348, 345] width 411 height 25
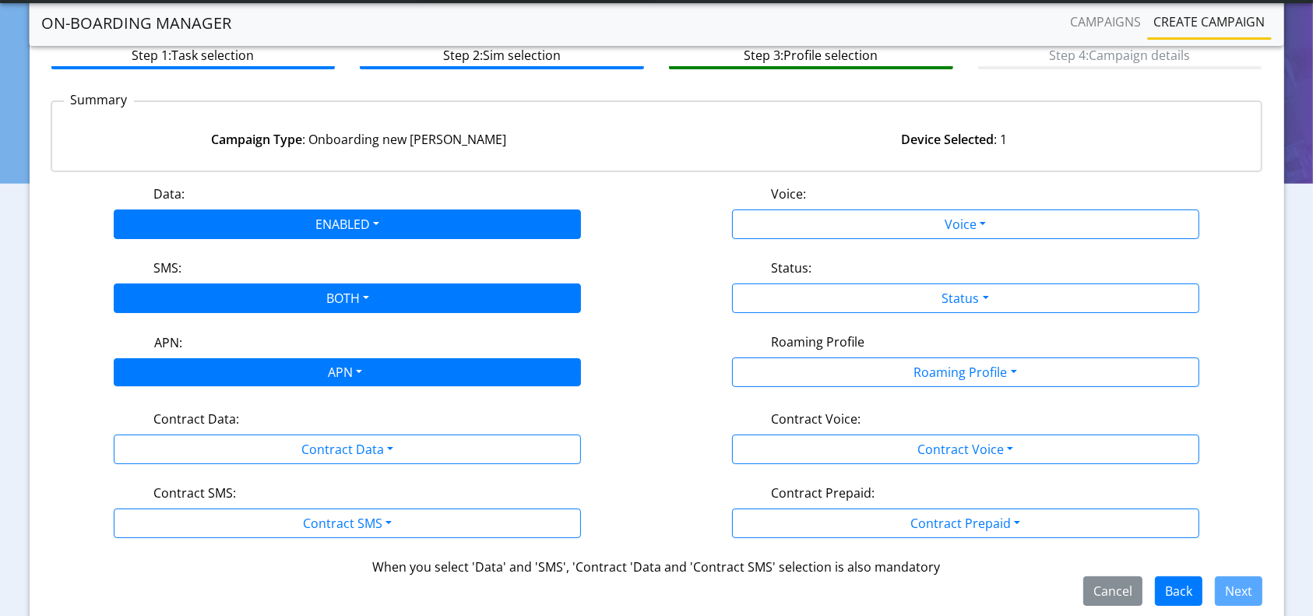
click at [219, 373] on div "APN" at bounding box center [344, 374] width 494 height 30
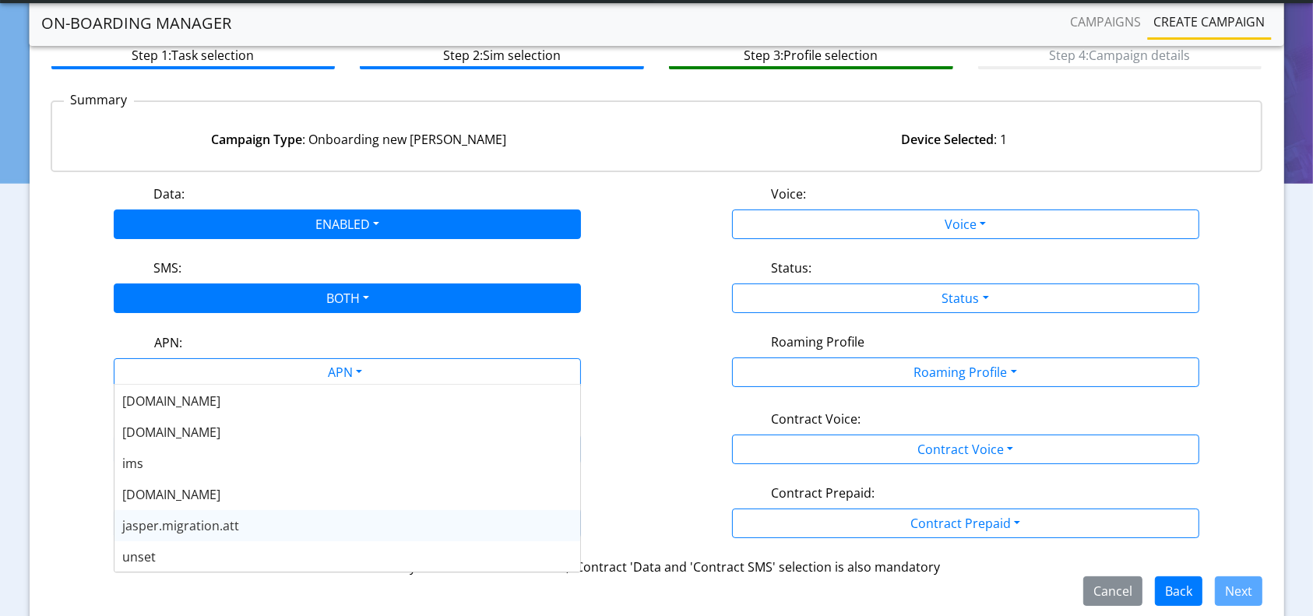
scroll to position [125, 0]
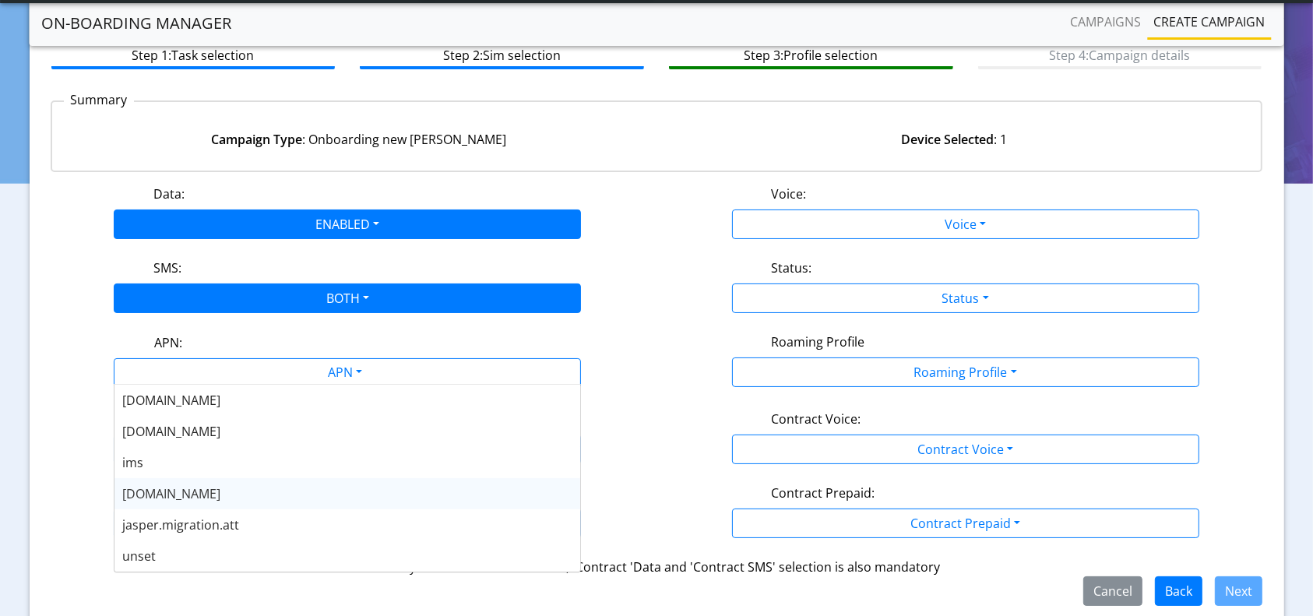
click at [152, 501] on span "[DOMAIN_NAME]" at bounding box center [171, 493] width 98 height 17
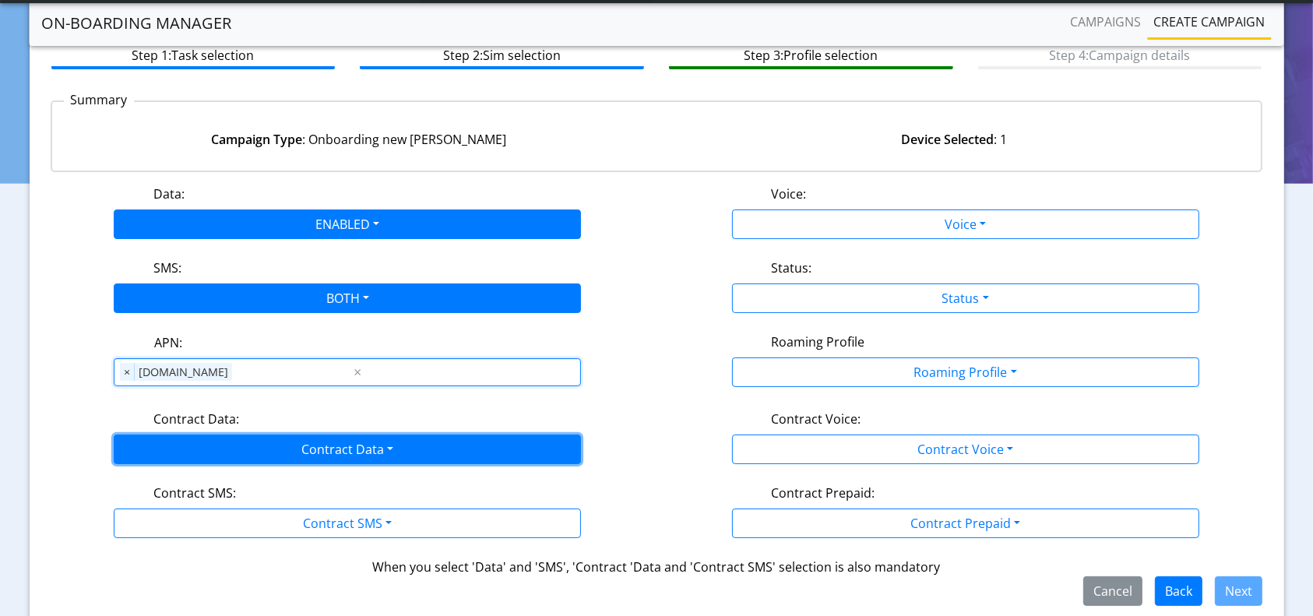
click at [262, 441] on button "Contract Data" at bounding box center [347, 450] width 467 height 30
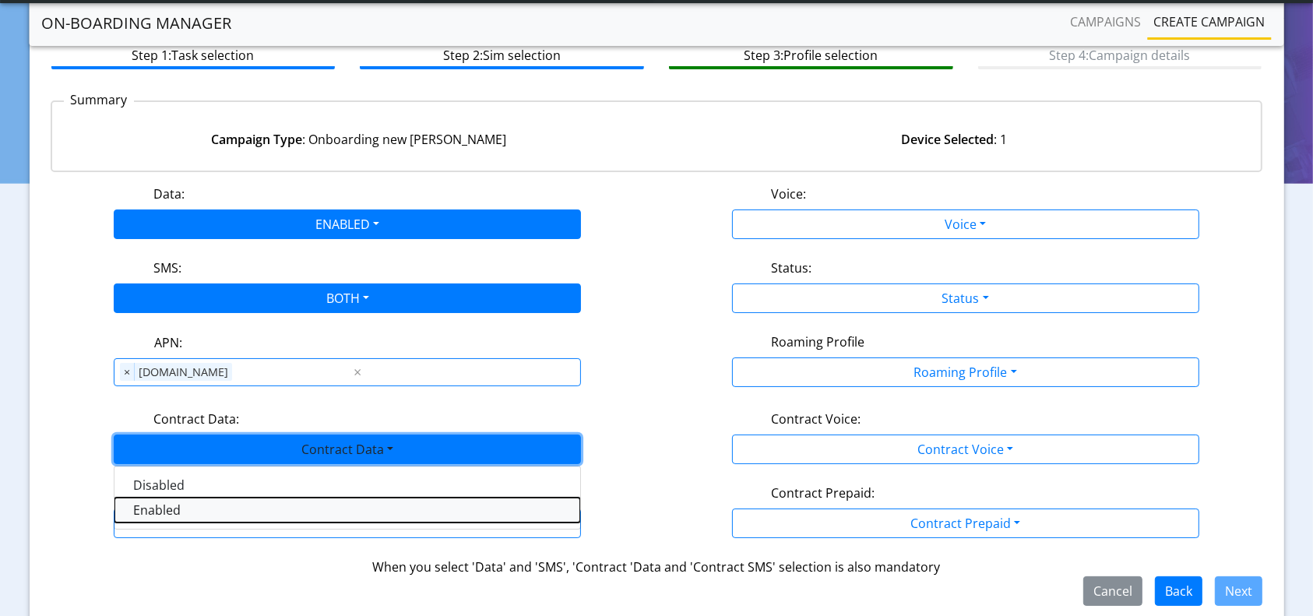
click at [160, 508] on Dataenabled-dropdown "Enabled" at bounding box center [347, 510] width 466 height 25
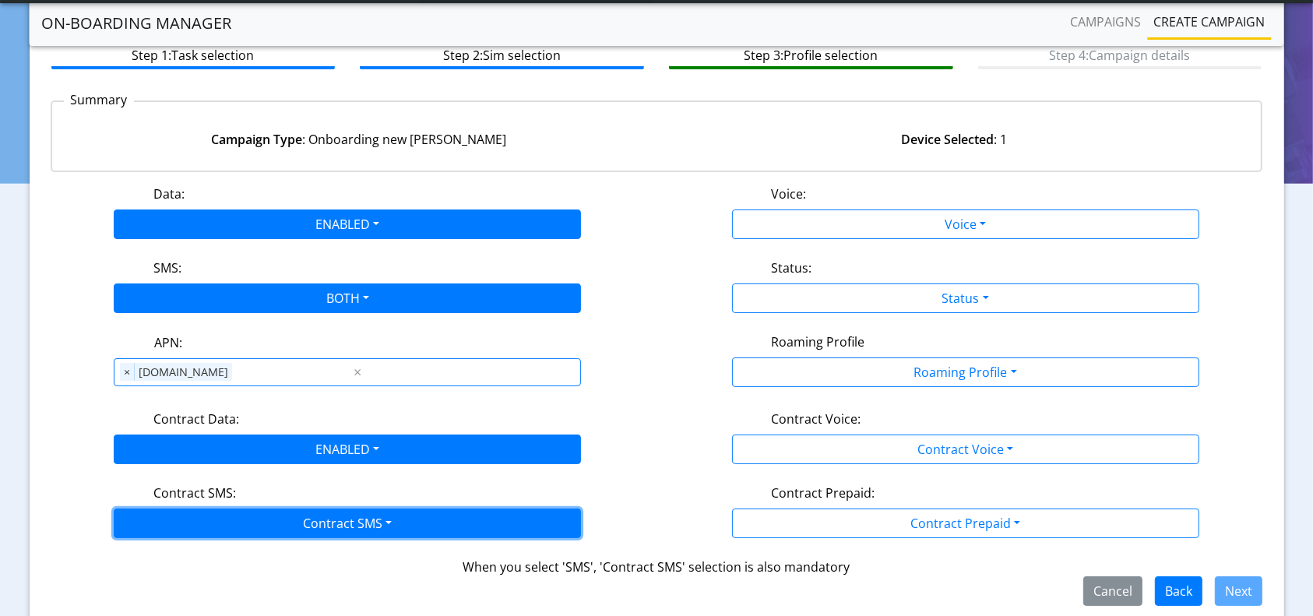
click at [231, 518] on button "Contract SMS" at bounding box center [347, 524] width 467 height 30
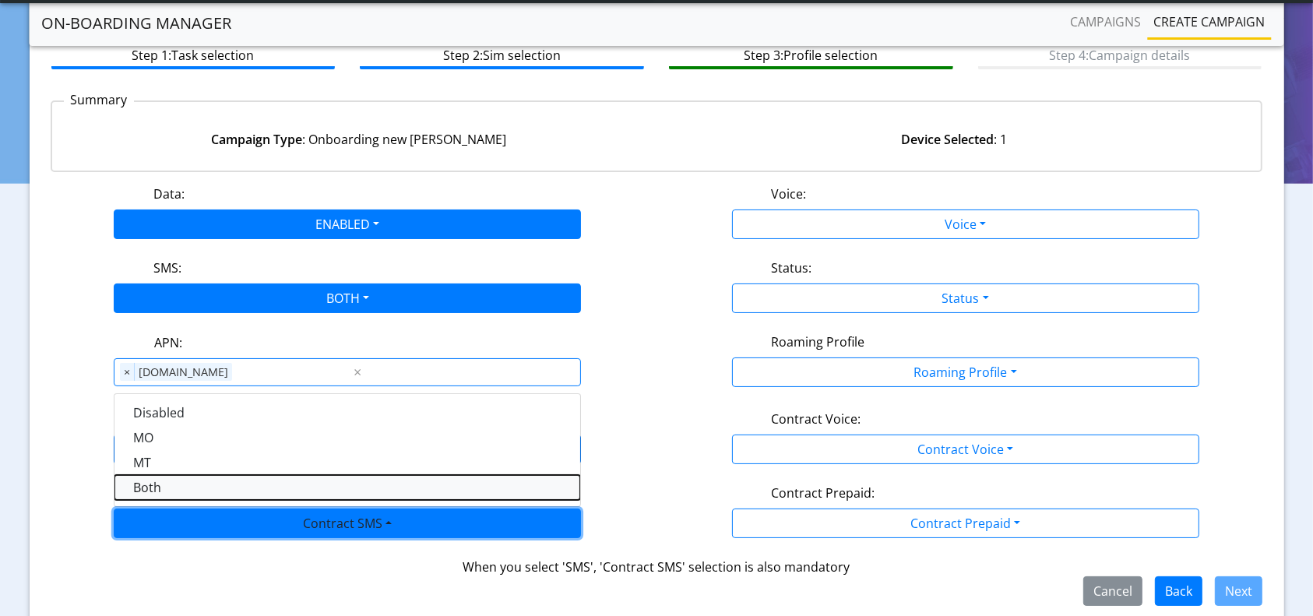
click at [172, 488] on SMSboth-dropdown "Both" at bounding box center [347, 487] width 466 height 25
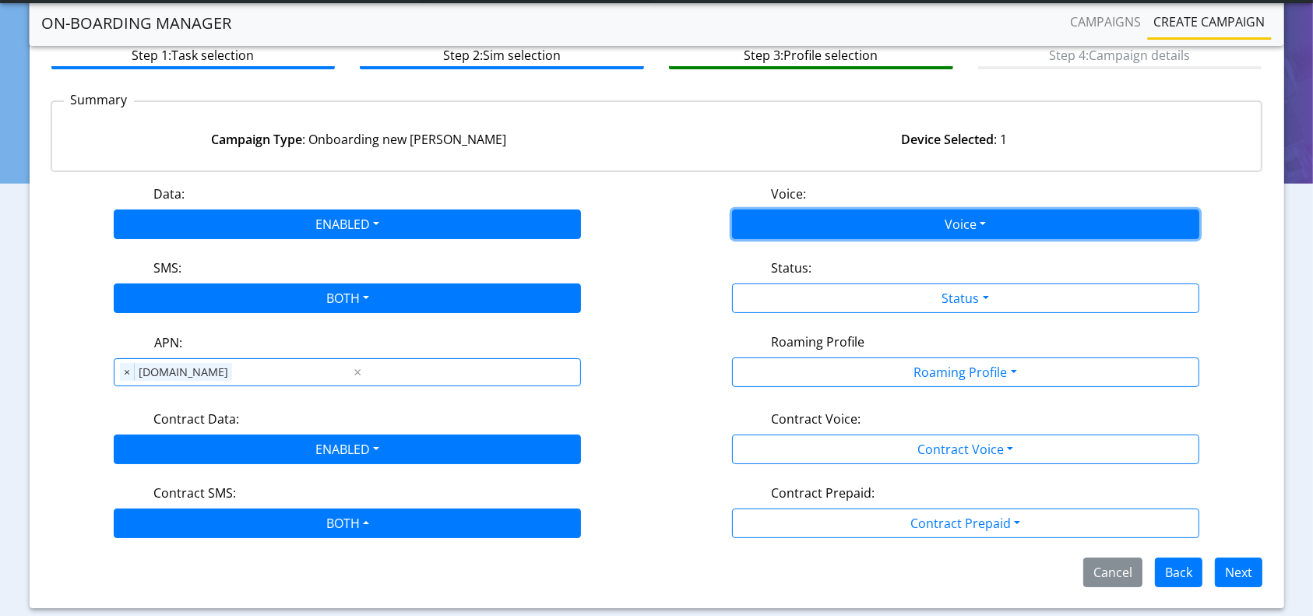
click at [939, 224] on button "Voice" at bounding box center [965, 225] width 467 height 30
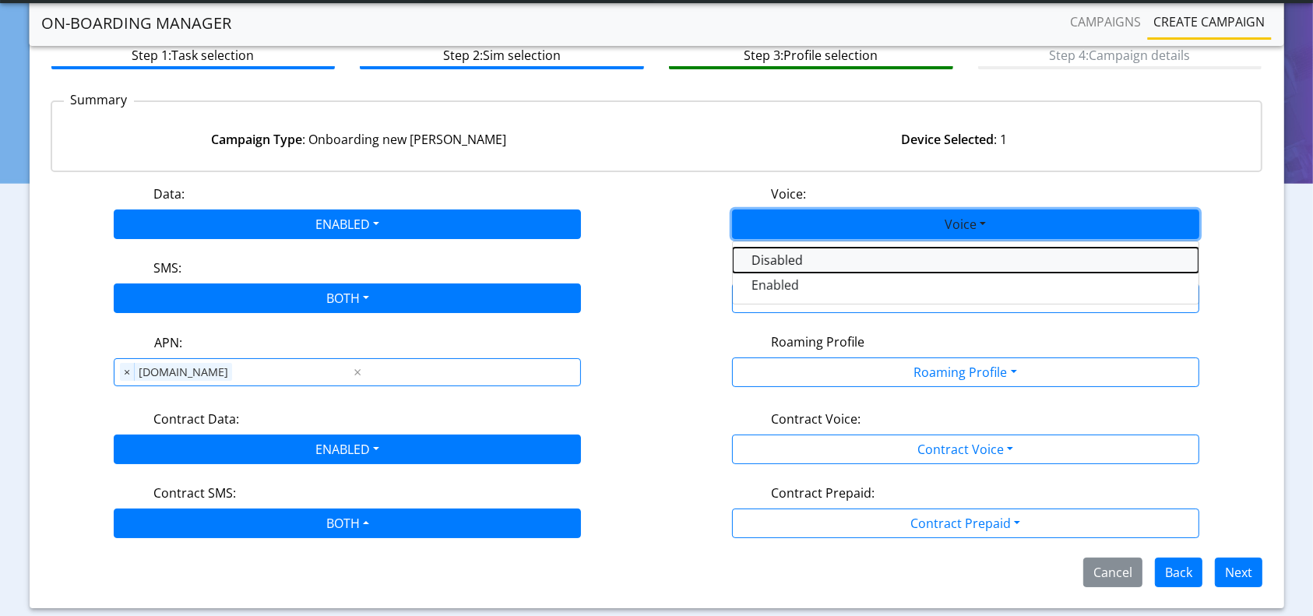
click at [808, 257] on button "Disabled" at bounding box center [966, 260] width 466 height 25
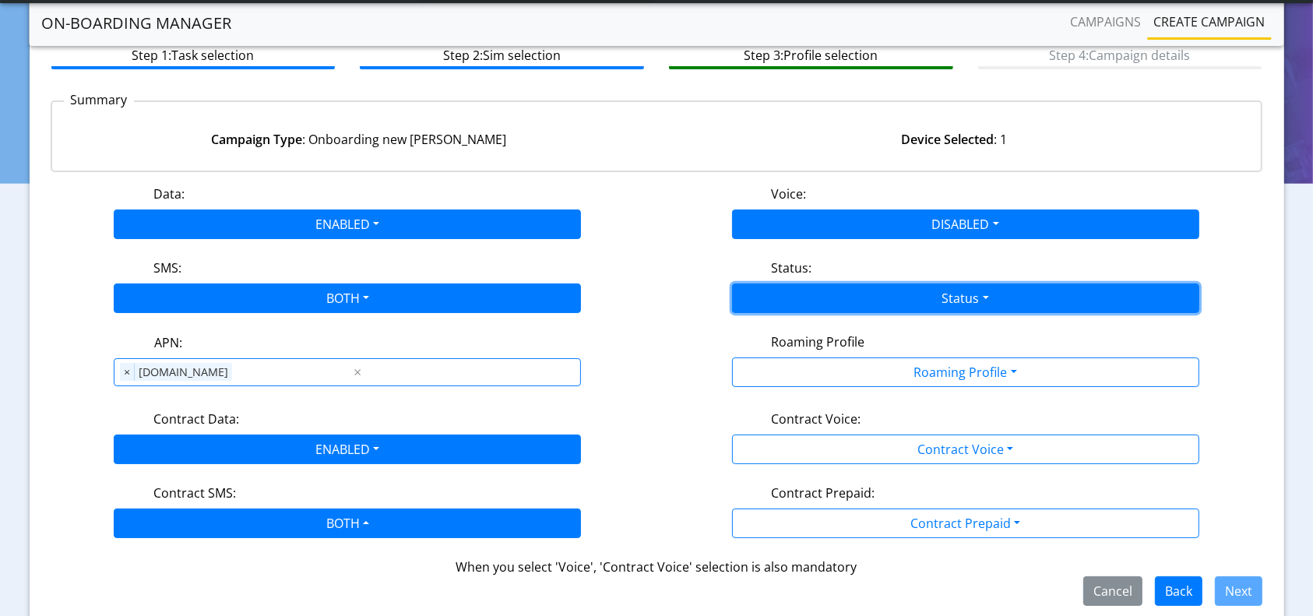
click at [907, 308] on button "Status" at bounding box center [965, 298] width 467 height 30
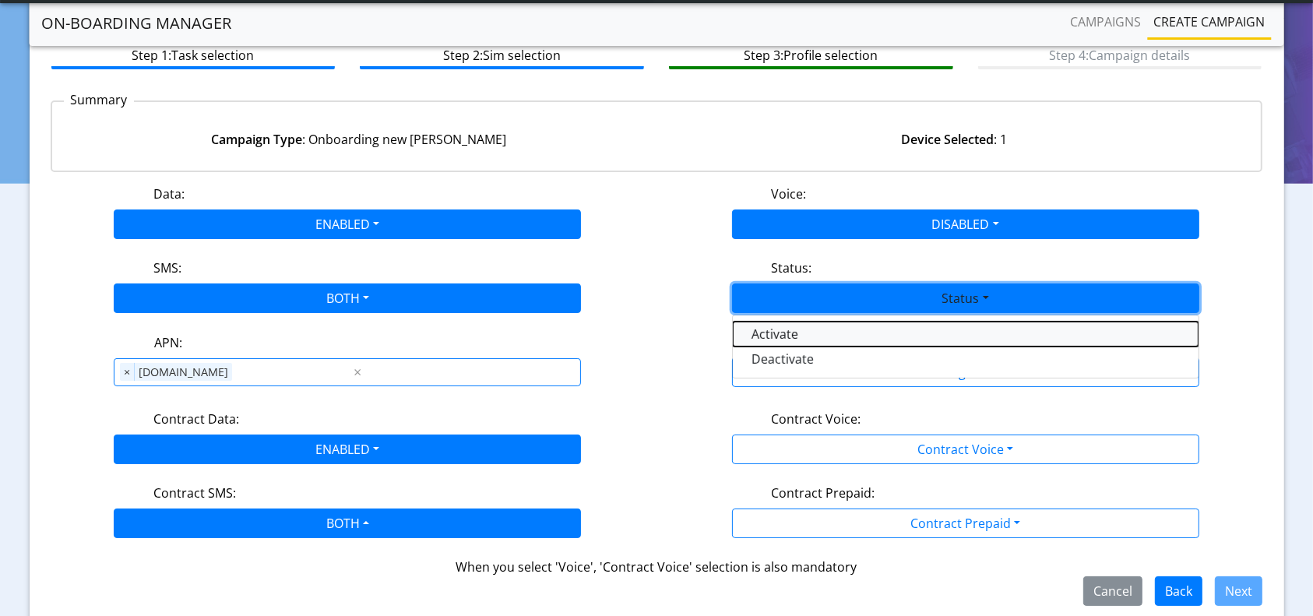
click at [780, 336] on button "Activate" at bounding box center [966, 334] width 466 height 25
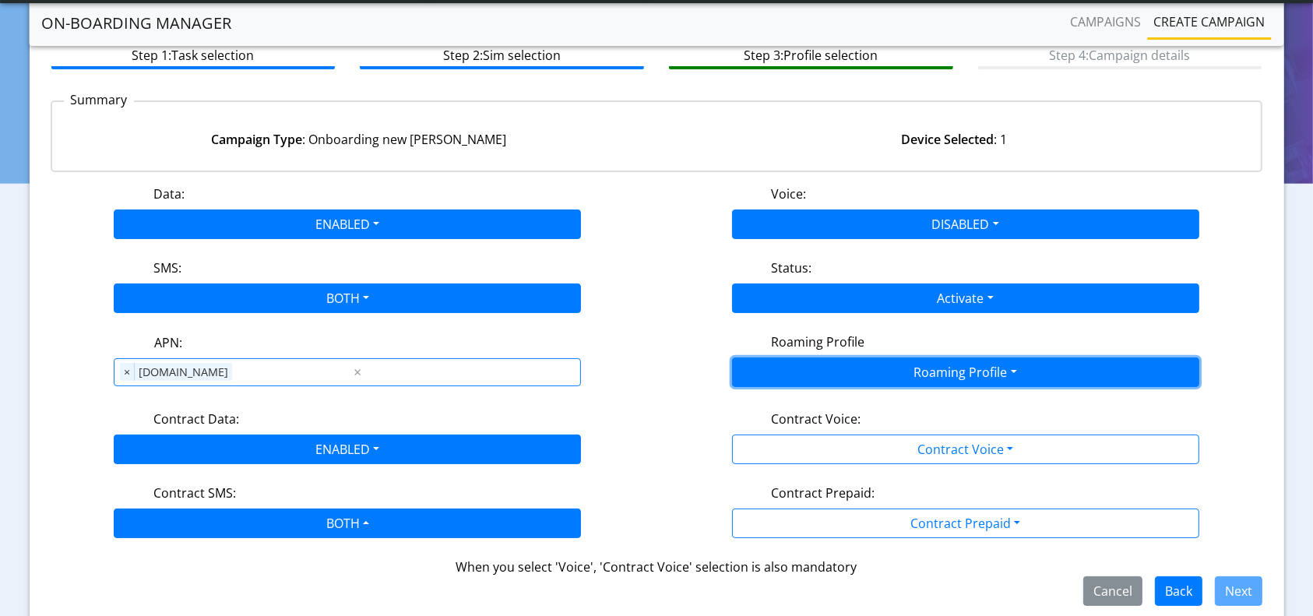
click at [856, 372] on button "Roaming Profile" at bounding box center [965, 372] width 467 height 30
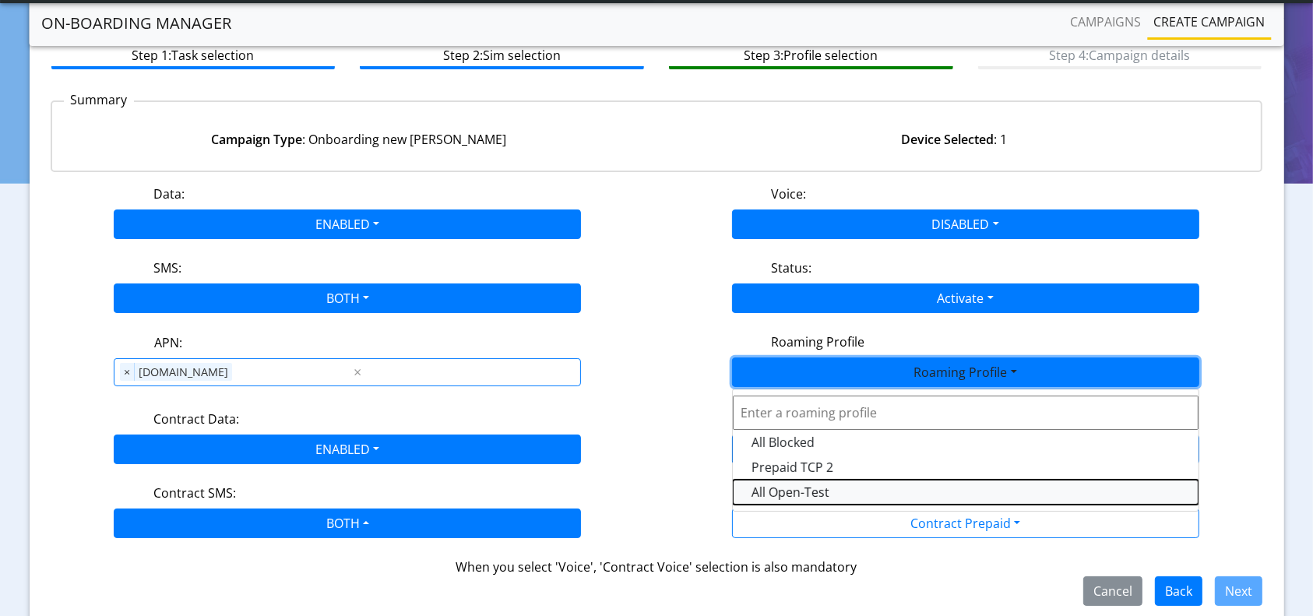
click at [813, 494] on Profile-dropdown "All Open-Test" at bounding box center [966, 492] width 466 height 25
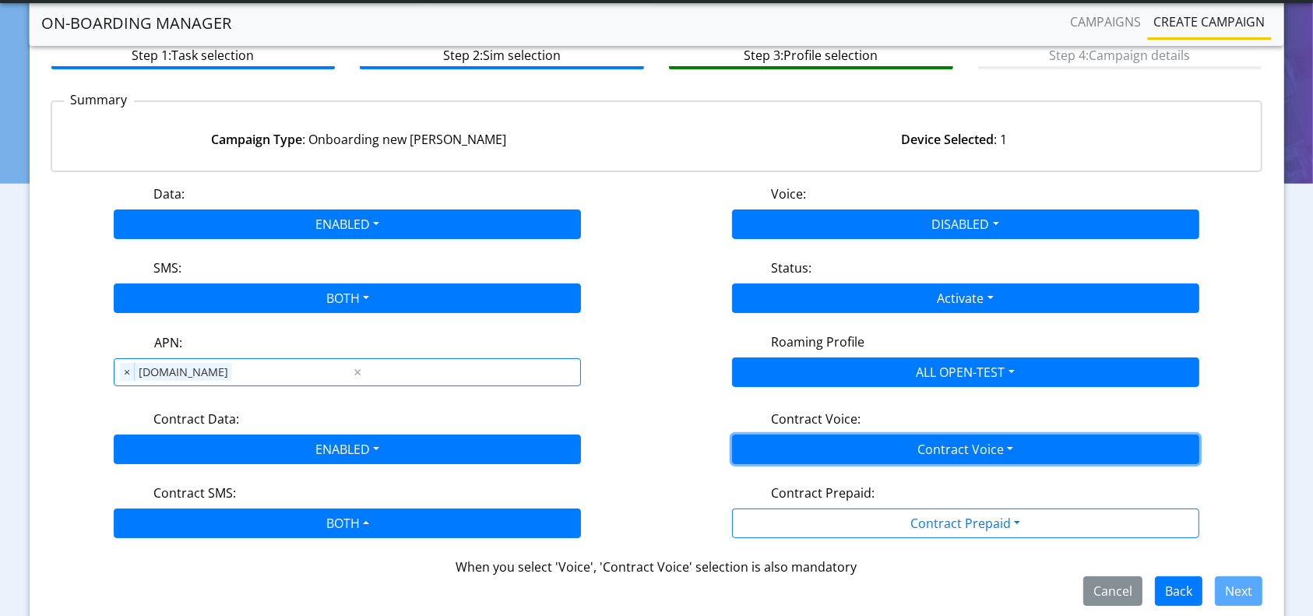
click at [879, 453] on button "Contract Voice" at bounding box center [965, 450] width 467 height 30
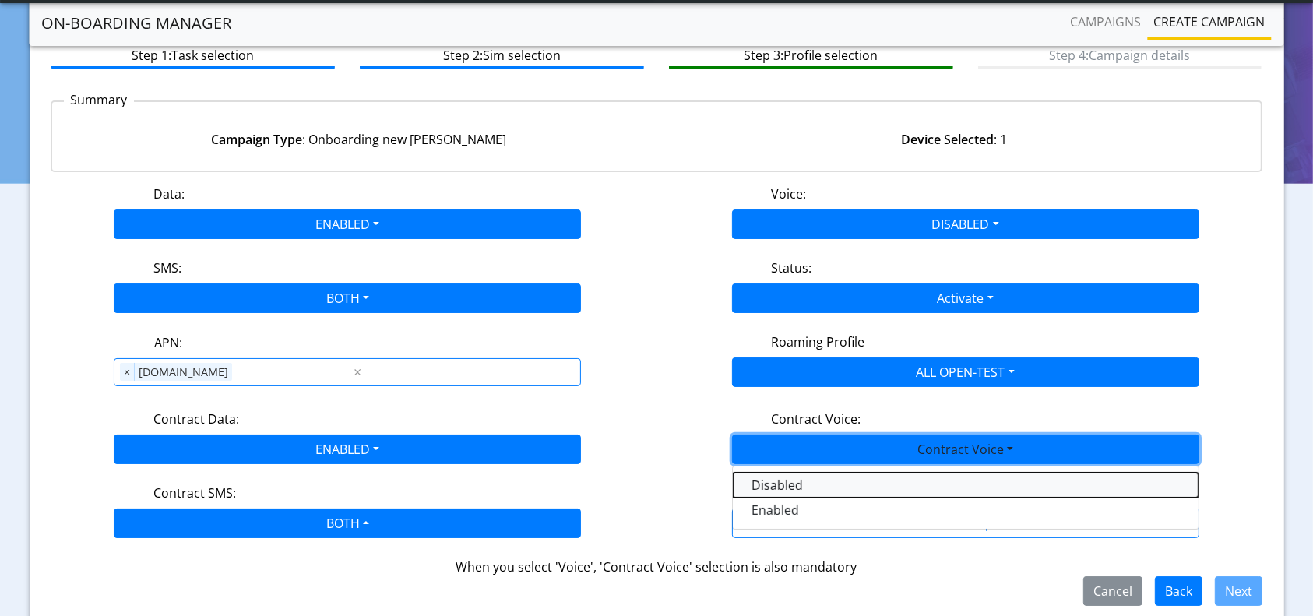
click at [777, 484] on Voicedisabled-dropdown "Disabled" at bounding box center [966, 485] width 466 height 25
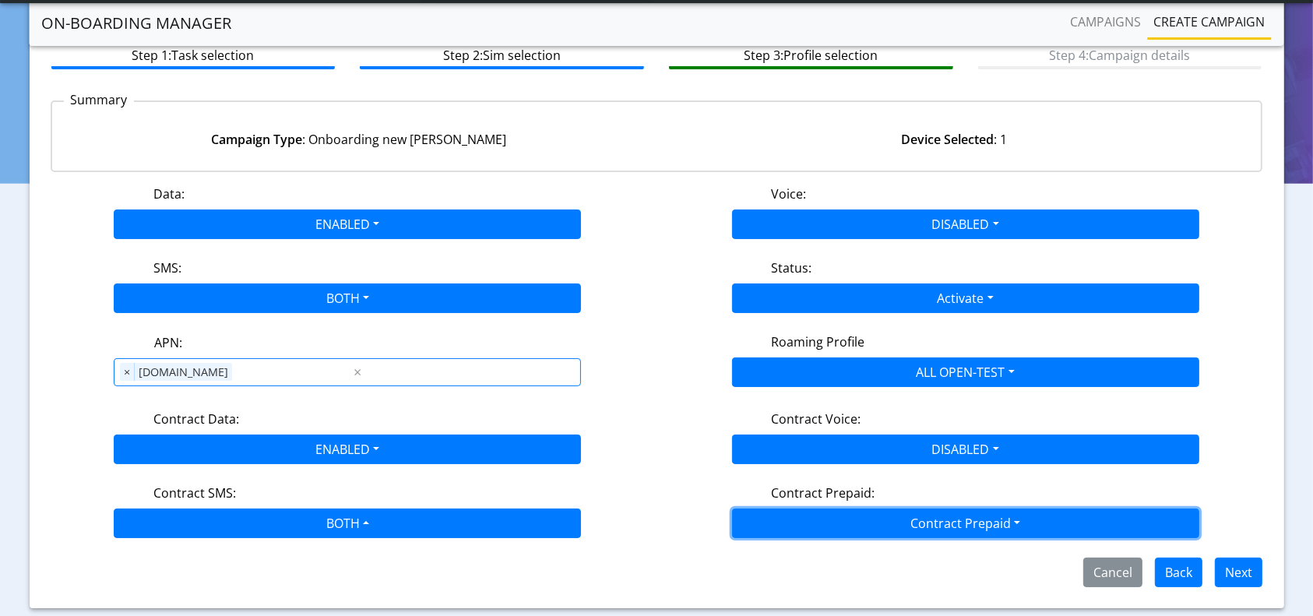
click at [882, 519] on button "Contract Prepaid" at bounding box center [965, 524] width 467 height 30
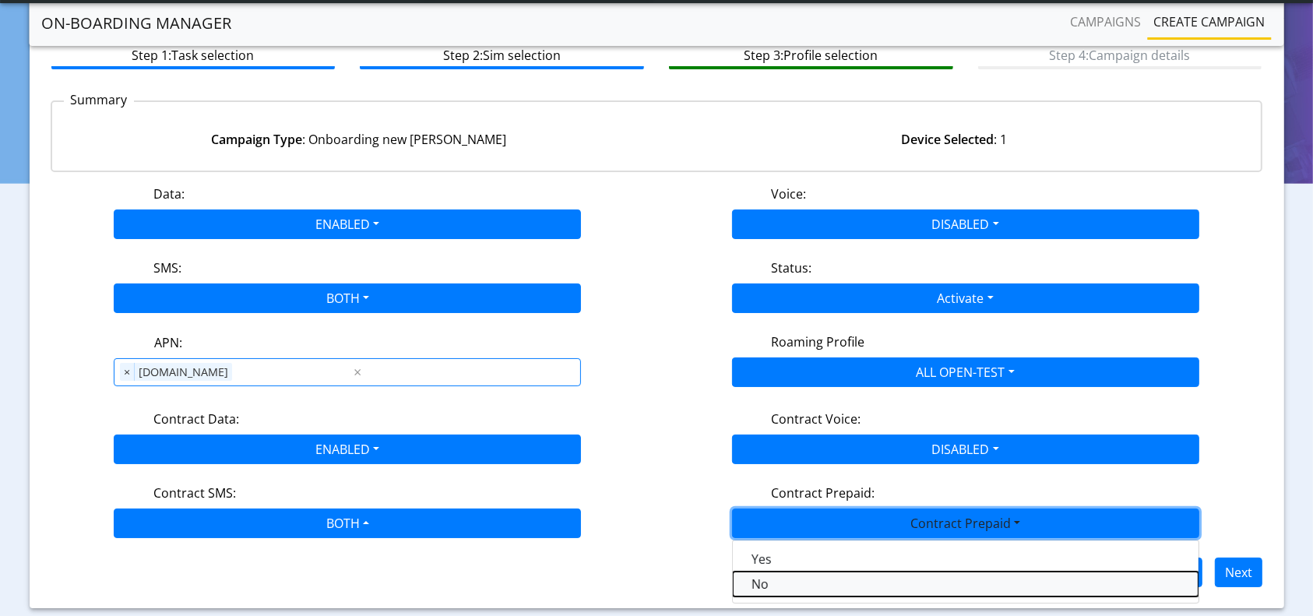
drag, startPoint x: 764, startPoint y: 579, endPoint x: 825, endPoint y: 576, distance: 60.8
click at [765, 579] on Prepaidnotprepaid-dropdown "No" at bounding box center [966, 584] width 466 height 25
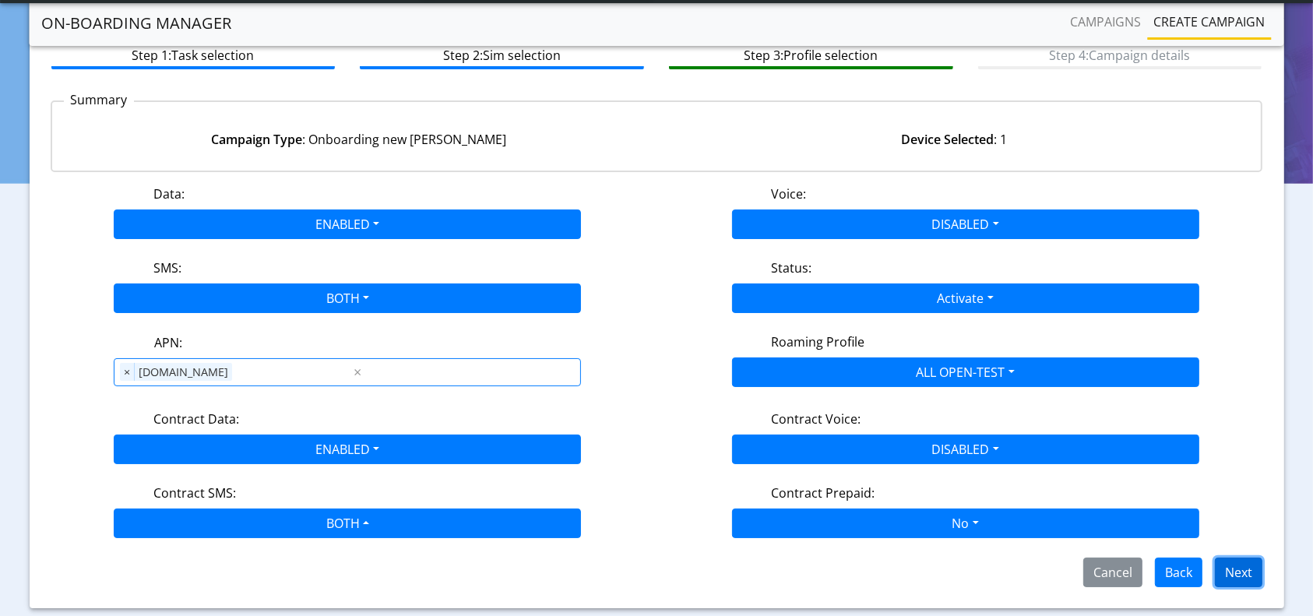
click at [1234, 566] on button "Next" at bounding box center [1239, 573] width 48 height 30
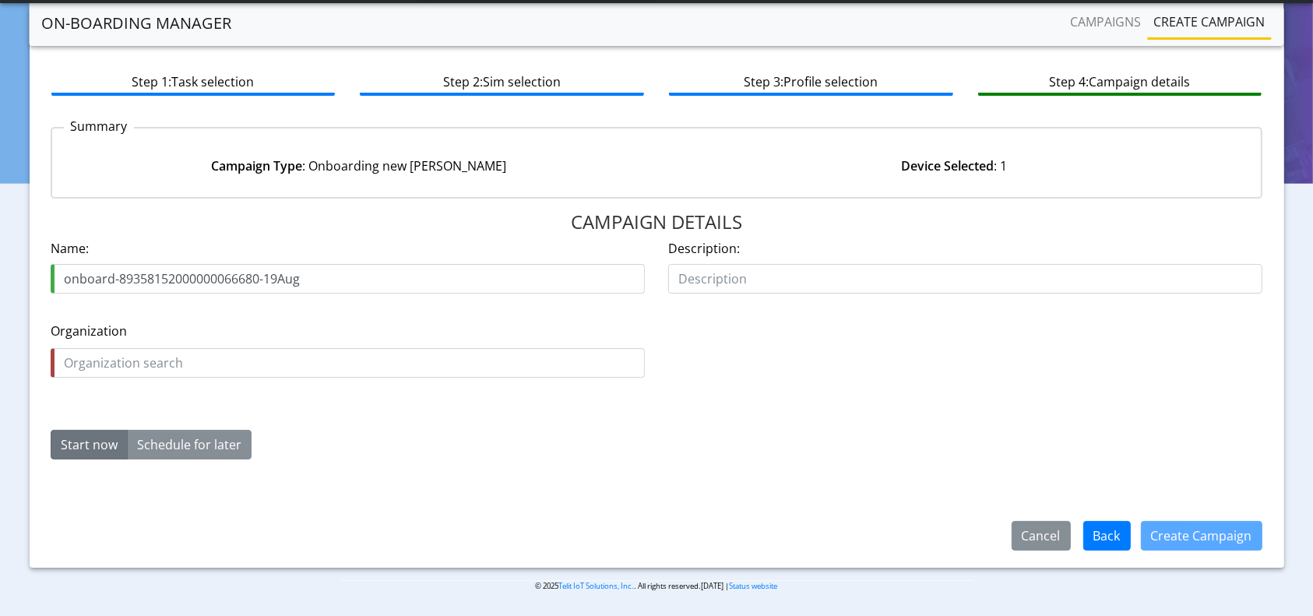
type input "onboard-89358152000000066680-19Aug"
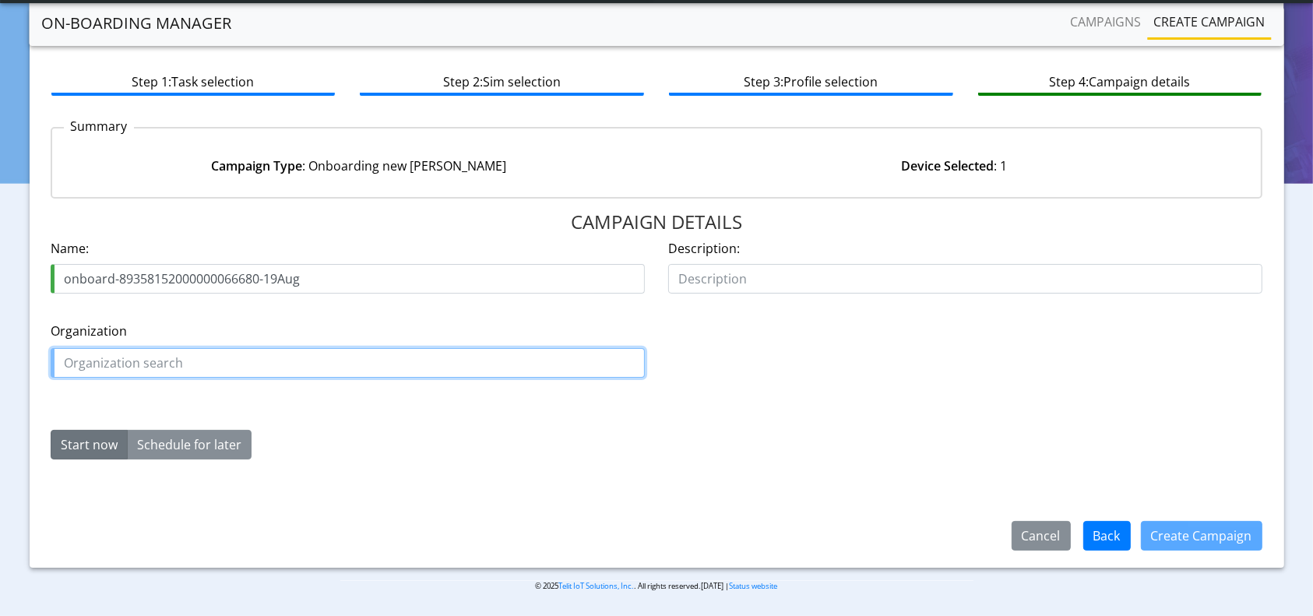
click at [307, 362] on input "text" at bounding box center [348, 363] width 594 height 30
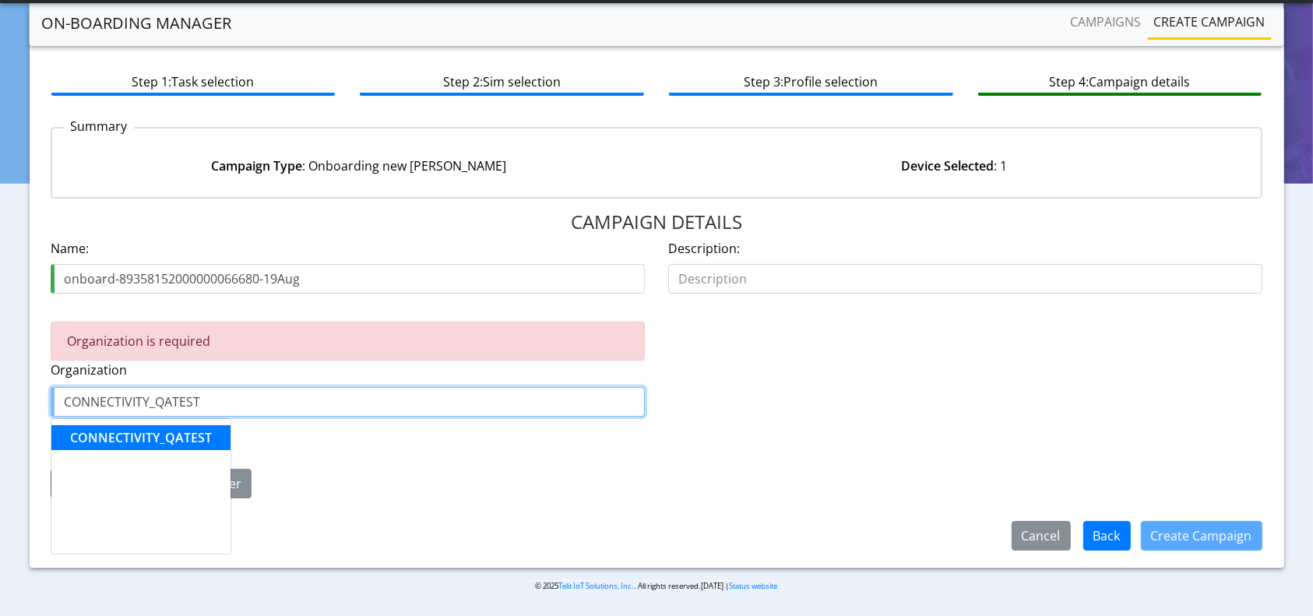
click at [125, 429] on span "CONNECTIVITY_QATEST" at bounding box center [141, 437] width 142 height 17
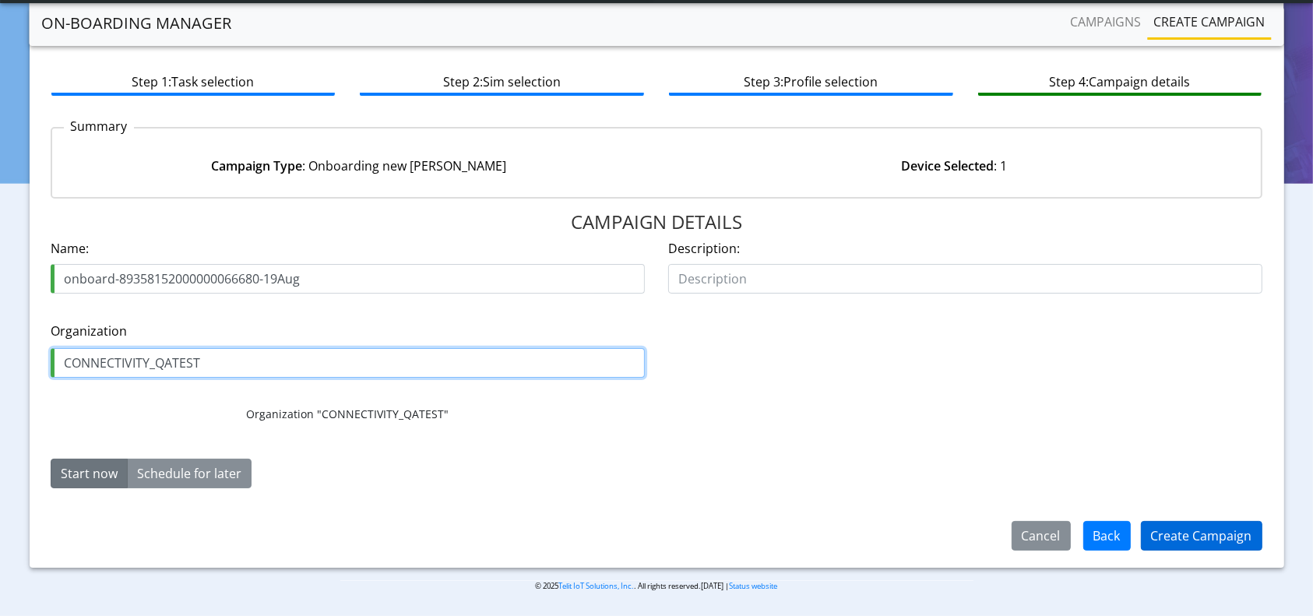
type input "CONNECTIVITY_QATEST"
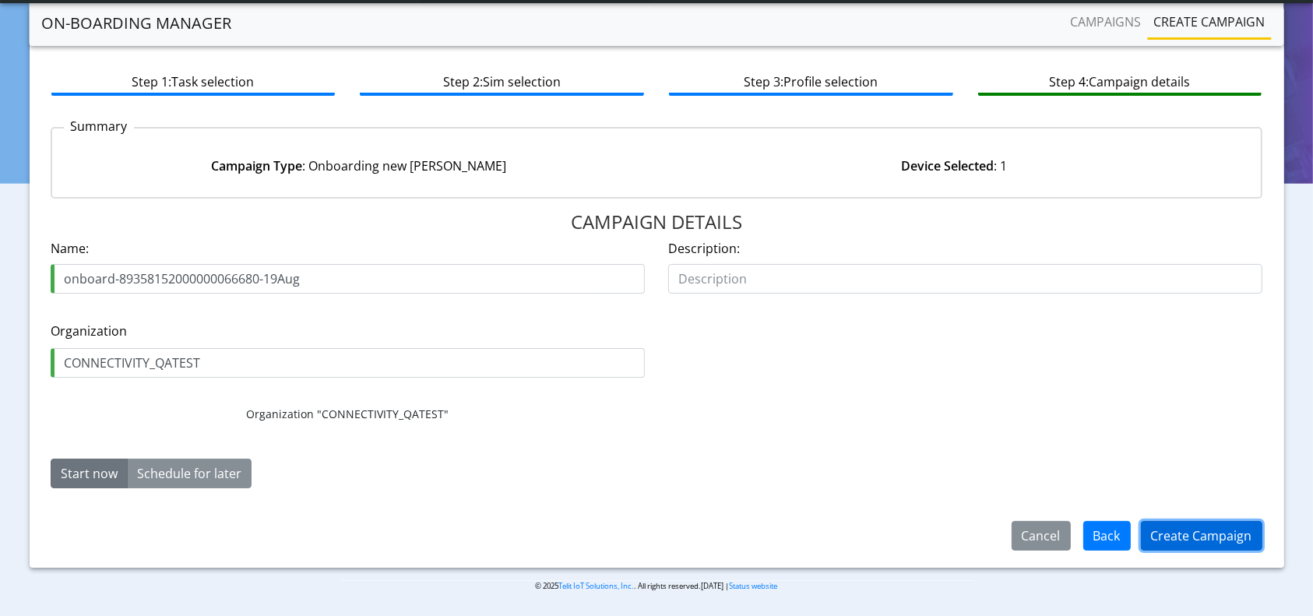
click at [1172, 531] on button "Create Campaign" at bounding box center [1201, 536] width 121 height 30
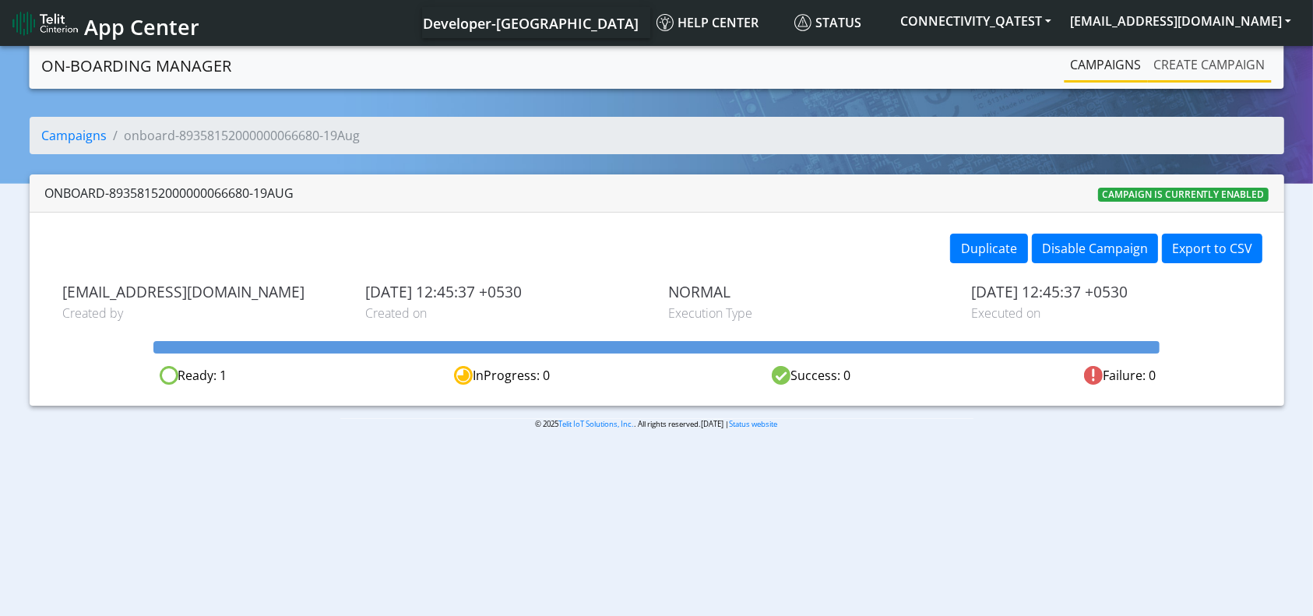
click at [1220, 72] on link "Create campaign" at bounding box center [1210, 64] width 124 height 31
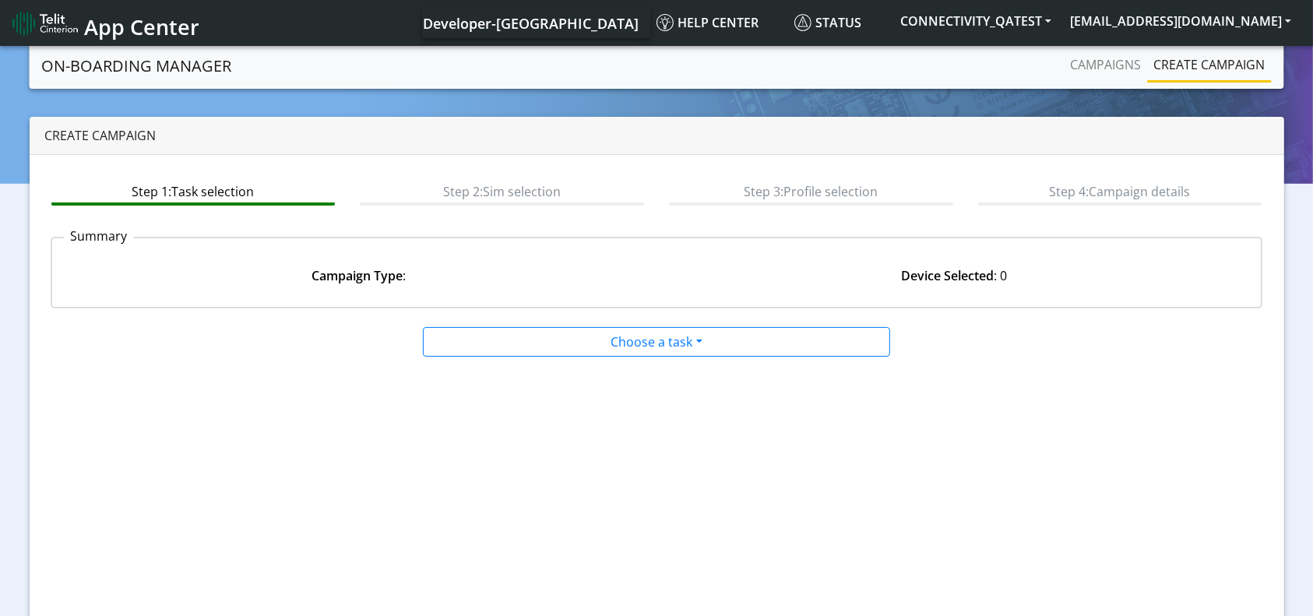
click at [639, 321] on div at bounding box center [657, 324] width 824 height 6
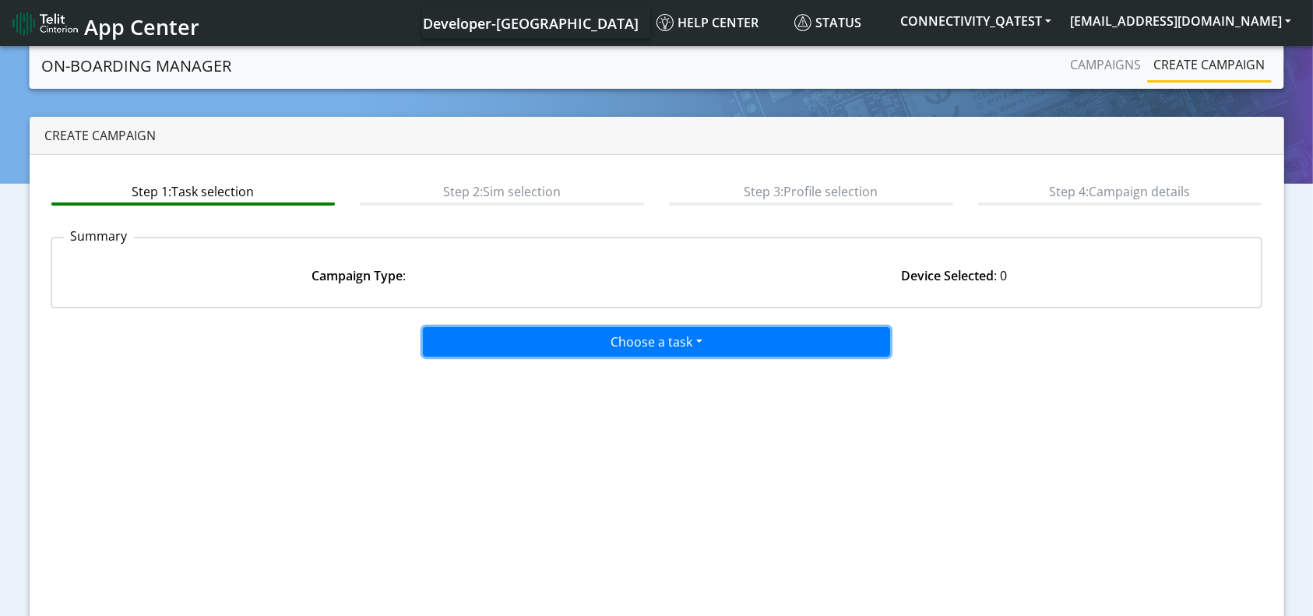
click at [636, 340] on button "Choose a task" at bounding box center [656, 342] width 467 height 30
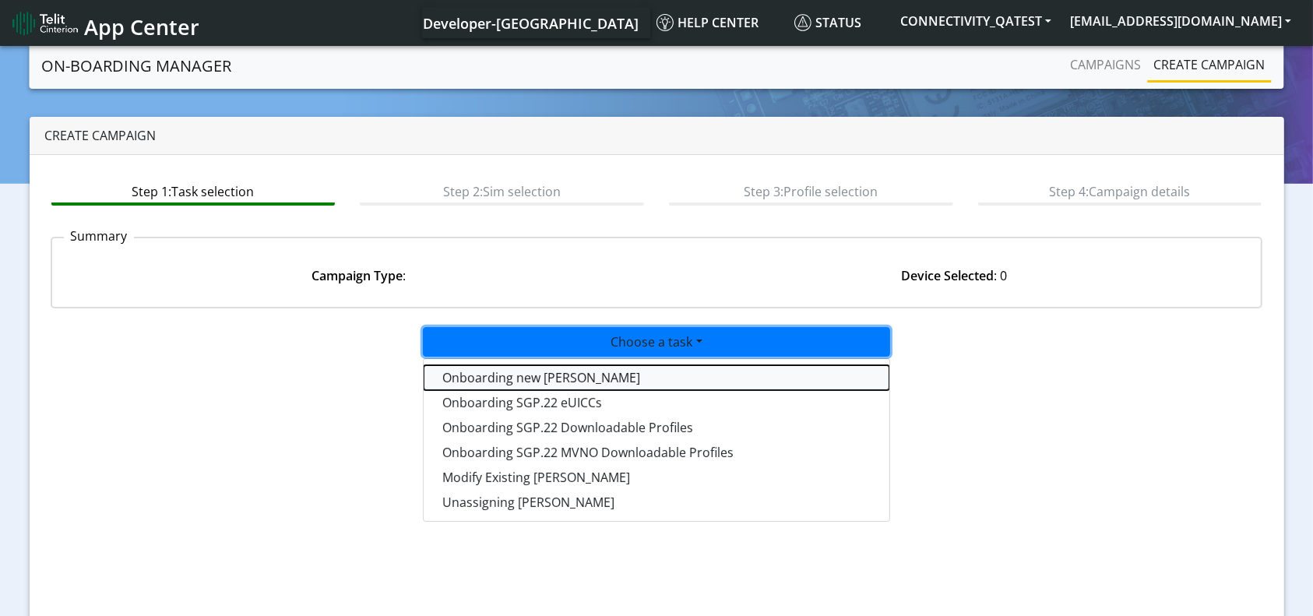
click at [536, 382] on tasktoes-dropdown "Onboarding new SIMs" at bounding box center [657, 377] width 466 height 25
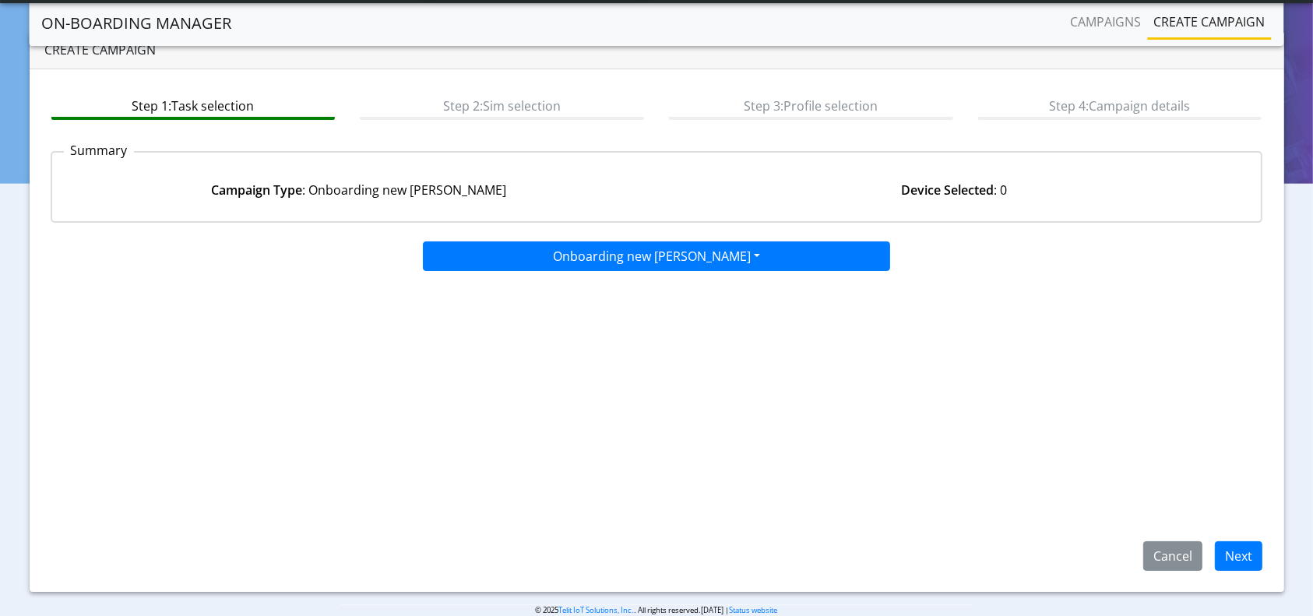
scroll to position [67, 0]
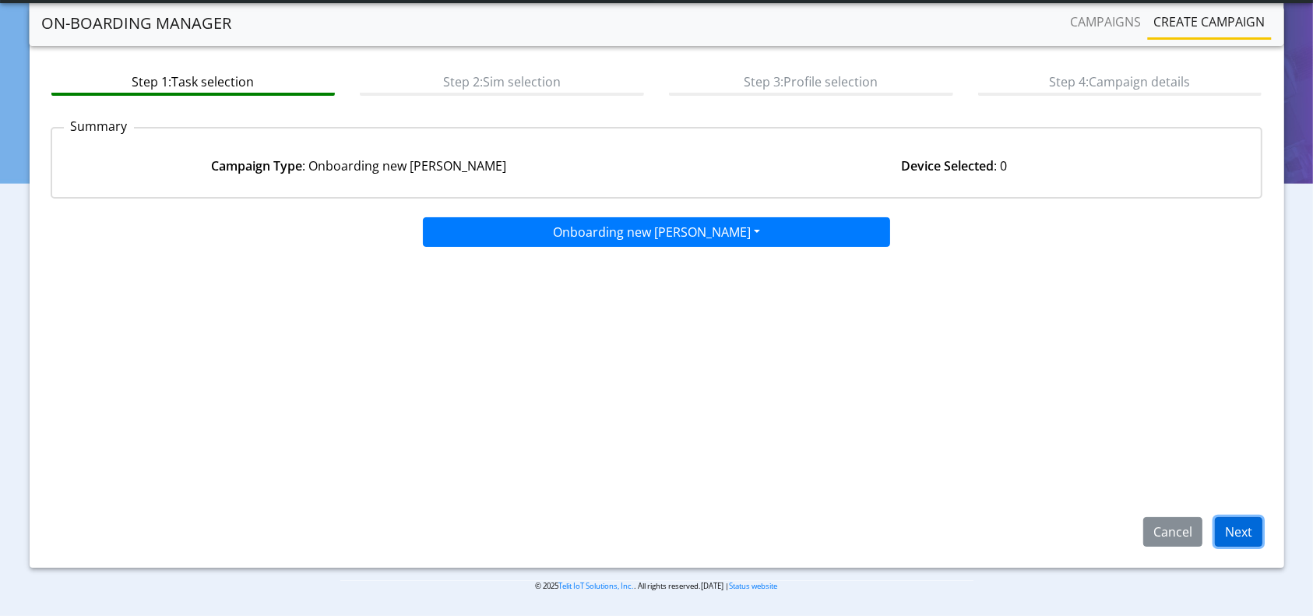
click at [1241, 535] on button "Next" at bounding box center [1239, 532] width 48 height 30
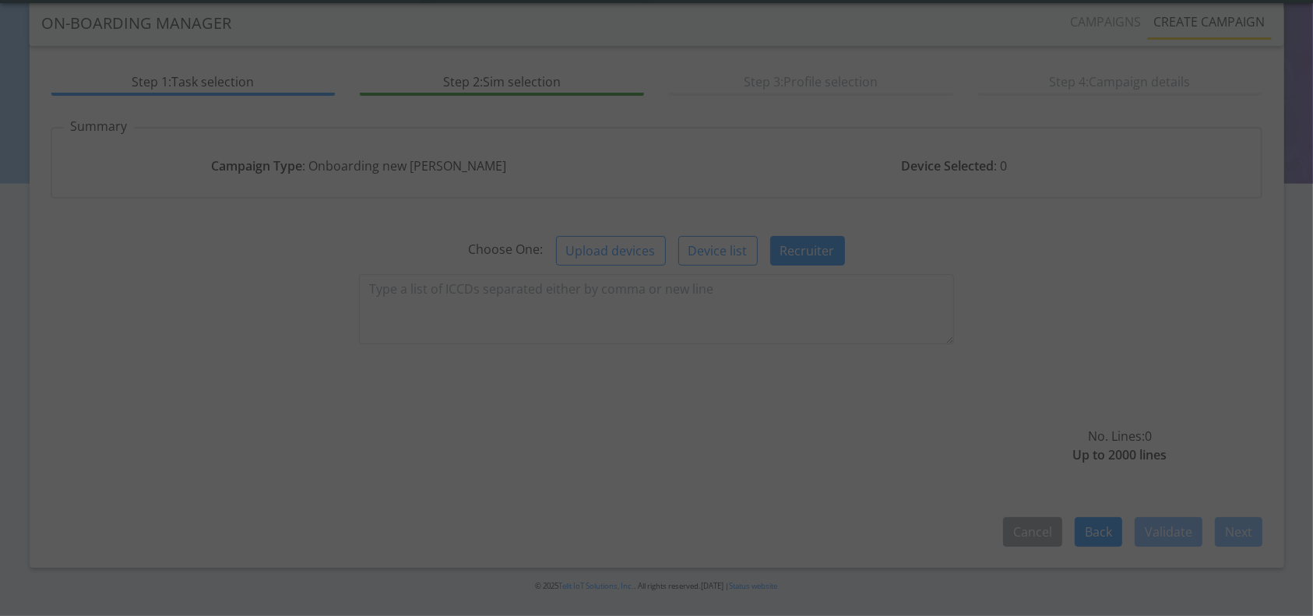
click at [505, 291] on div at bounding box center [656, 308] width 1313 height 616
click at [498, 289] on div at bounding box center [656, 308] width 1313 height 616
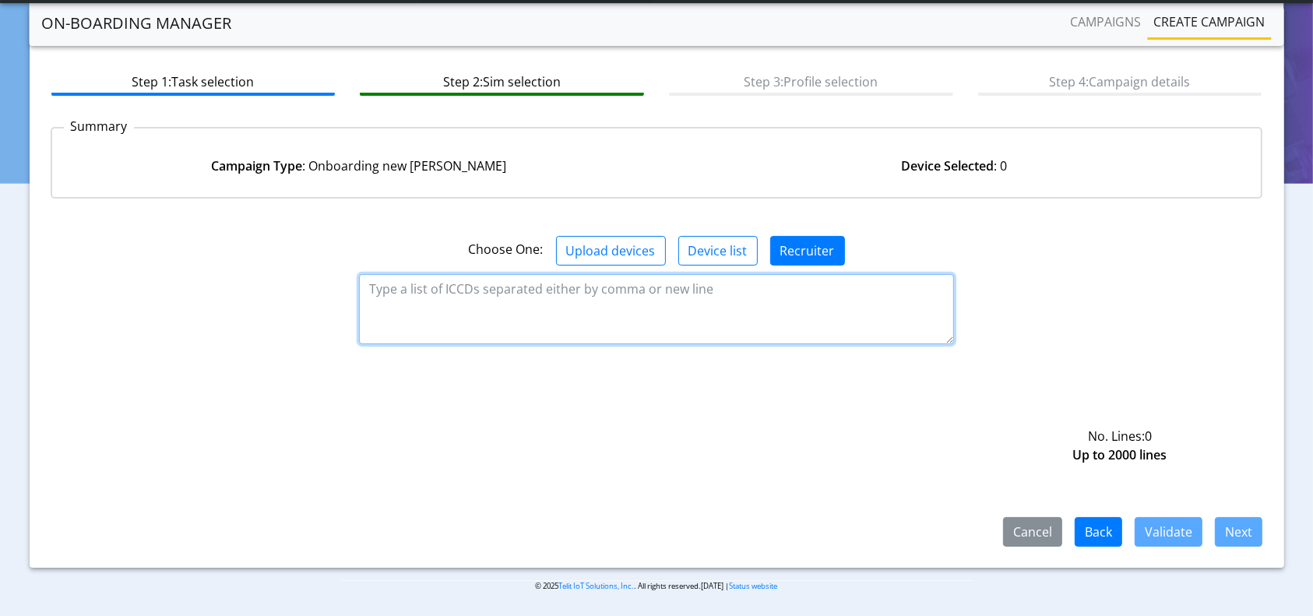
click at [497, 289] on textarea at bounding box center [656, 309] width 594 height 70
paste textarea "89358152000000066078"
type textarea "89358152000000066078"
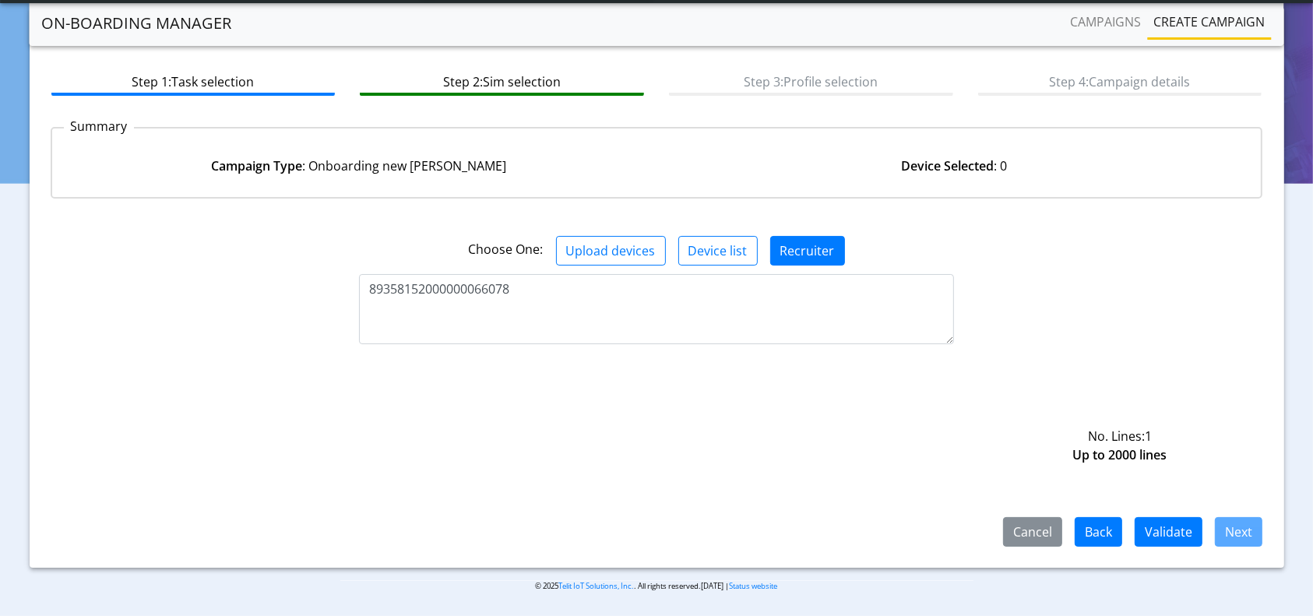
click at [1175, 548] on div "Step 1: Task selection Step 2: Sim selection Step 3: Profile selection Step 4: …" at bounding box center [657, 306] width 1255 height 523
click at [1169, 532] on button "Validate" at bounding box center [1169, 532] width 68 height 30
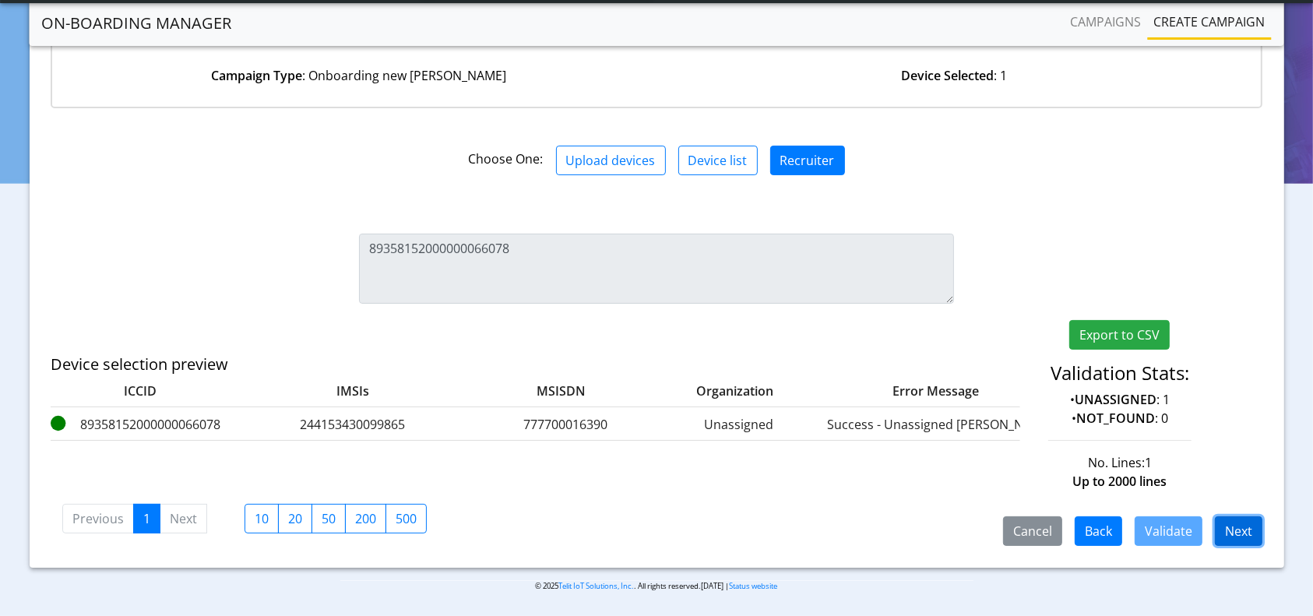
click at [1243, 532] on button "Next" at bounding box center [1239, 531] width 48 height 30
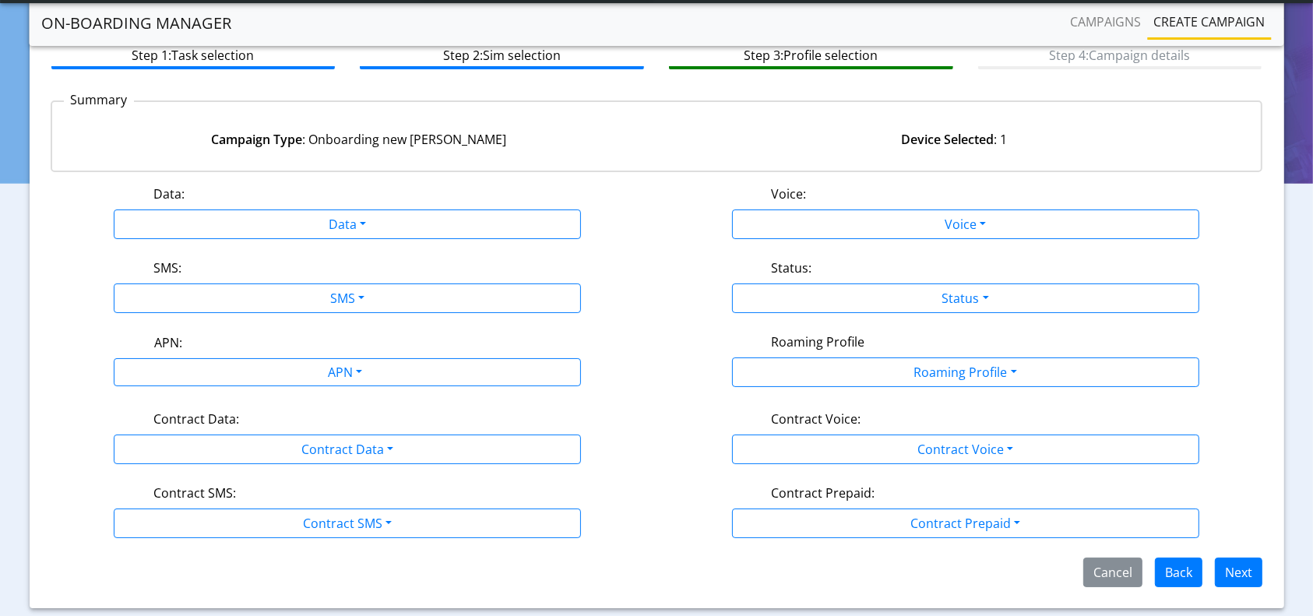
scroll to position [132, 0]
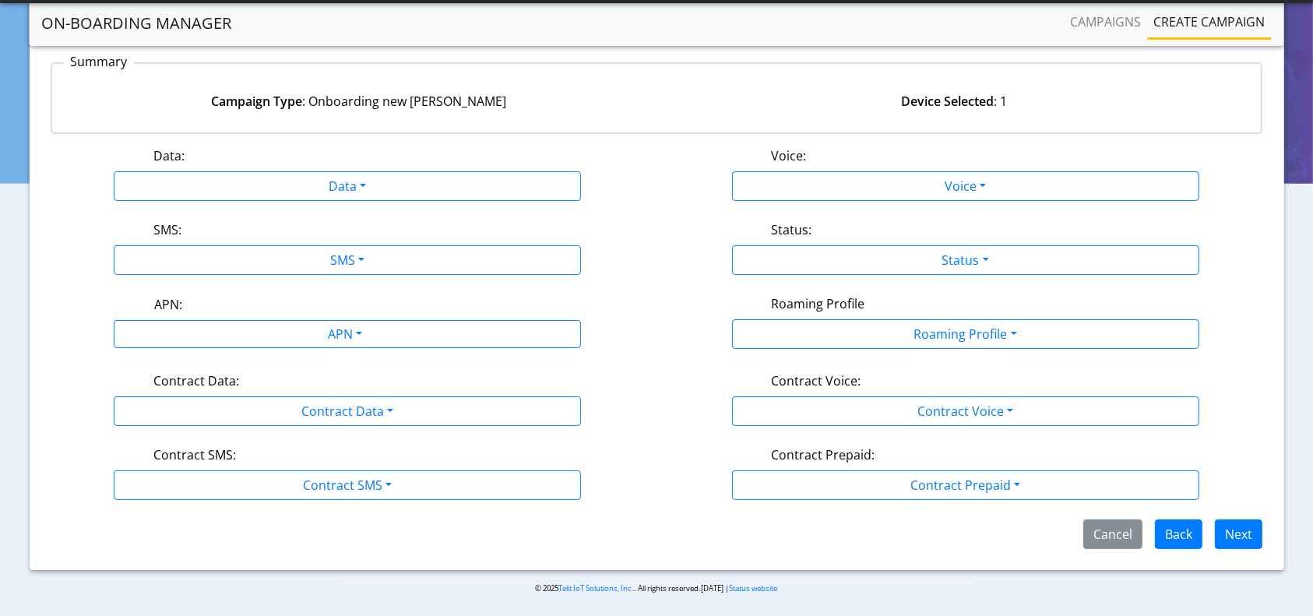
click at [364, 199] on div "Data: Data Disabled Enabled Voice: Voice Disabled Enabled SMS: SMS Disabled MO …" at bounding box center [657, 347] width 1213 height 403
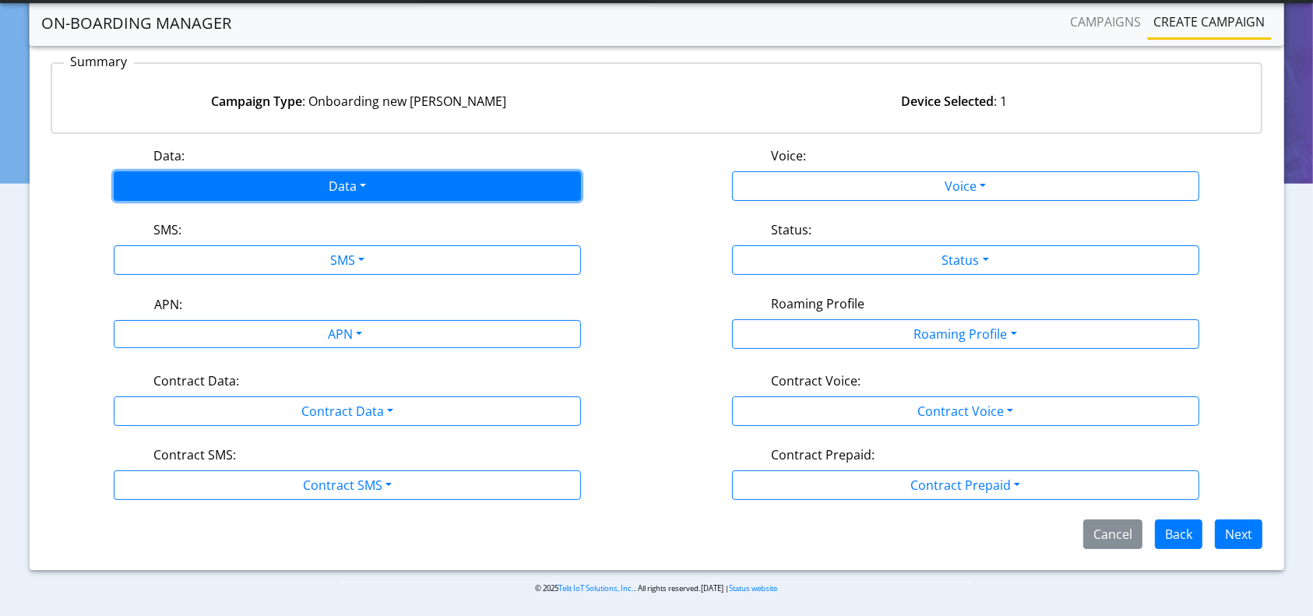
click at [335, 185] on button "Data" at bounding box center [347, 186] width 467 height 30
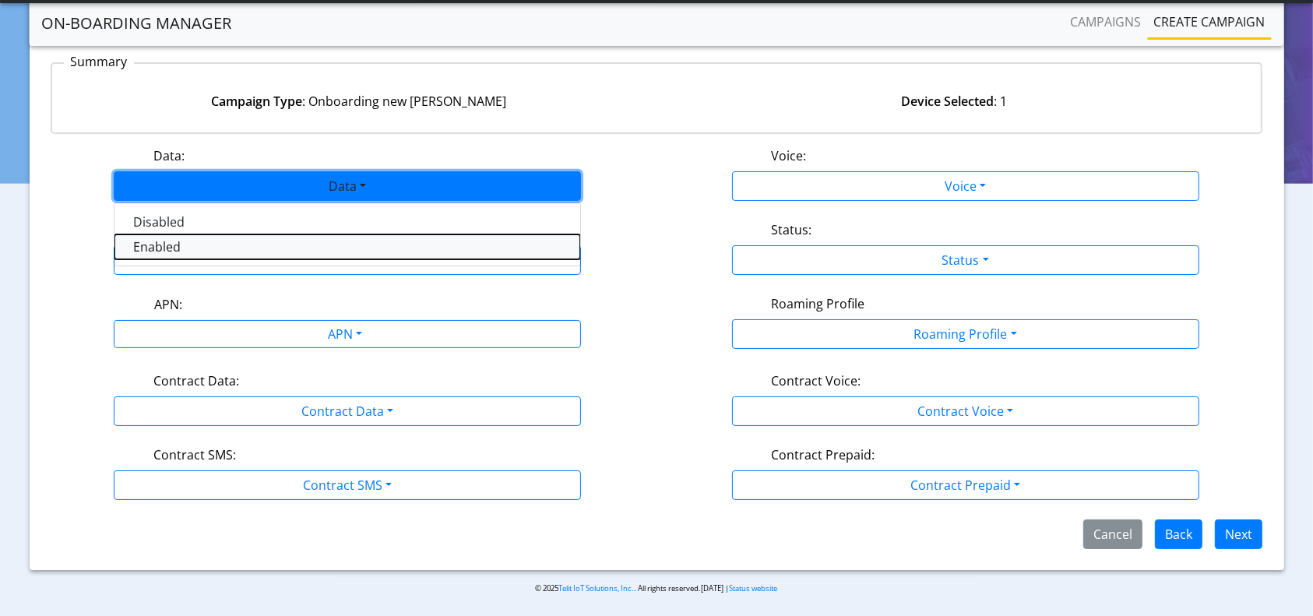
click at [193, 237] on button "Enabled" at bounding box center [347, 246] width 466 height 25
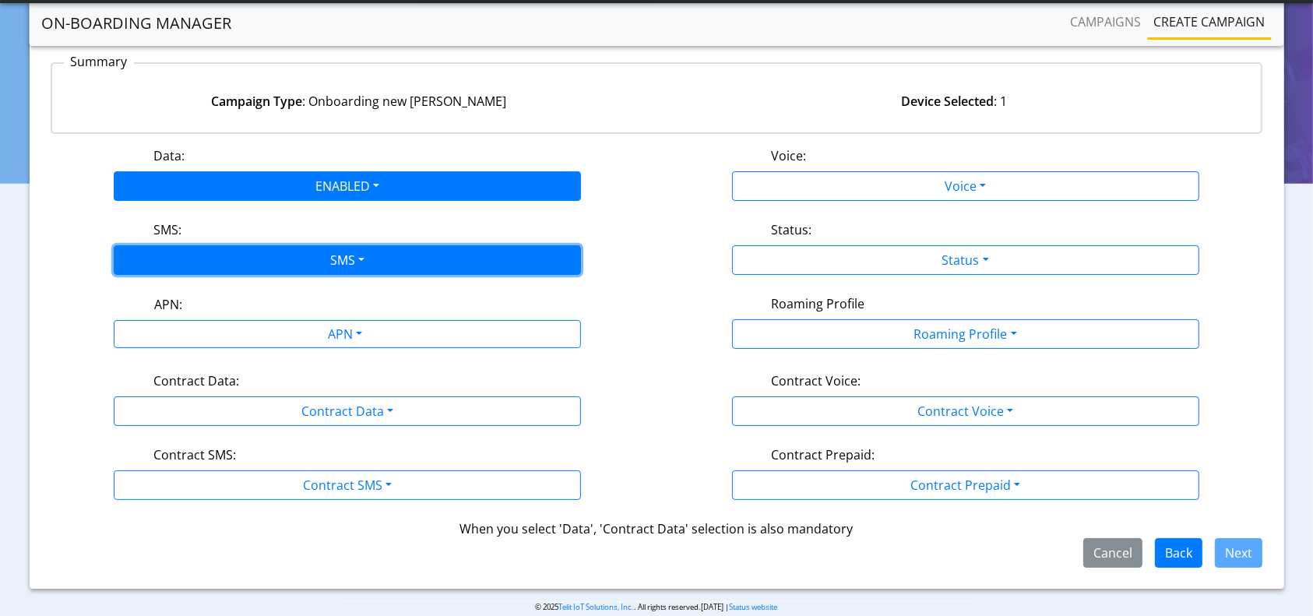
click at [273, 253] on button "SMS" at bounding box center [347, 260] width 467 height 30
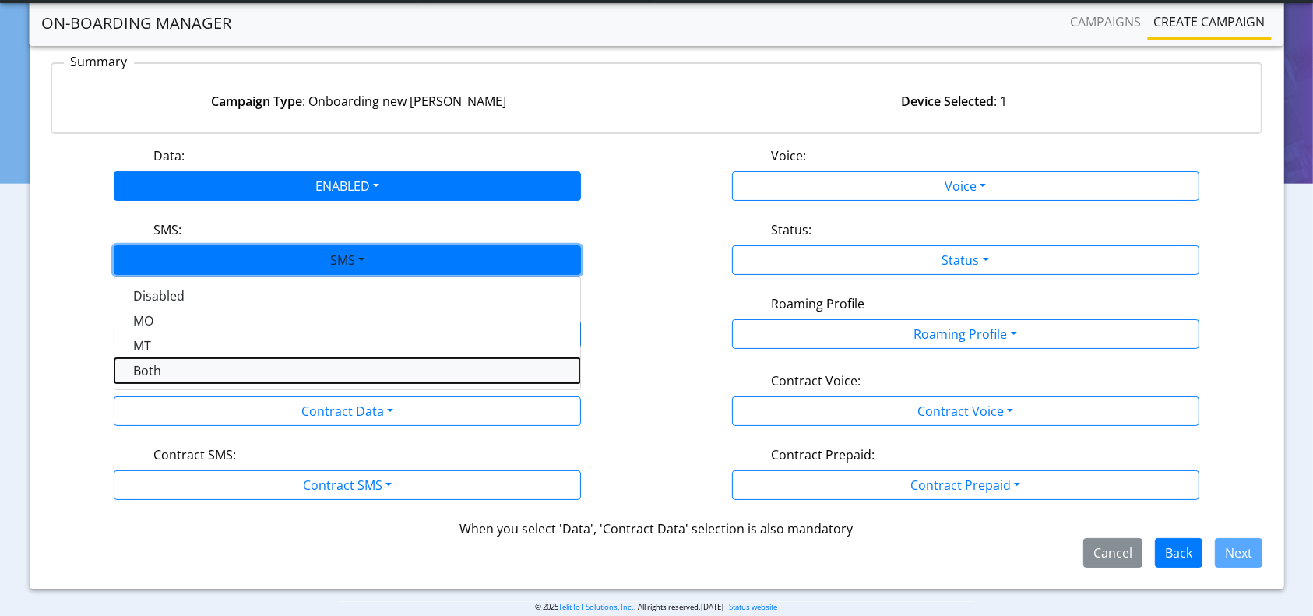
drag, startPoint x: 146, startPoint y: 365, endPoint x: 157, endPoint y: 365, distance: 10.9
click at [146, 366] on button "Both" at bounding box center [347, 370] width 466 height 25
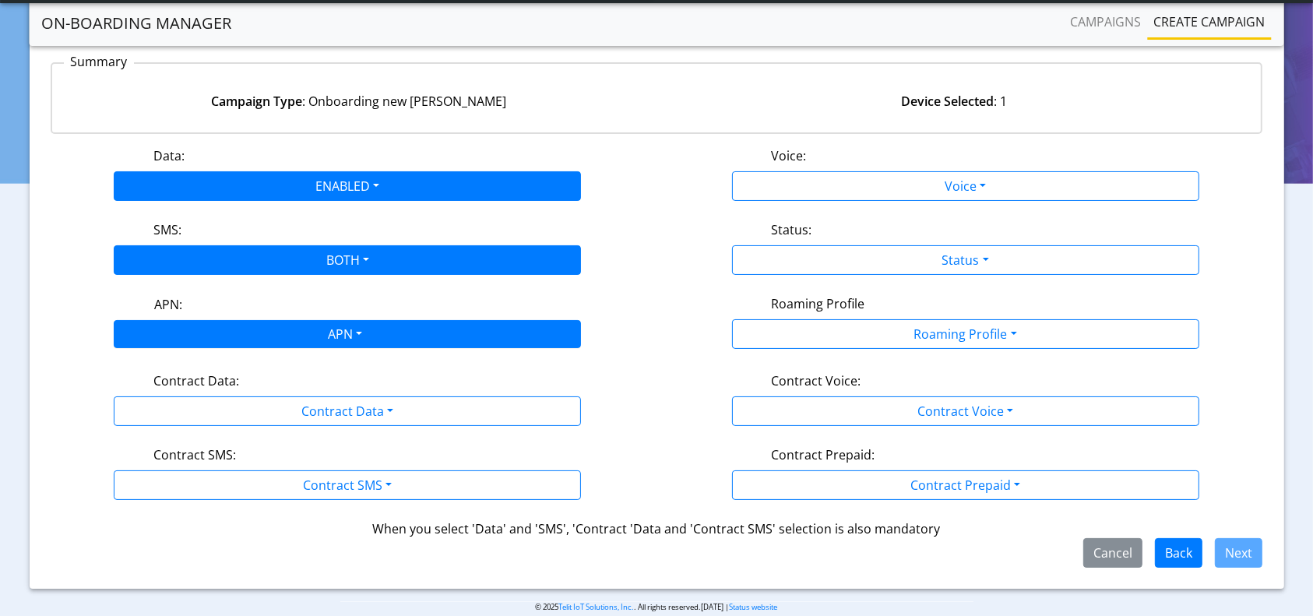
click at [285, 328] on div "APN" at bounding box center [344, 336] width 494 height 30
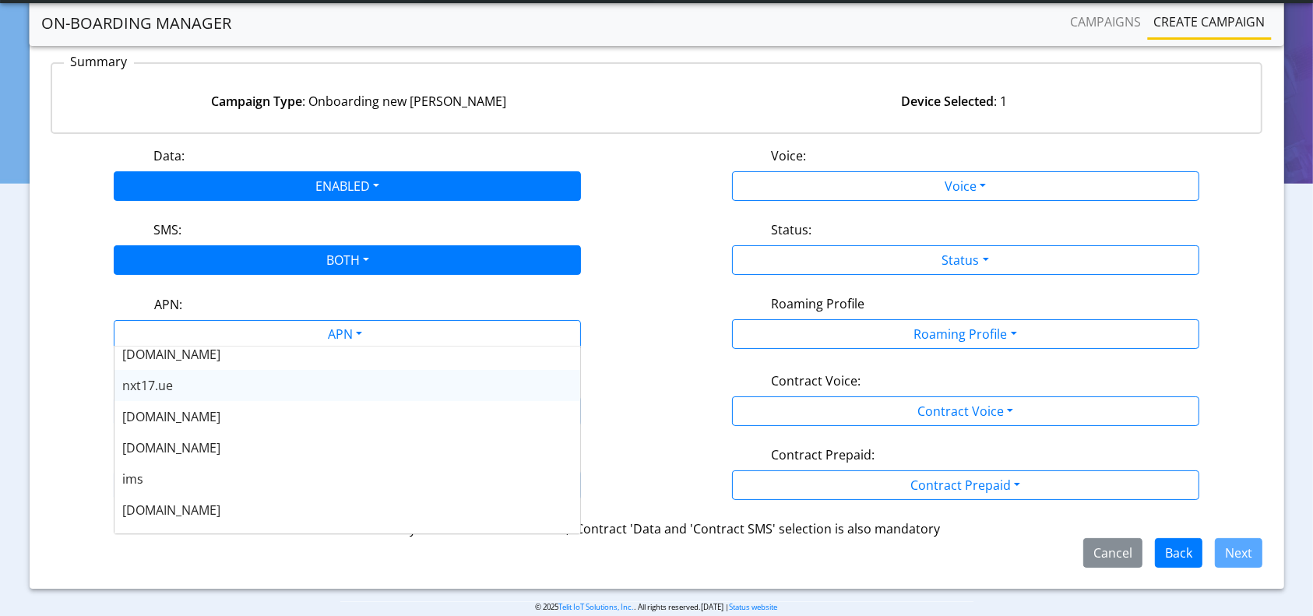
scroll to position [125, 0]
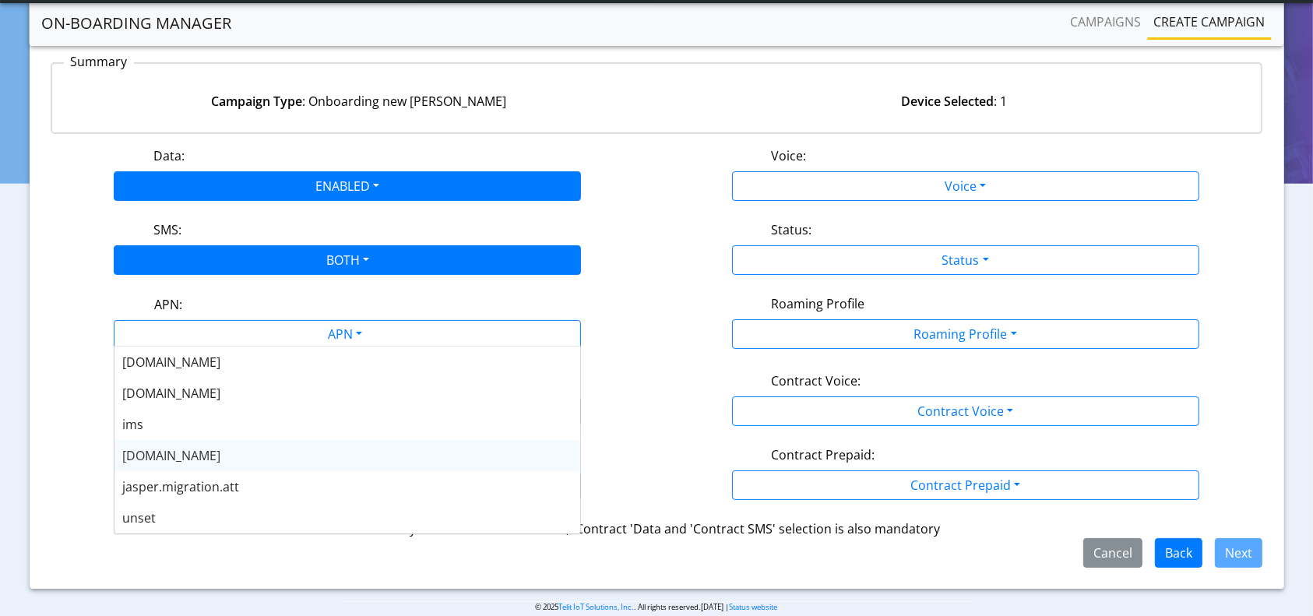
click at [163, 454] on span "nxt23.net" at bounding box center [171, 455] width 98 height 17
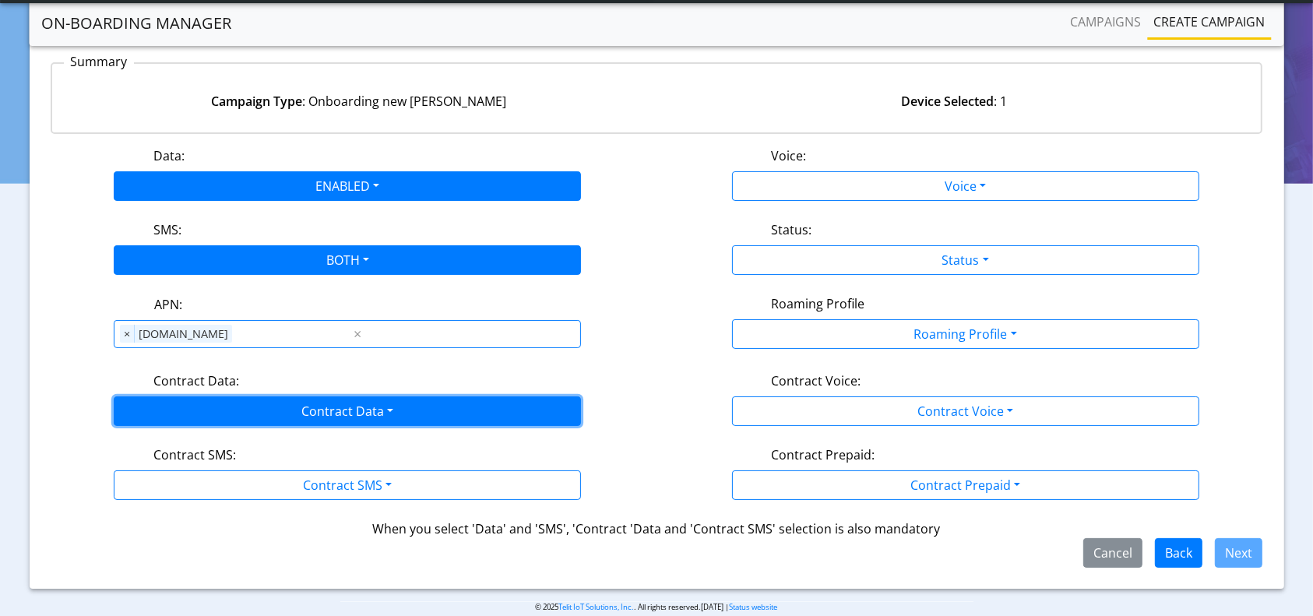
click at [317, 417] on button "Contract Data" at bounding box center [347, 411] width 467 height 30
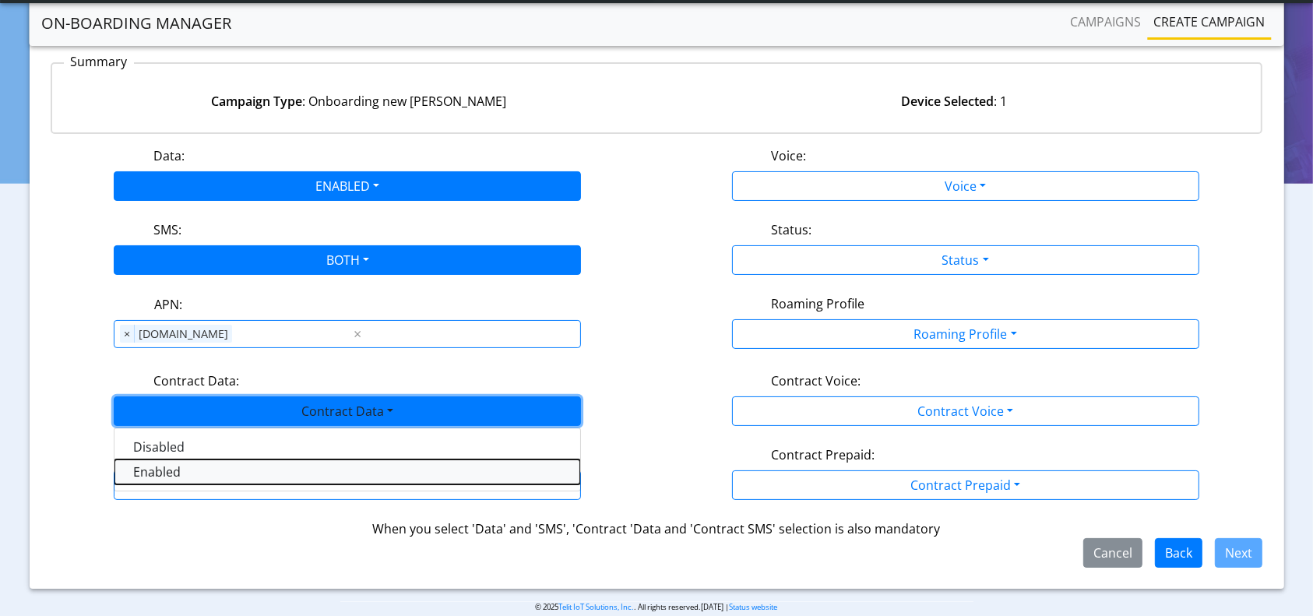
click at [184, 472] on Dataenabled-dropdown "Enabled" at bounding box center [347, 472] width 466 height 25
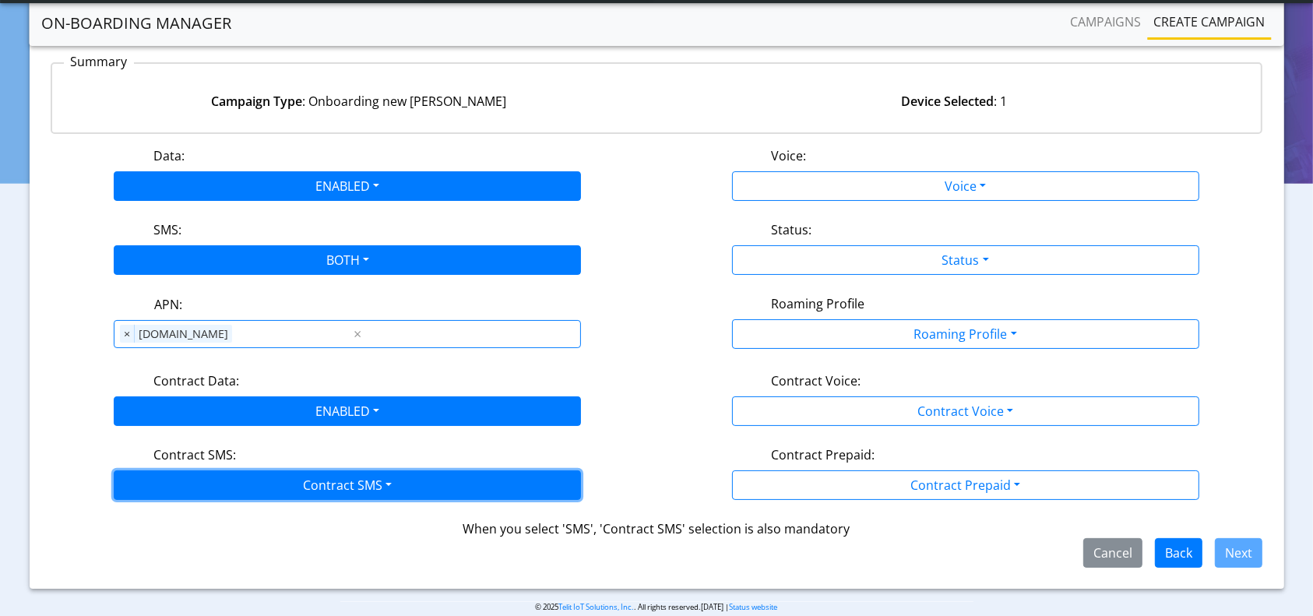
click at [241, 474] on button "Contract SMS" at bounding box center [347, 485] width 467 height 30
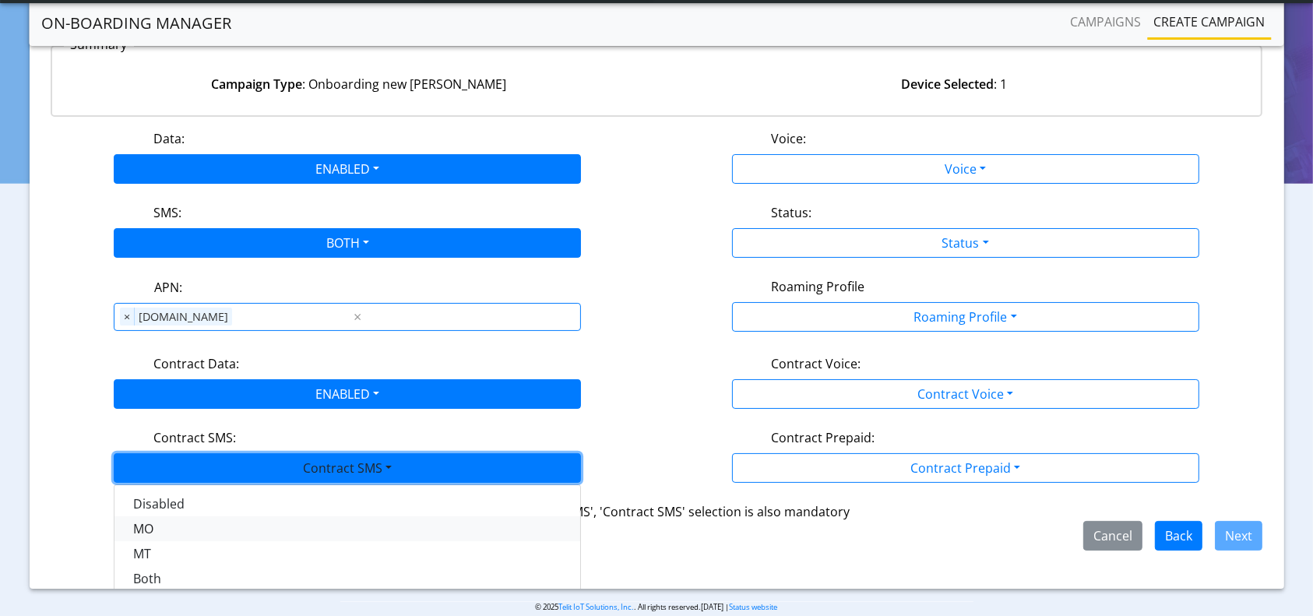
scroll to position [26, 0]
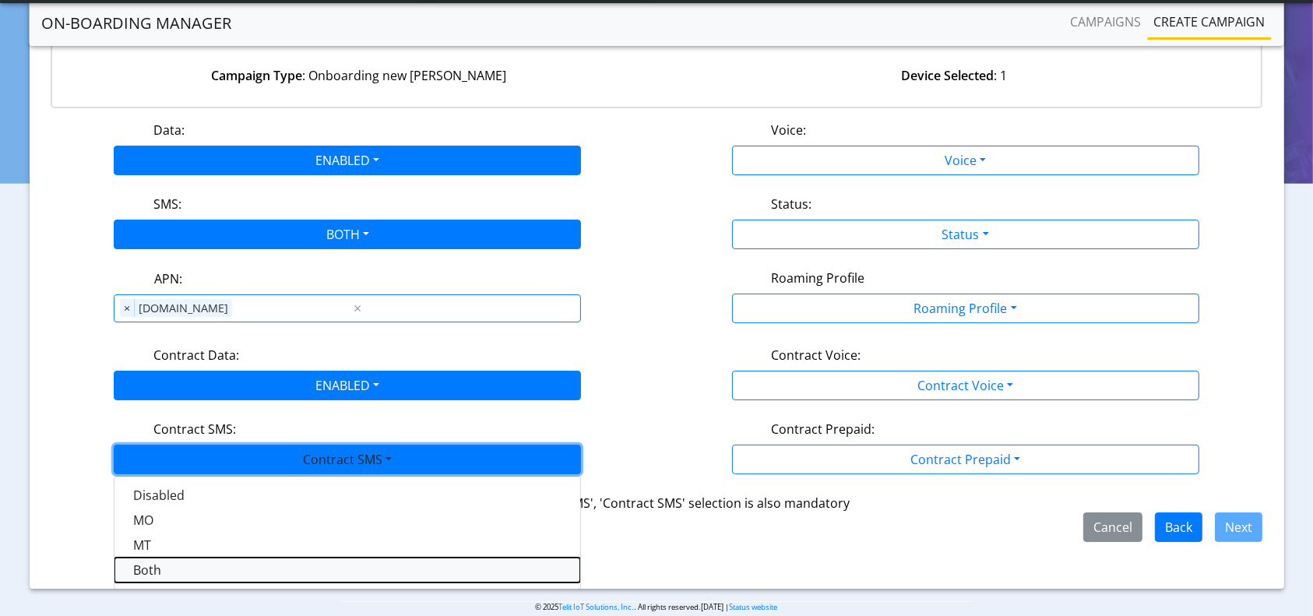
click at [143, 572] on SMSboth-dropdown "Both" at bounding box center [347, 570] width 466 height 25
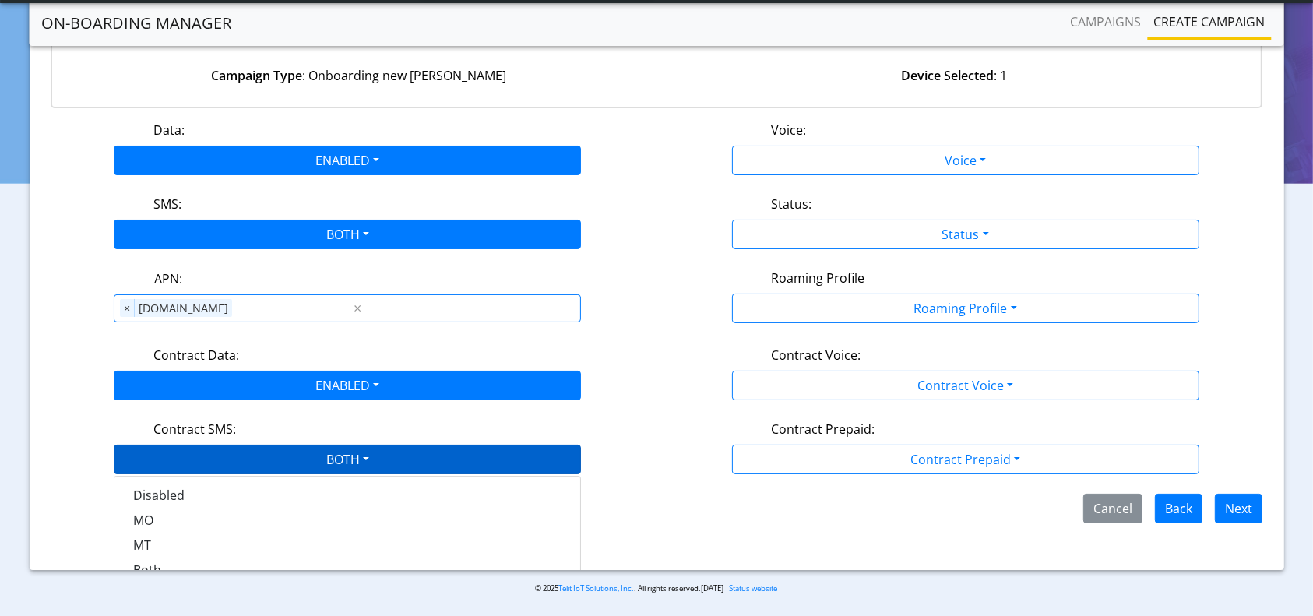
scroll to position [0, 0]
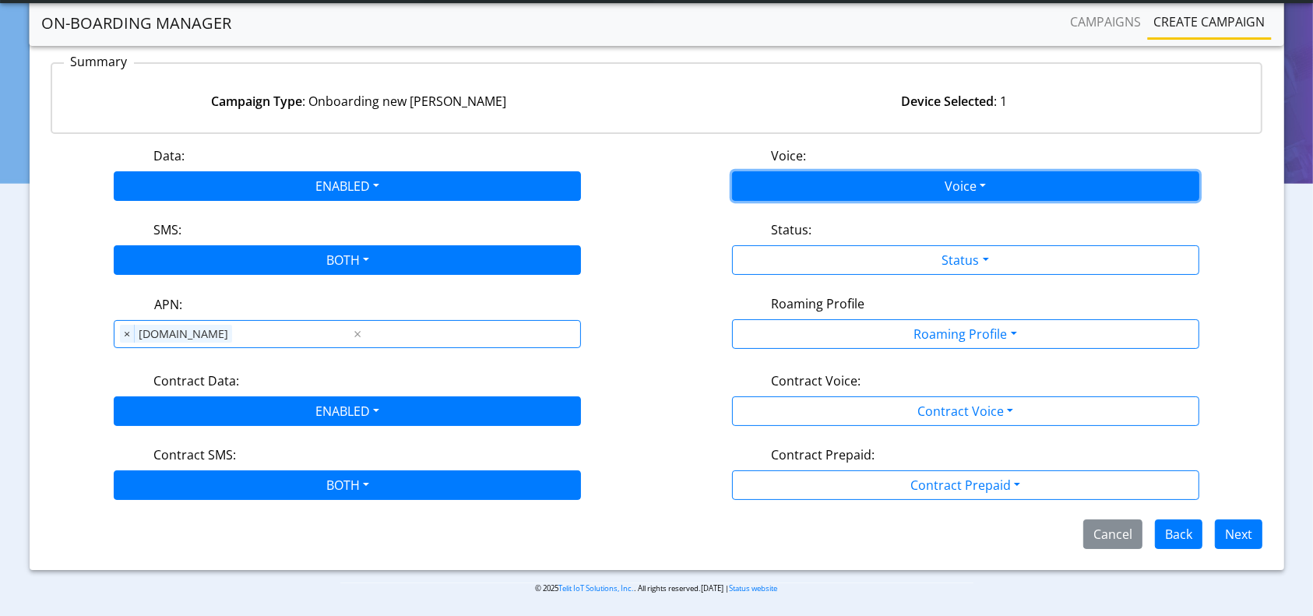
click at [967, 183] on button "Voice" at bounding box center [965, 186] width 467 height 30
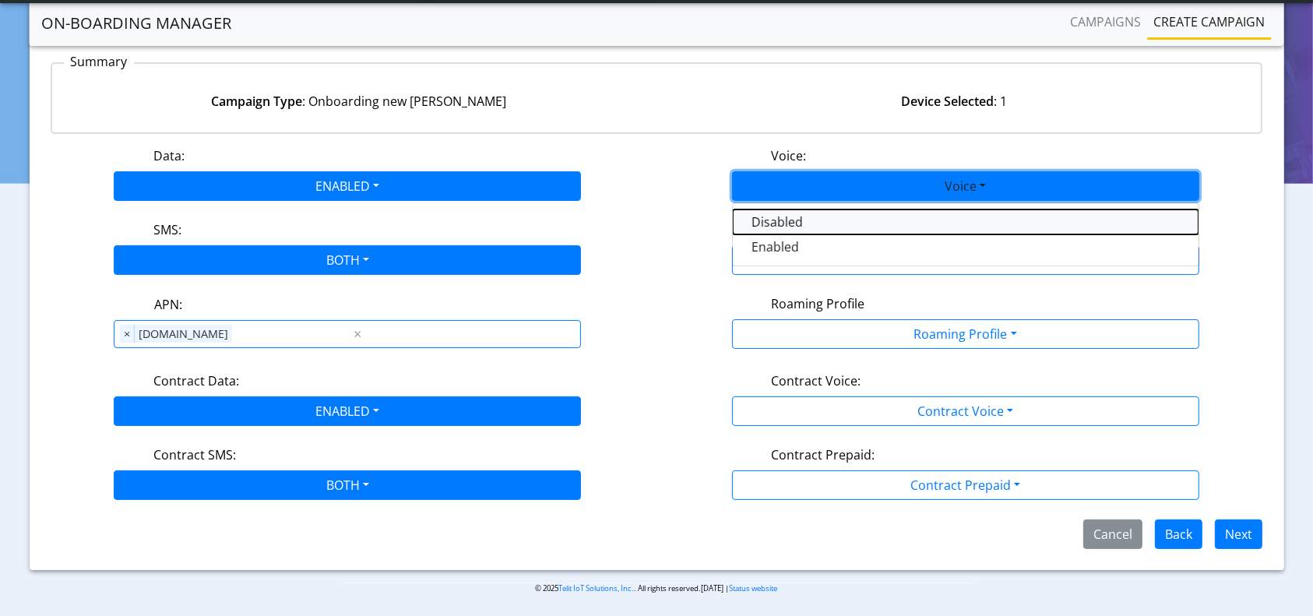
click at [879, 216] on button "Disabled" at bounding box center [966, 222] width 466 height 25
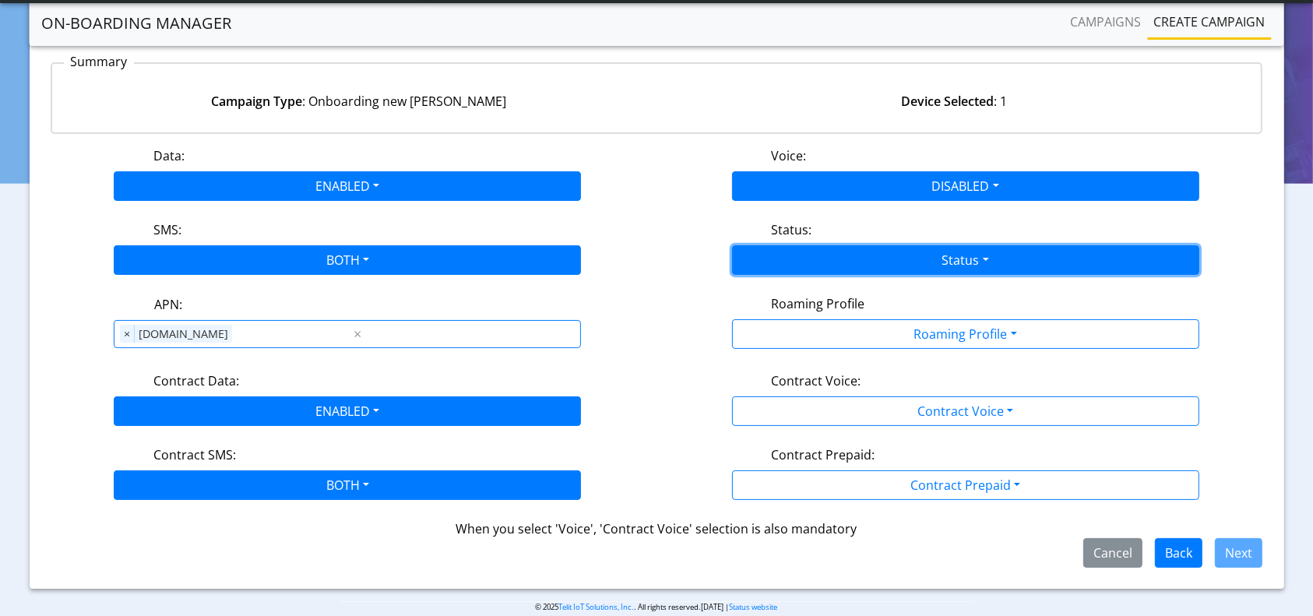
click at [907, 250] on button "Status" at bounding box center [965, 260] width 467 height 30
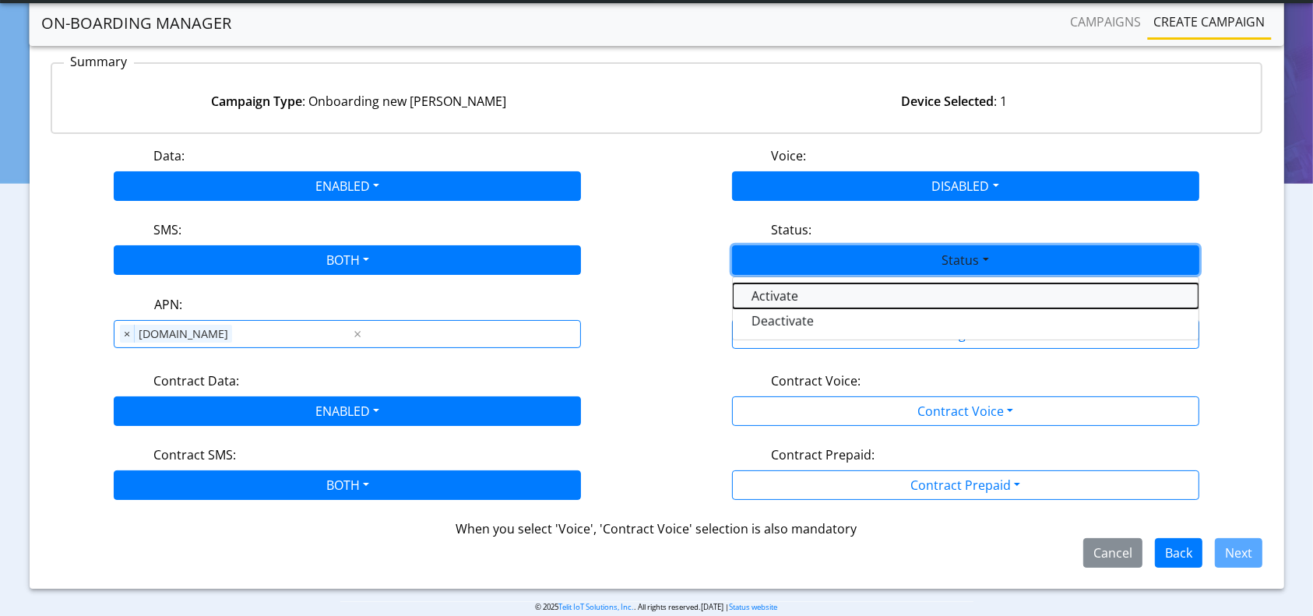
click at [790, 295] on button "Activate" at bounding box center [966, 295] width 466 height 25
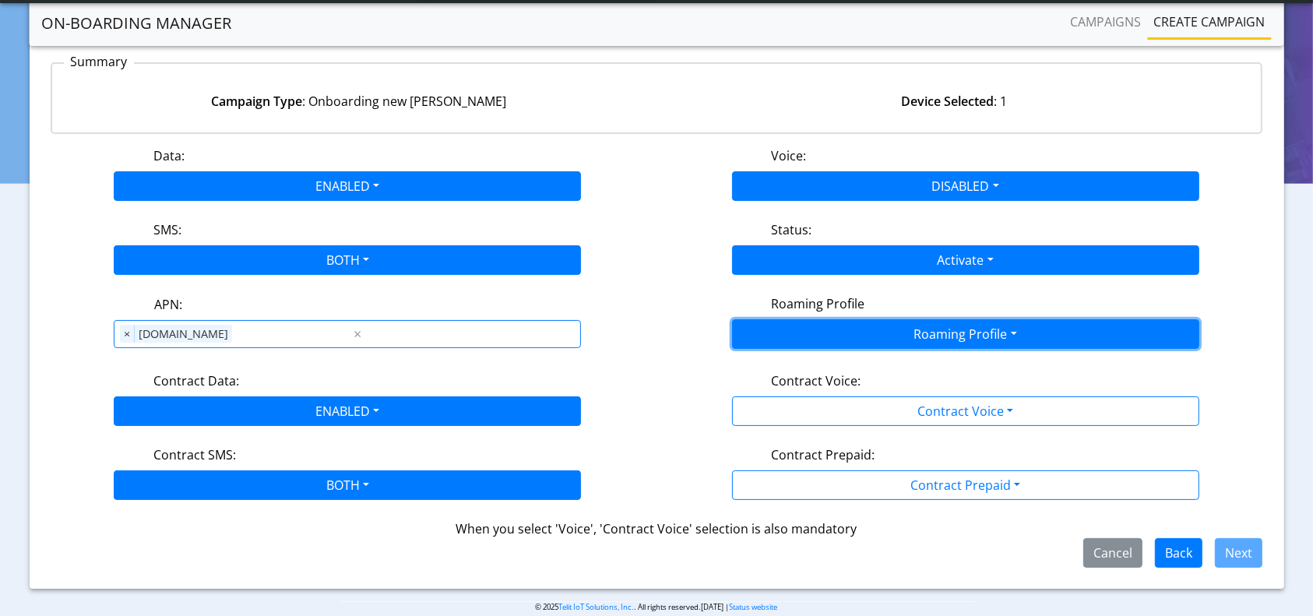
click at [929, 329] on button "Roaming Profile" at bounding box center [965, 334] width 467 height 30
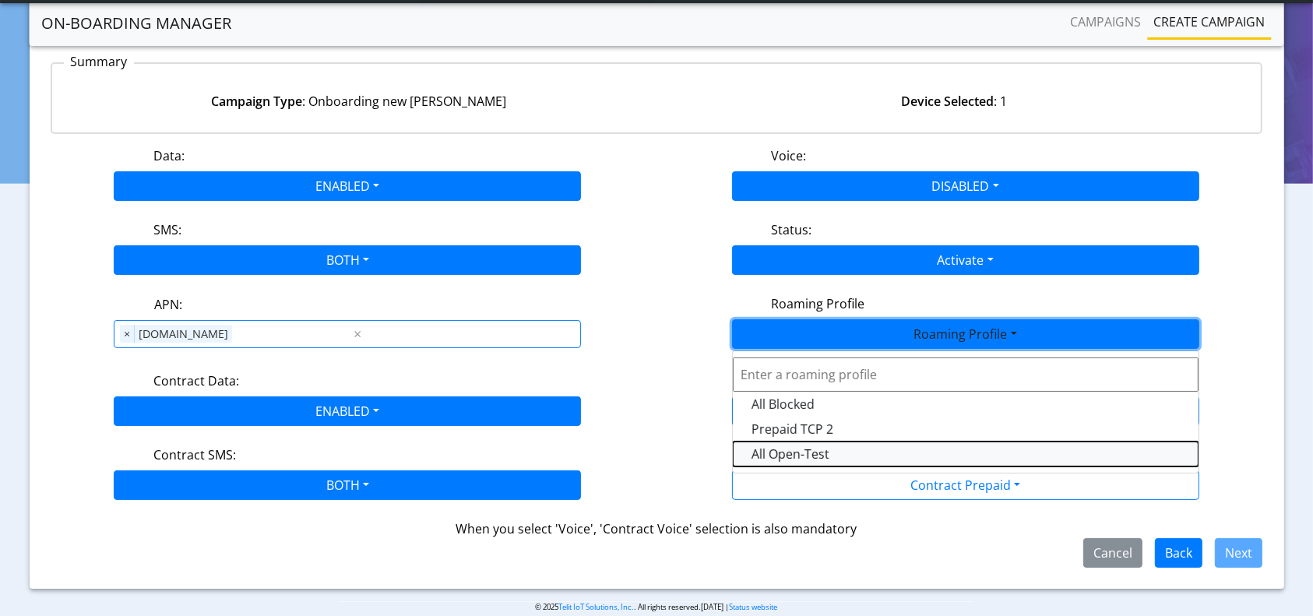
click at [810, 444] on Profile-dropdown "All Open-Test" at bounding box center [966, 454] width 466 height 25
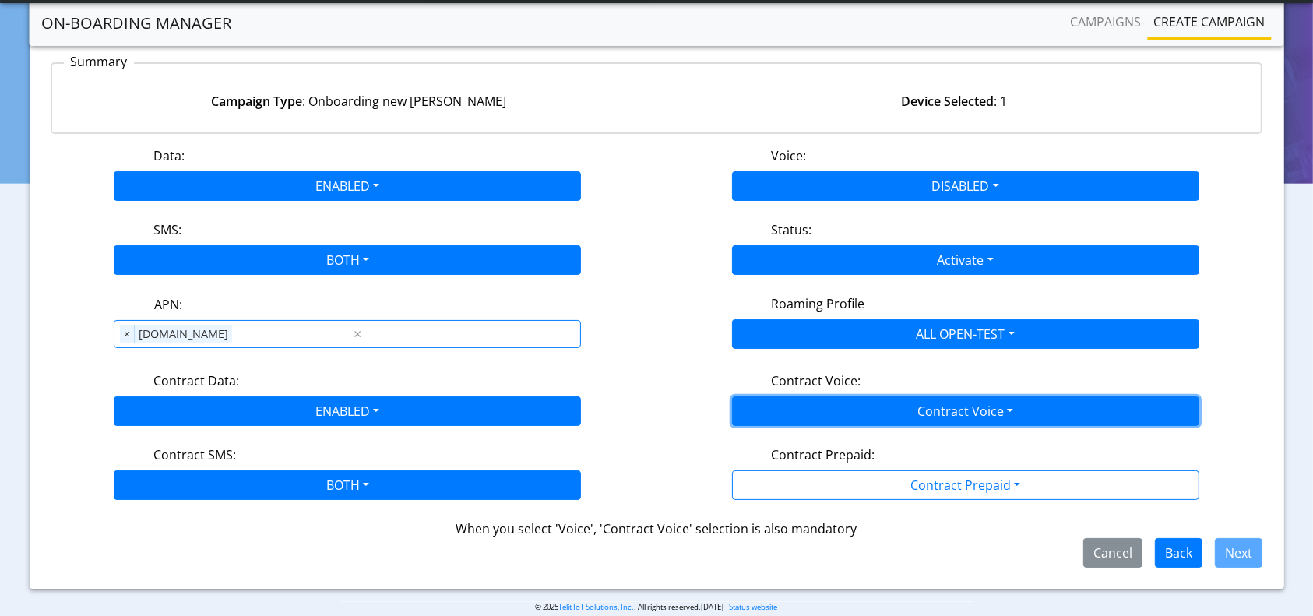
click at [893, 399] on button "Contract Voice" at bounding box center [965, 411] width 467 height 30
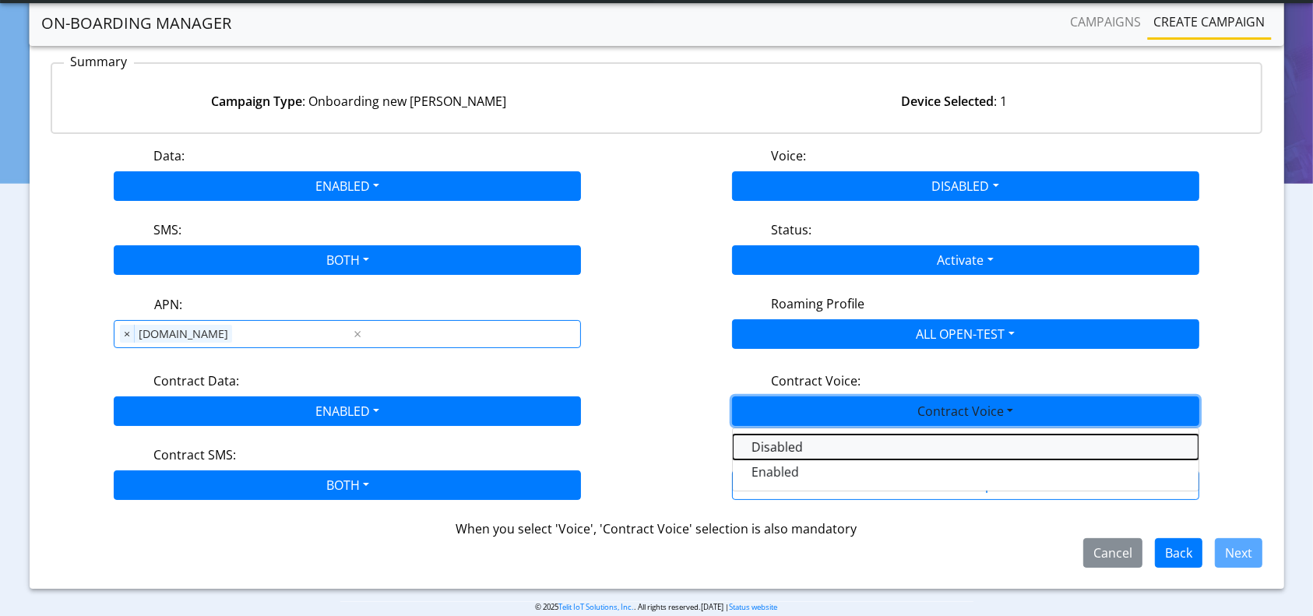
click at [762, 441] on Voicedisabled-dropdown "Disabled" at bounding box center [966, 447] width 466 height 25
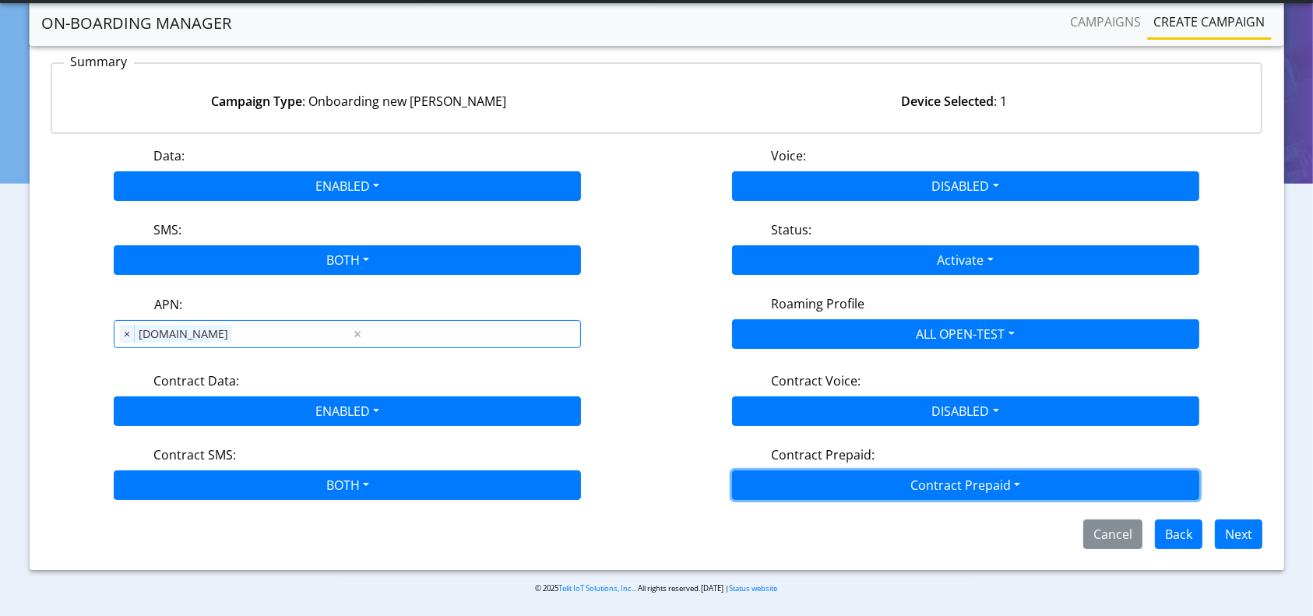
click at [888, 479] on button "Contract Prepaid" at bounding box center [965, 485] width 467 height 30
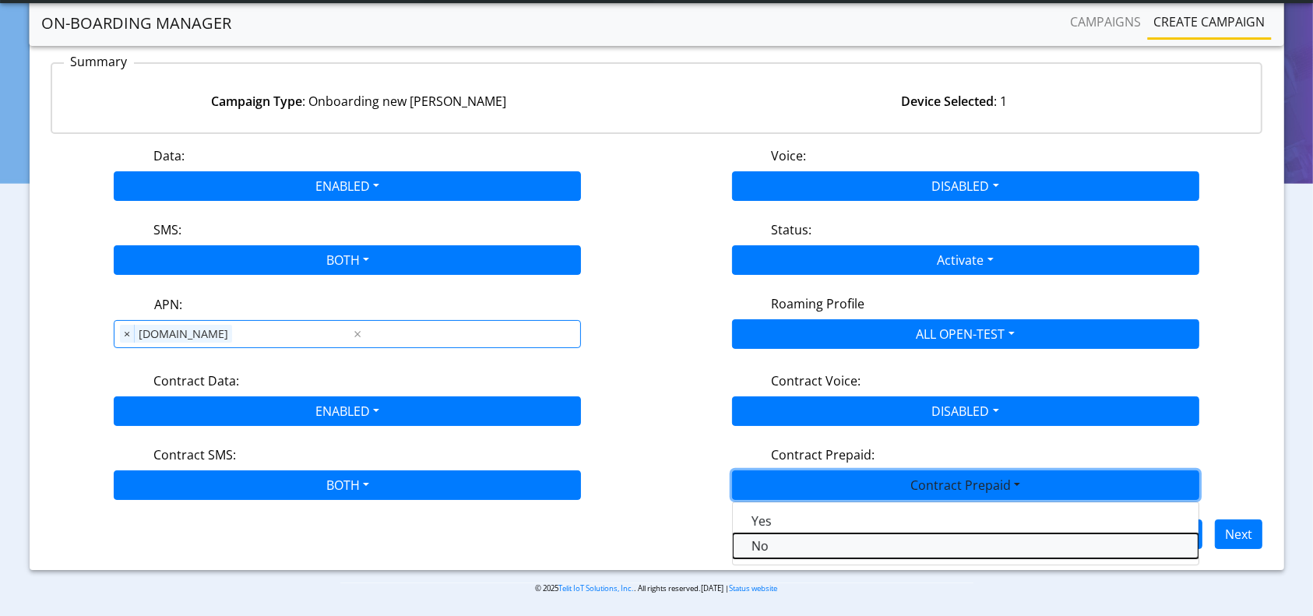
click at [752, 537] on Prepaidnotprepaid-dropdown "No" at bounding box center [966, 546] width 466 height 25
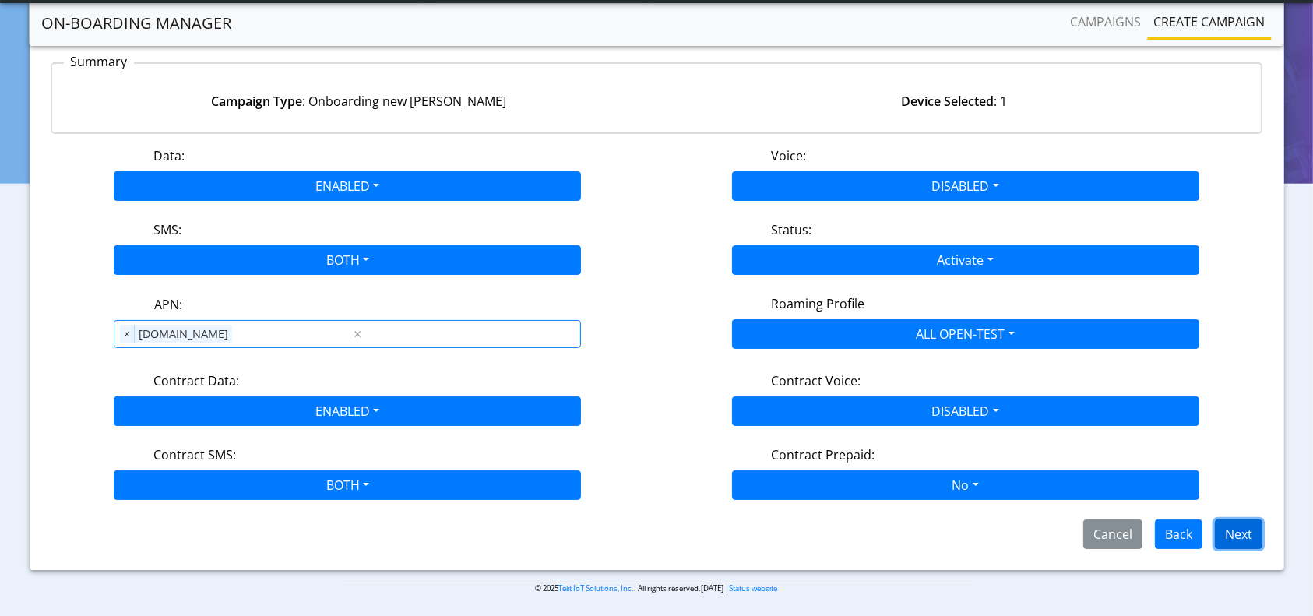
click at [1237, 530] on button "Next" at bounding box center [1239, 534] width 48 height 30
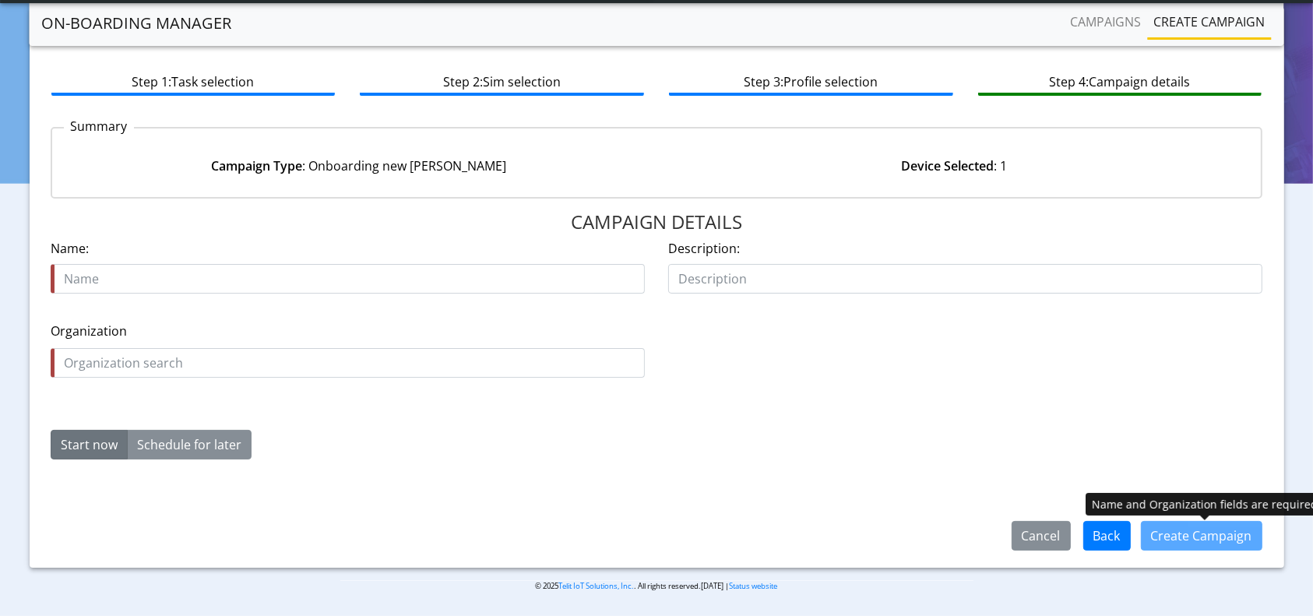
scroll to position [67, 0]
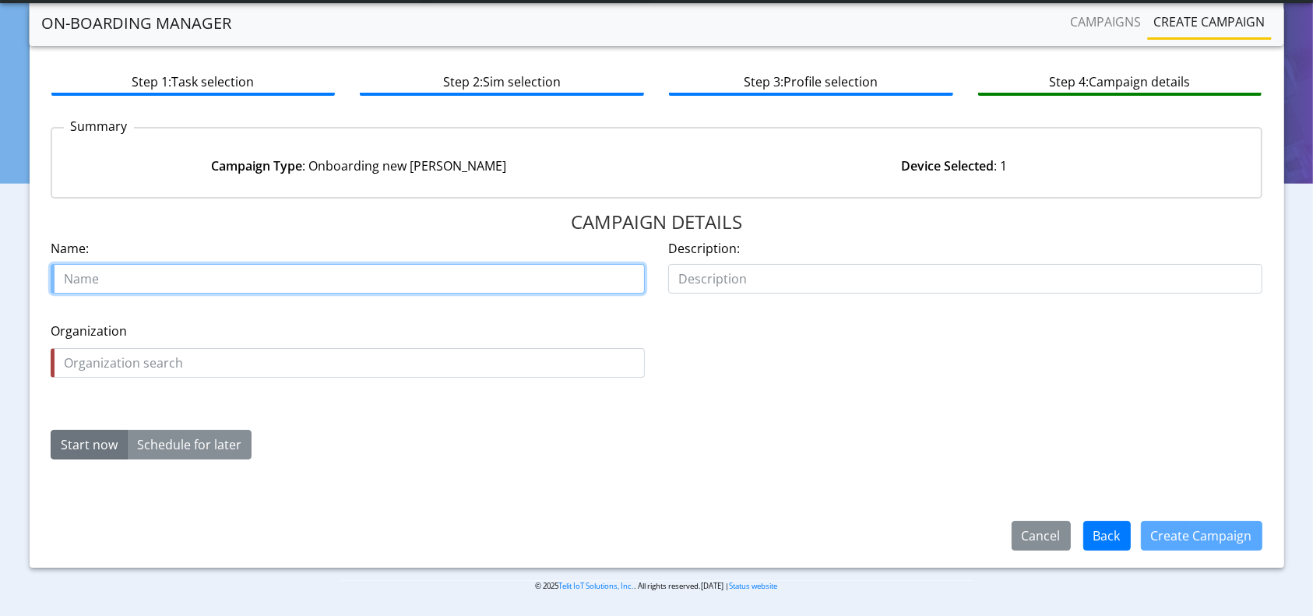
click at [371, 289] on input "text" at bounding box center [348, 279] width 594 height 30
paste input "89358152000000066078"
type input "onboard-89358152000000066078-19Aug"
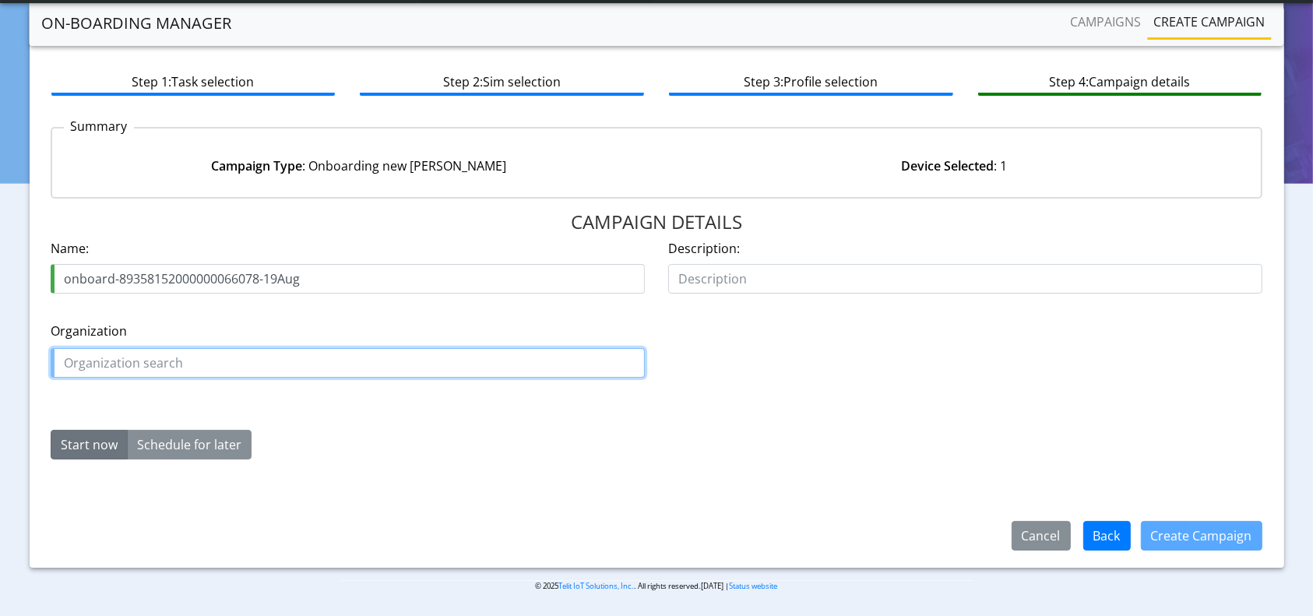
click at [231, 356] on input "text" at bounding box center [348, 363] width 594 height 30
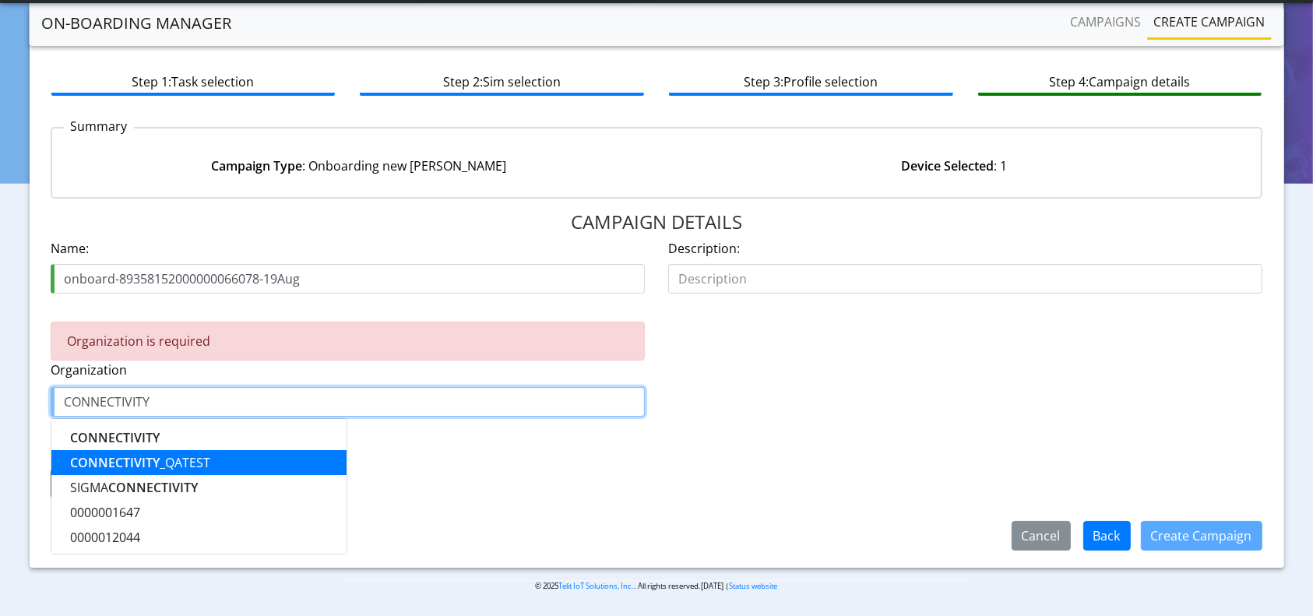
click at [192, 458] on ngb-highlight "CONNECTIVITY _QATEST" at bounding box center [140, 462] width 140 height 17
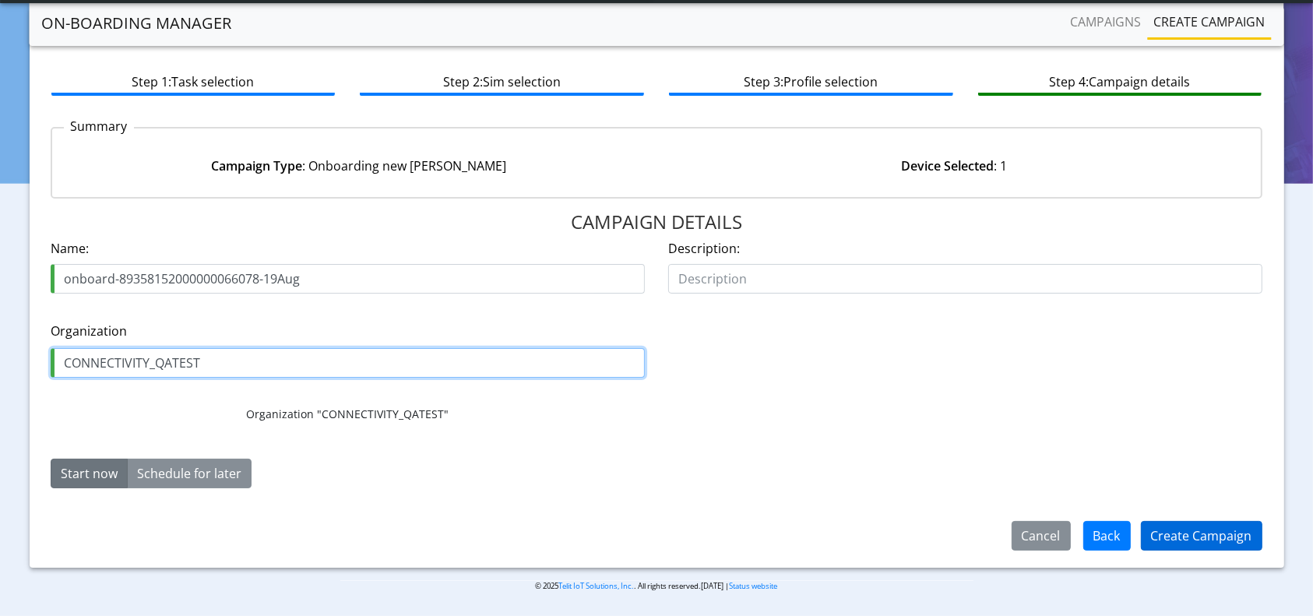
type input "CONNECTIVITY_QATEST"
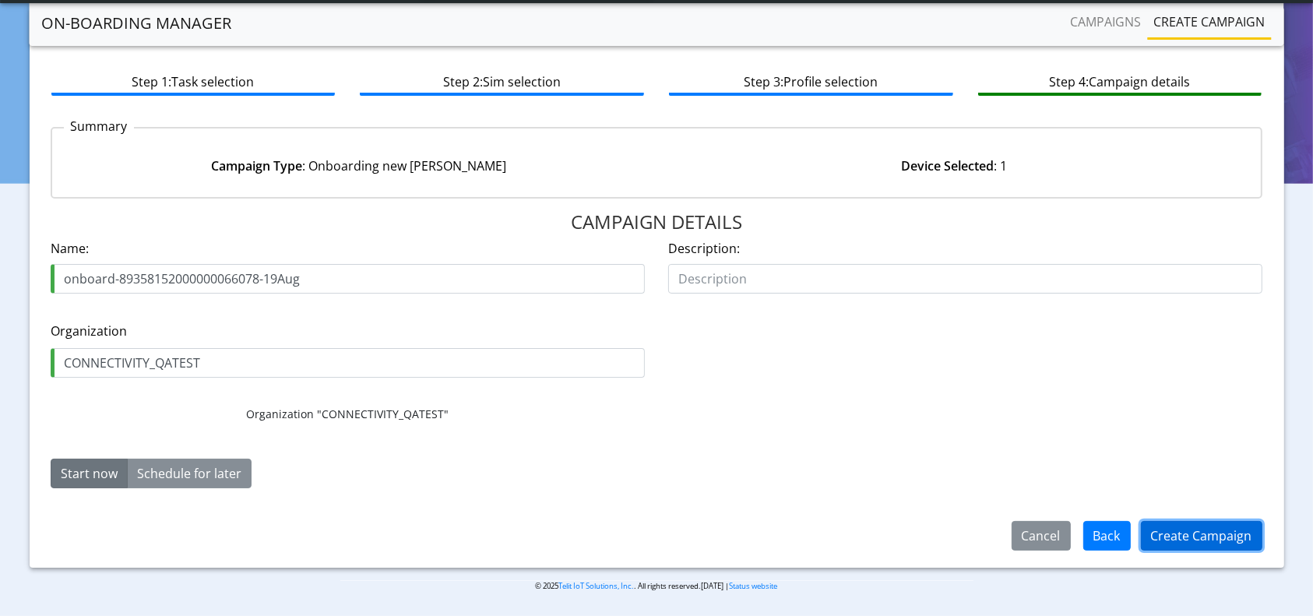
click at [1200, 544] on button "Create Campaign" at bounding box center [1201, 536] width 121 height 30
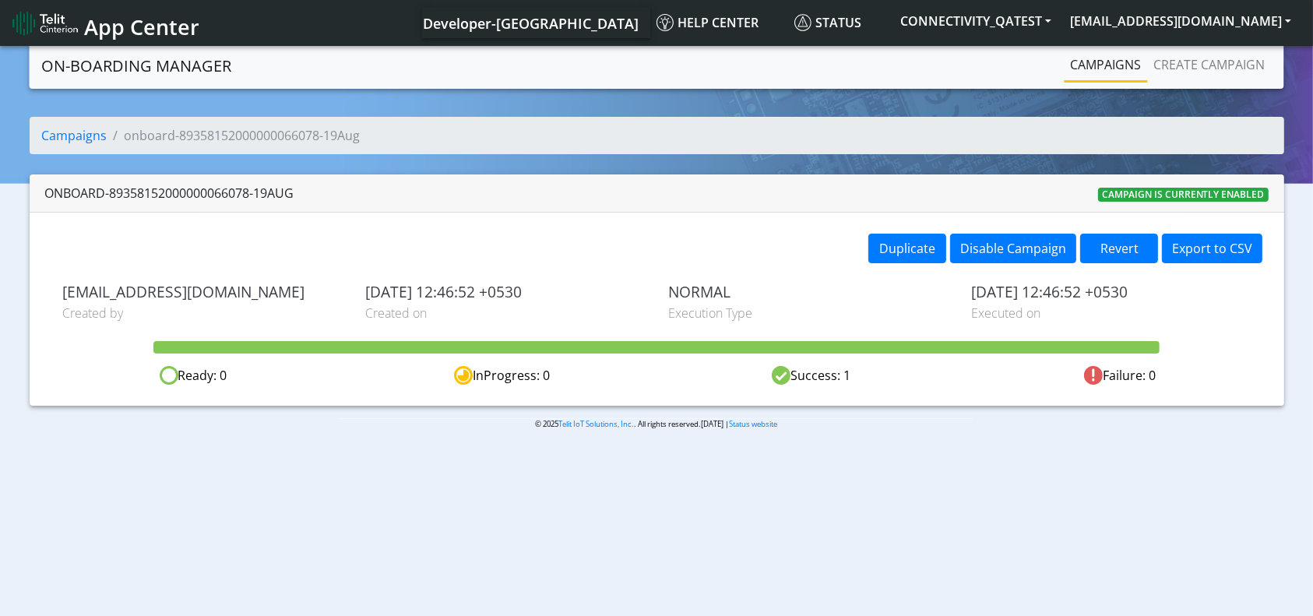
click at [1085, 58] on link "Campaigns" at bounding box center [1106, 64] width 83 height 31
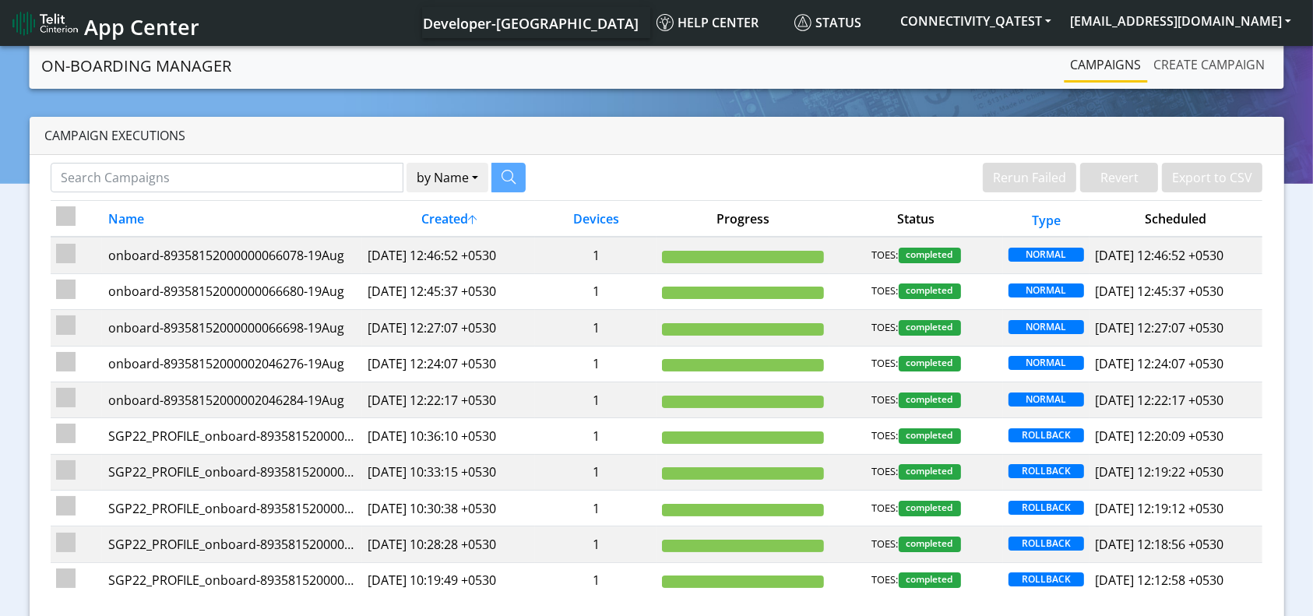
click at [1226, 71] on link "Create campaign" at bounding box center [1210, 64] width 124 height 31
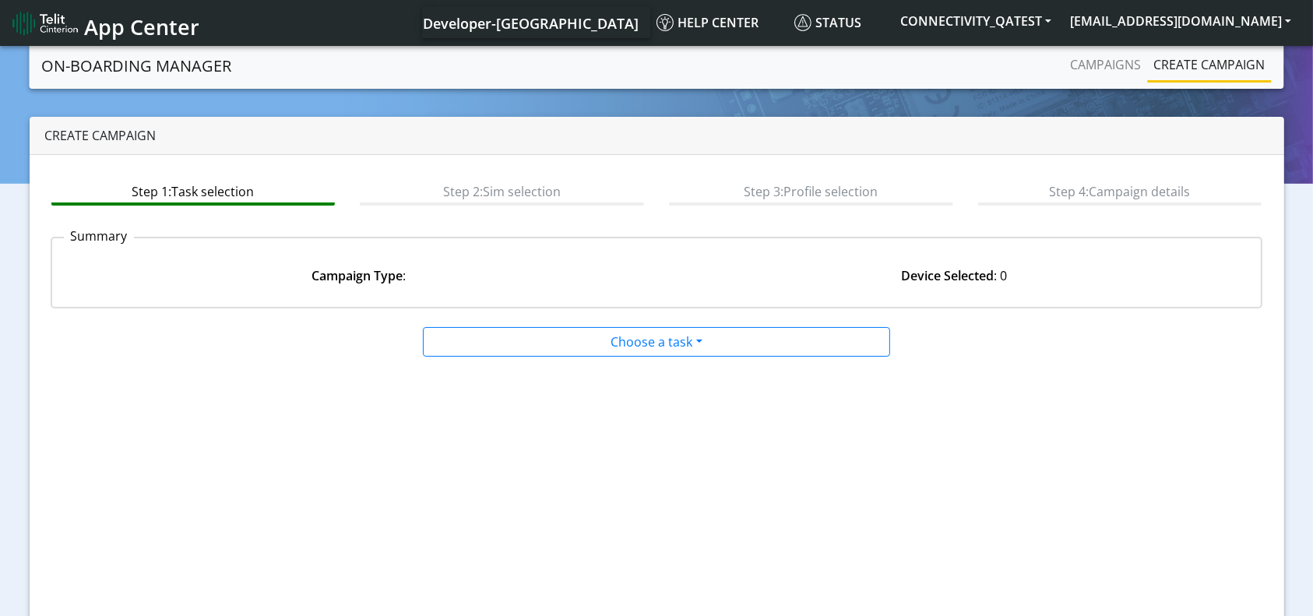
click at [564, 357] on app-paging-btns "Cancel Next" at bounding box center [657, 506] width 1213 height 299
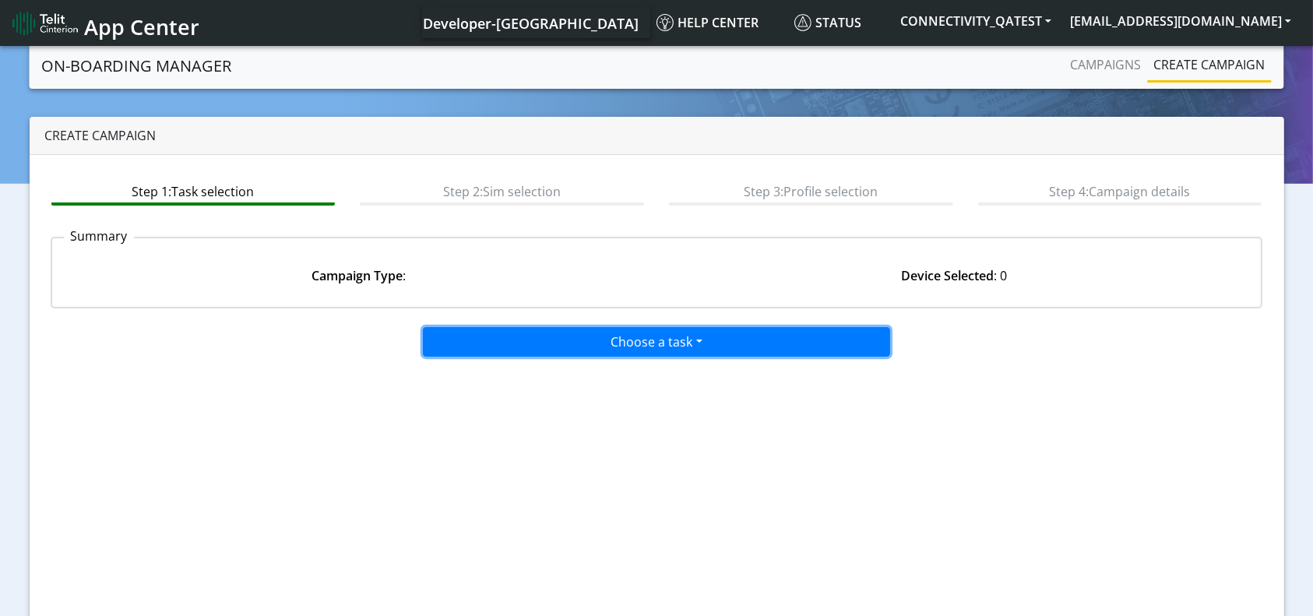
click at [575, 352] on button "Choose a task" at bounding box center [656, 342] width 467 height 30
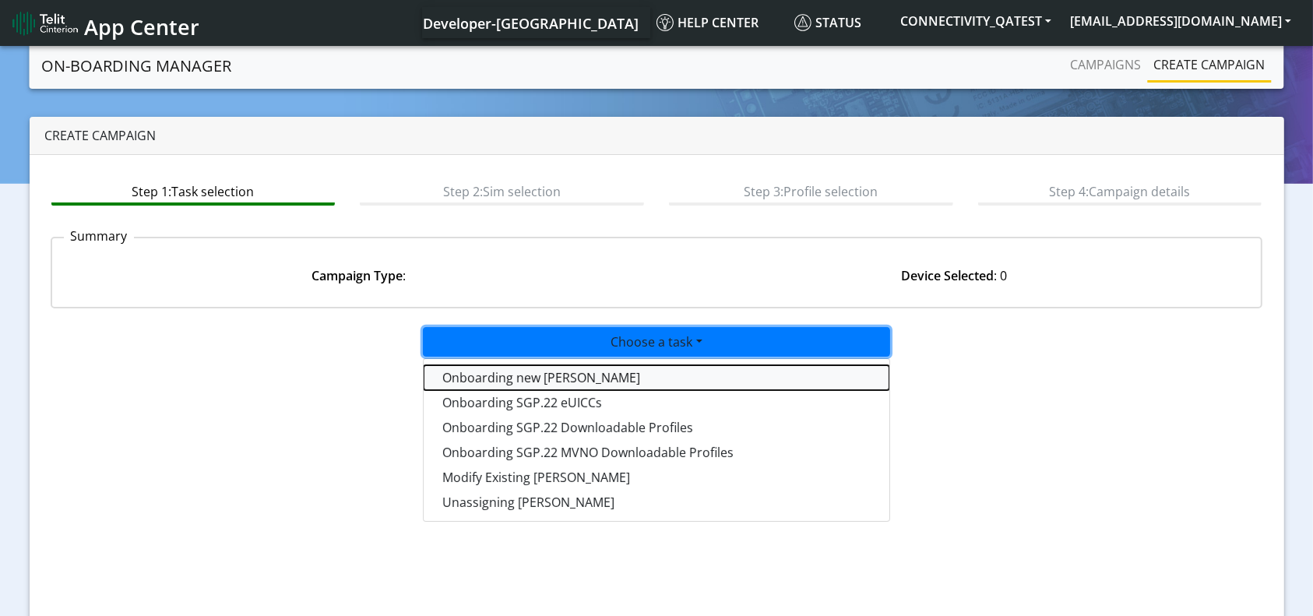
click at [557, 370] on tasktoes-dropdown "Onboarding new [PERSON_NAME]" at bounding box center [657, 377] width 466 height 25
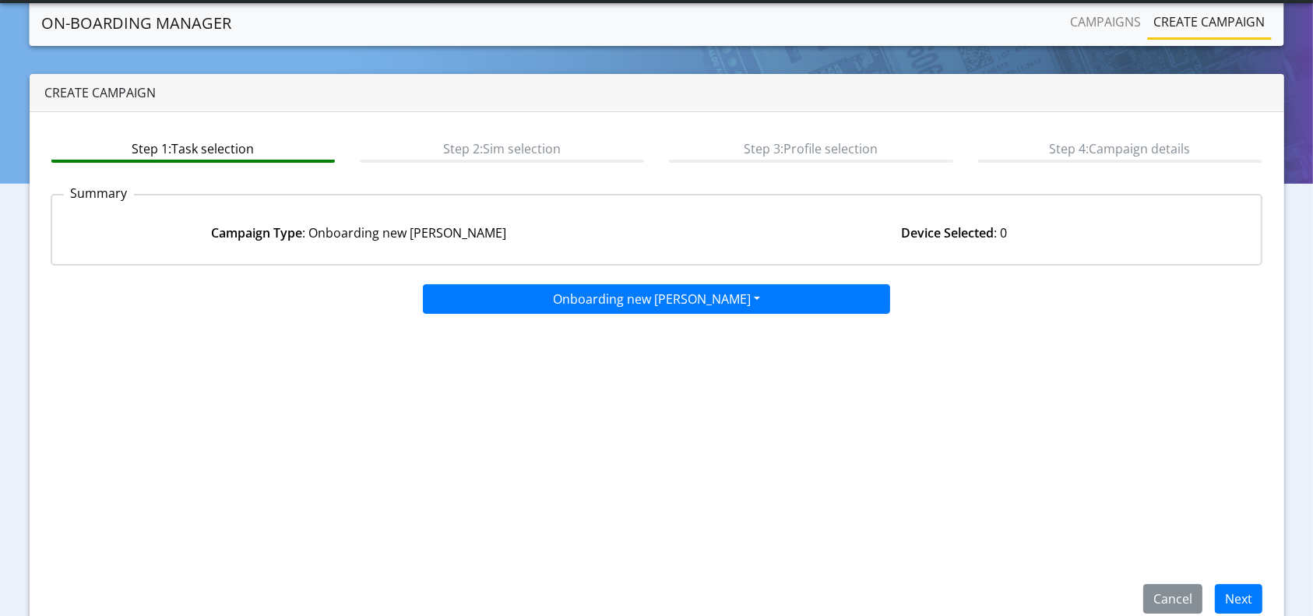
scroll to position [67, 0]
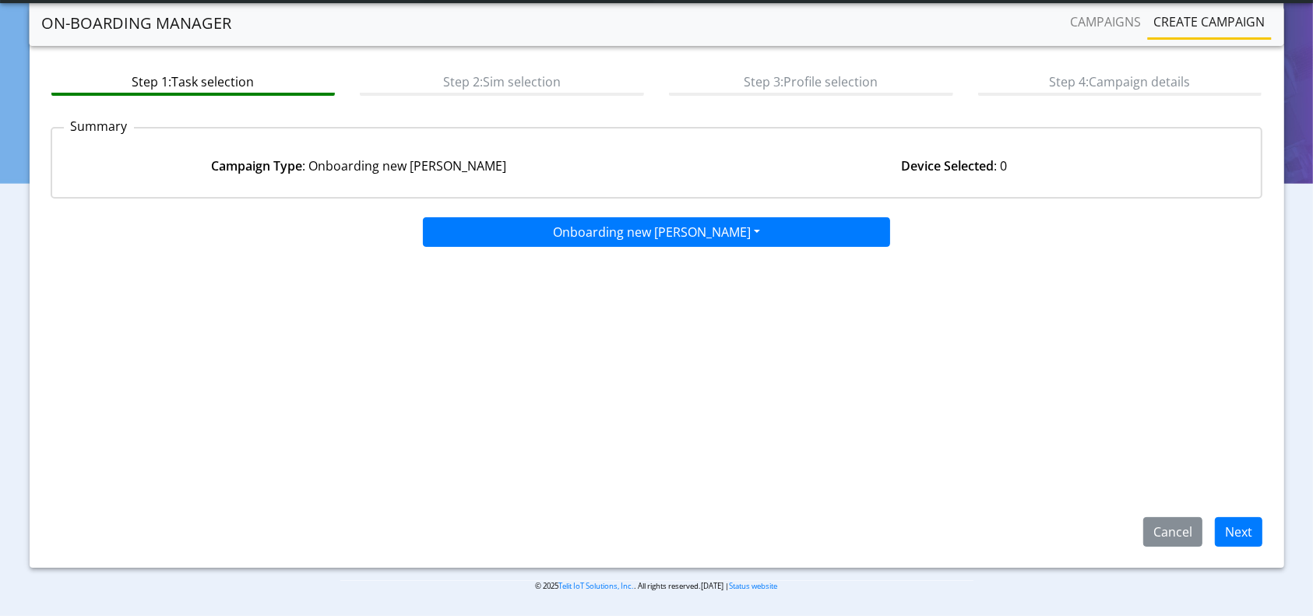
click at [1270, 533] on div "Cancel Next" at bounding box center [1196, 532] width 155 height 30
click at [1255, 532] on button "Next" at bounding box center [1239, 532] width 48 height 30
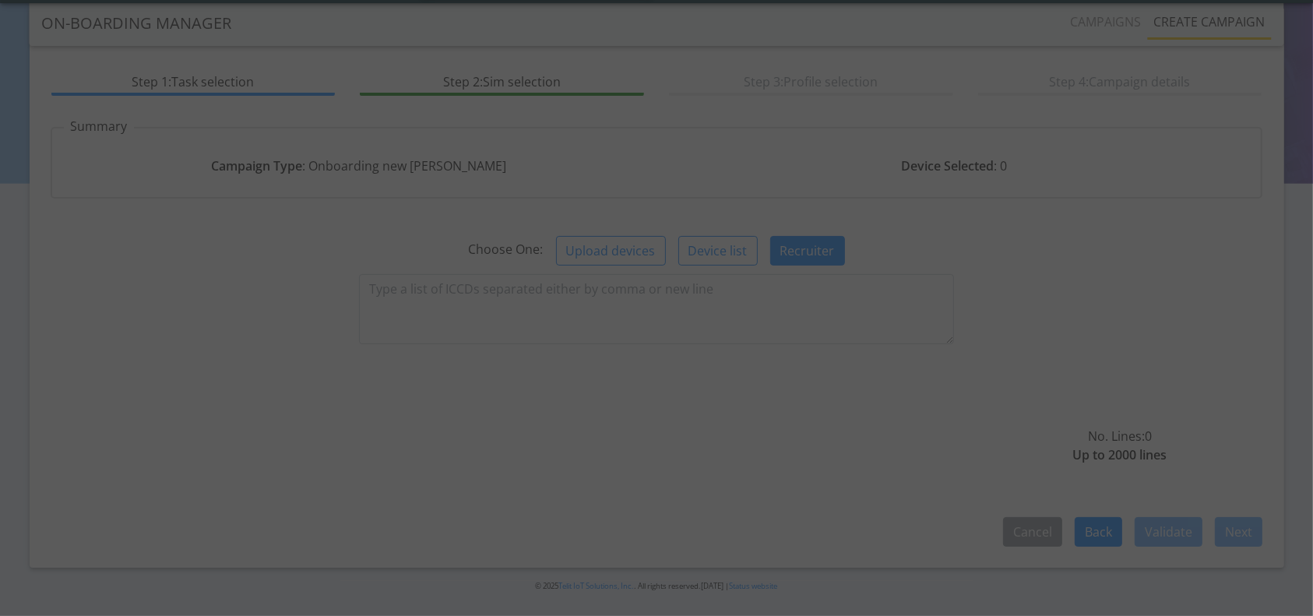
click at [704, 293] on div at bounding box center [656, 308] width 1313 height 616
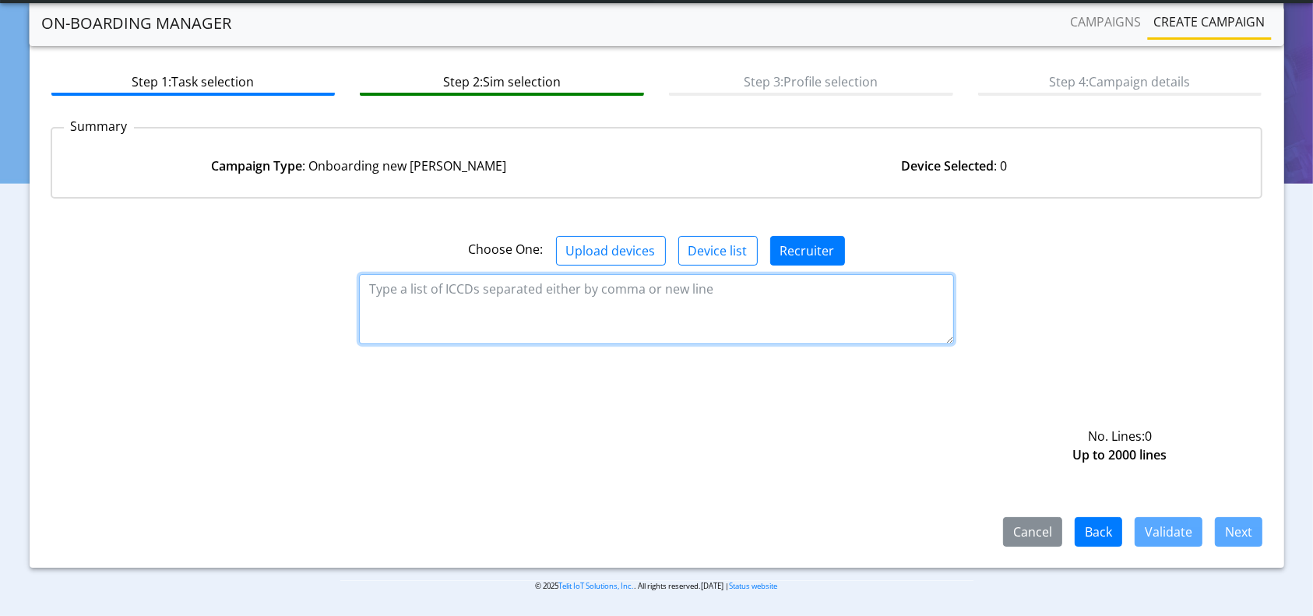
click at [450, 292] on textarea at bounding box center [656, 309] width 594 height 70
paste textarea "89358152000000066060"
type textarea "89358152000000066060"
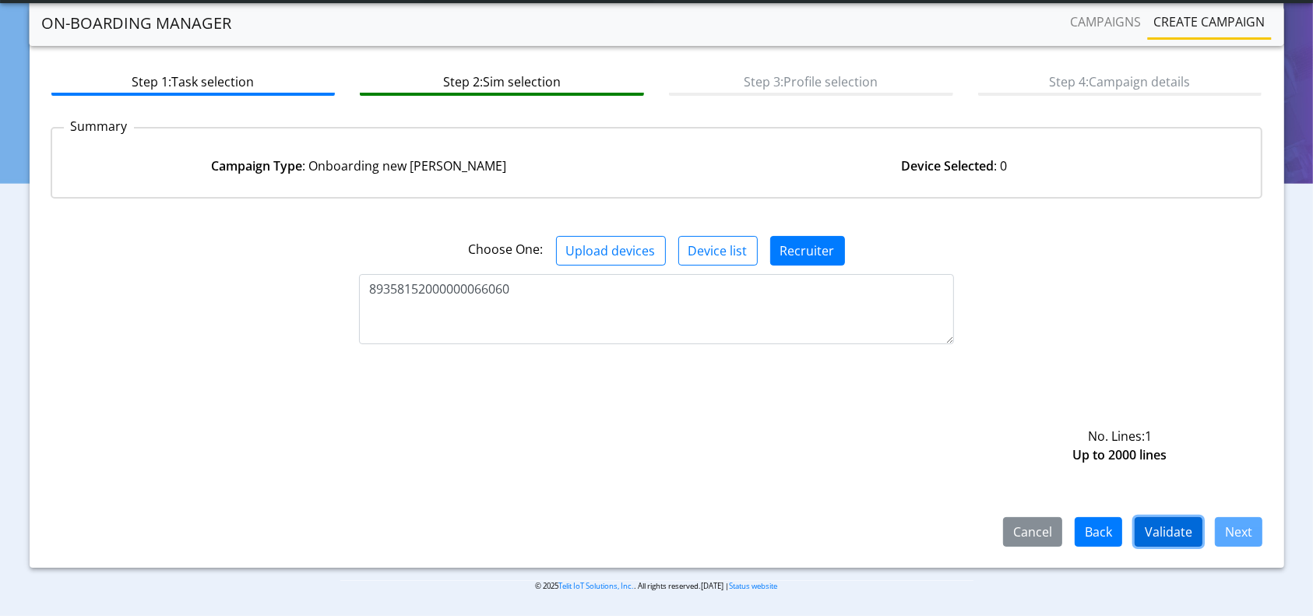
click at [1188, 535] on button "Validate" at bounding box center [1169, 532] width 68 height 30
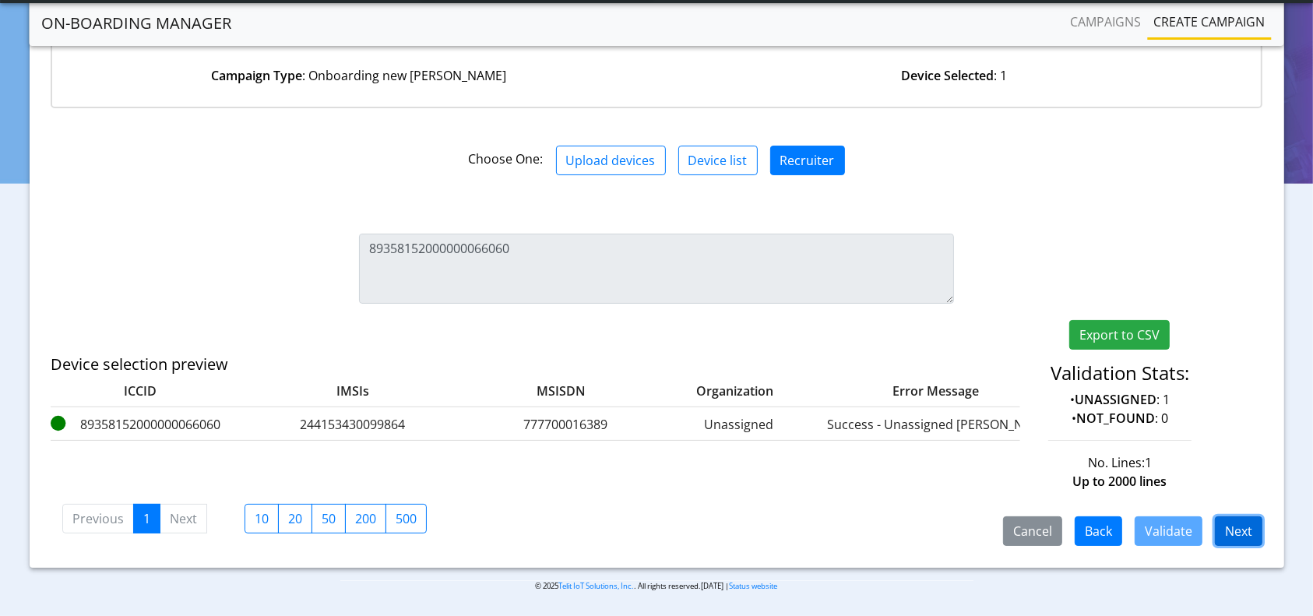
click at [1234, 524] on button "Next" at bounding box center [1239, 531] width 48 height 30
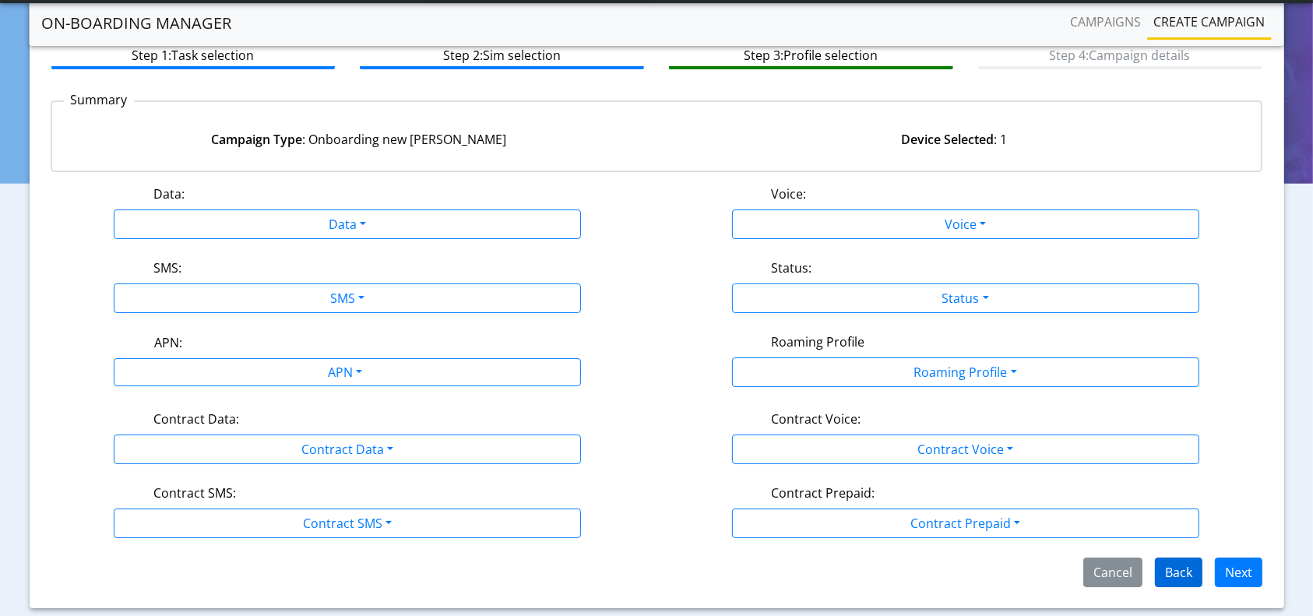
scroll to position [132, 0]
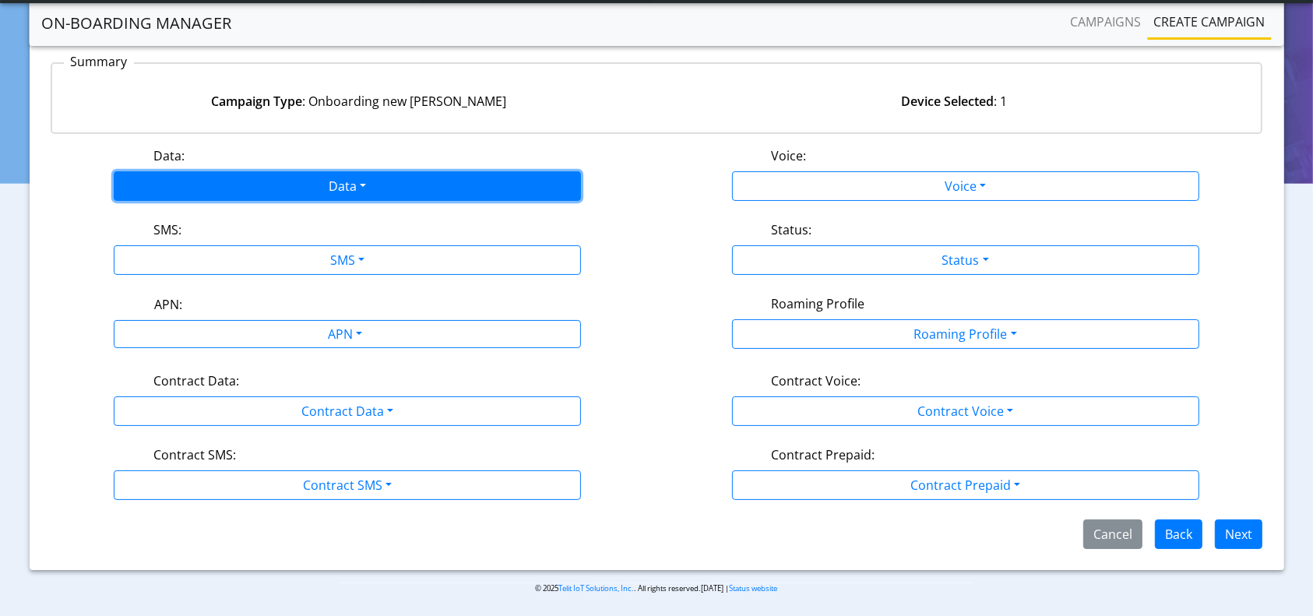
click at [276, 173] on button "Data" at bounding box center [347, 186] width 467 height 30
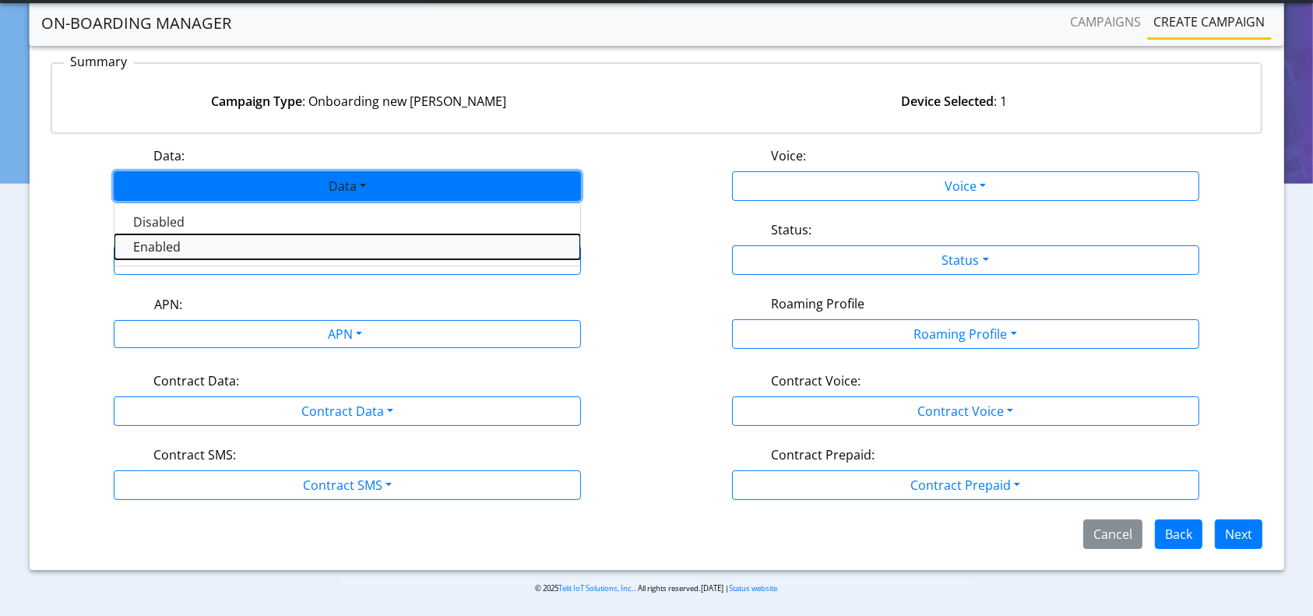
click at [208, 247] on button "Enabled" at bounding box center [347, 246] width 466 height 25
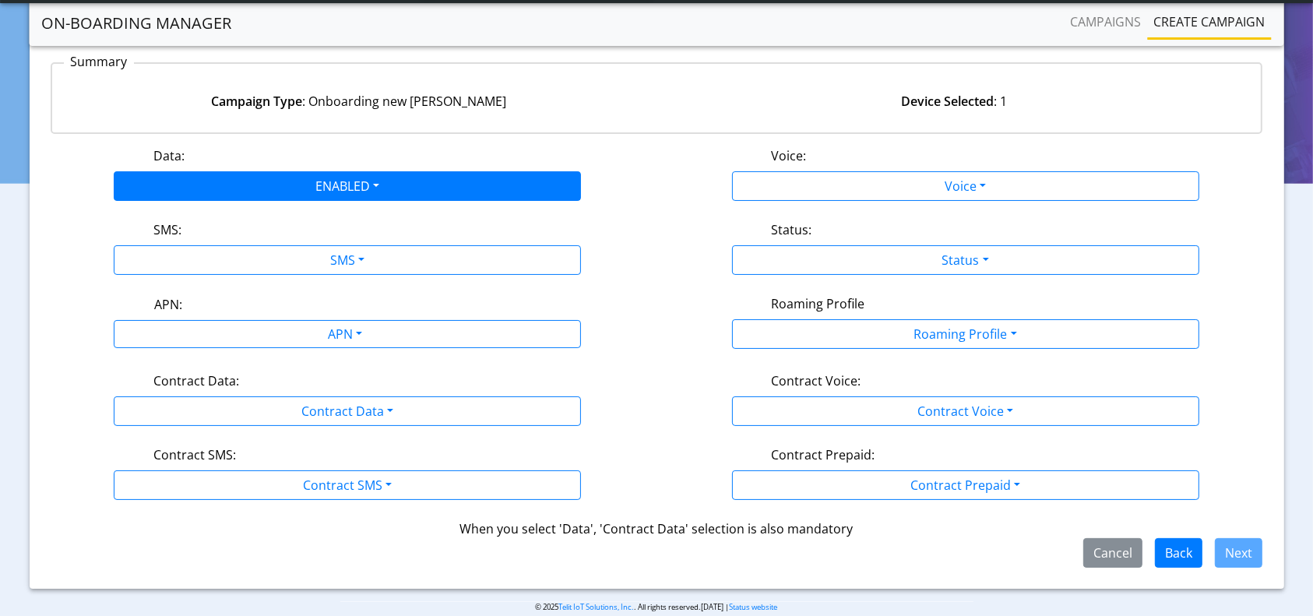
click at [243, 241] on div "SMS:" at bounding box center [348, 232] width 412 height 25
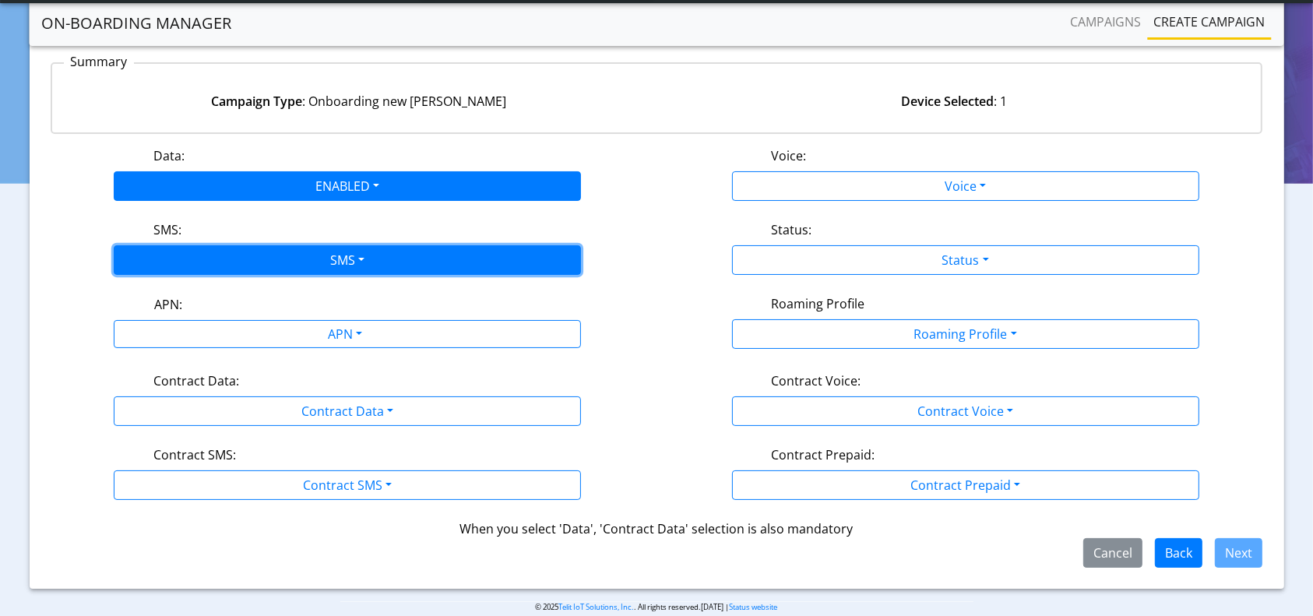
click at [231, 262] on button "SMS" at bounding box center [347, 260] width 467 height 30
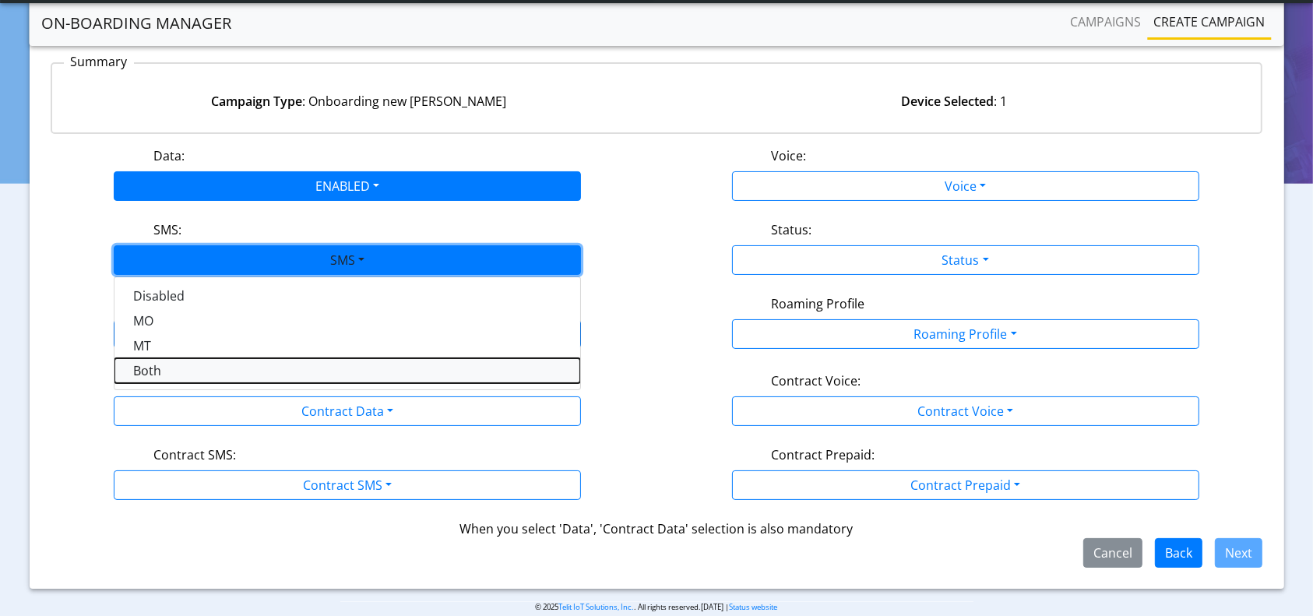
click at [170, 371] on button "Both" at bounding box center [347, 370] width 466 height 25
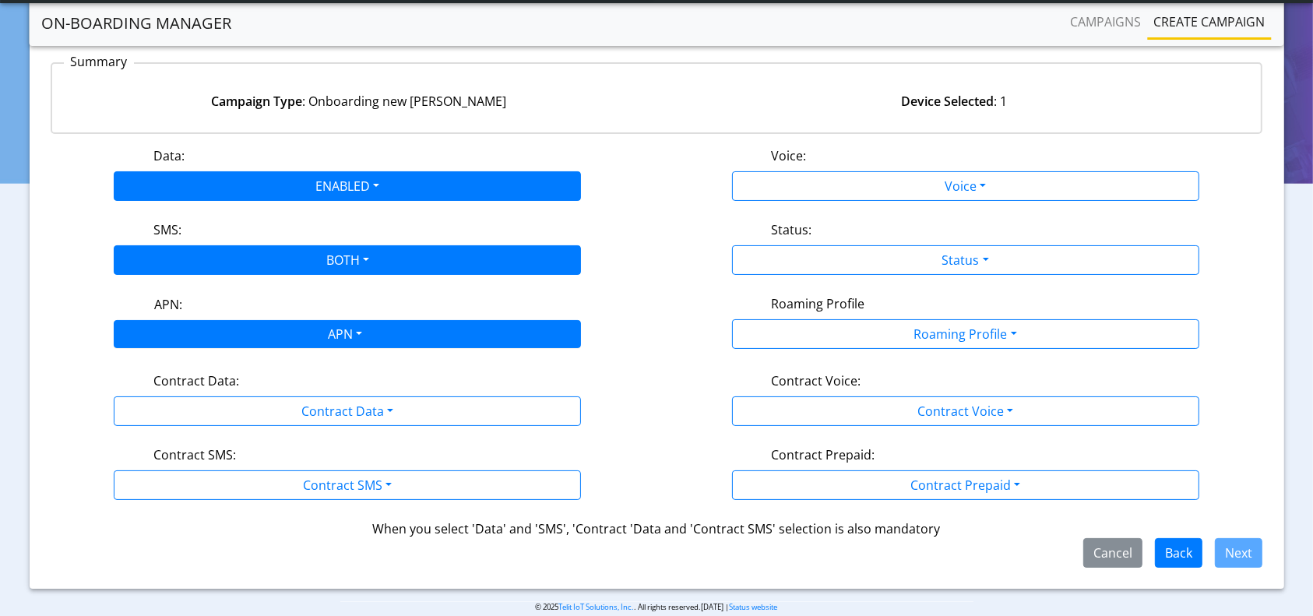
click at [268, 333] on div "APN" at bounding box center [344, 336] width 494 height 30
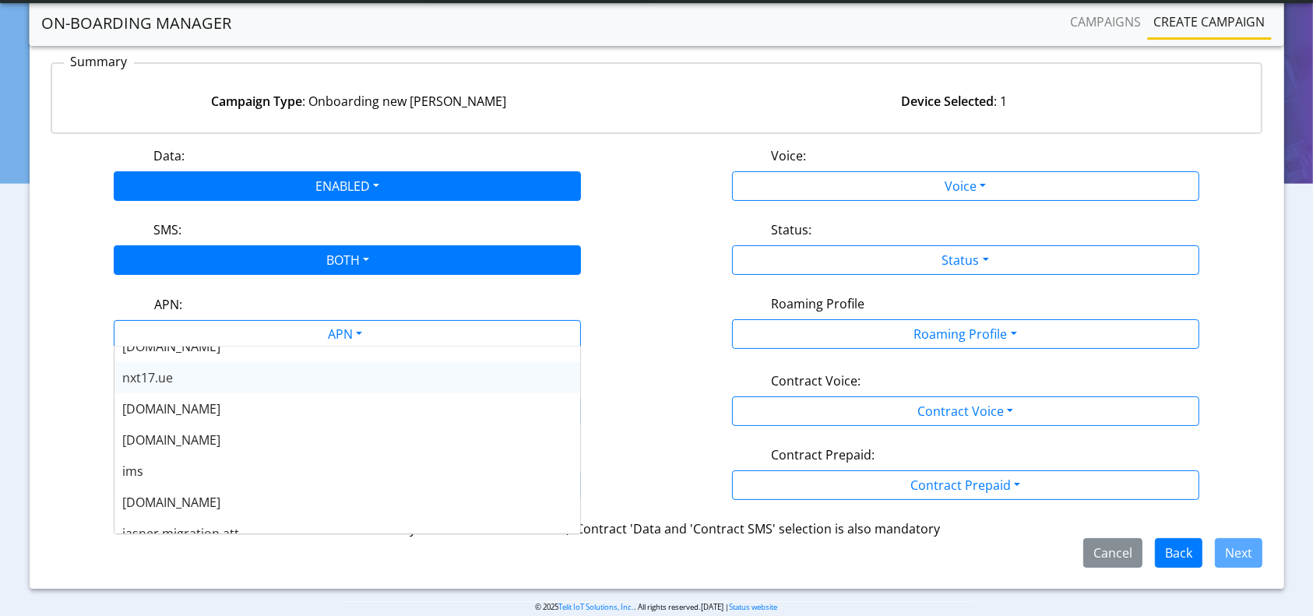
scroll to position [125, 0]
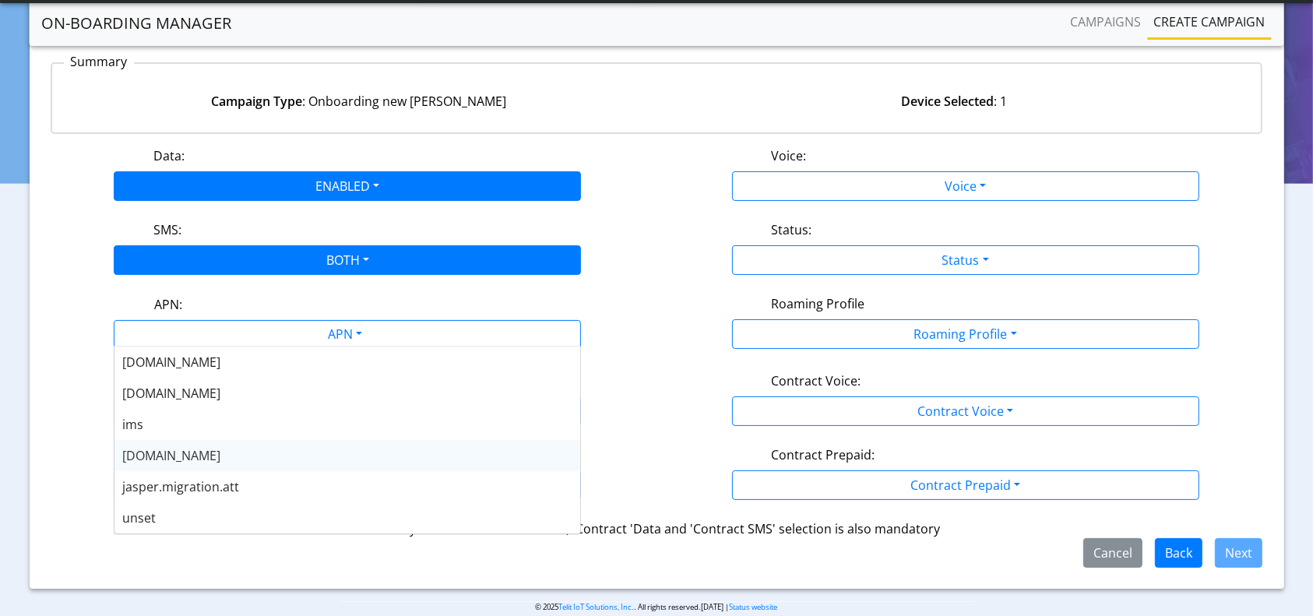
click at [162, 460] on span "nxt23.net" at bounding box center [171, 455] width 98 height 17
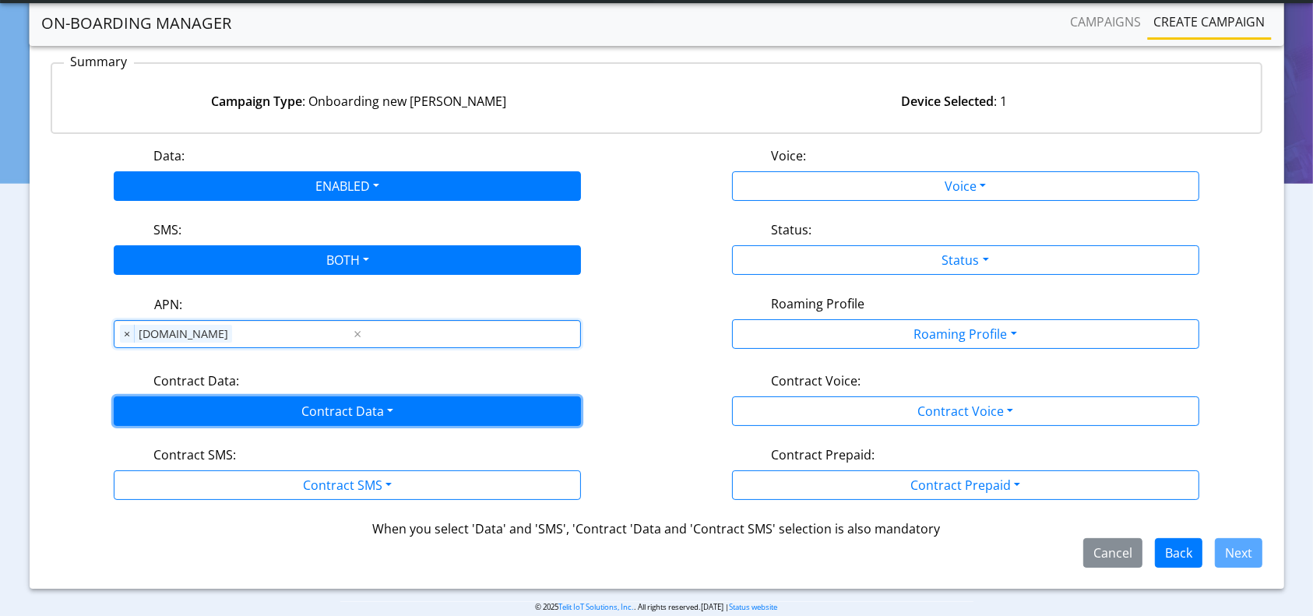
click at [264, 417] on button "Contract Data" at bounding box center [347, 411] width 467 height 30
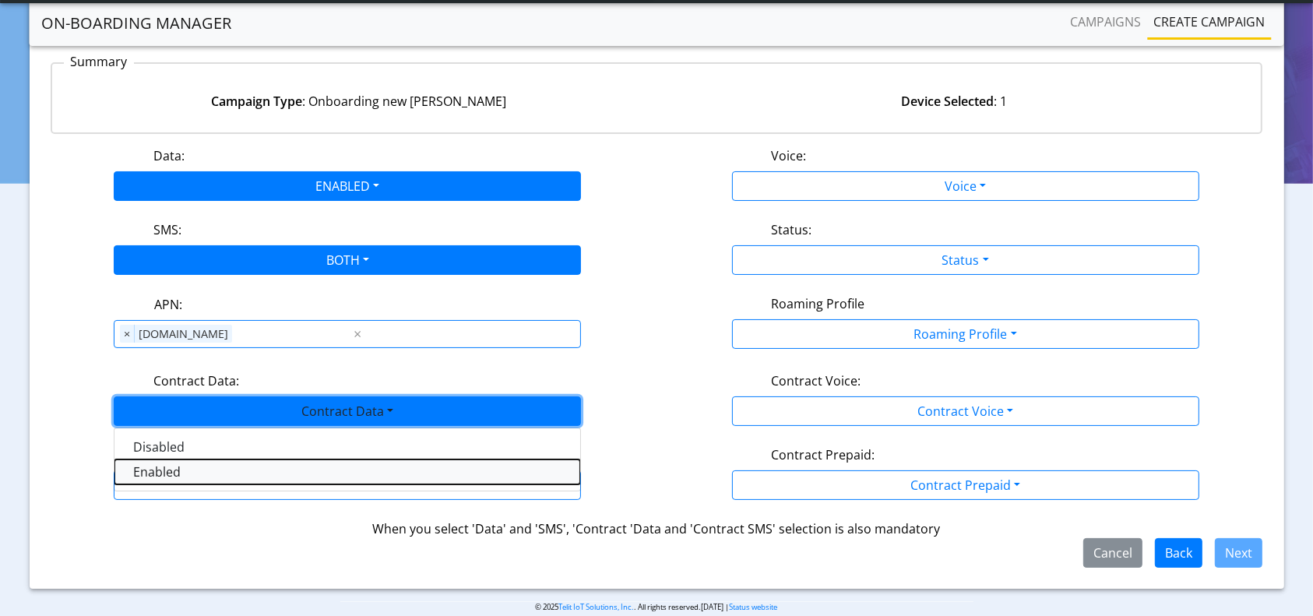
click at [156, 474] on Dataenabled-dropdown "Enabled" at bounding box center [347, 472] width 466 height 25
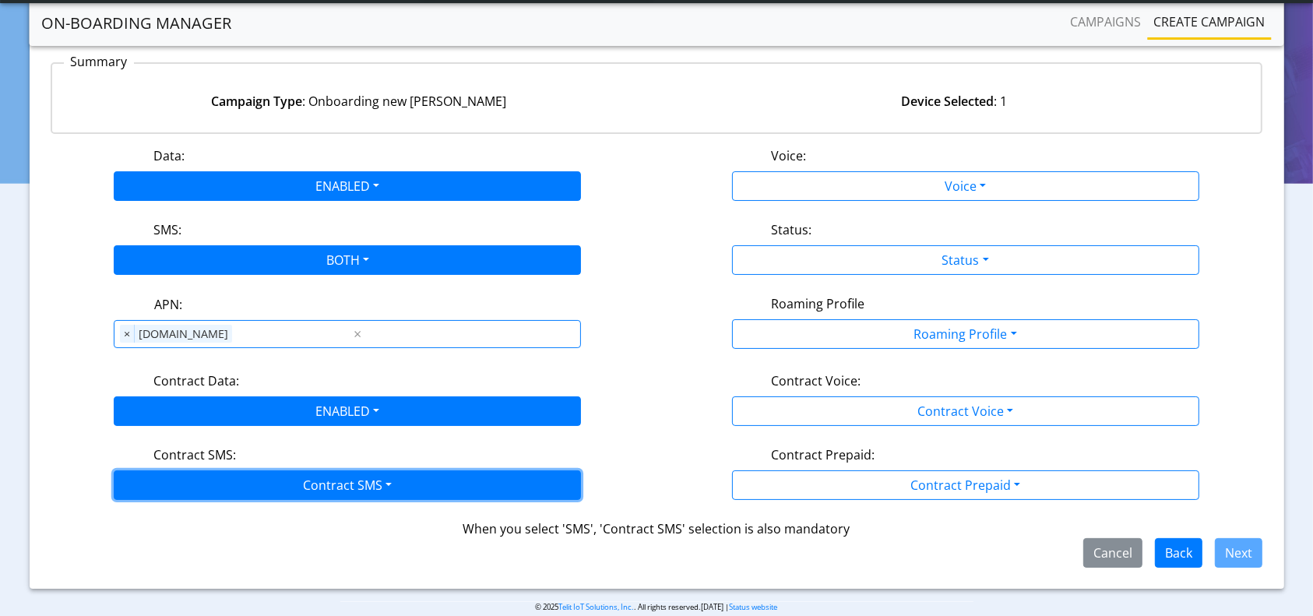
click at [181, 470] on button "Contract SMS" at bounding box center [347, 485] width 467 height 30
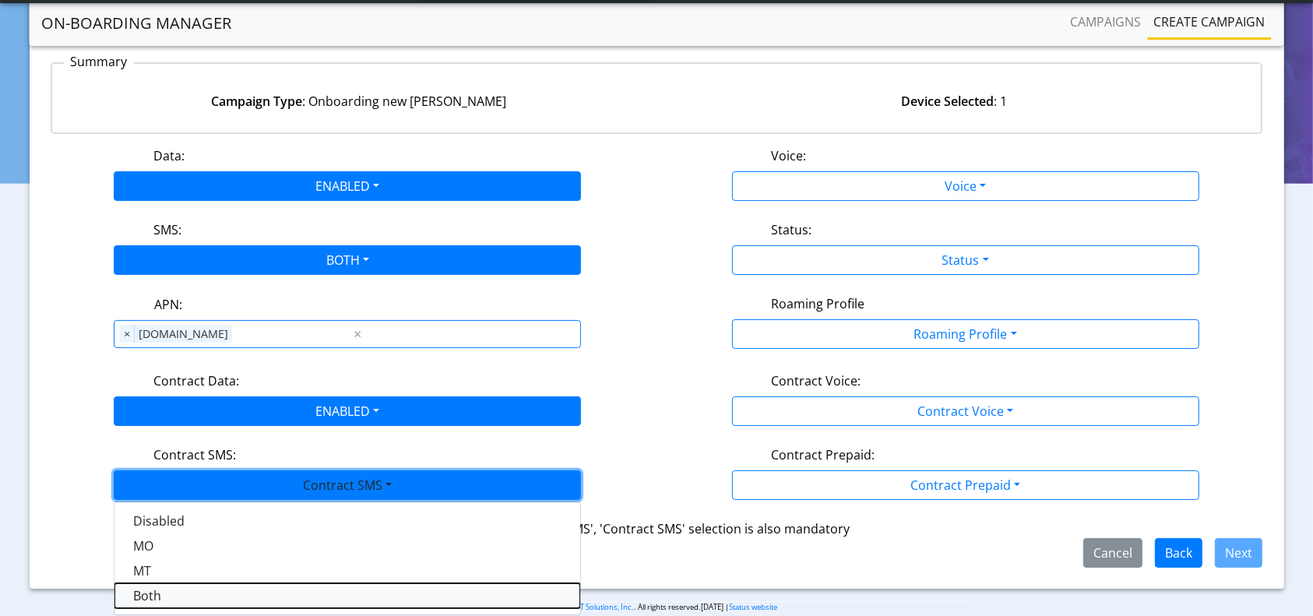
click at [140, 589] on SMSboth-dropdown "Both" at bounding box center [347, 595] width 466 height 25
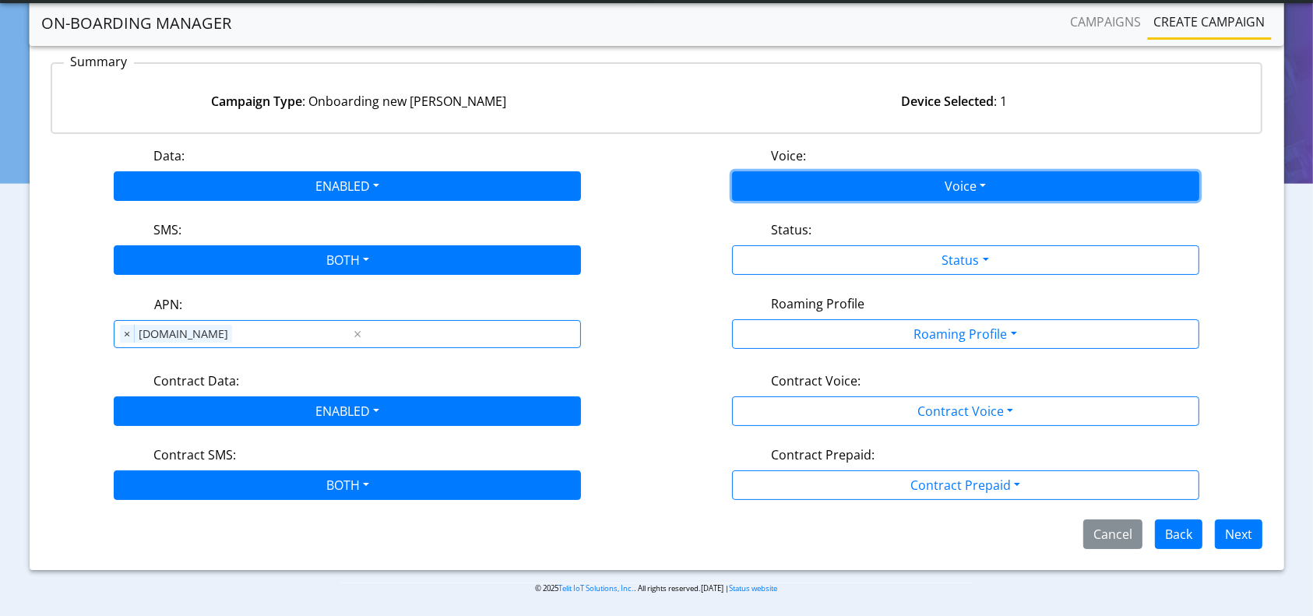
click at [822, 176] on button "Voice" at bounding box center [965, 186] width 467 height 30
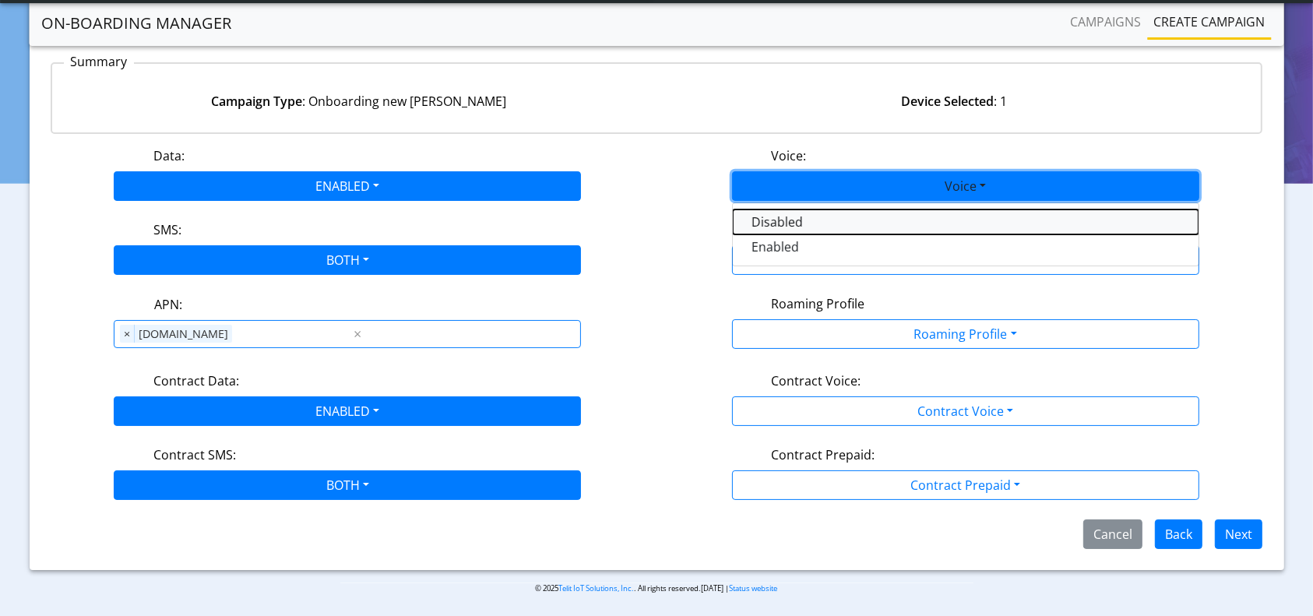
click at [768, 214] on button "Disabled" at bounding box center [966, 222] width 466 height 25
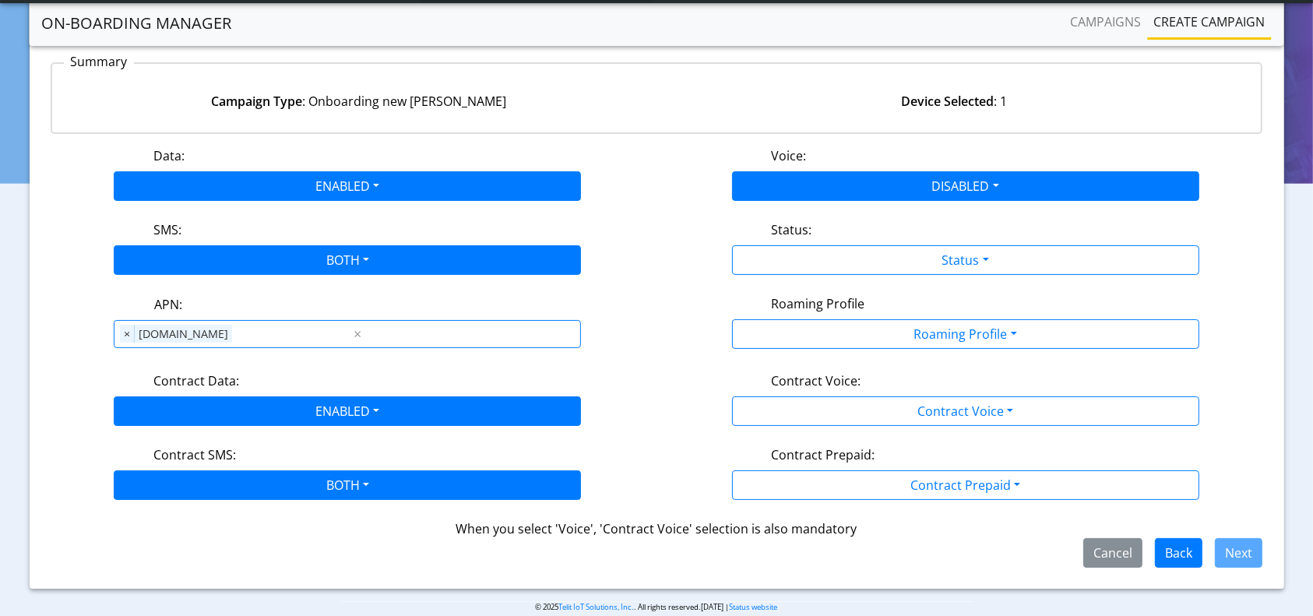
click at [875, 242] on div "Status:" at bounding box center [965, 232] width 412 height 25
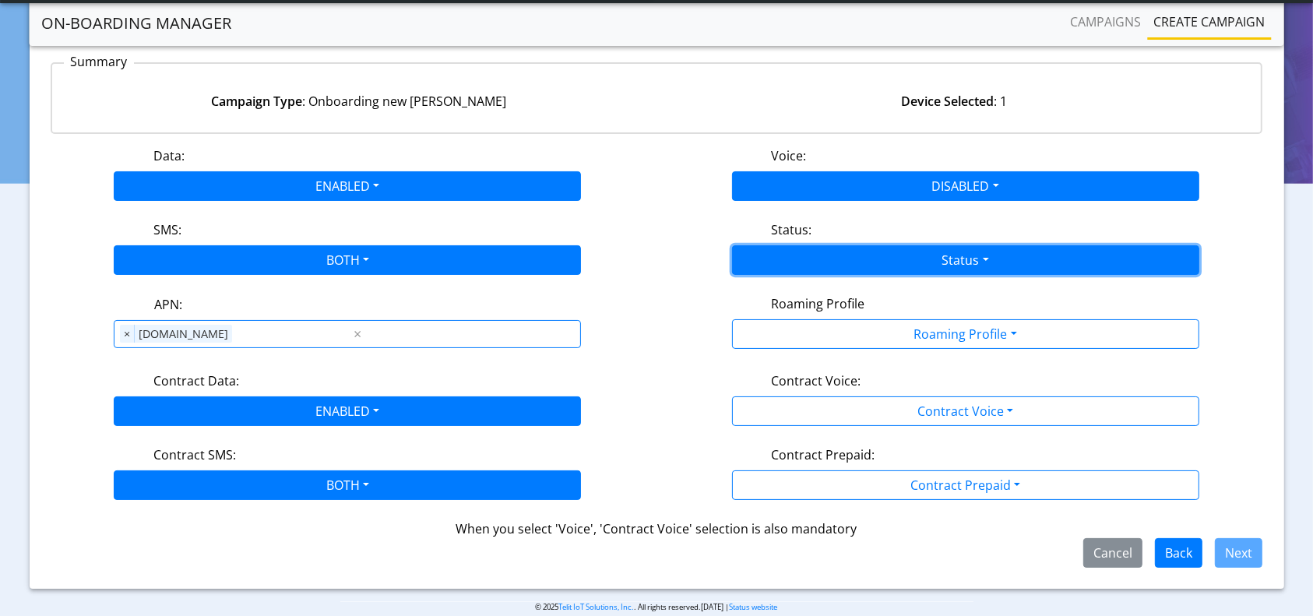
click at [838, 262] on button "Status" at bounding box center [965, 260] width 467 height 30
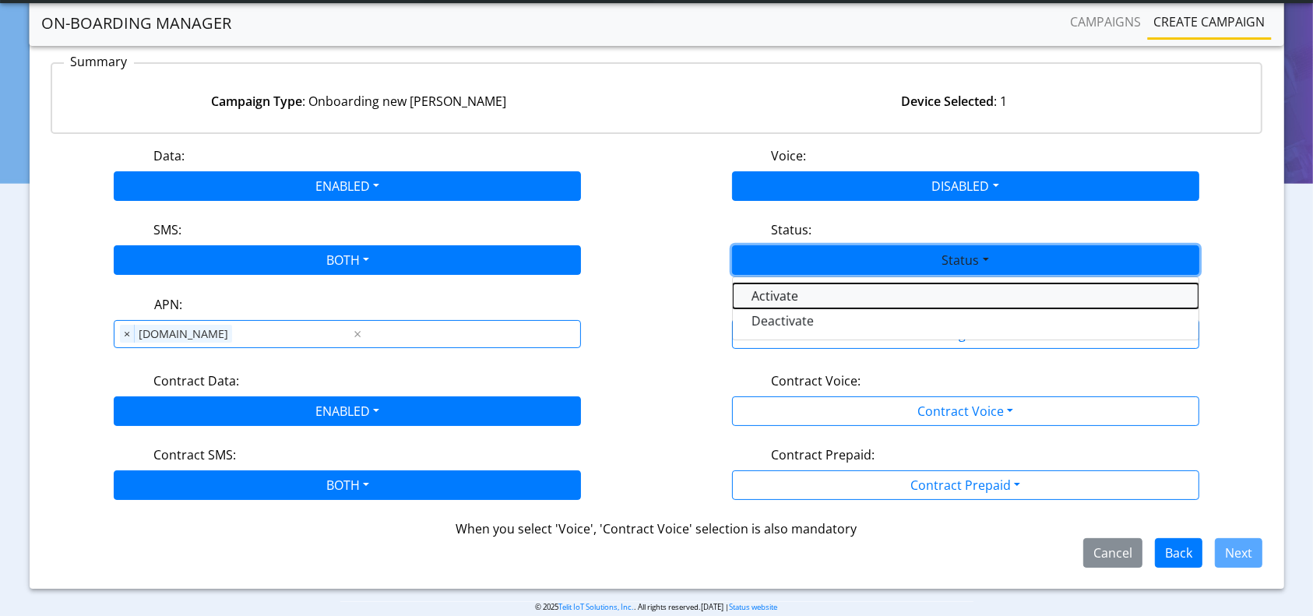
click at [785, 284] on button "Activate" at bounding box center [966, 295] width 466 height 25
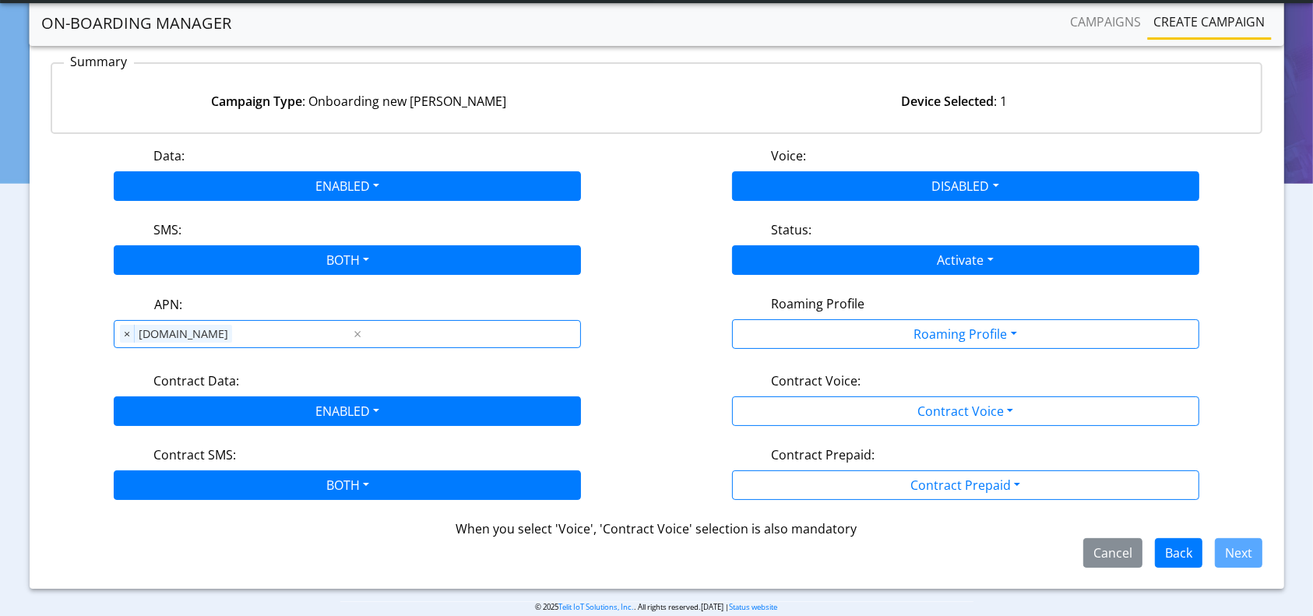
click at [910, 363] on div "Data: ENABLED Disabled Enabled Voice: DISABLED Disabled Enabled SMS: BOTH Disab…" at bounding box center [657, 356] width 1213 height 421
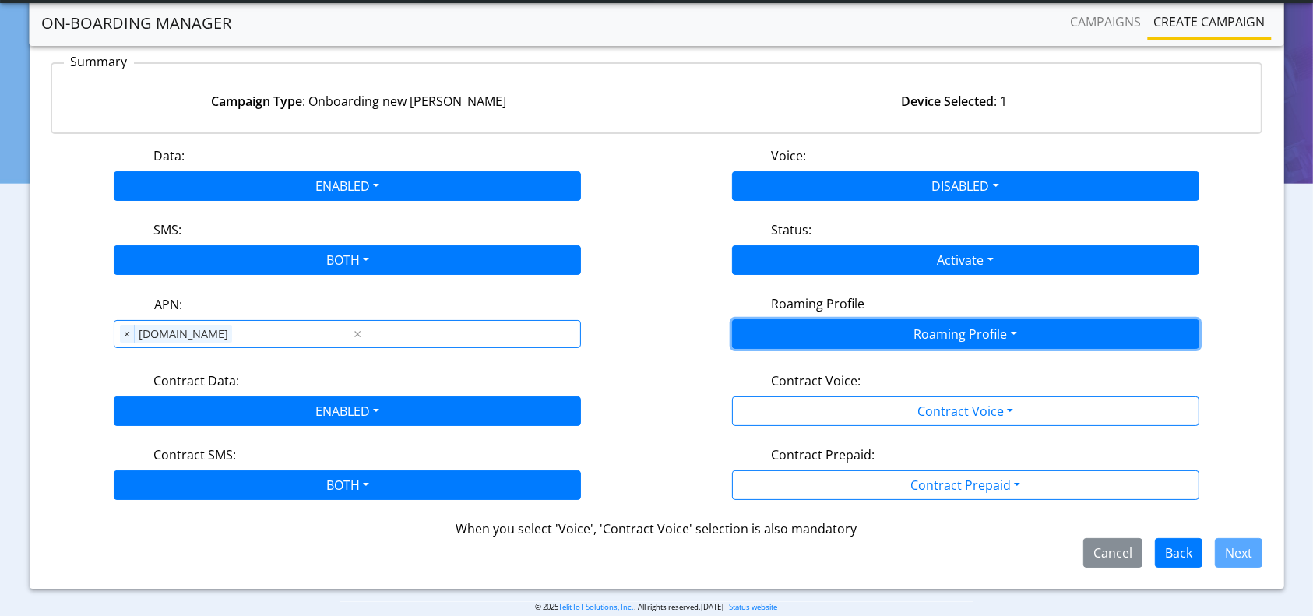
click at [893, 340] on button "Roaming Profile" at bounding box center [965, 334] width 467 height 30
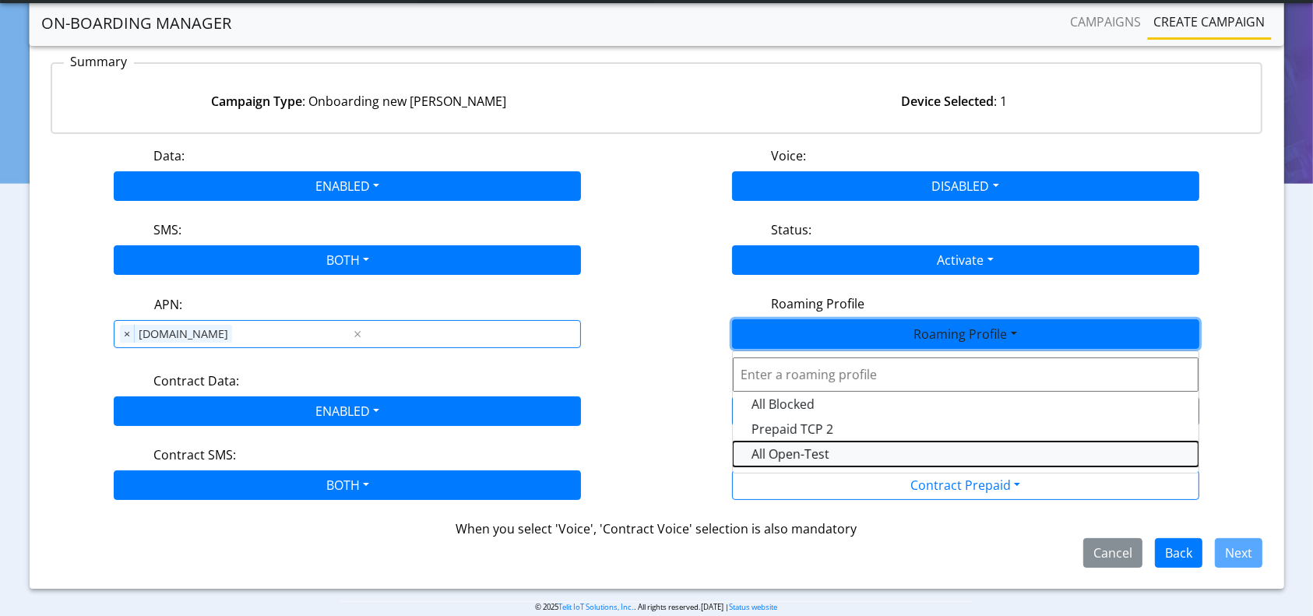
click at [790, 450] on Profile-dropdown "All Open-Test" at bounding box center [966, 454] width 466 height 25
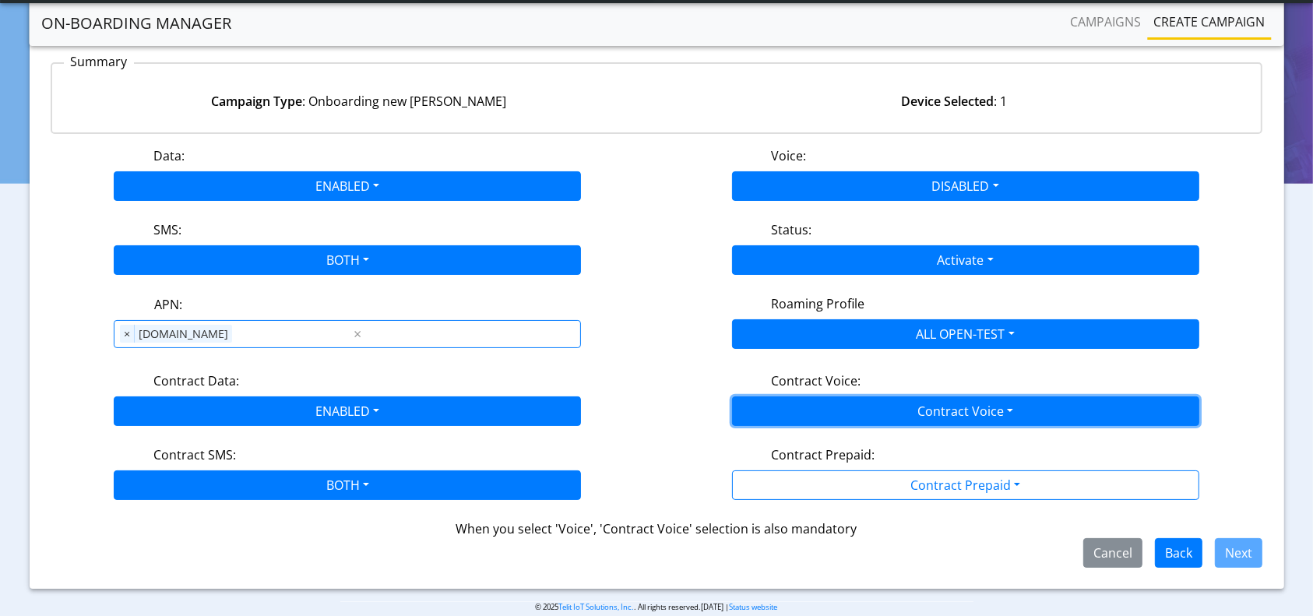
click at [826, 410] on button "Contract Voice" at bounding box center [965, 411] width 467 height 30
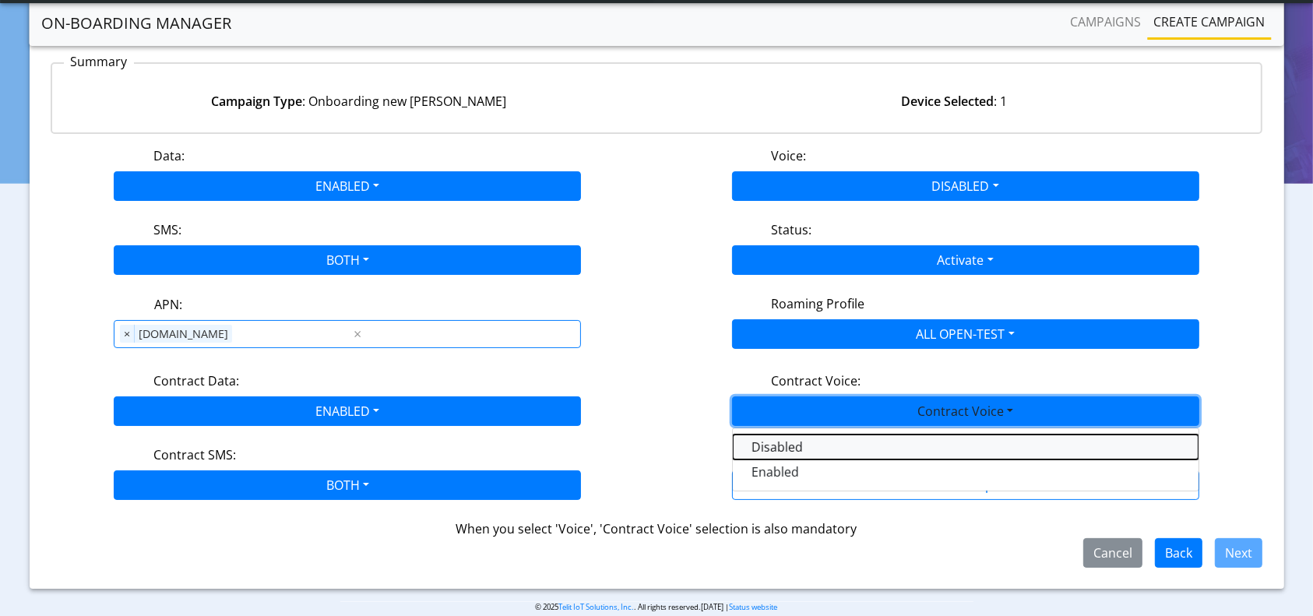
click at [777, 448] on Voicedisabled-dropdown "Disabled" at bounding box center [966, 447] width 466 height 25
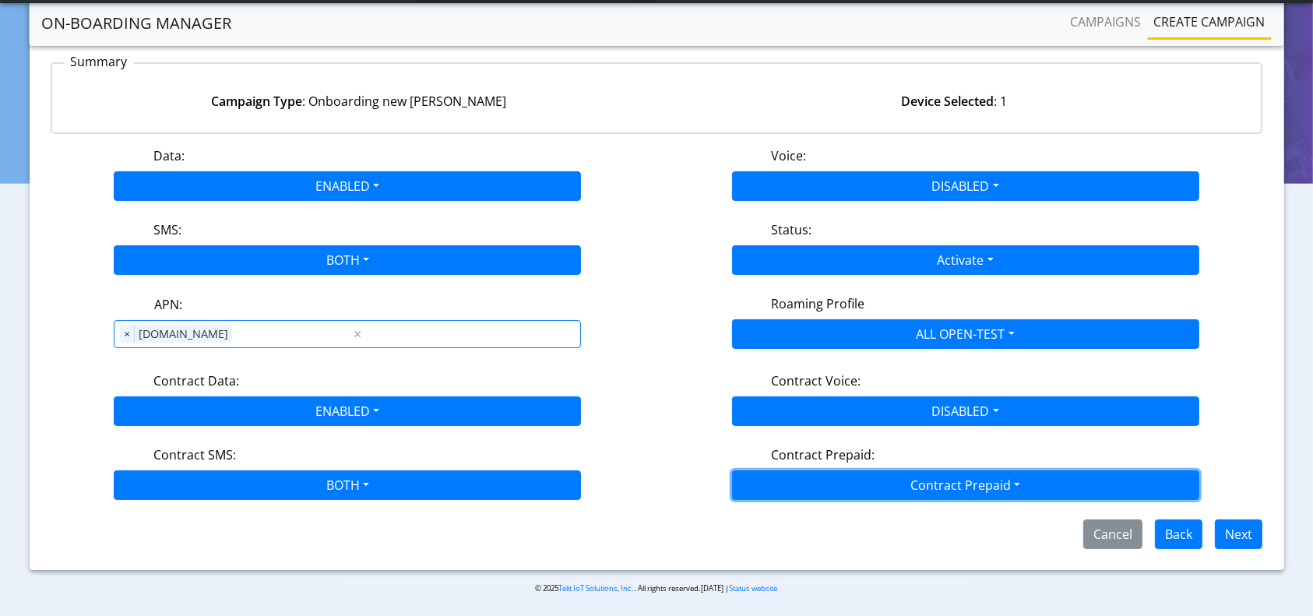
click at [848, 475] on button "Contract Prepaid" at bounding box center [965, 485] width 467 height 30
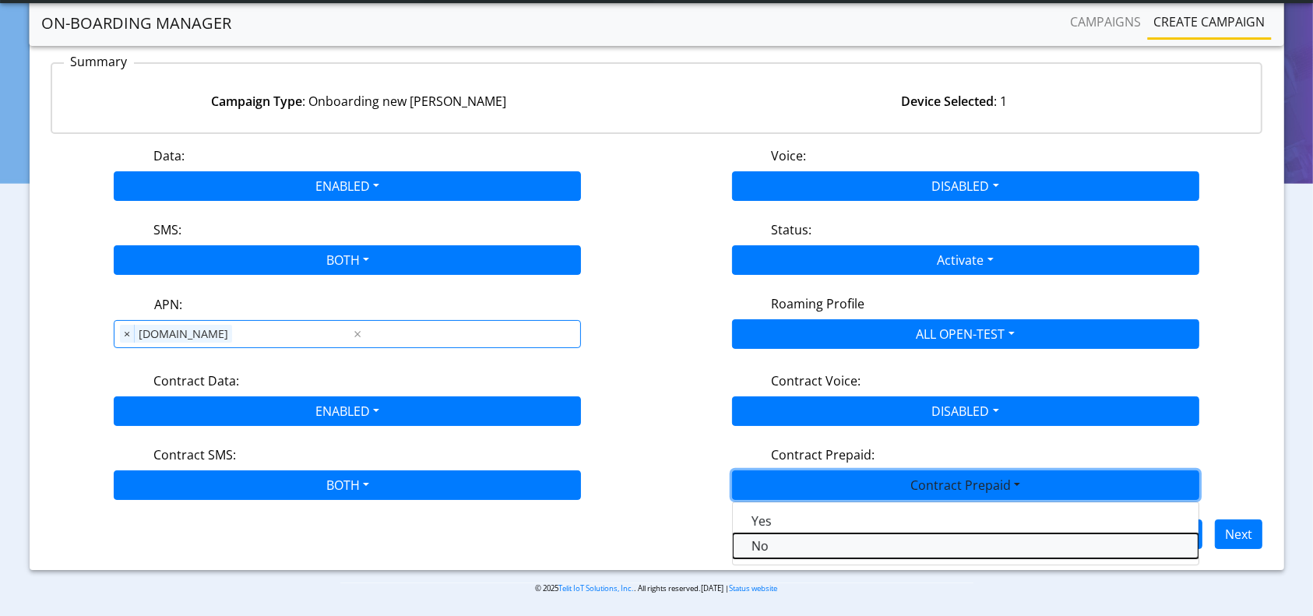
click at [746, 542] on Prepaidnotprepaid-dropdown "No" at bounding box center [966, 546] width 466 height 25
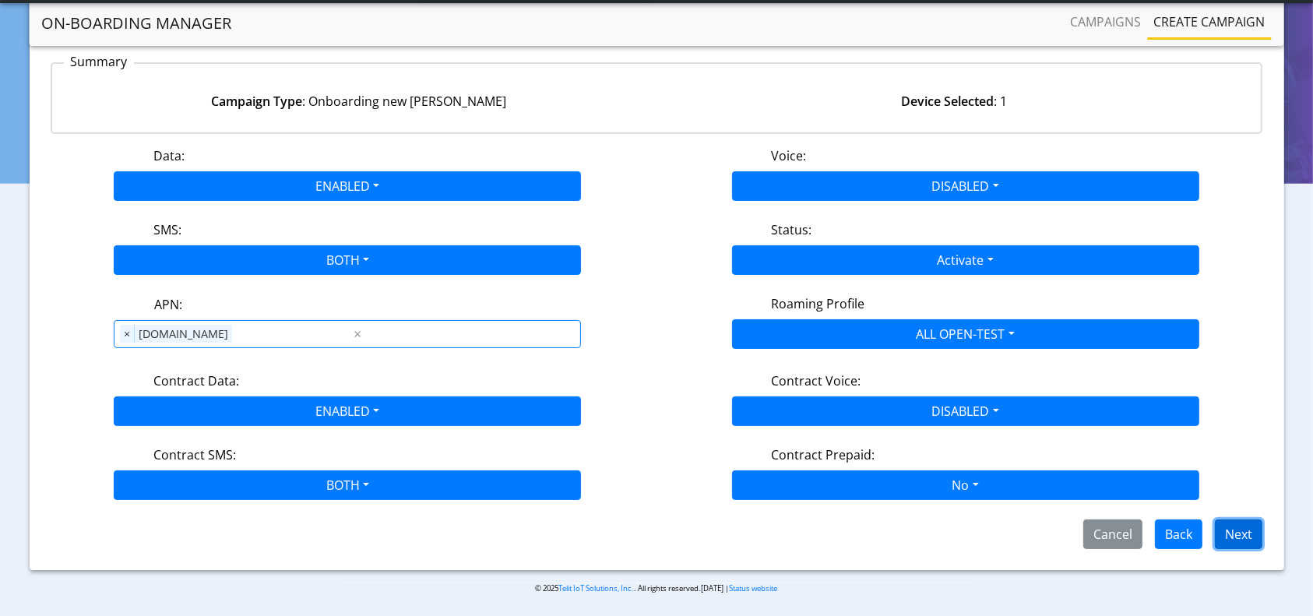
click at [1247, 535] on button "Next" at bounding box center [1239, 534] width 48 height 30
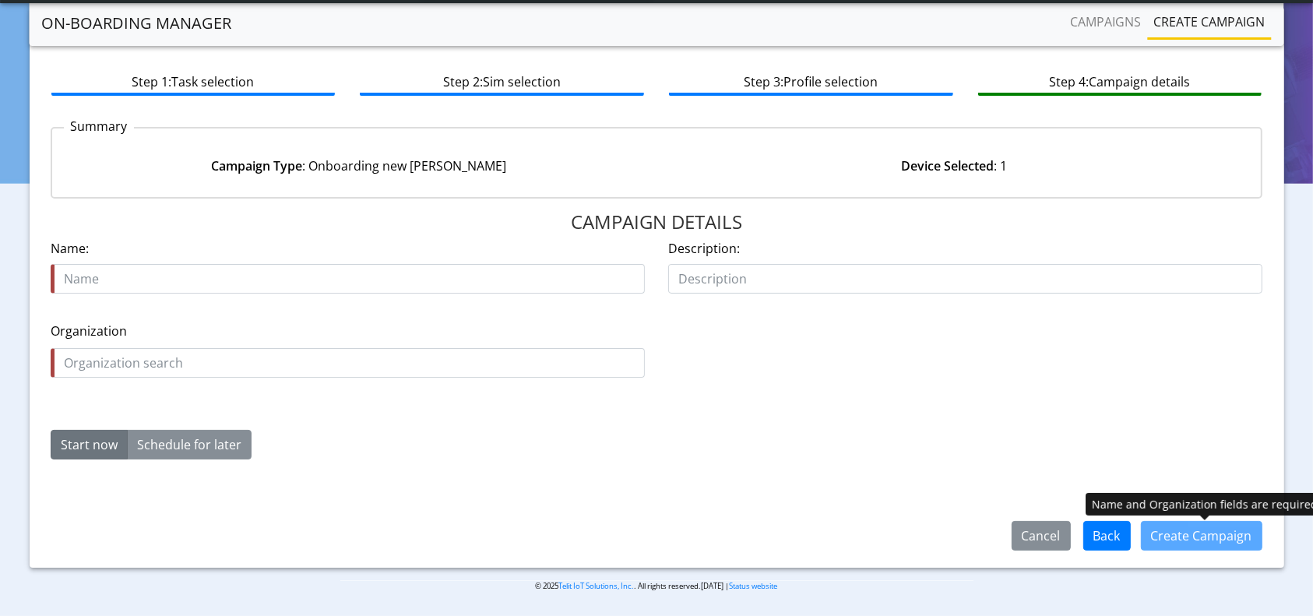
scroll to position [67, 0]
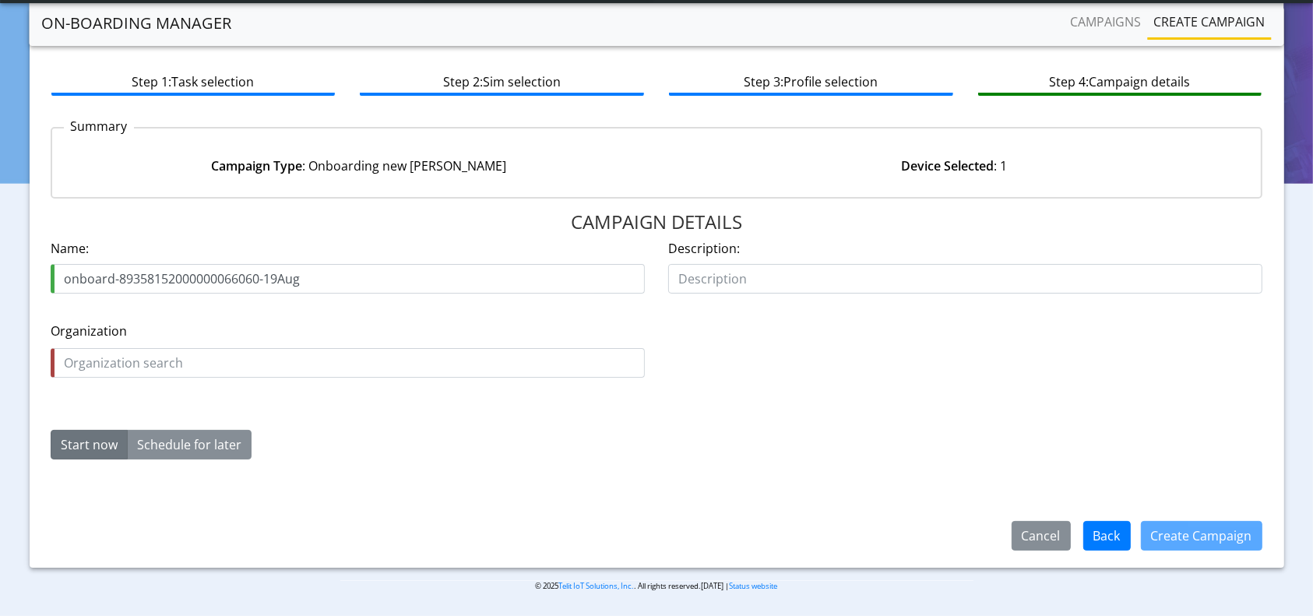
type input "onboard-89358152000000066060-19Aug"
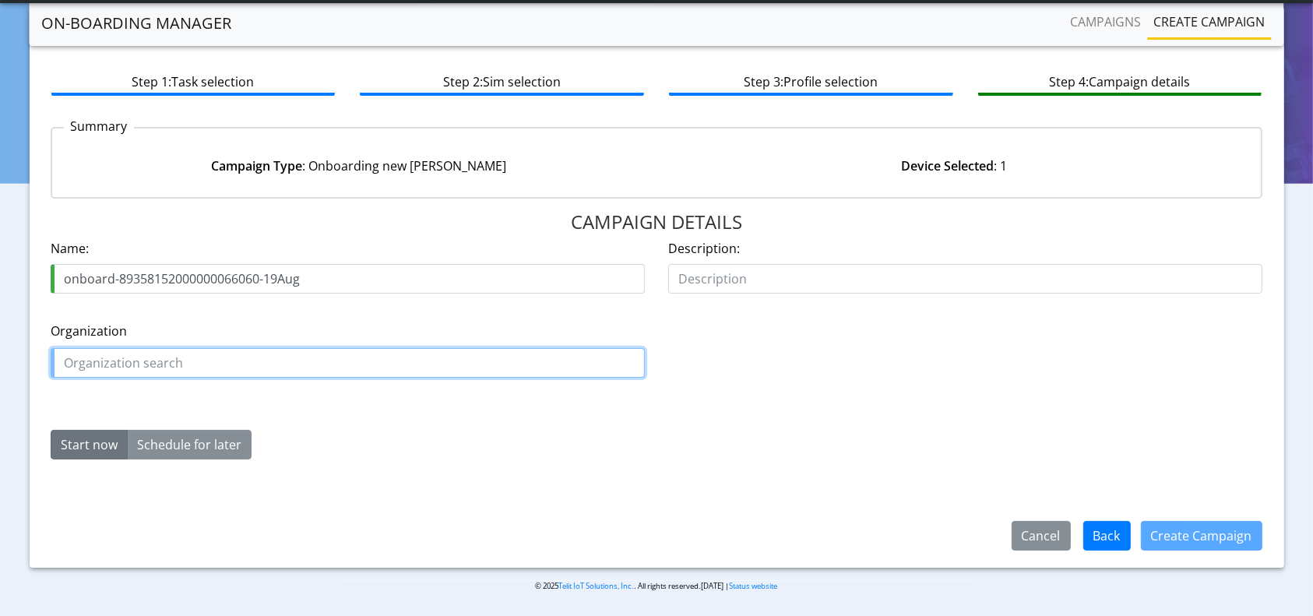
click at [129, 364] on input "text" at bounding box center [348, 363] width 594 height 30
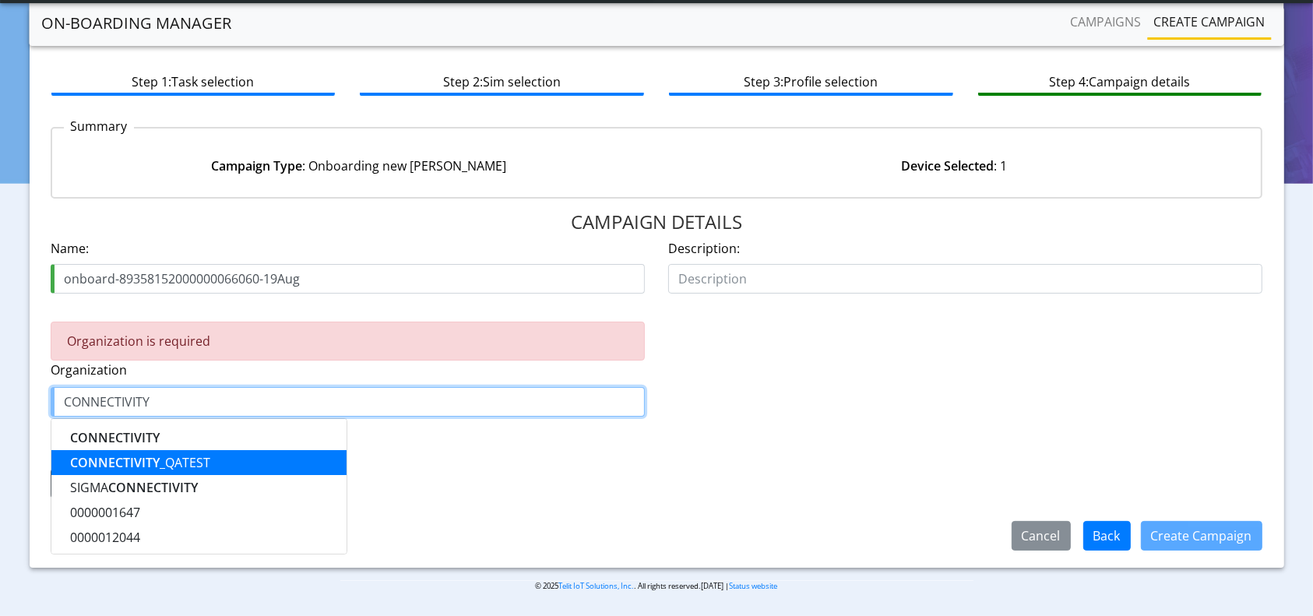
click at [174, 467] on ngb-highlight "CONNECTIVITY _QATEST" at bounding box center [140, 462] width 140 height 17
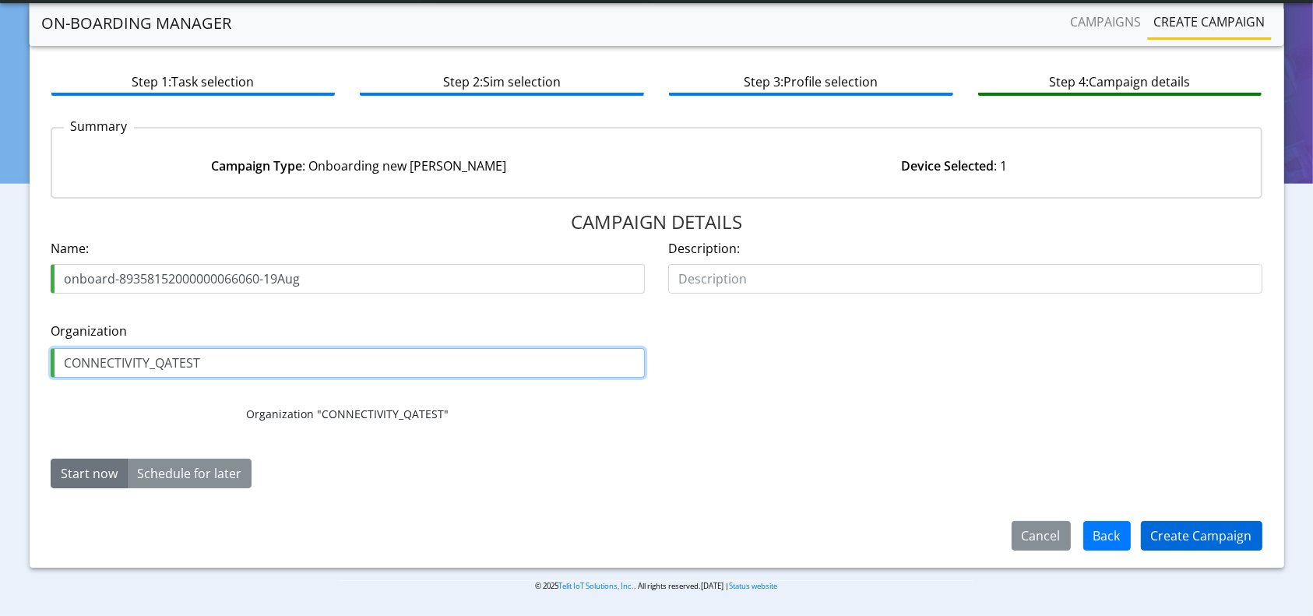
type input "CONNECTIVITY_QATEST"
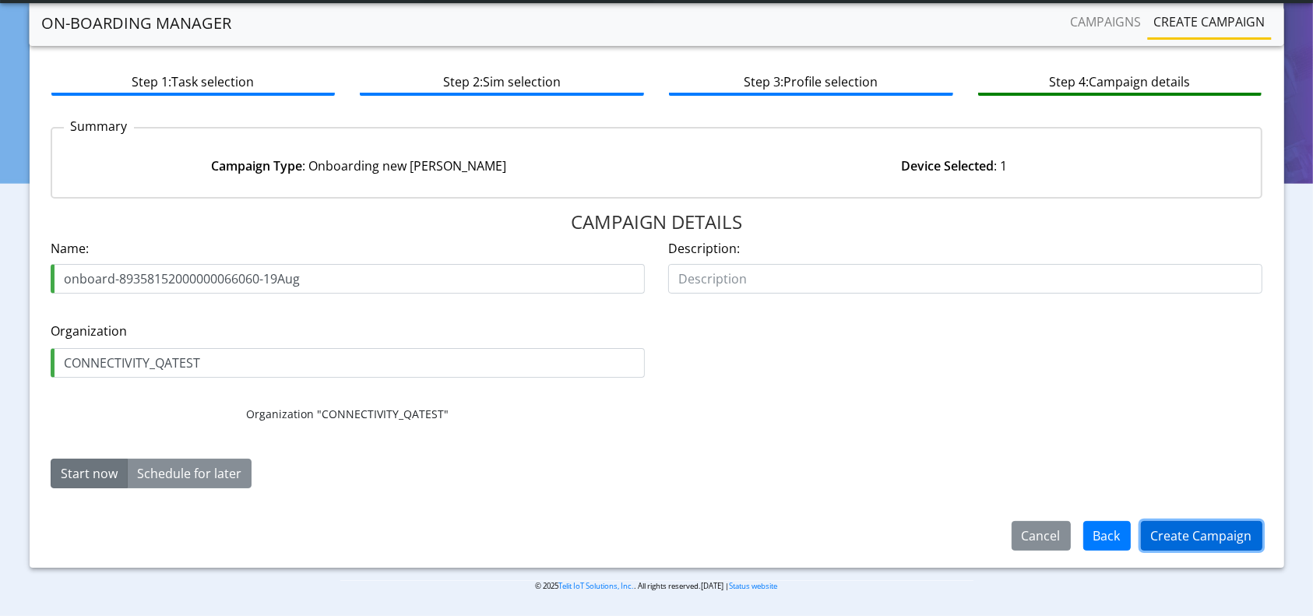
click at [1214, 533] on button "Create Campaign" at bounding box center [1201, 536] width 121 height 30
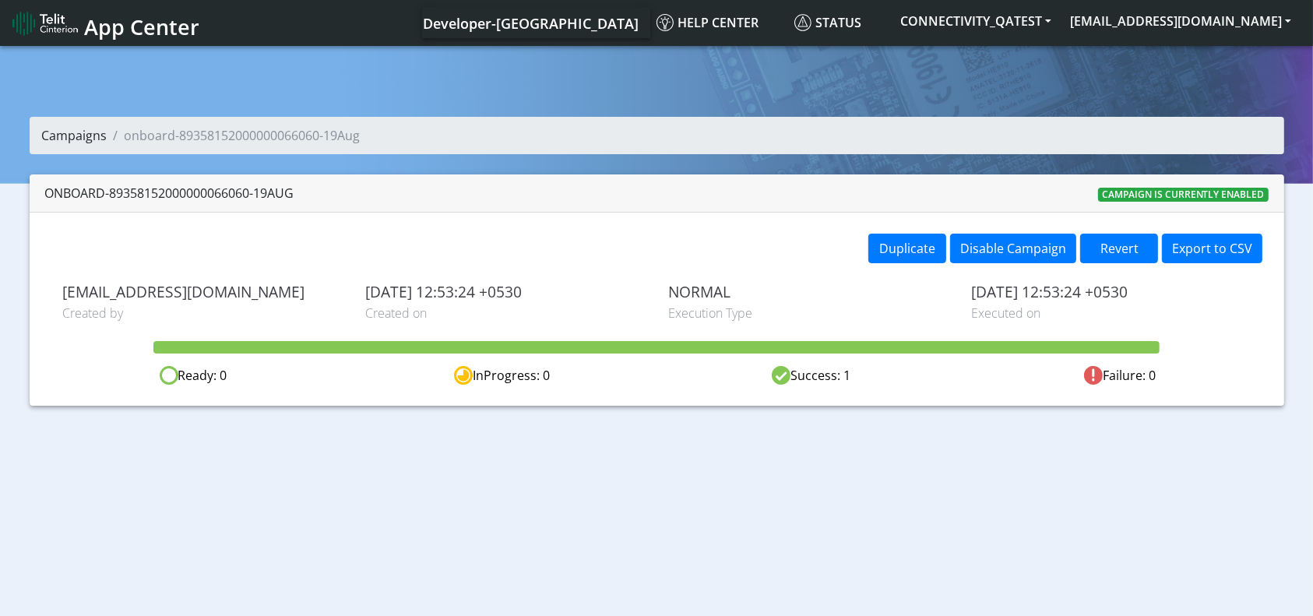
click at [105, 139] on link "Campaigns" at bounding box center [74, 135] width 65 height 17
